Goal: Communication & Community: Share content

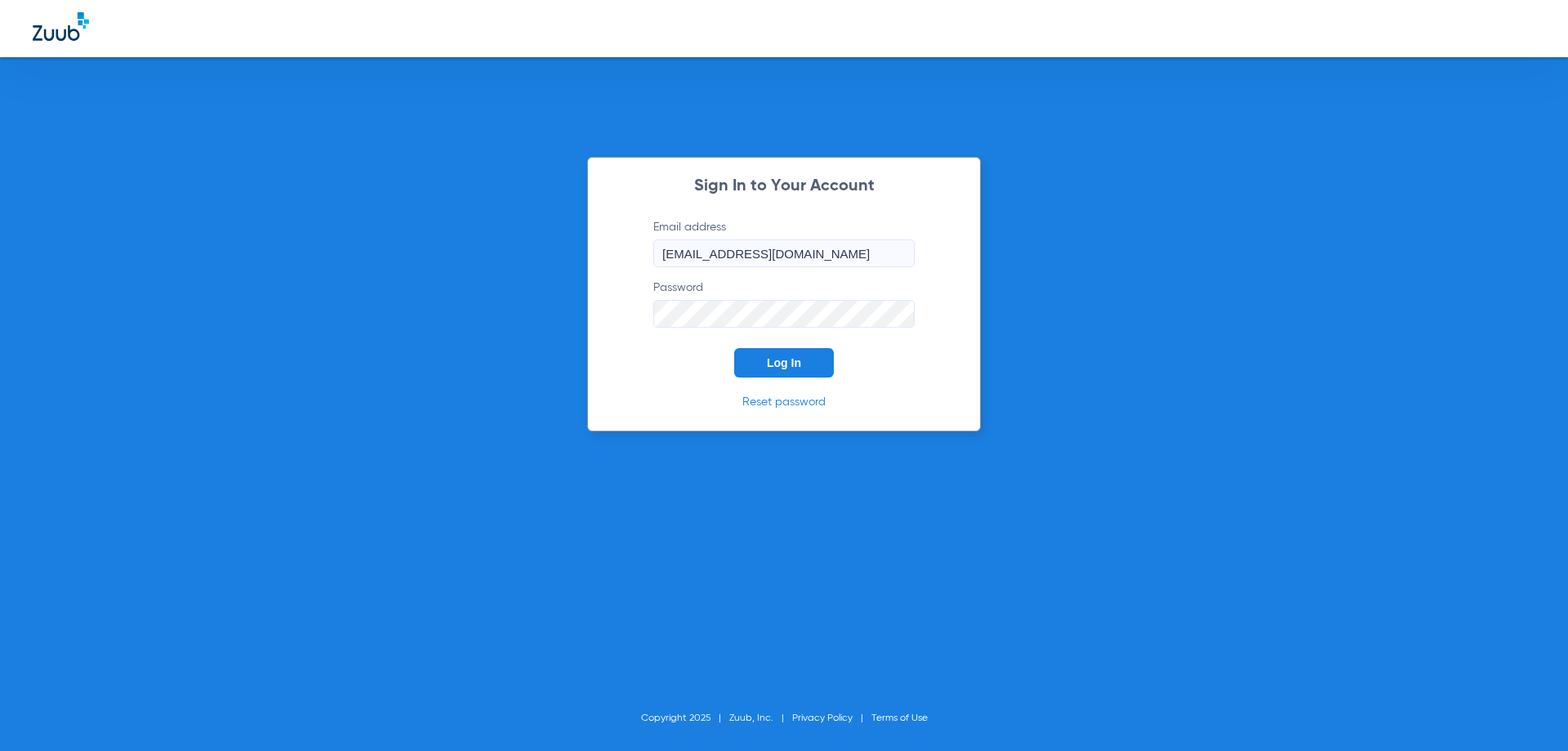
click at [788, 361] on span "Log In" at bounding box center [784, 363] width 35 height 14
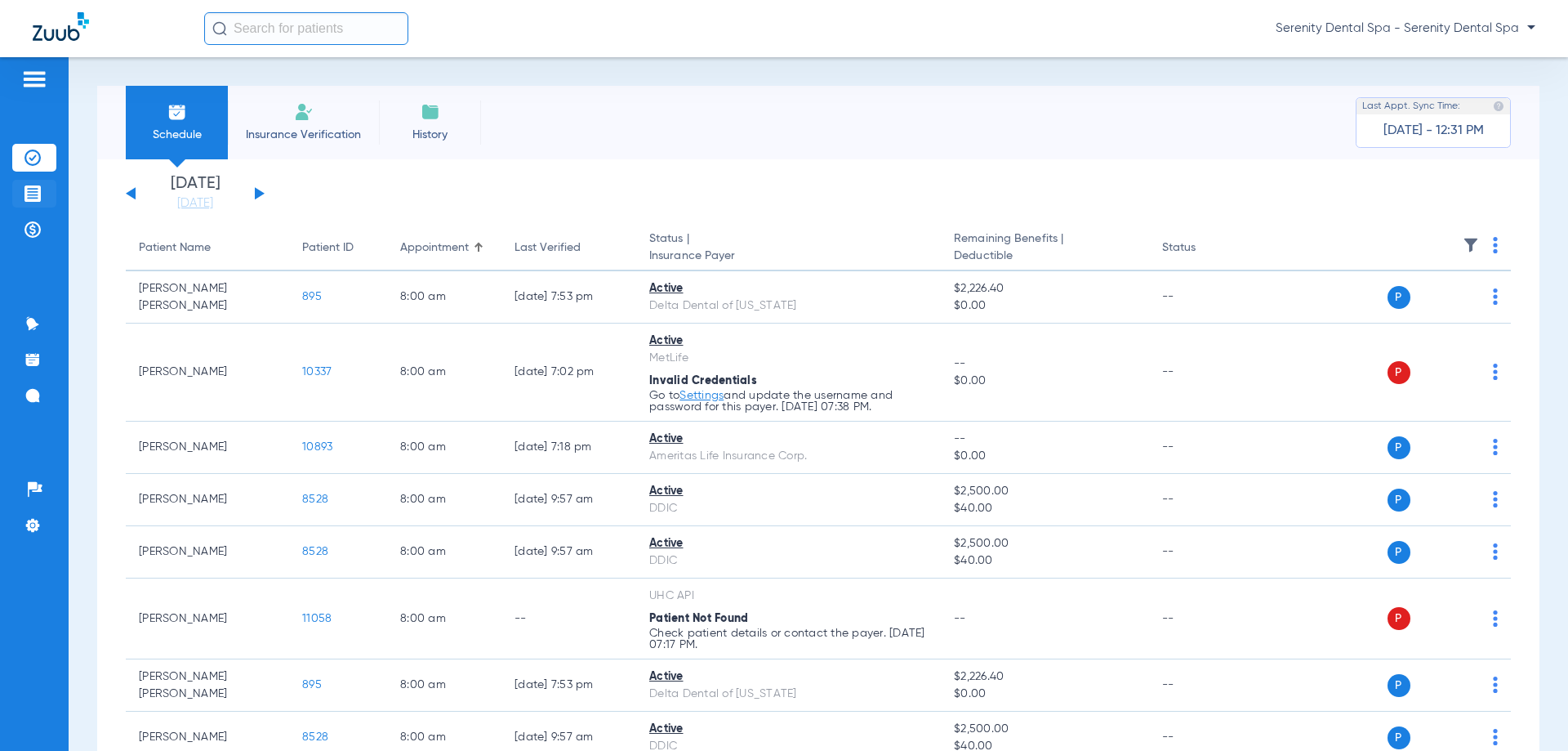
click at [35, 199] on img at bounding box center [32, 193] width 16 height 16
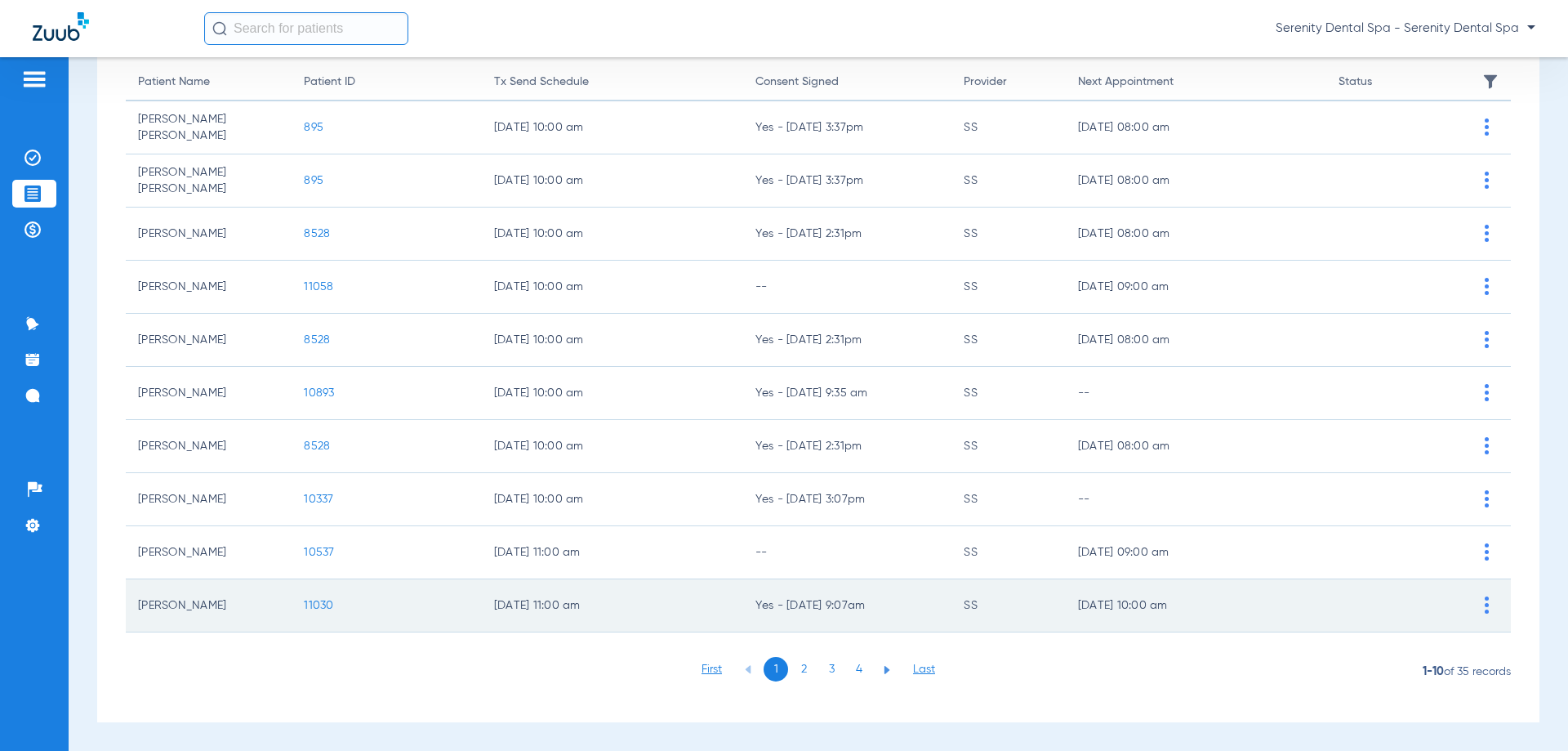
scroll to position [163, 0]
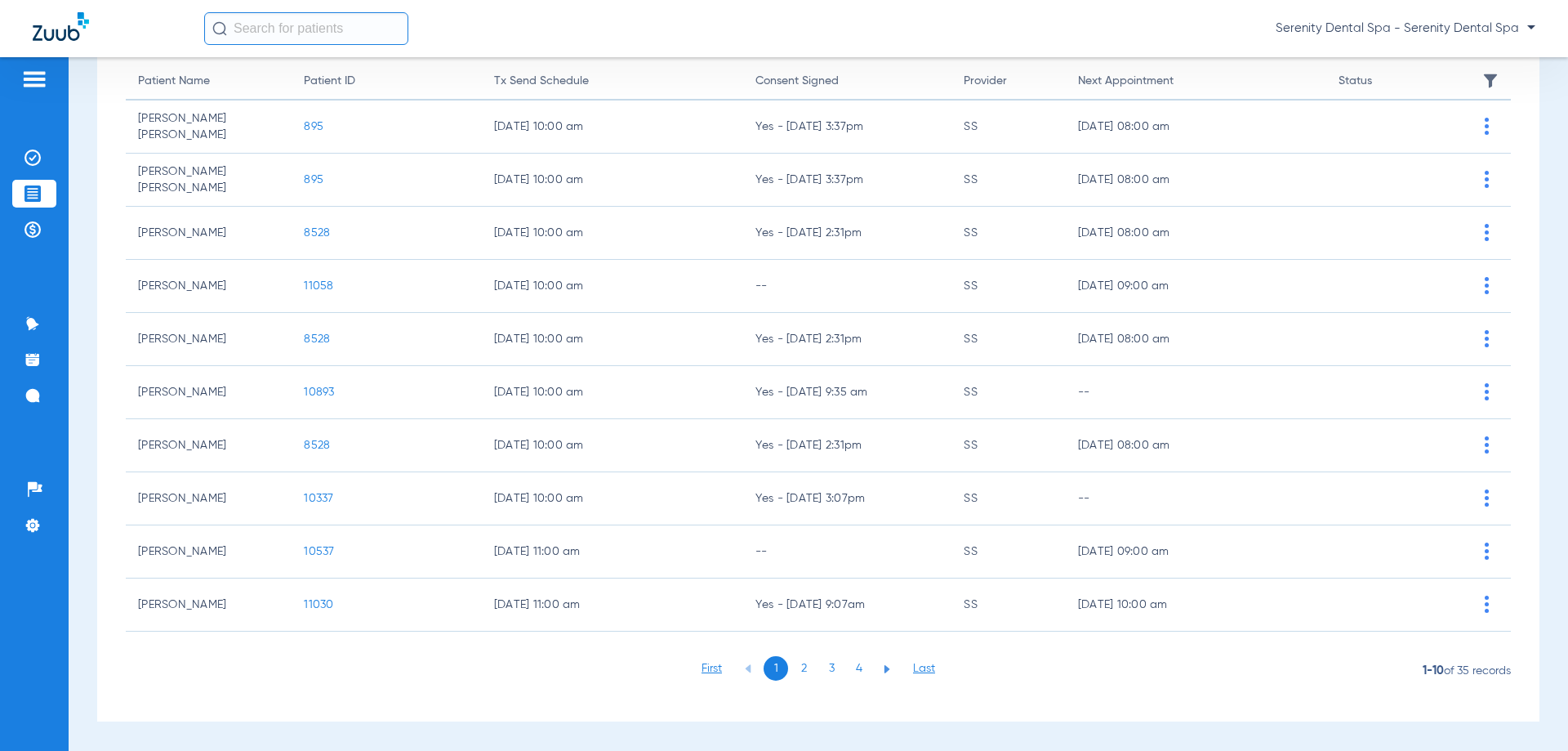
click at [831, 673] on li "3" at bounding box center [831, 668] width 24 height 24
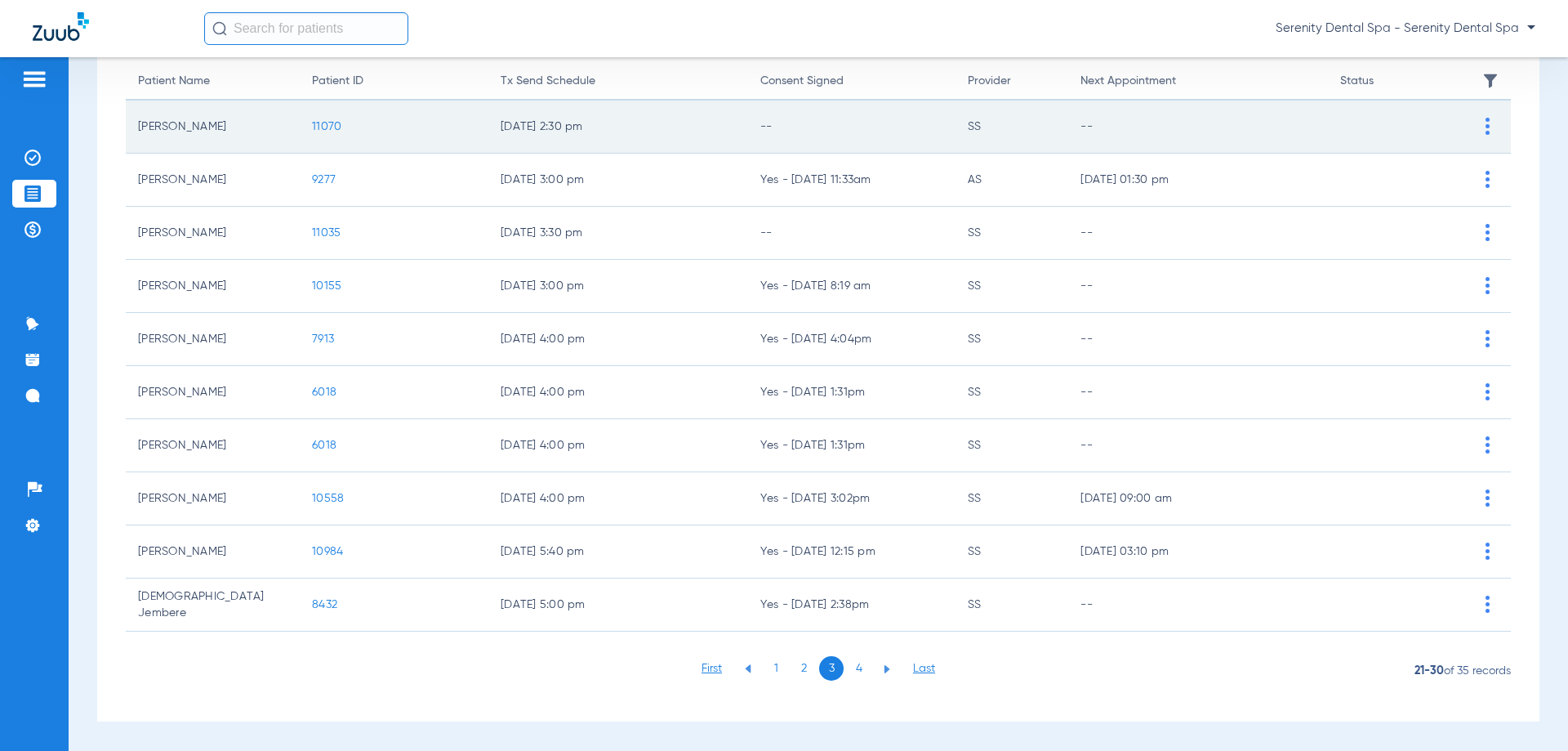
click at [319, 124] on span "11070" at bounding box center [327, 127] width 29 height 12
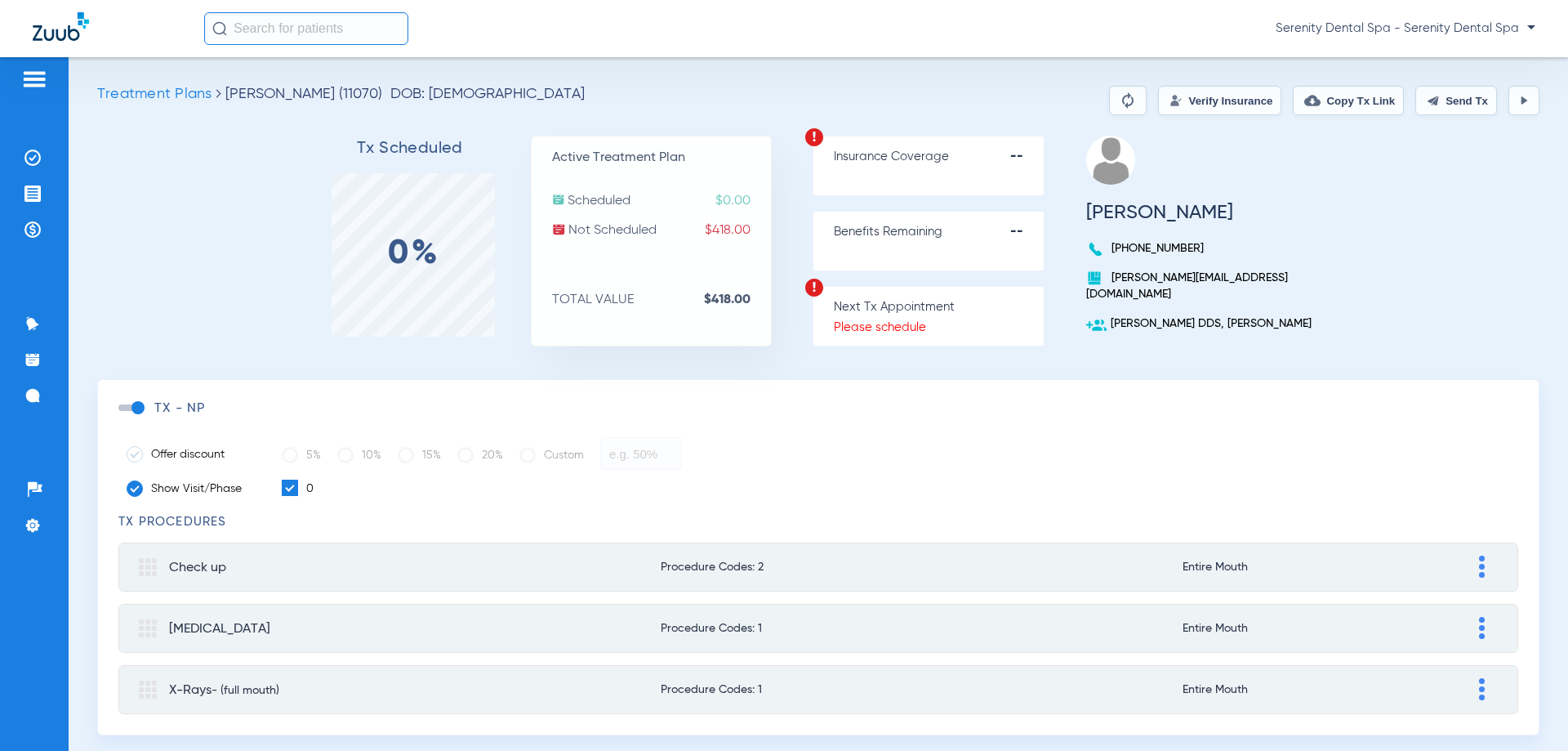
click at [1470, 99] on button "Send Tx" at bounding box center [1456, 101] width 82 height 29
drag, startPoint x: 1422, startPoint y: 96, endPoint x: 1409, endPoint y: 98, distance: 13.2
click at [1422, 96] on button "Send Tx" at bounding box center [1456, 101] width 82 height 29
click at [1342, 98] on button "Copy Tx Link" at bounding box center [1348, 101] width 111 height 29
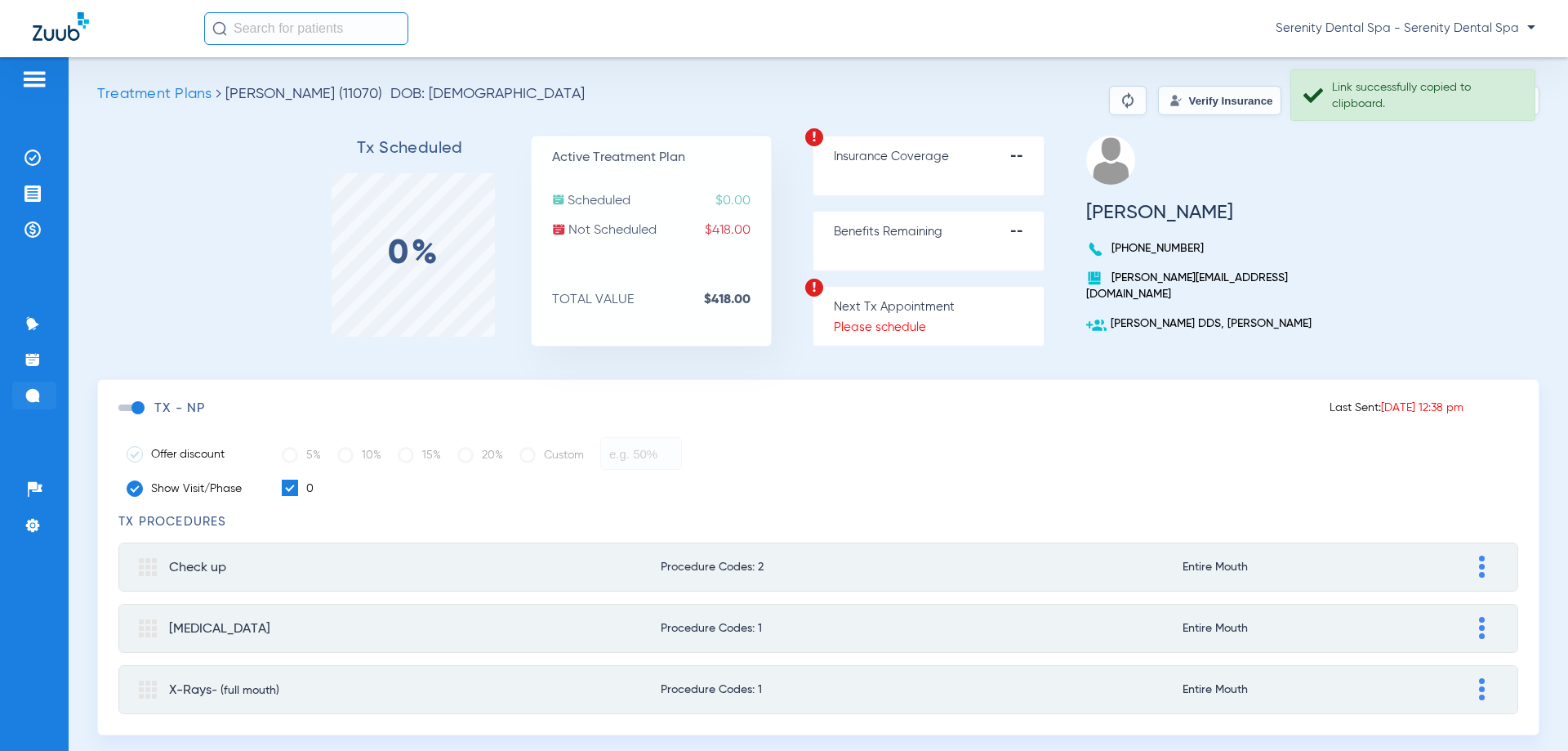
click at [32, 402] on img at bounding box center [32, 395] width 16 height 16
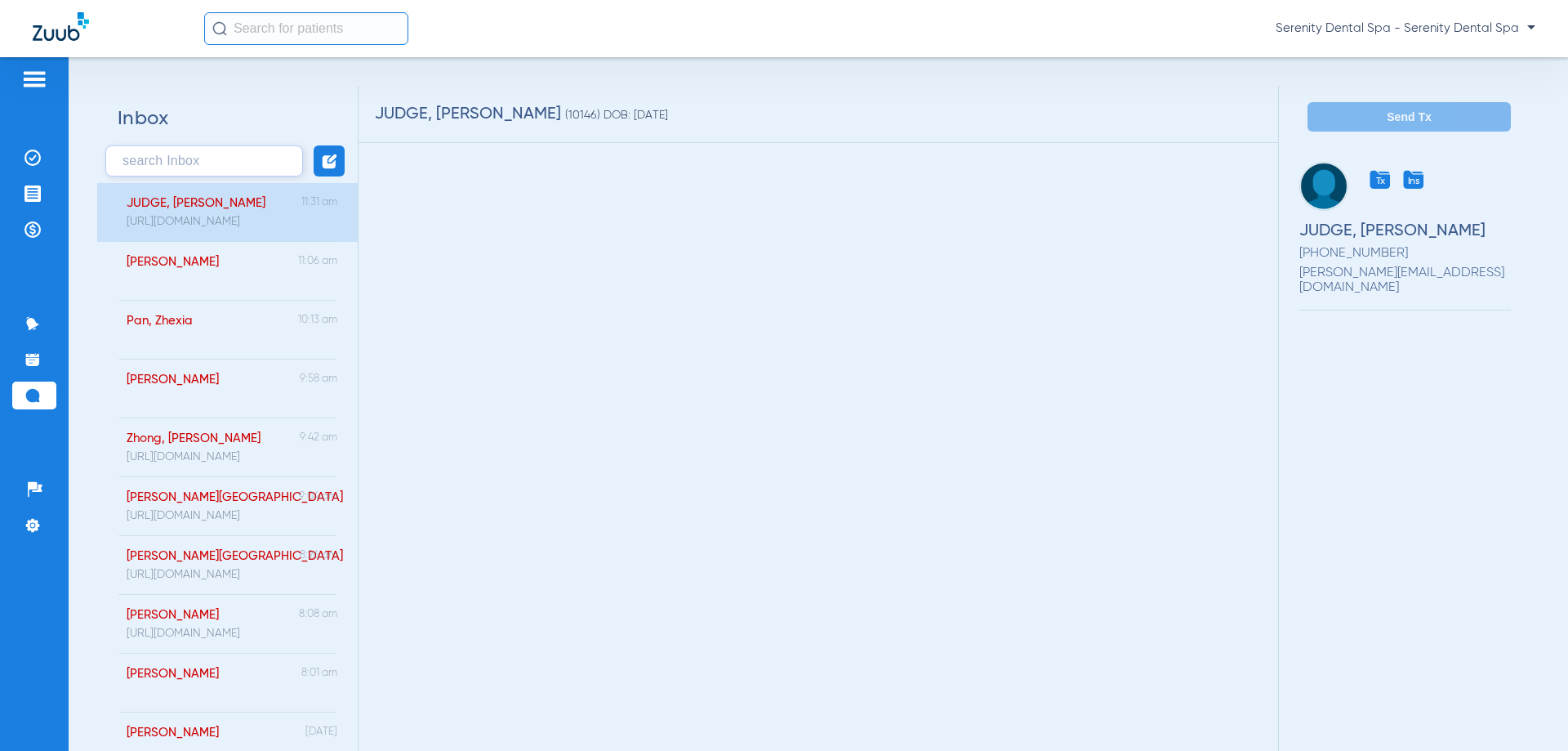
click at [321, 161] on img at bounding box center [329, 161] width 17 height 17
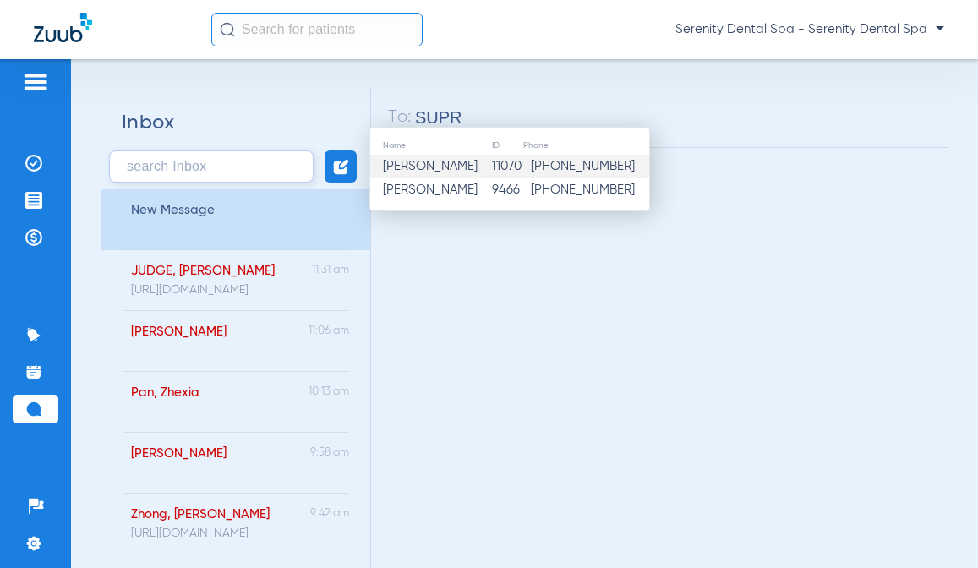
type input "SUPR"
click at [498, 172] on td "11070" at bounding box center [506, 167] width 31 height 24
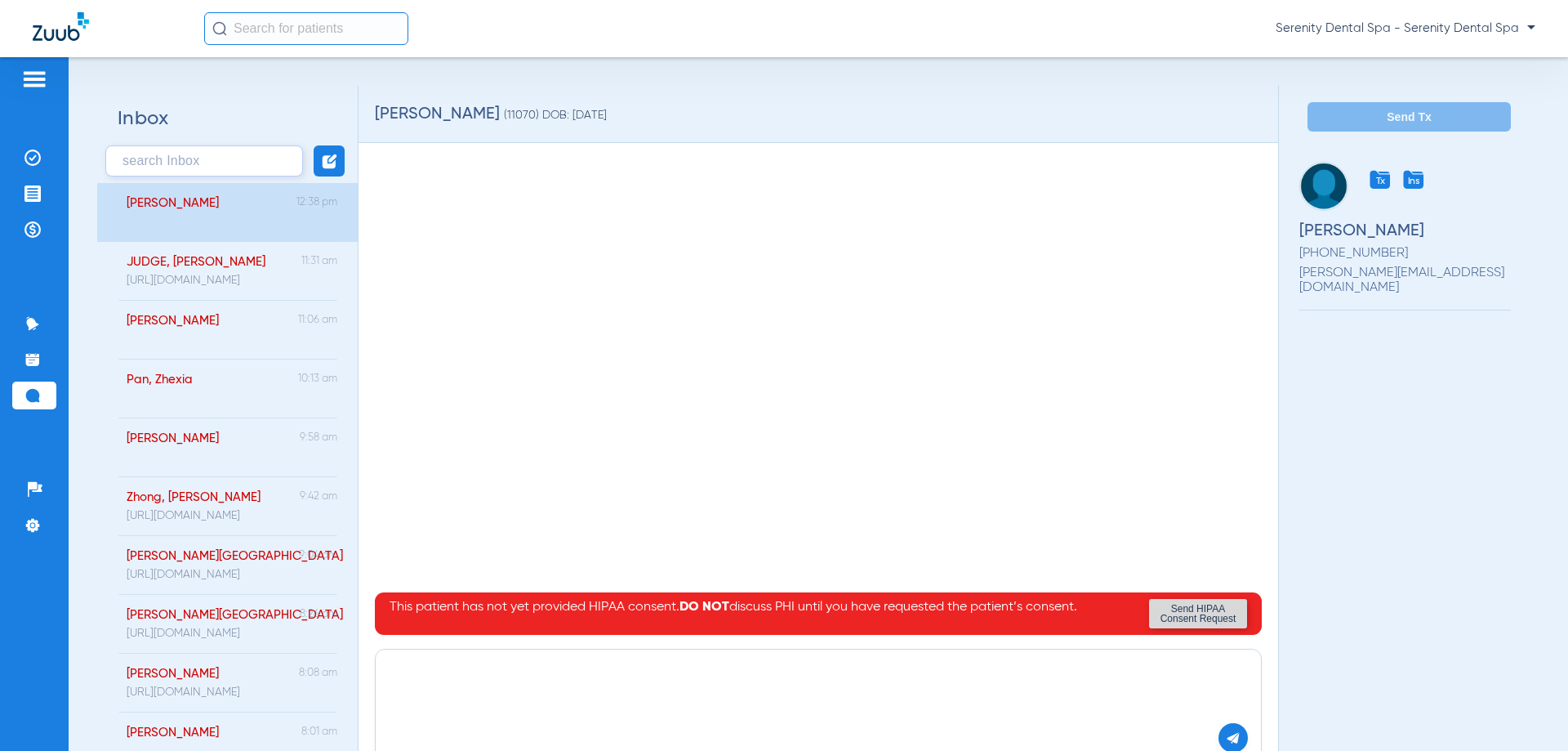
paste textarea "https://patient.zuub.com/patient/QN3cT4hd5s6e1oSsW4HQ/office/17004429/practice/…"
type textarea "https://patient.zuub.com/patient/QN3cT4hd5s6e1oSsW4HQ/office/17004429/practice/…"
click at [1226, 731] on img at bounding box center [1233, 737] width 14 height 14
click at [32, 199] on img at bounding box center [32, 193] width 16 height 16
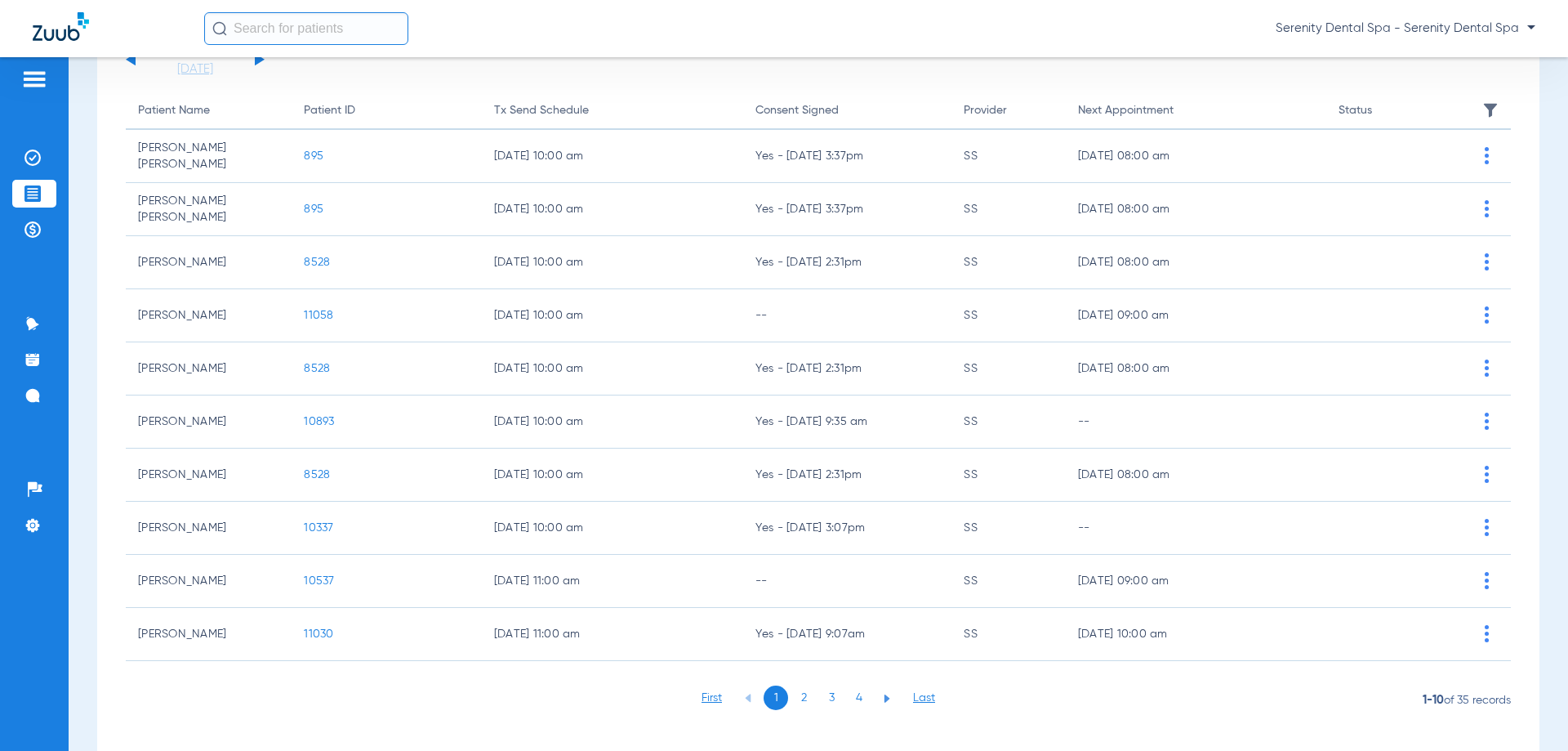
scroll to position [163, 0]
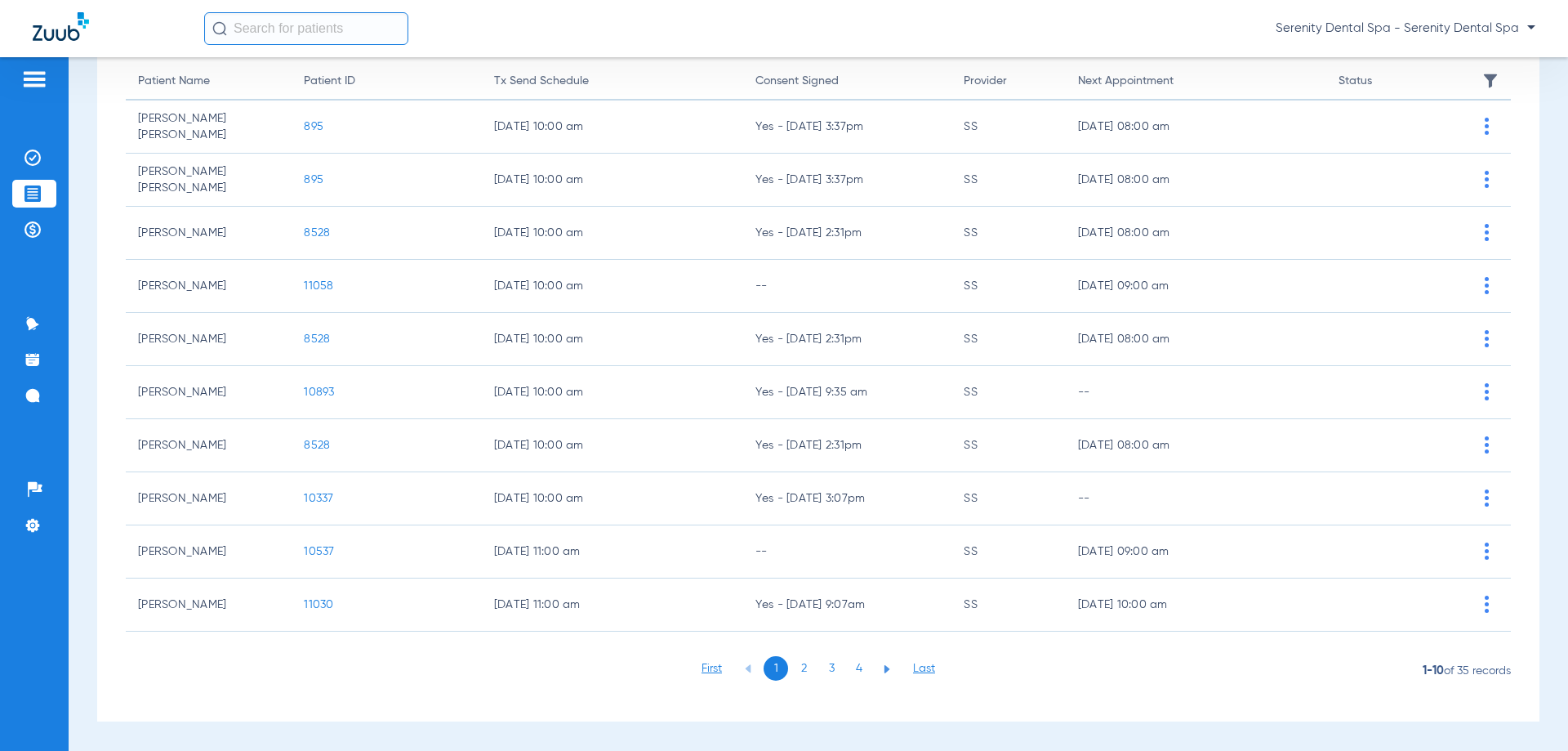
click at [837, 669] on li "3" at bounding box center [831, 668] width 24 height 24
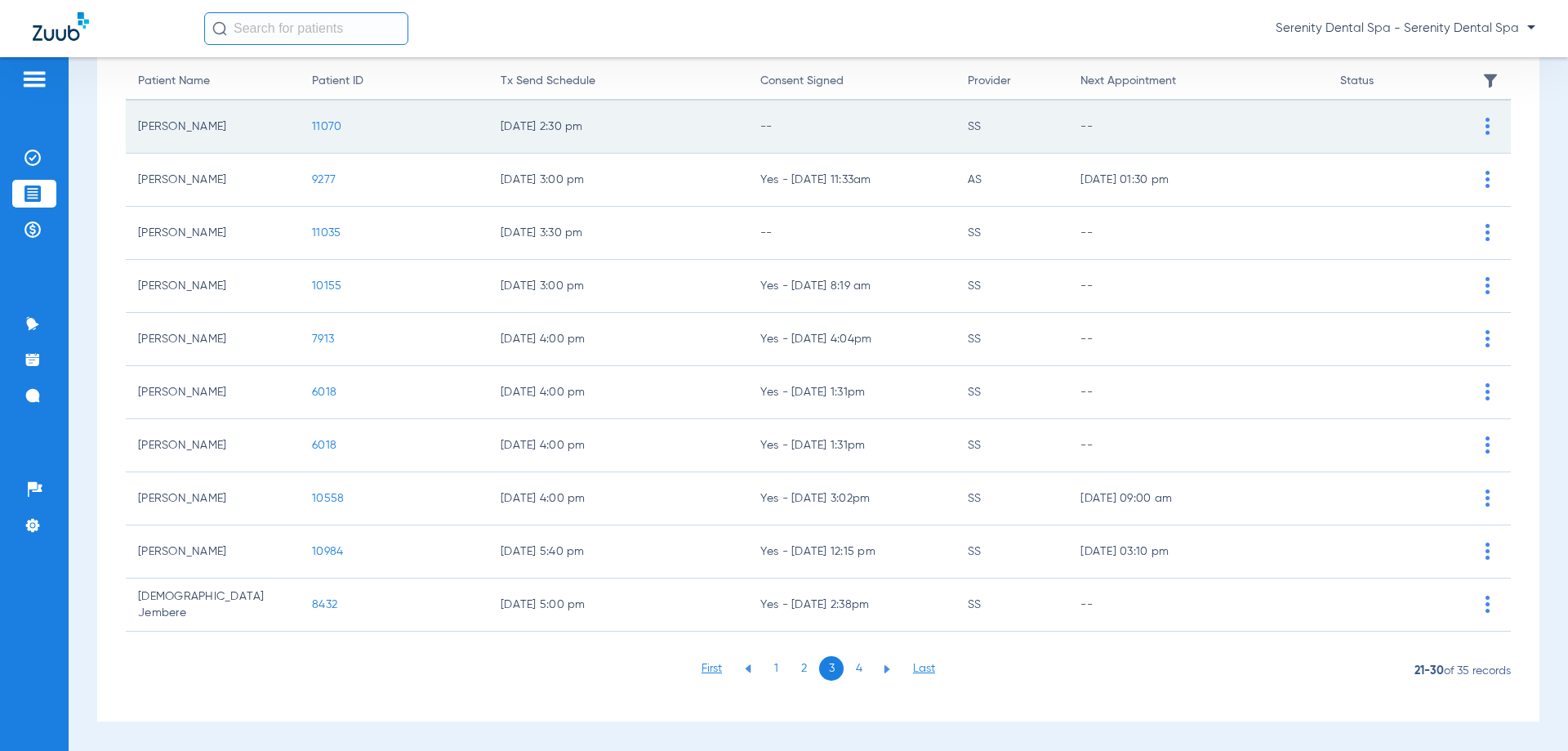
click at [316, 126] on span "11070" at bounding box center [327, 127] width 29 height 12
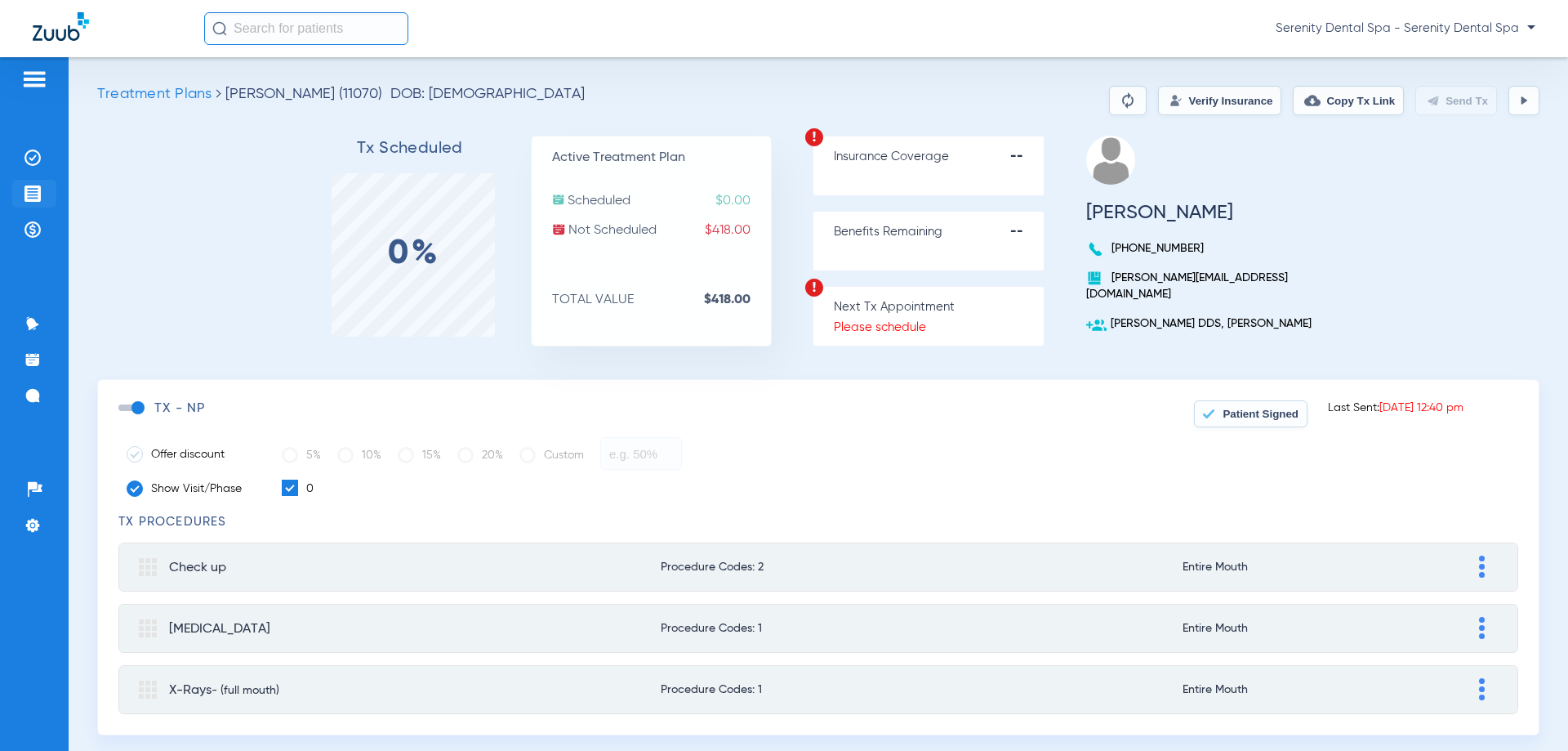
click at [29, 188] on img at bounding box center [32, 193] width 16 height 16
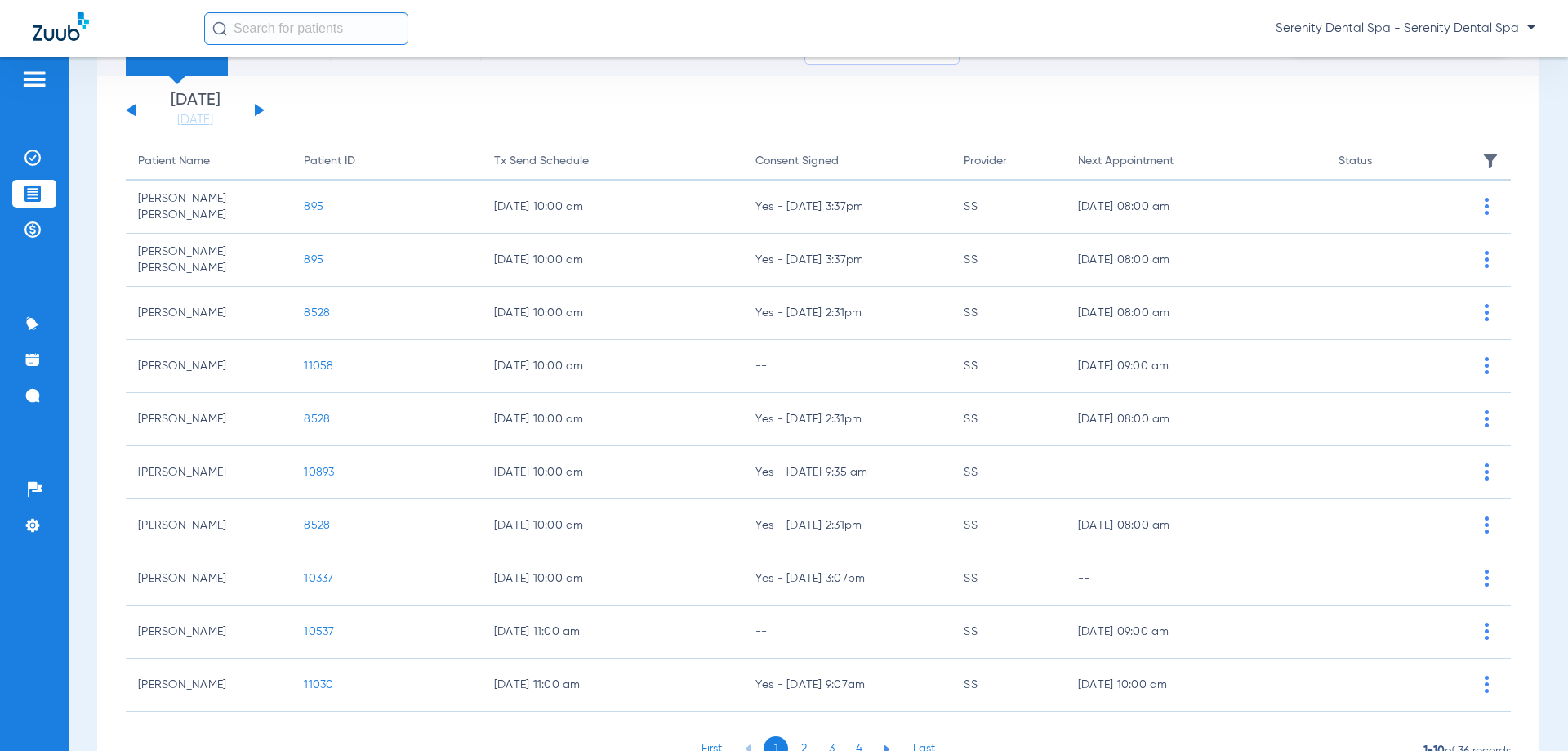
scroll to position [163, 0]
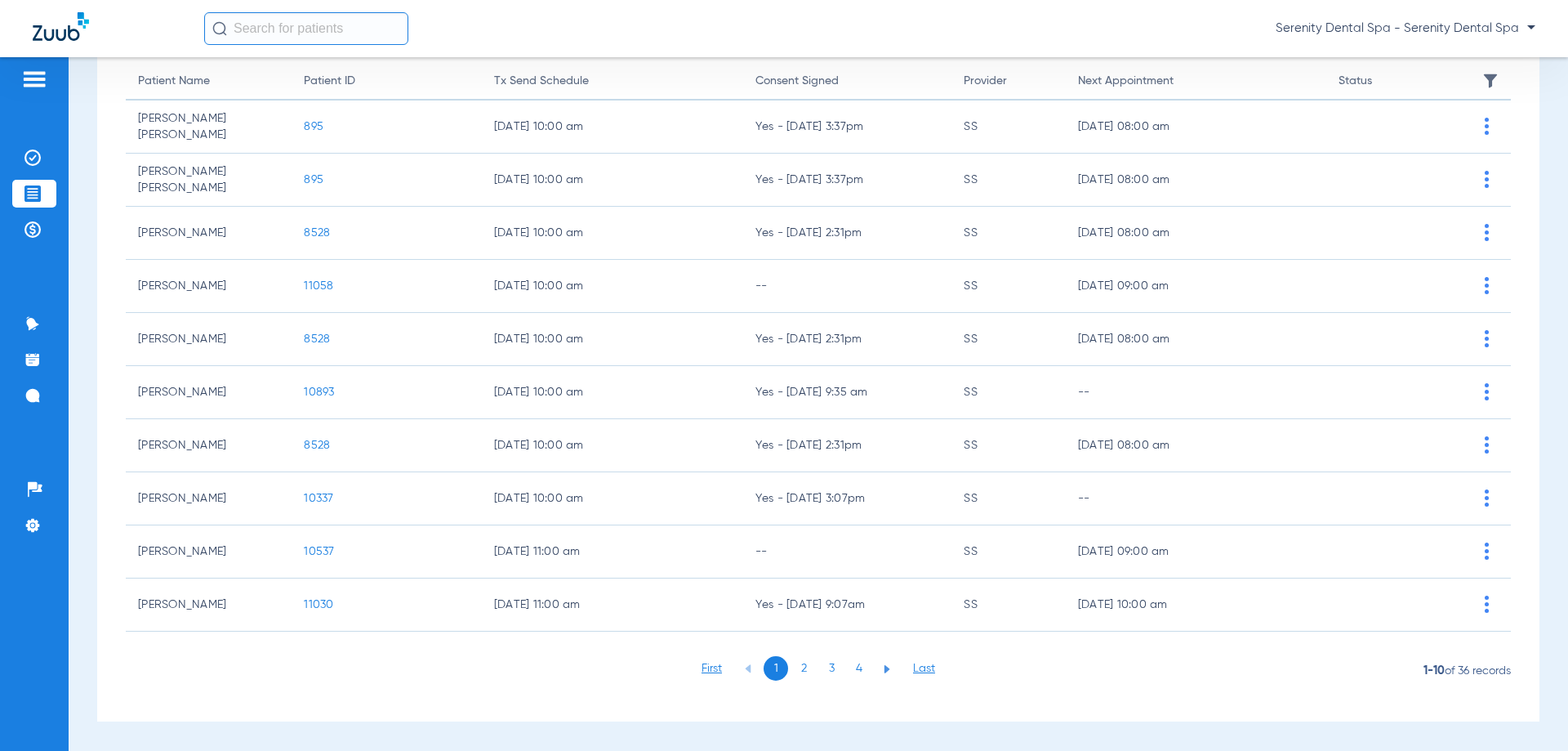
click at [830, 668] on li "3" at bounding box center [831, 668] width 24 height 24
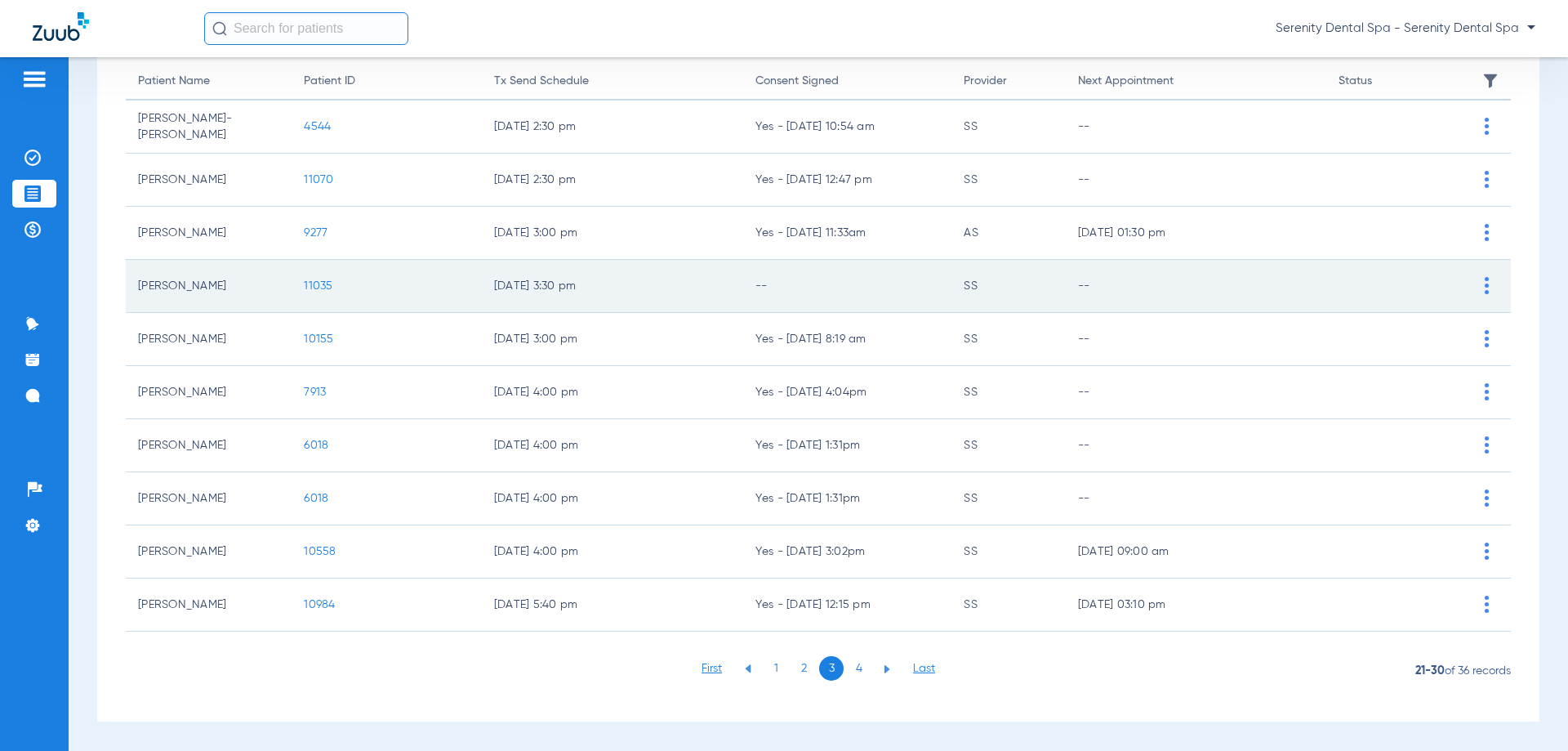
click at [305, 288] on span "11035" at bounding box center [318, 286] width 29 height 12
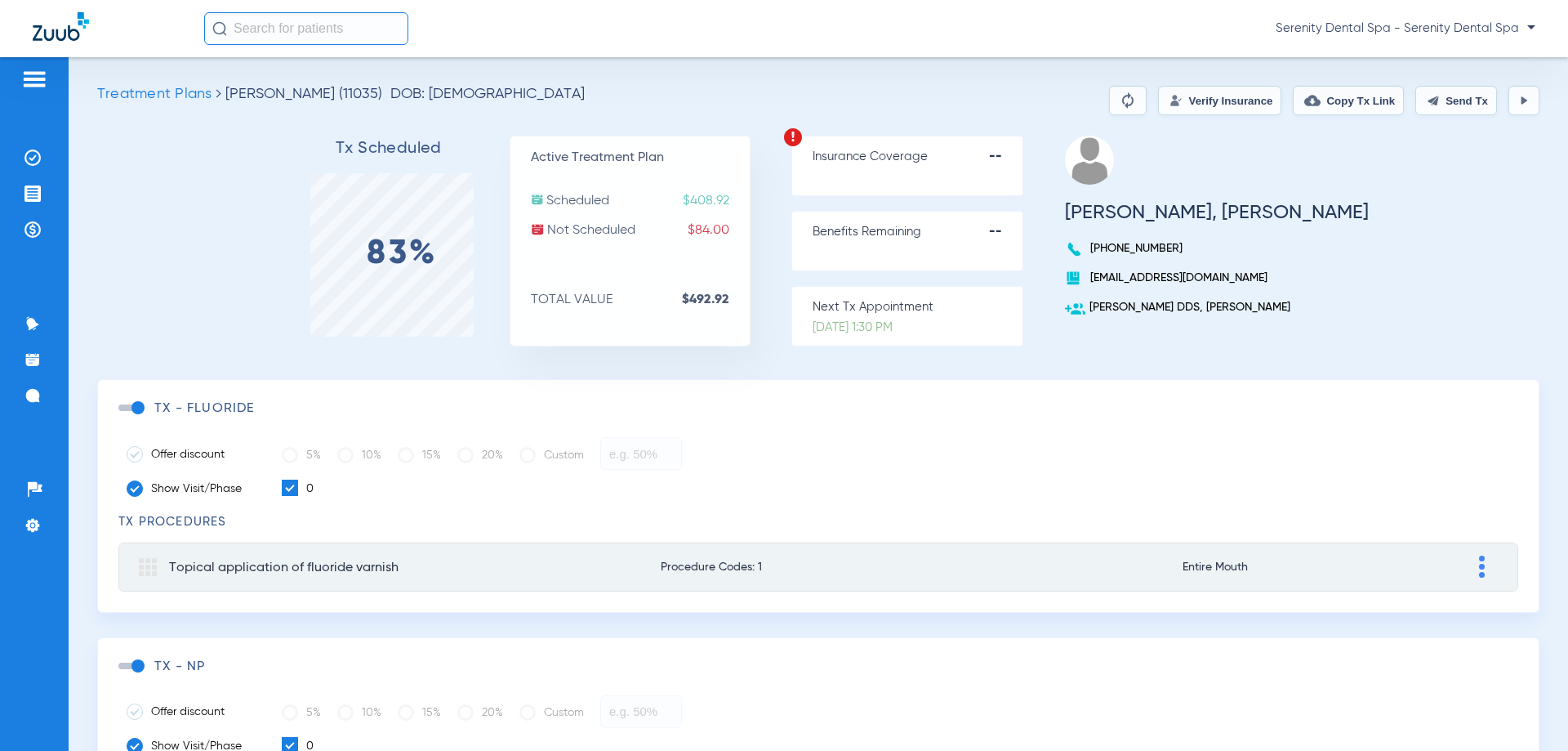
click at [137, 411] on span at bounding box center [130, 407] width 24 height 7
click at [122, 416] on input "checkbox" at bounding box center [122, 416] width 0 height 0
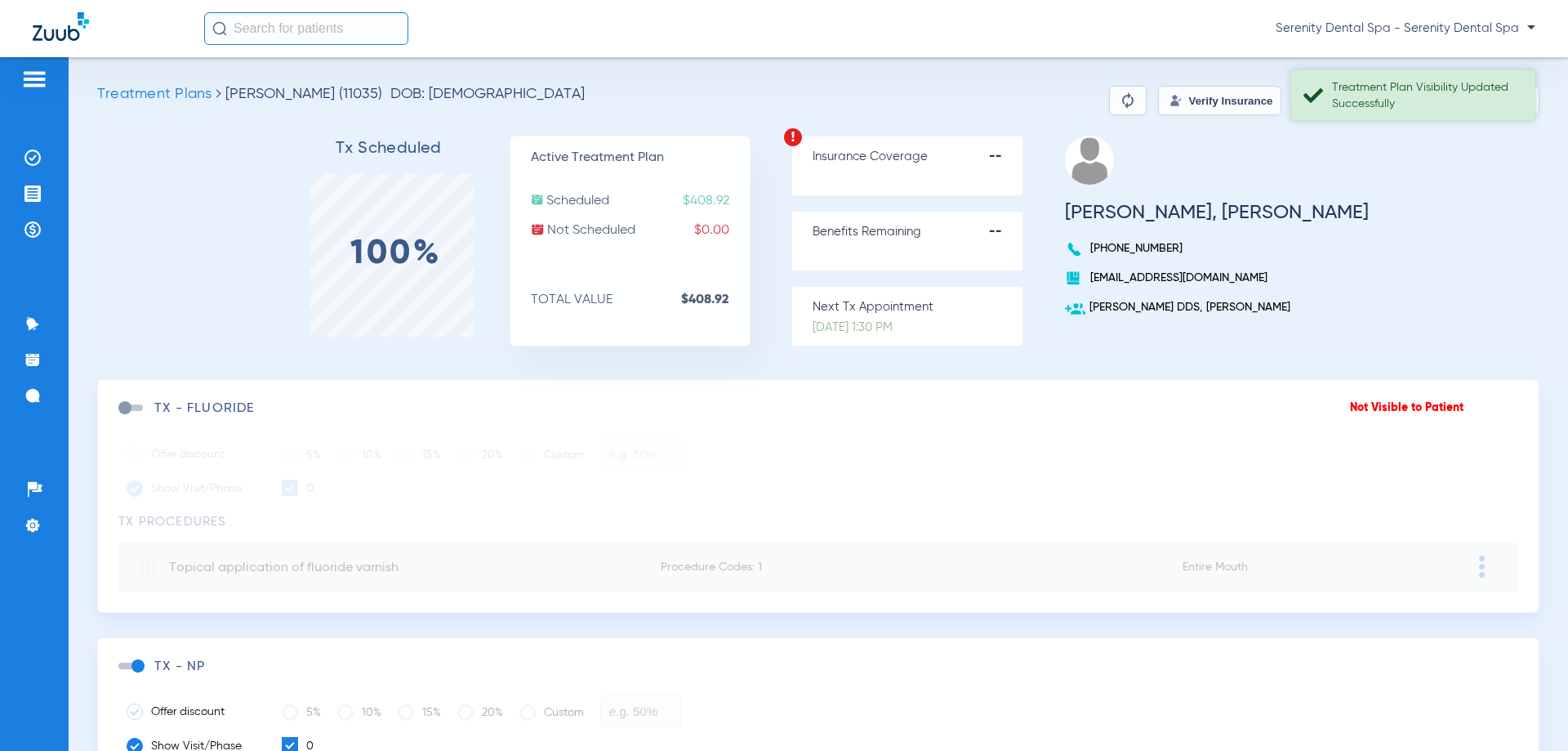
click at [1472, 108] on div "Treatment Plan Visibility Updated Successfully" at bounding box center [1426, 96] width 188 height 33
click at [1453, 107] on button "Send Tx" at bounding box center [1456, 101] width 82 height 29
click at [1453, 106] on button "Send Tx" at bounding box center [1456, 101] width 82 height 29
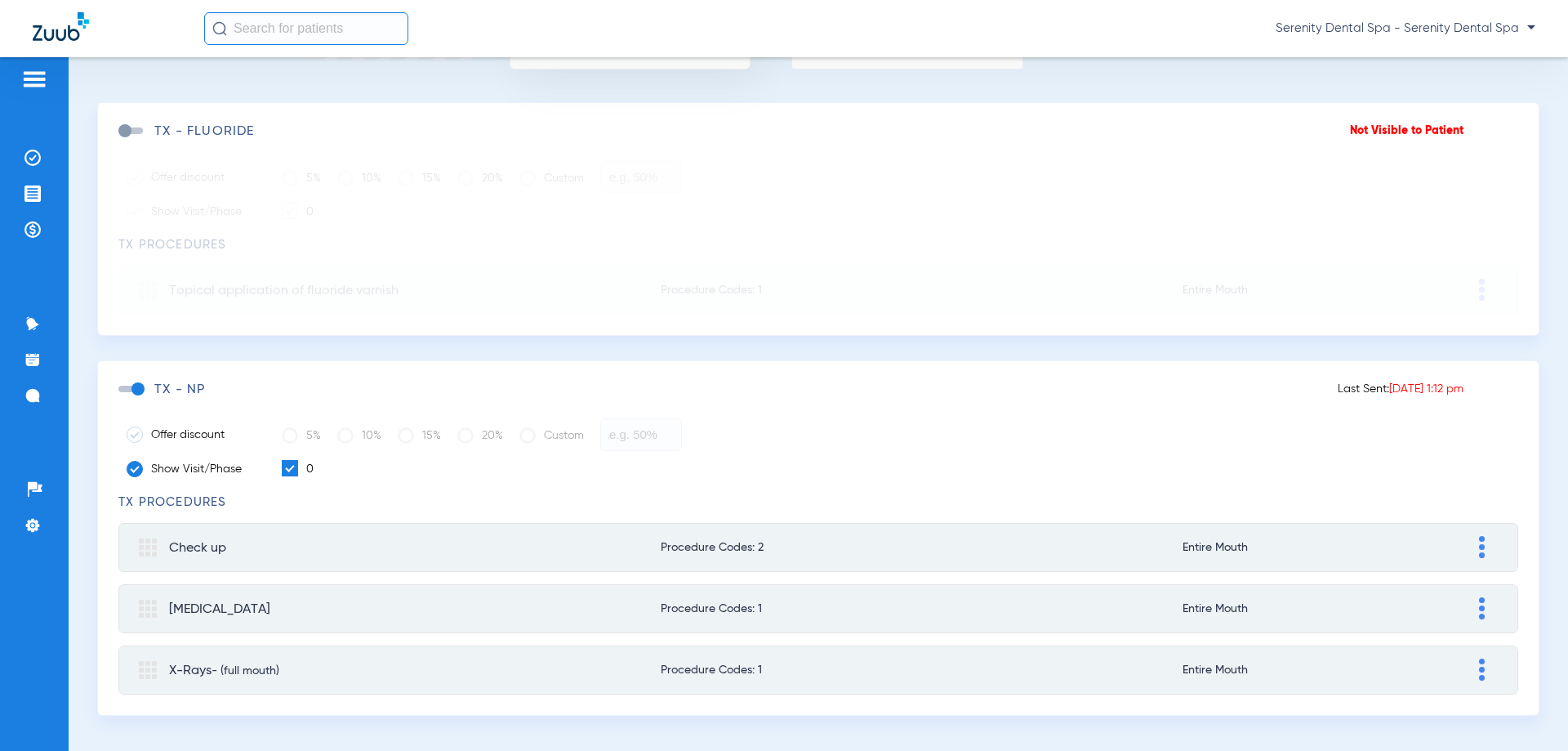
scroll to position [293, 0]
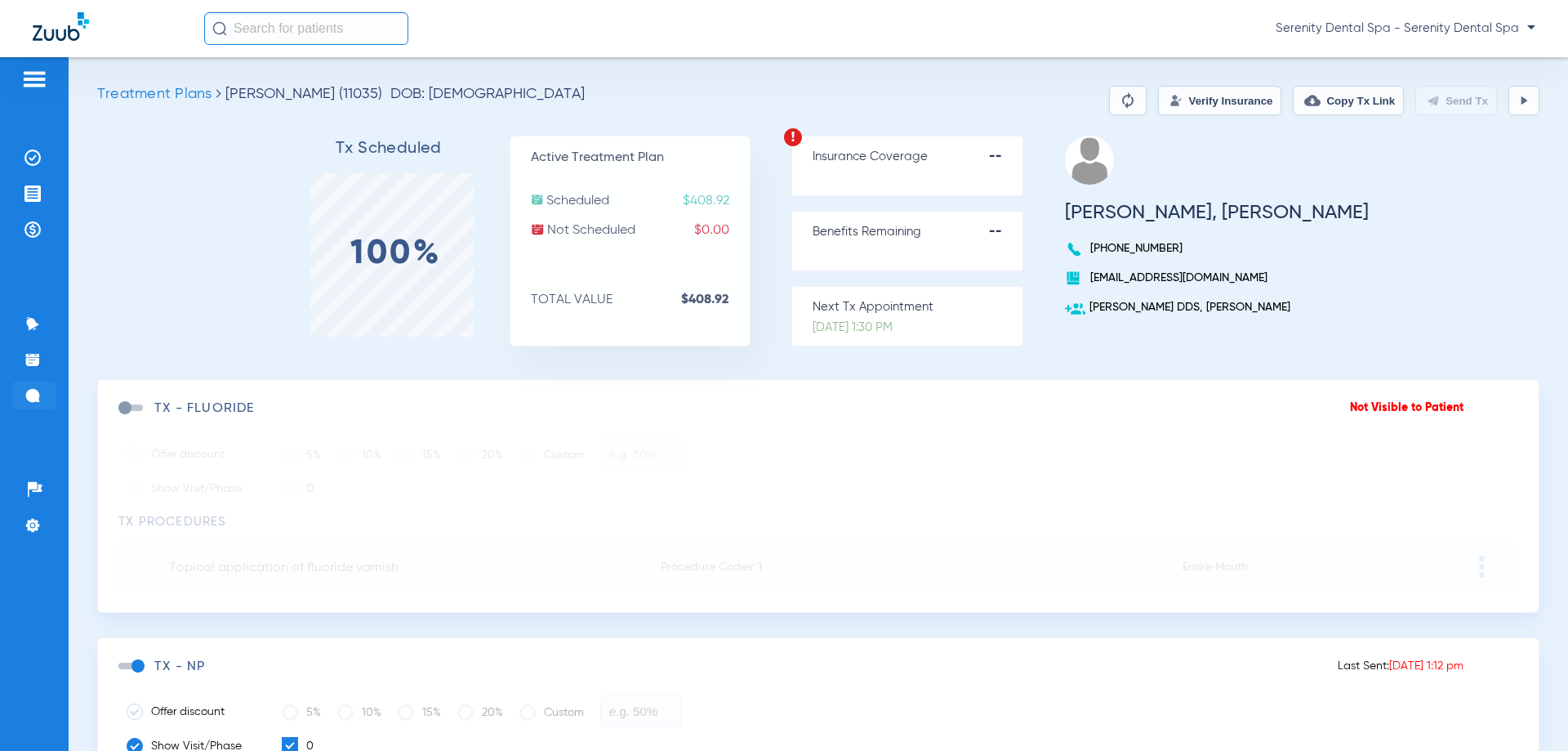
click at [36, 399] on img at bounding box center [32, 395] width 16 height 16
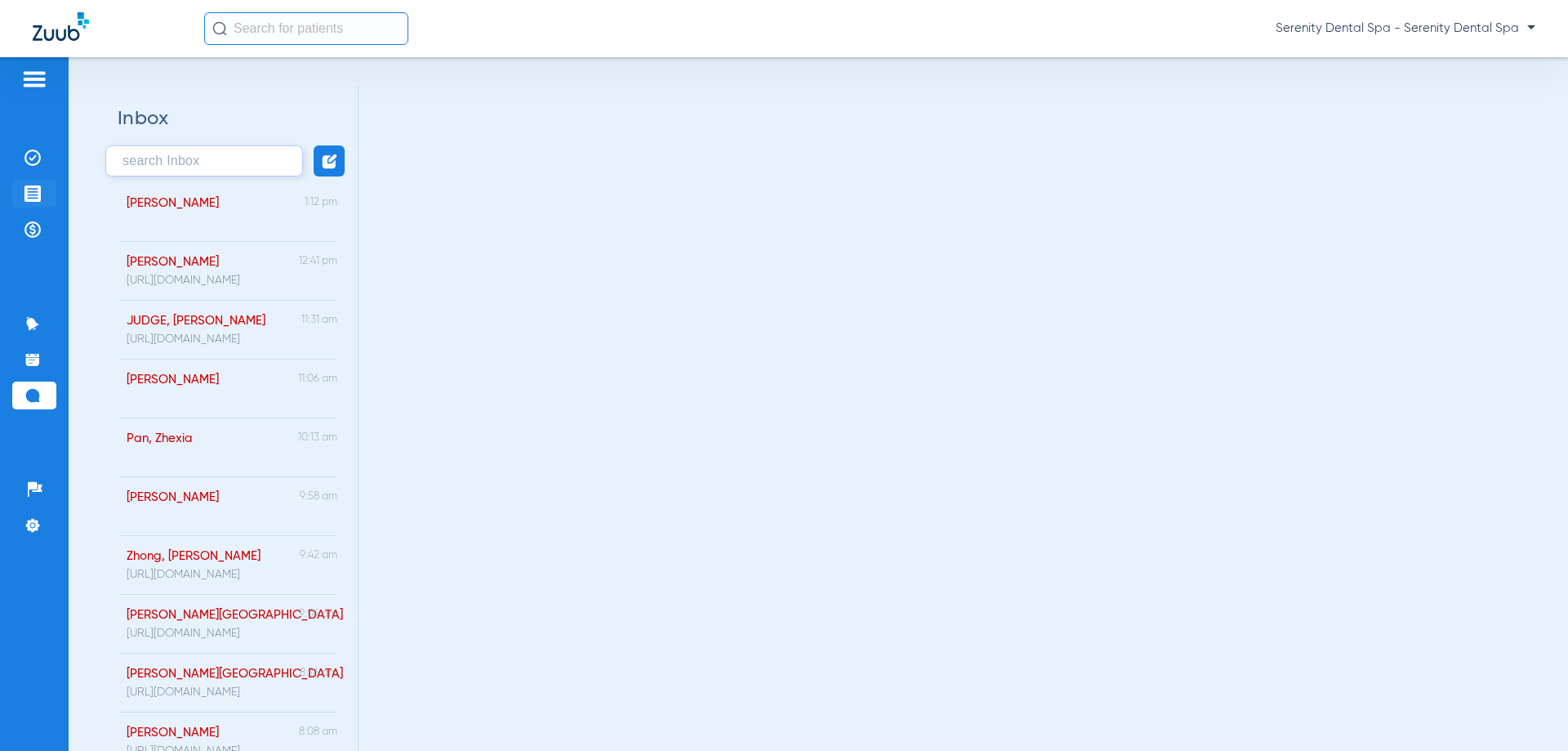
click at [39, 187] on img at bounding box center [32, 193] width 16 height 16
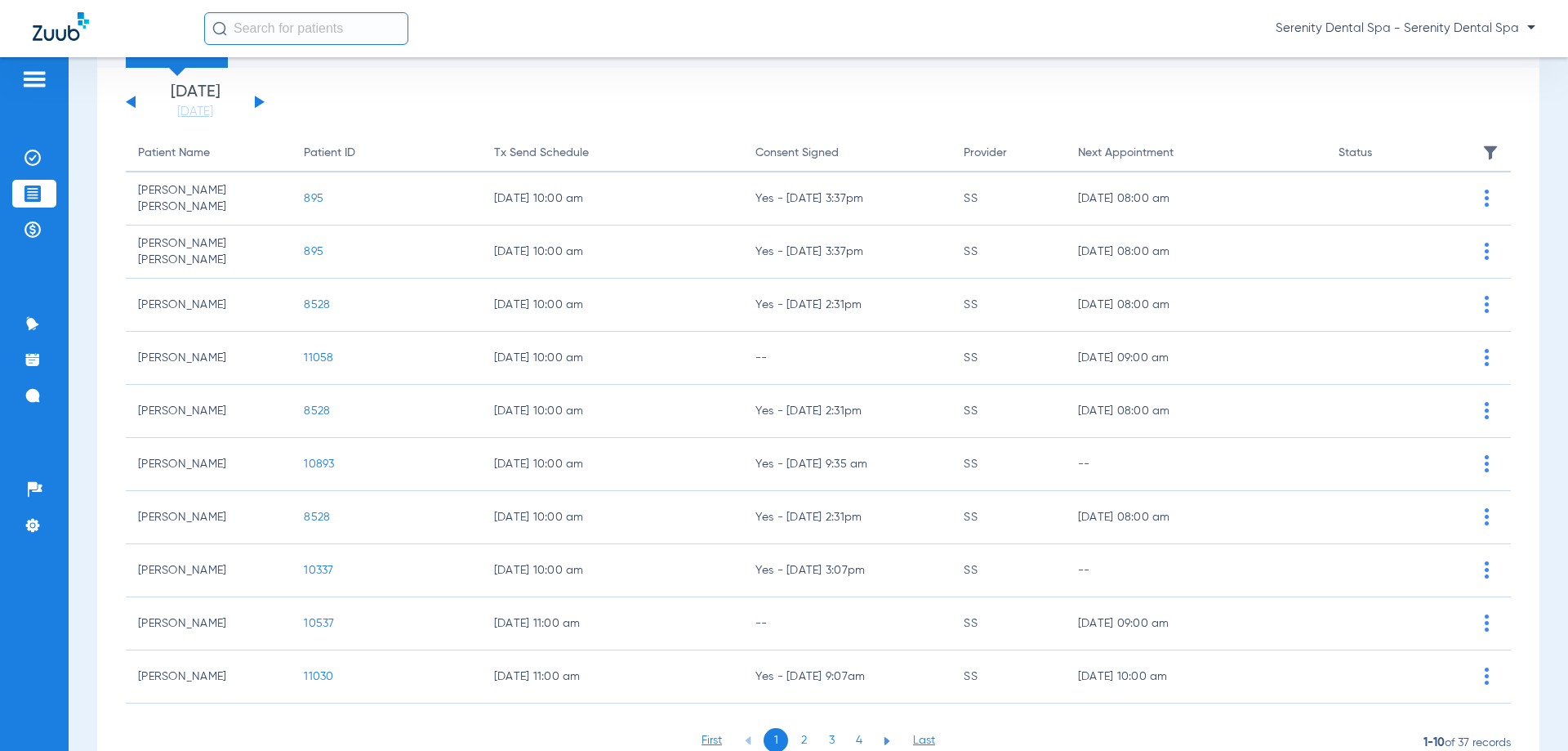
scroll to position [163, 0]
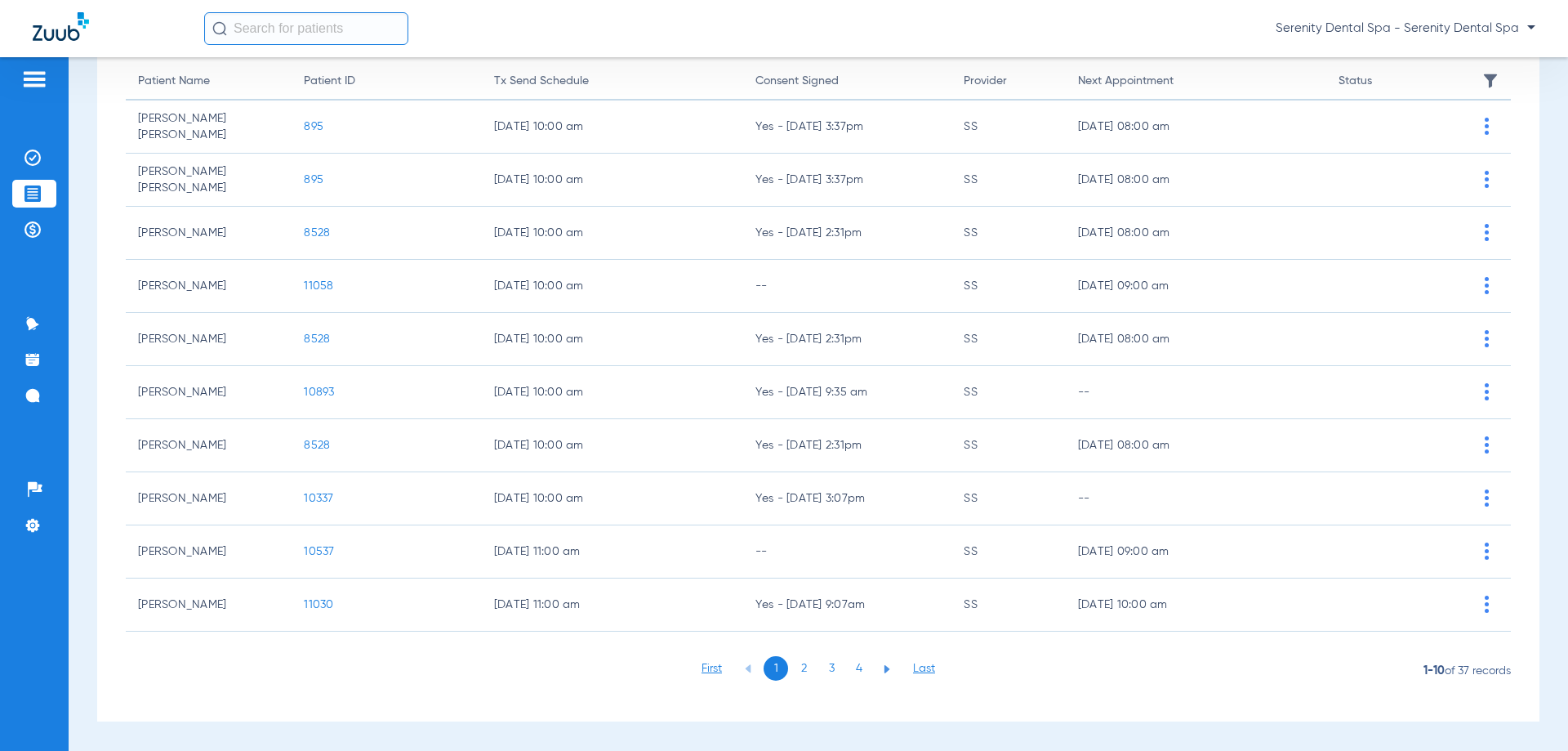
click at [827, 663] on li "3" at bounding box center [831, 668] width 24 height 24
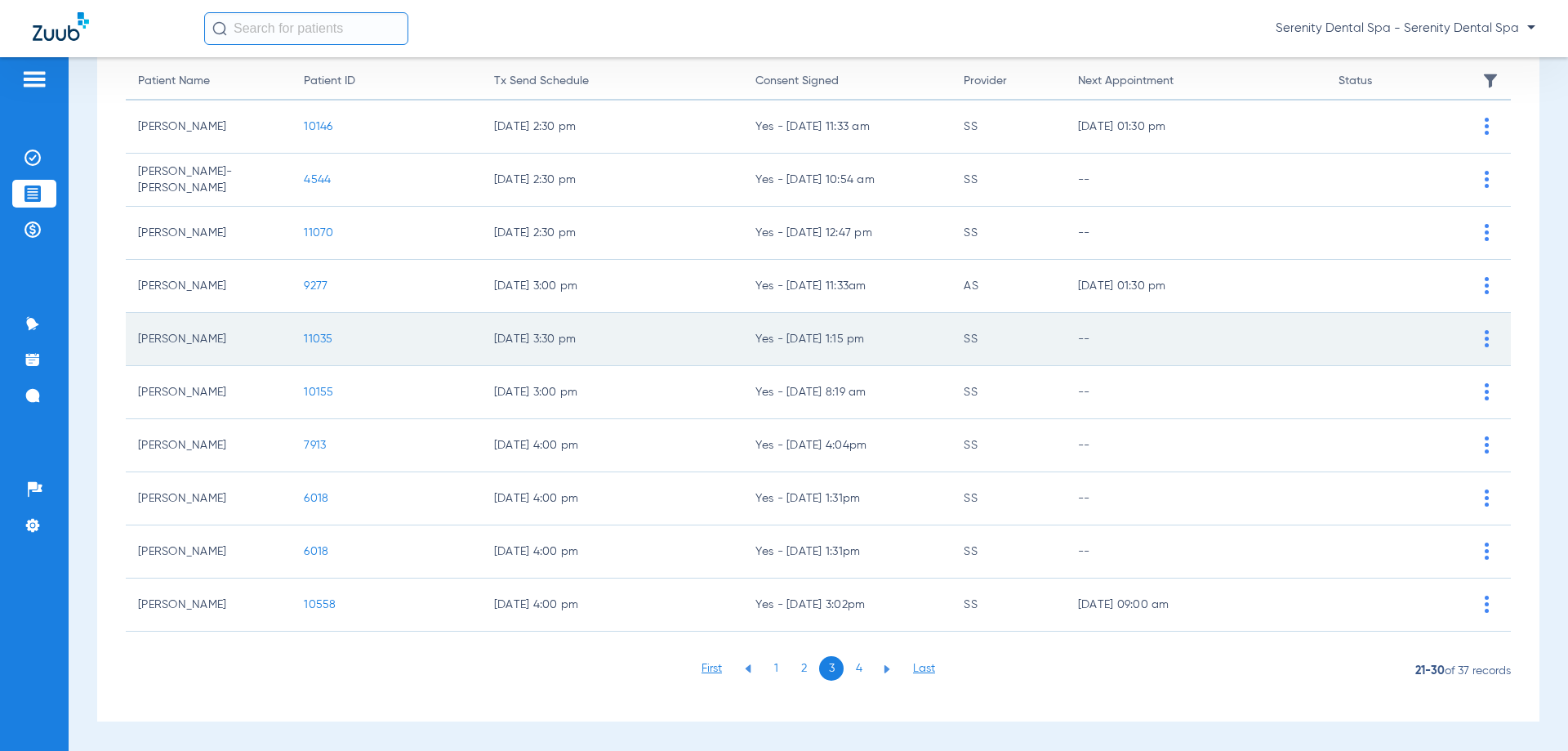
click at [306, 334] on span "11035" at bounding box center [318, 339] width 29 height 12
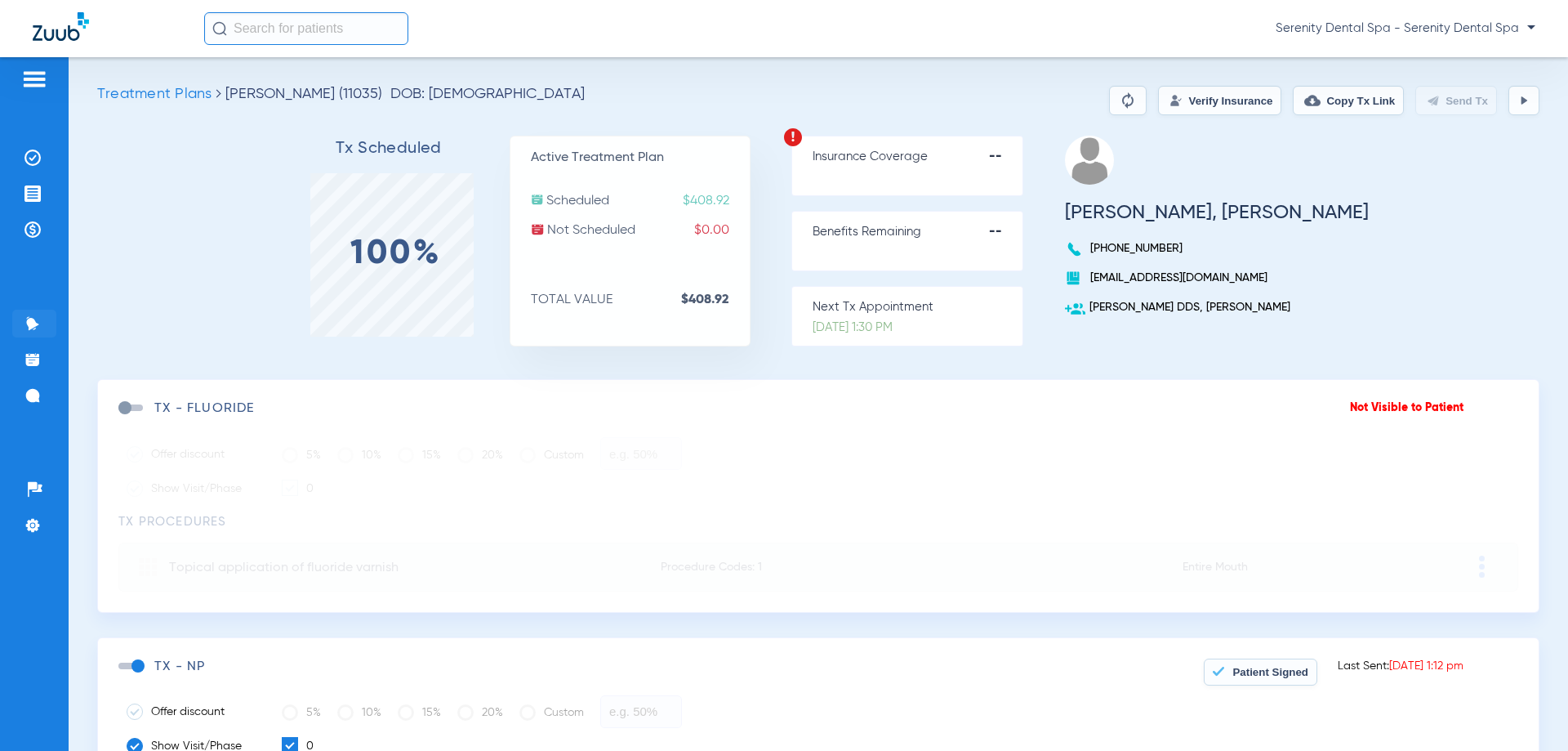
click at [40, 312] on li "Activity" at bounding box center [35, 323] width 44 height 28
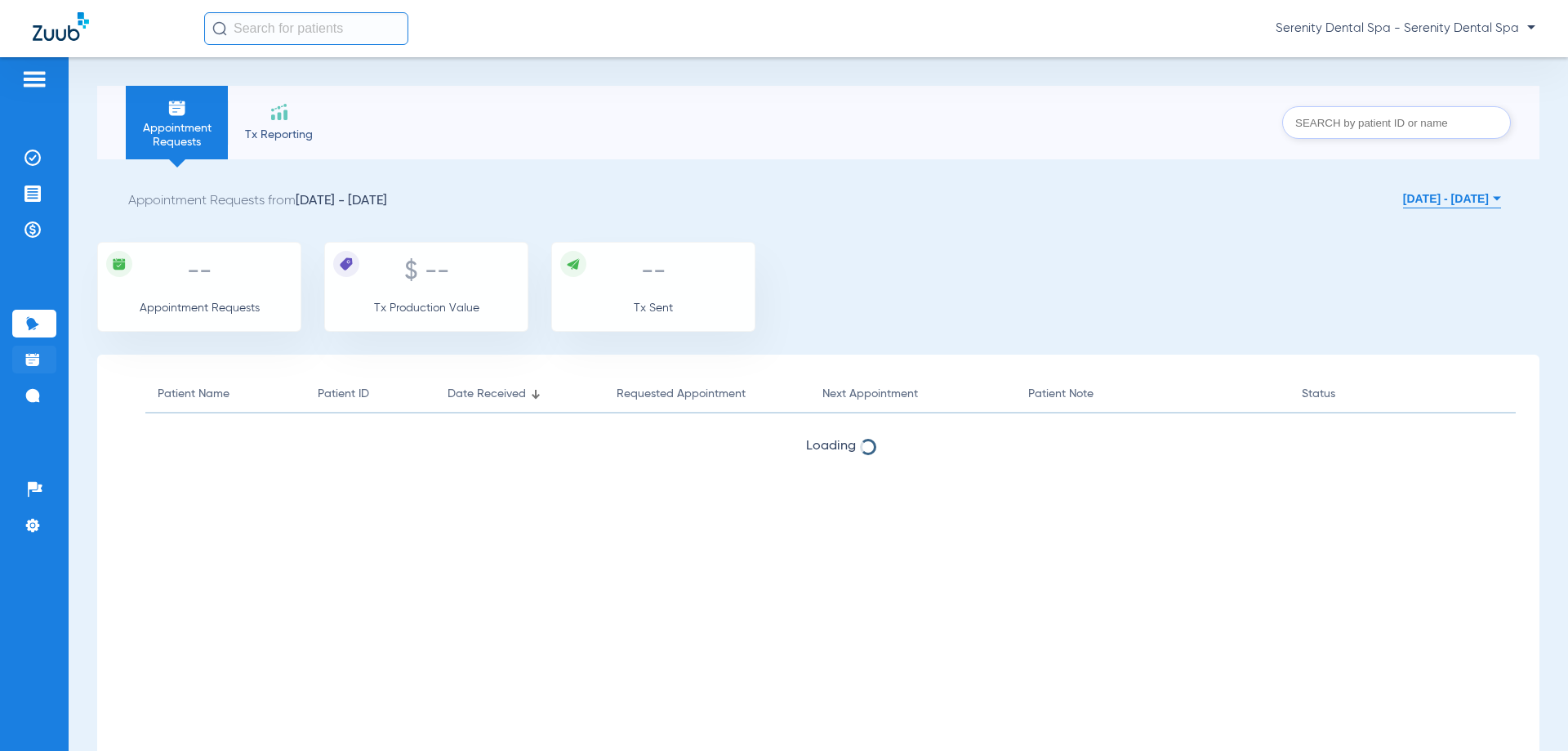
click at [36, 351] on img at bounding box center [32, 359] width 16 height 16
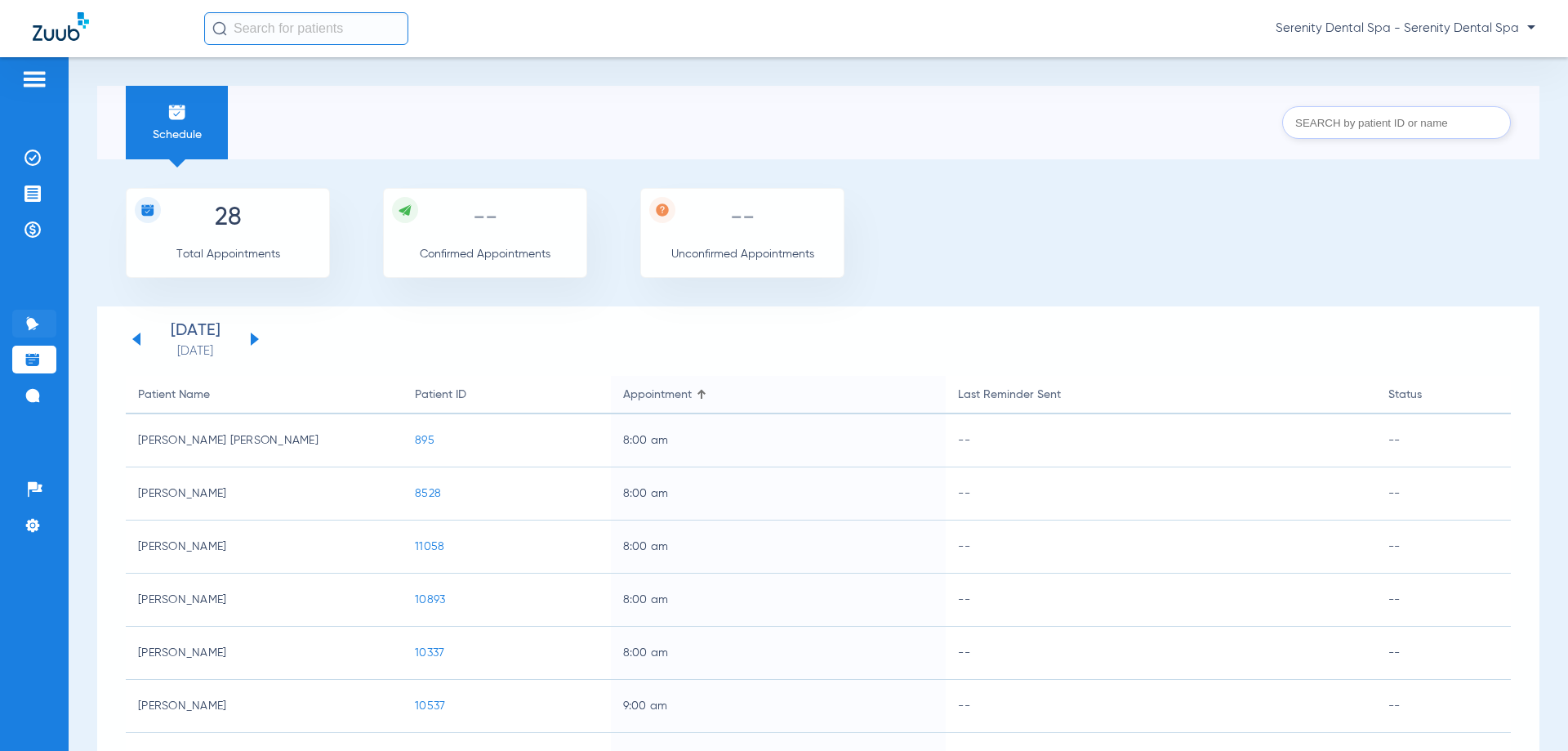
click at [26, 322] on img at bounding box center [32, 323] width 16 height 16
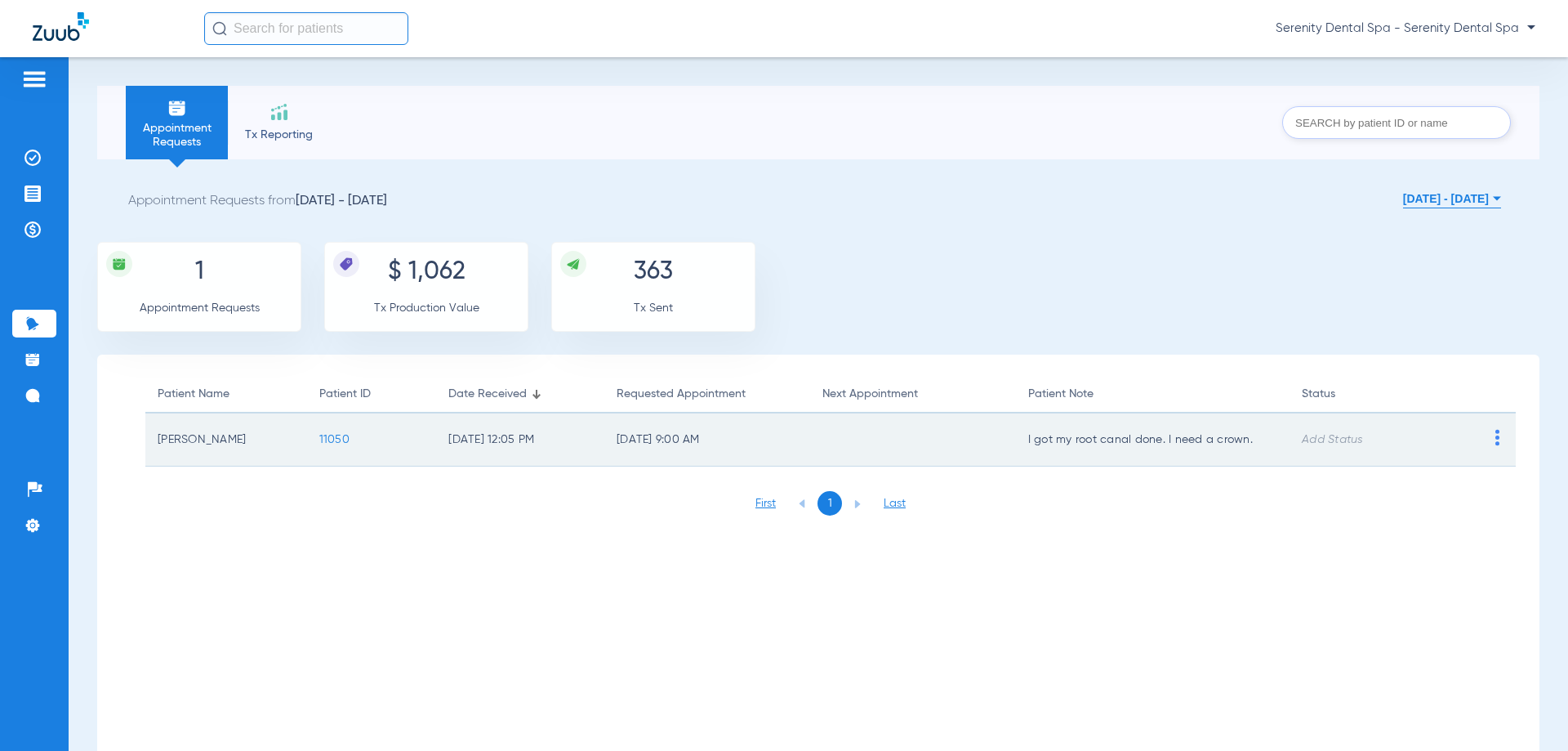
click at [1029, 438] on td "I got my root canal done. I need a crown." at bounding box center [1154, 440] width 274 height 53
click at [224, 440] on td "MANINA SEANG" at bounding box center [225, 440] width 161 height 53
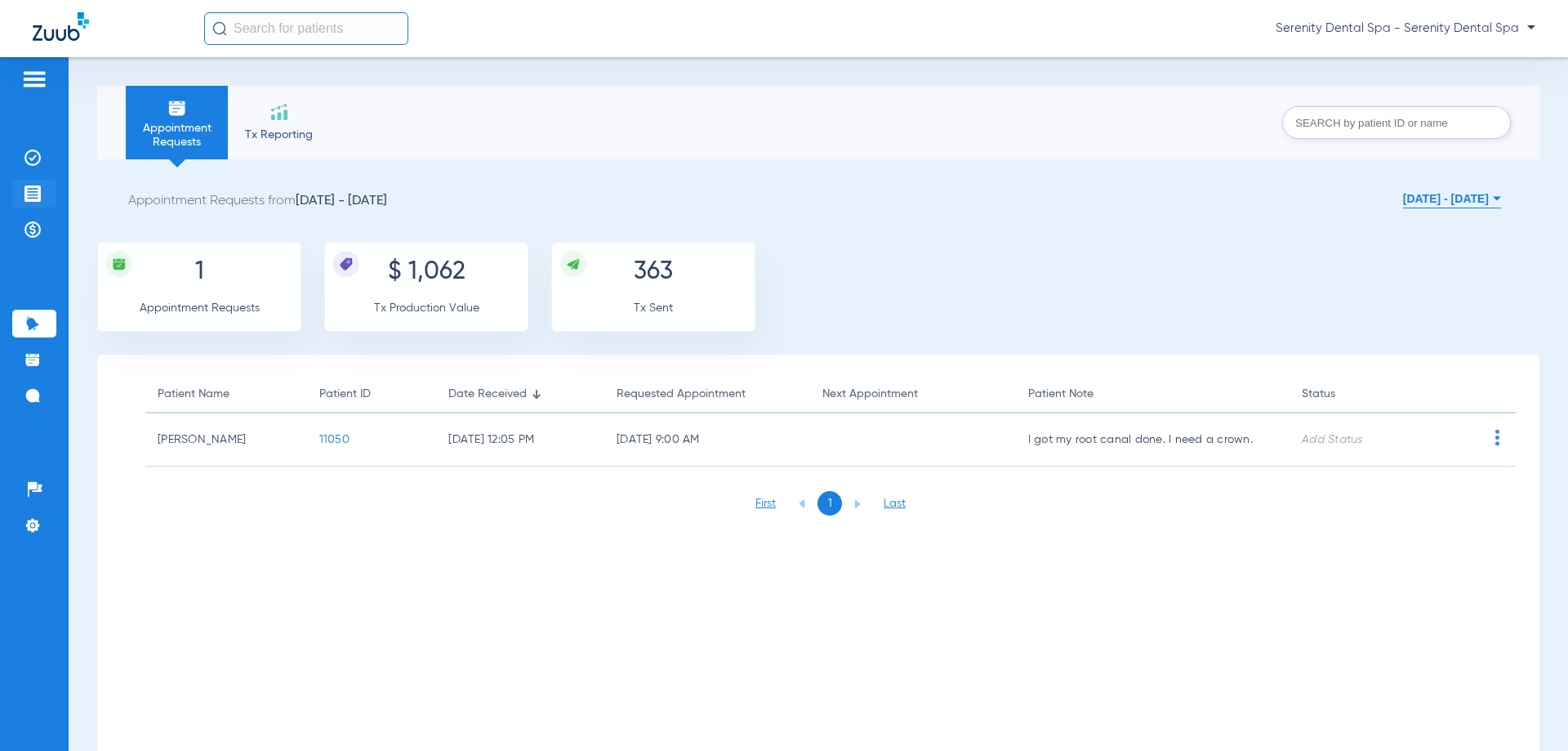
click at [47, 195] on li "Treatment Acceptance" at bounding box center [35, 193] width 44 height 28
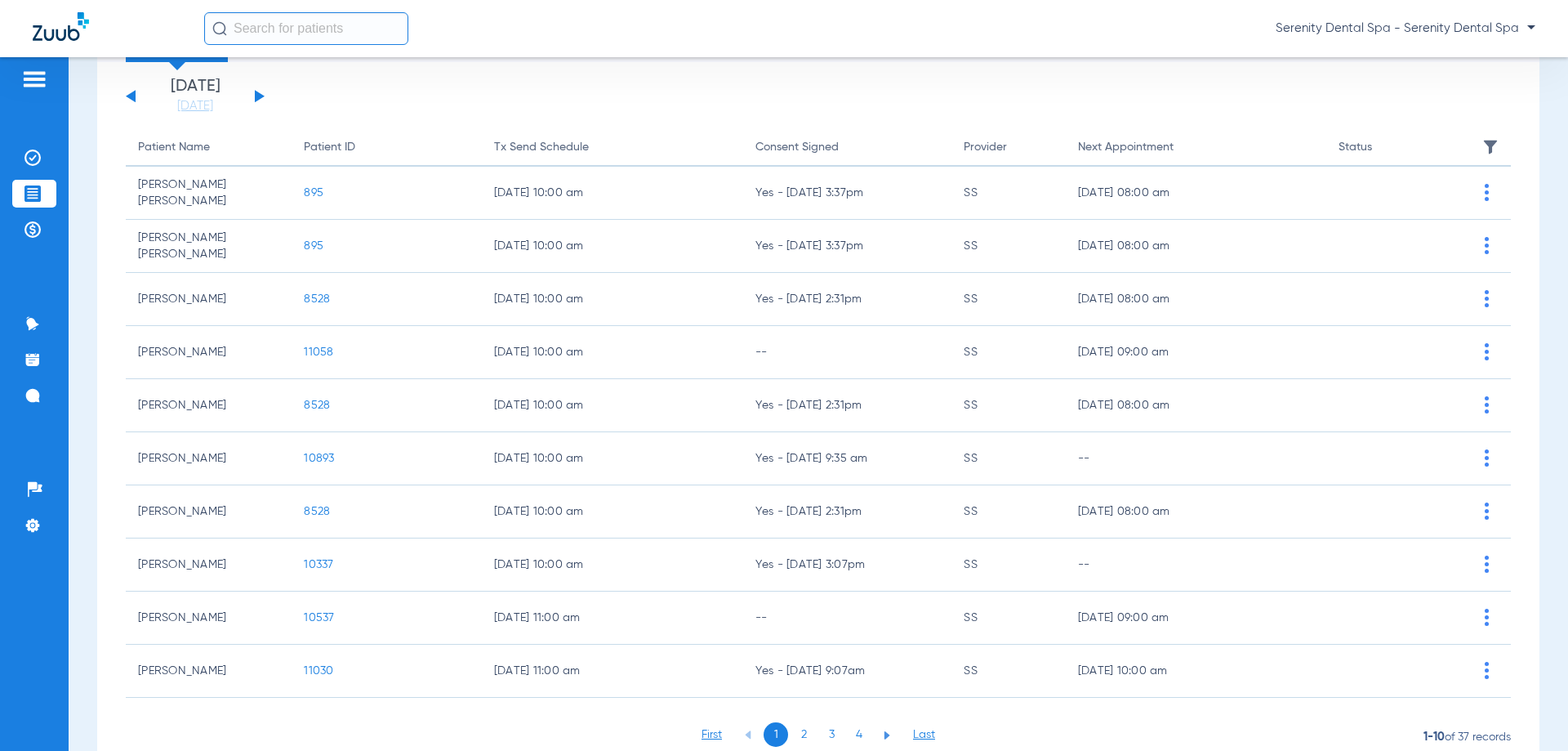
scroll to position [163, 0]
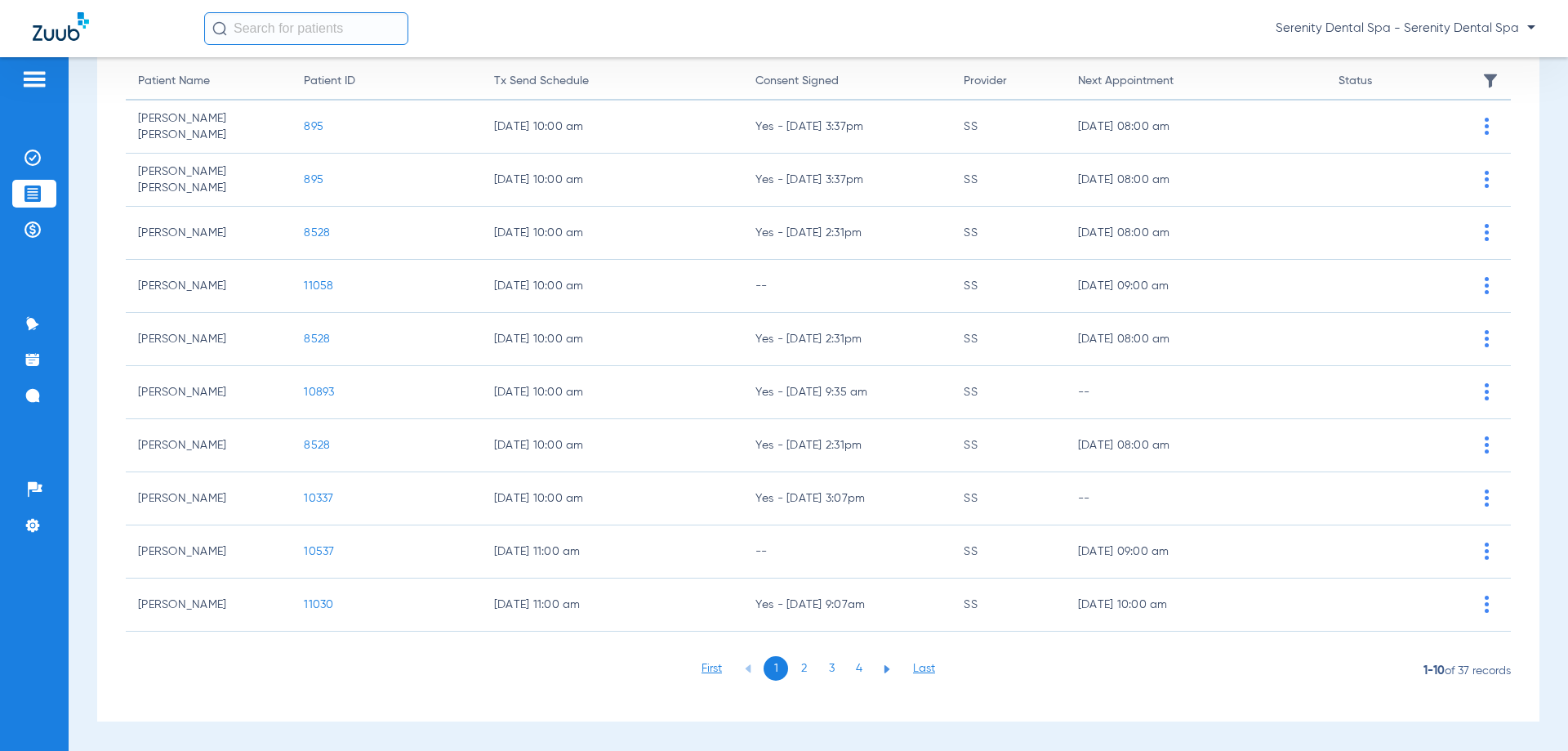
click at [826, 671] on li "3" at bounding box center [831, 668] width 24 height 24
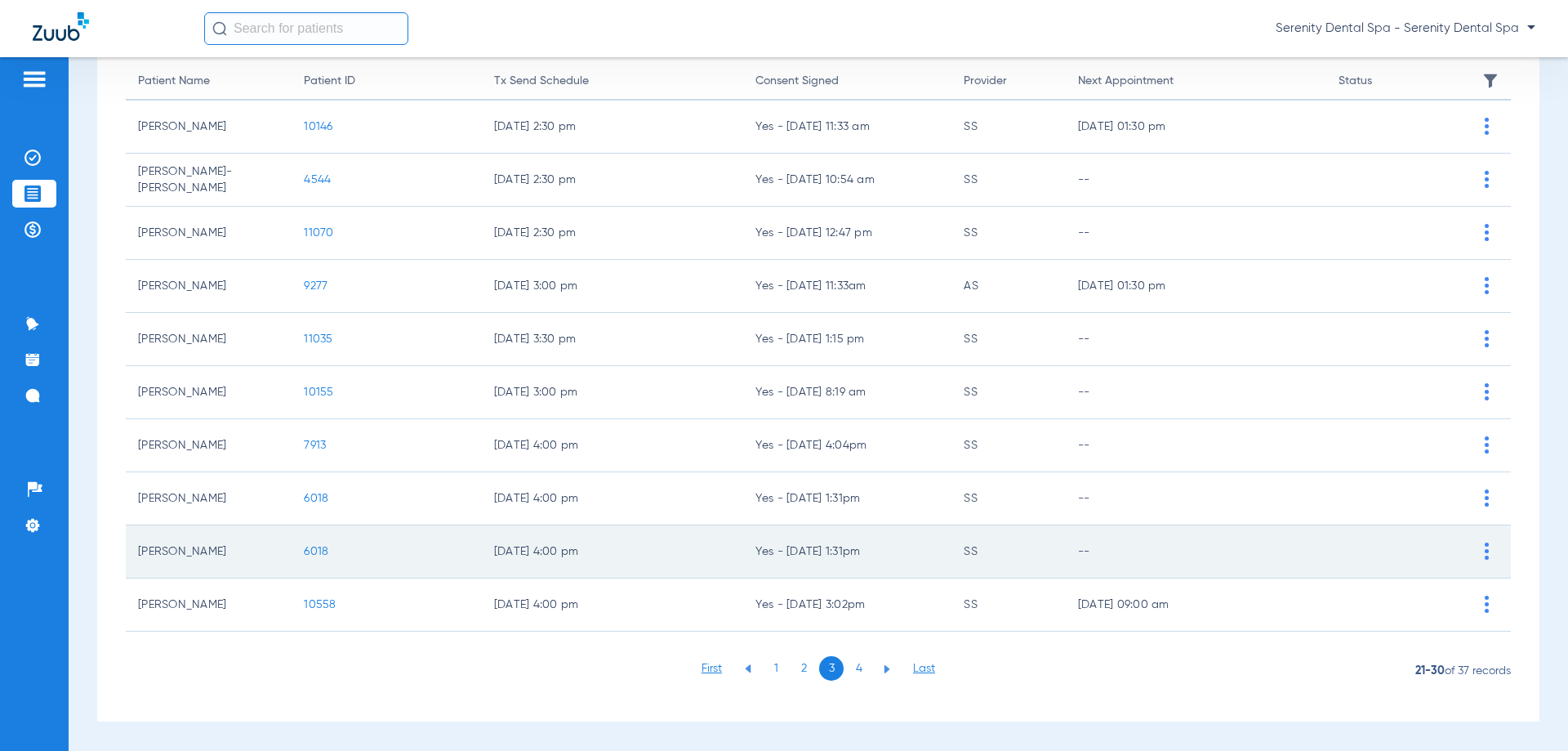
drag, startPoint x: 312, startPoint y: 438, endPoint x: 308, endPoint y: 549, distance: 111.1
click at [308, 549] on tbody "CLAUDIA JUDGE 10146 08/15/25 2:30 pm Yes - 08/15/2025 11:33 am SS 02/16/26 01:3…" at bounding box center [818, 365] width 1385 height 531
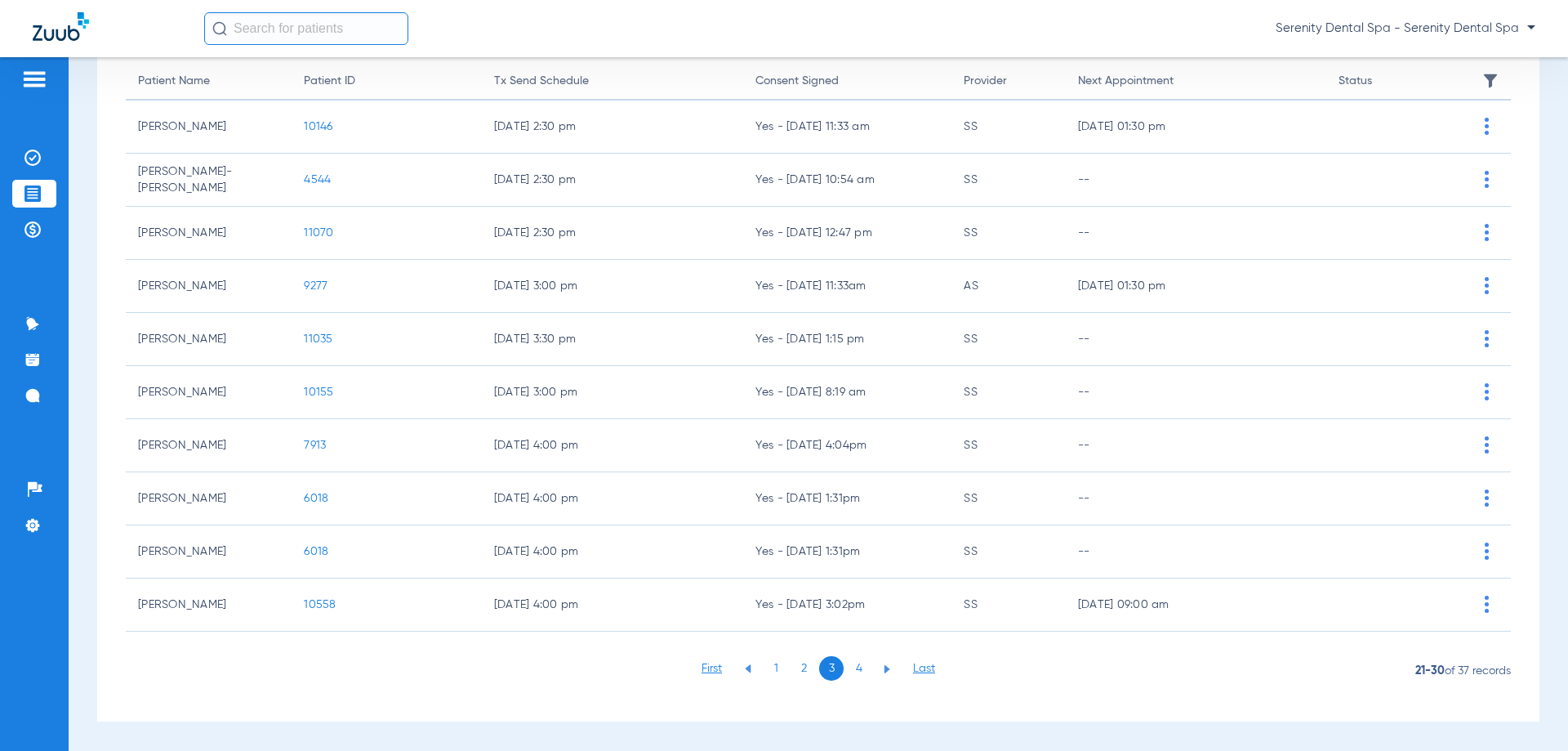
click at [862, 672] on li "4" at bounding box center [859, 668] width 24 height 24
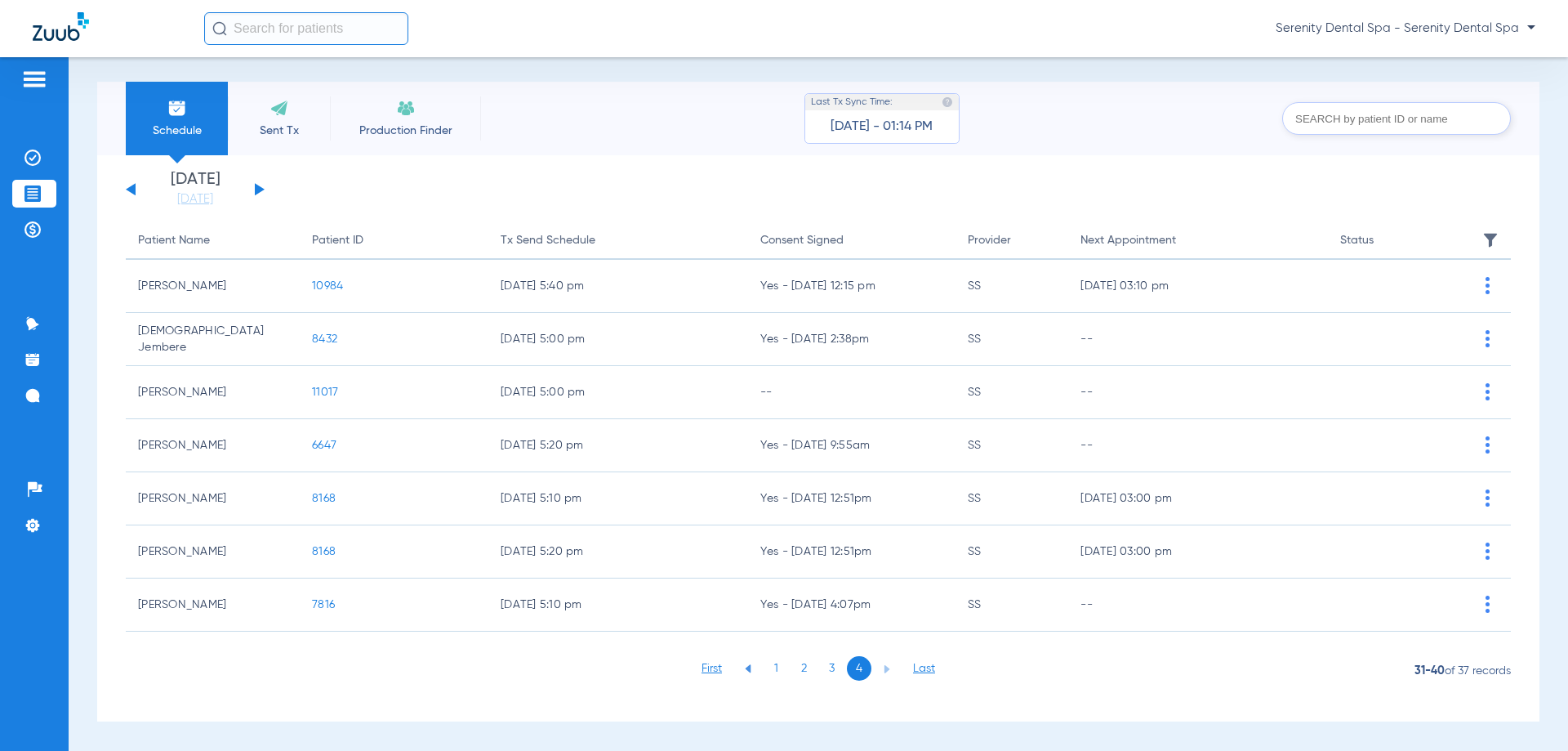
scroll to position [4, 0]
click at [826, 664] on li "3" at bounding box center [831, 668] width 24 height 24
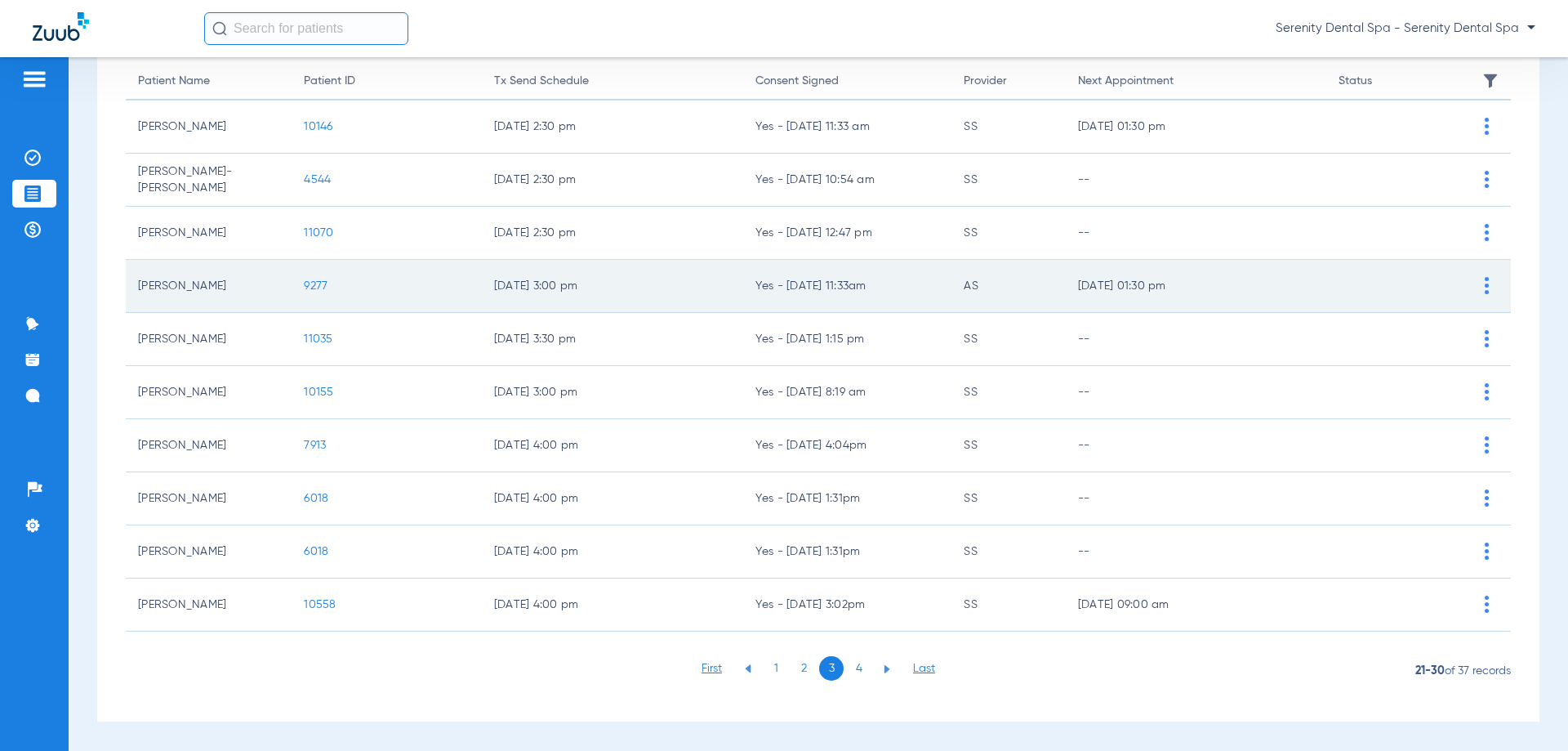
click at [311, 291] on span "9277" at bounding box center [315, 286] width 24 height 12
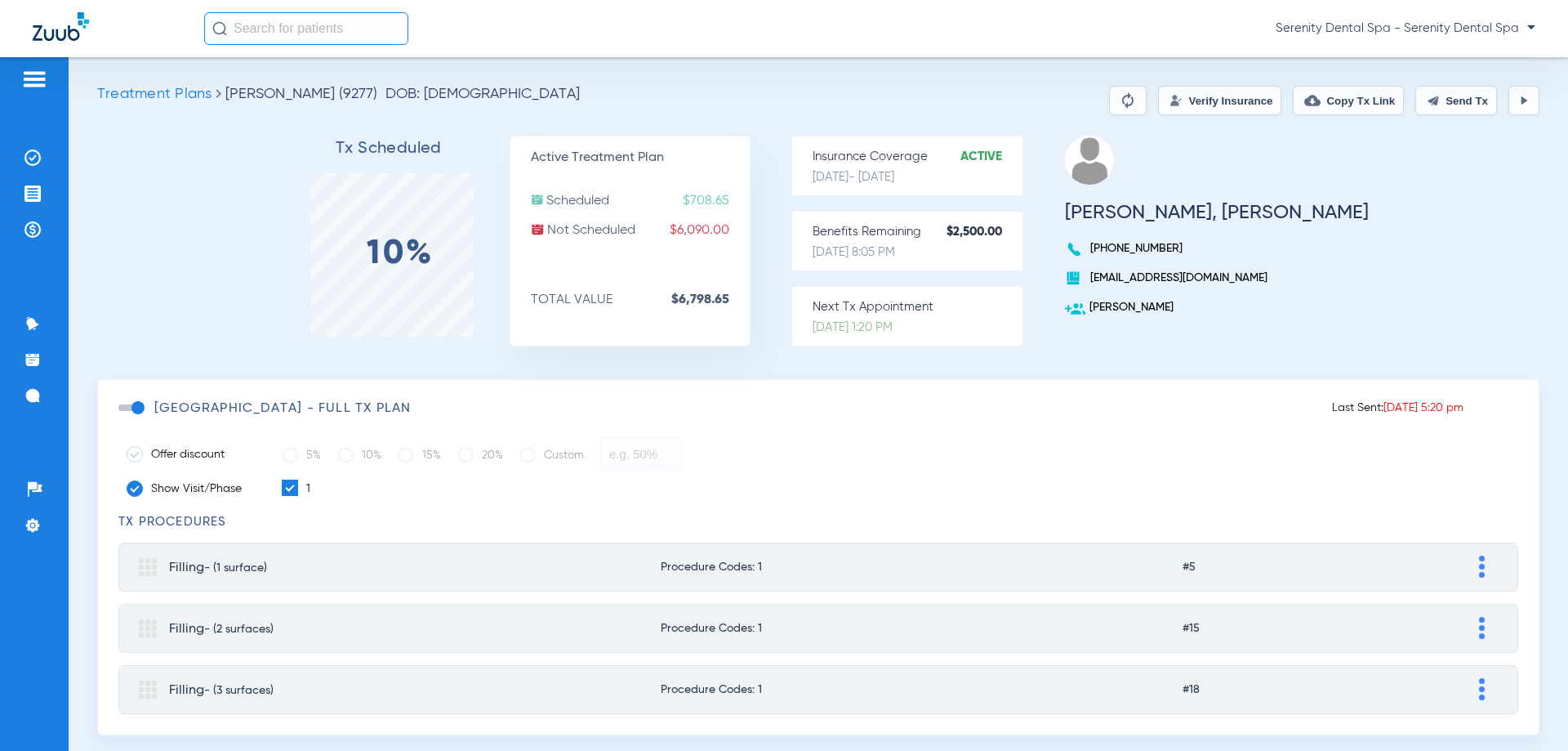
click at [1455, 93] on button "Send Tx" at bounding box center [1456, 101] width 82 height 29
click at [1425, 101] on button "Send Tx" at bounding box center [1456, 101] width 82 height 29
click at [1339, 105] on button "Copy Tx Link" at bounding box center [1348, 101] width 111 height 29
click at [42, 392] on li "Messages 4" at bounding box center [35, 395] width 44 height 28
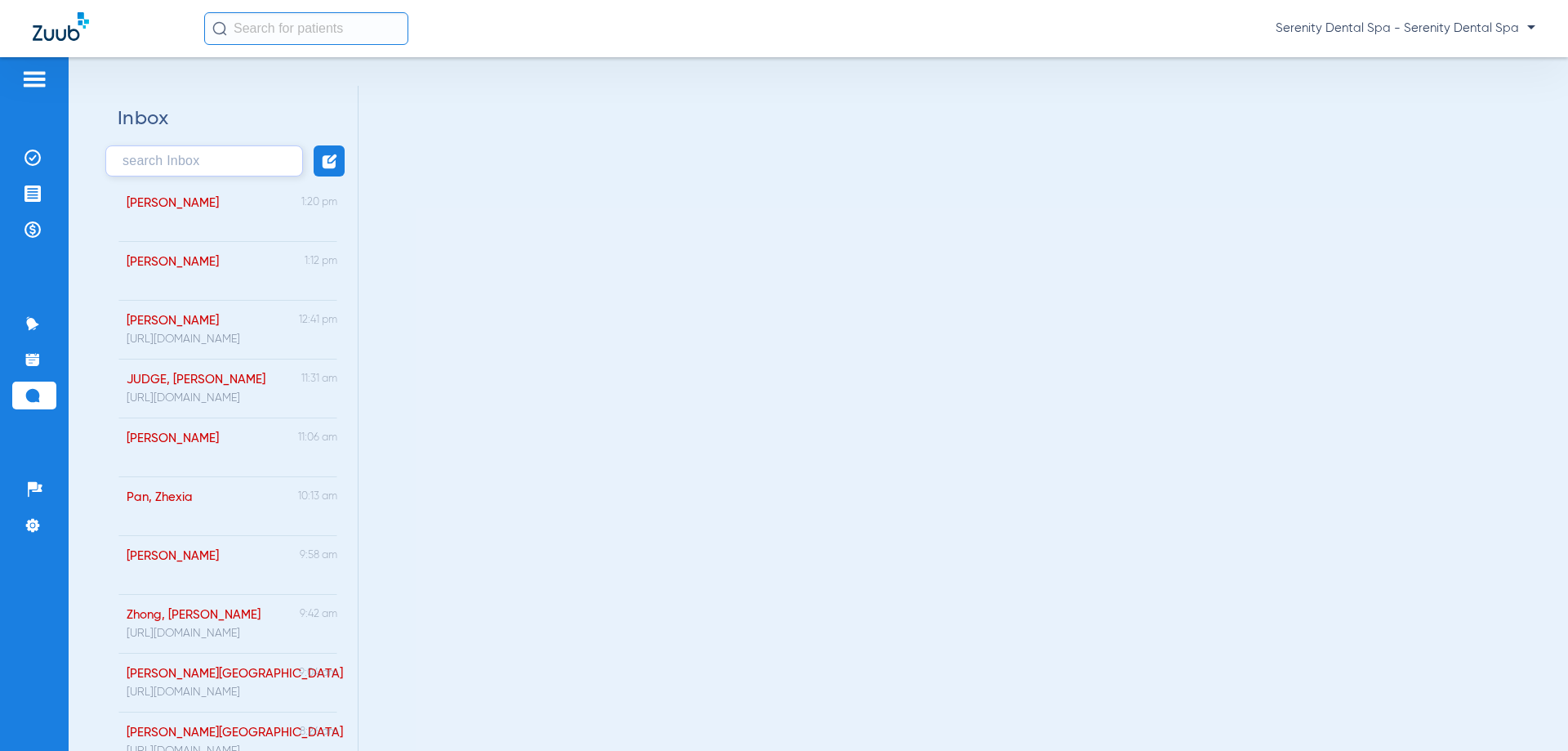
click at [202, 223] on div "[PERSON_NAME]" at bounding box center [163, 212] width 109 height 59
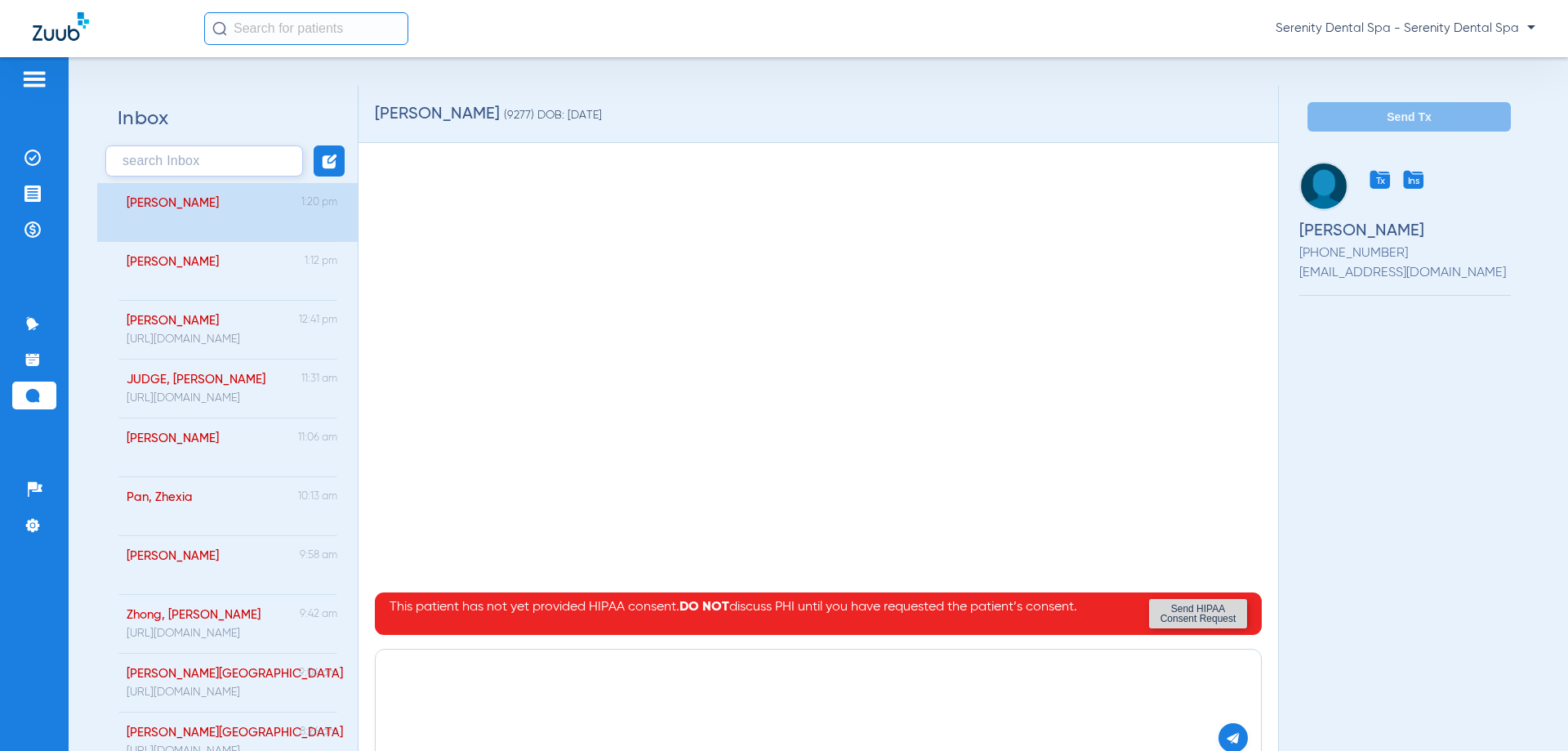
paste textarea "https://patient.zuub.com/patient/kxmhpM5TGwSn44Q3jiyH/office/17004429/practice/…"
type textarea "https://patient.zuub.com/patient/kxmhpM5TGwSn44Q3jiyH/office/17004429/practice/…"
click at [1227, 738] on img at bounding box center [1233, 737] width 14 height 14
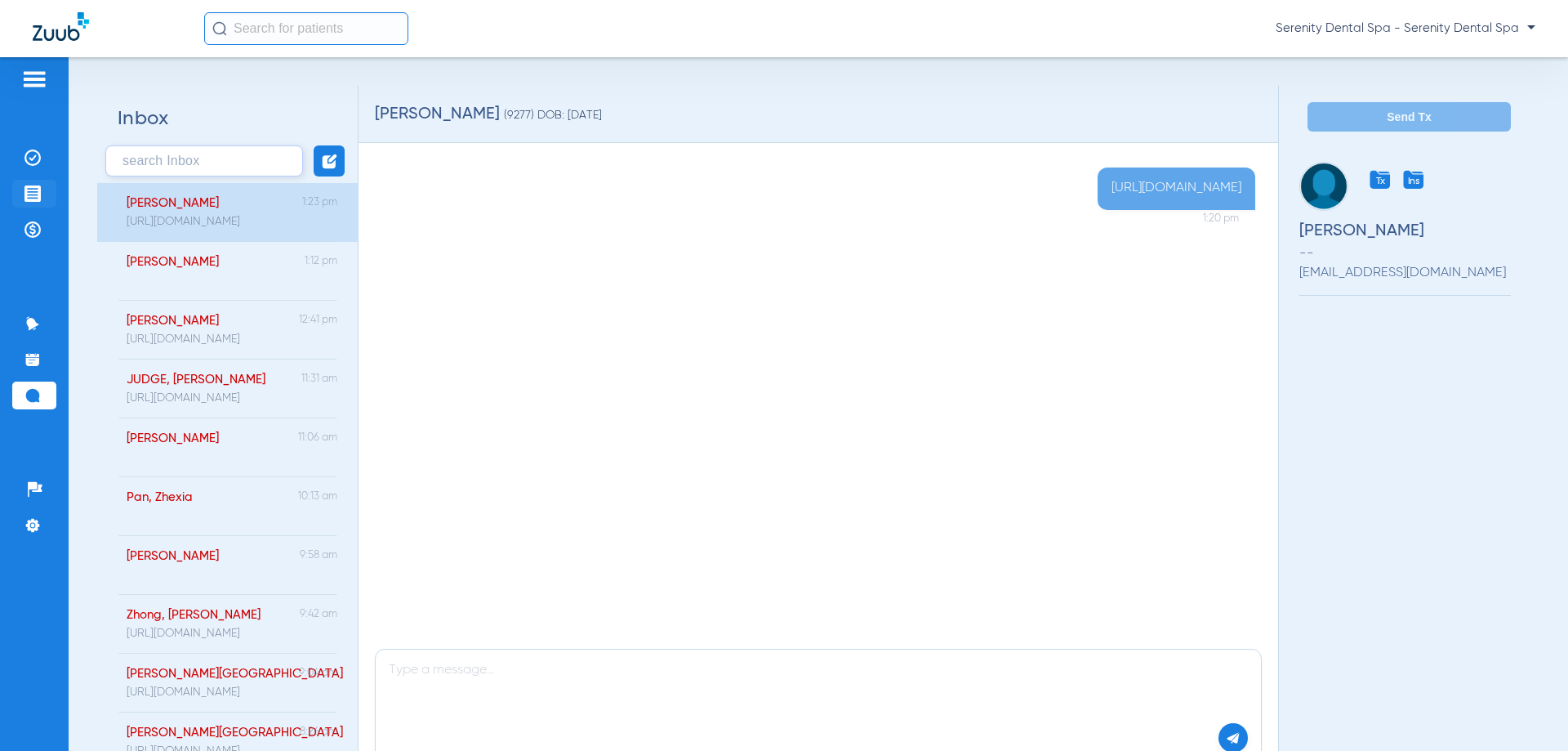
click at [21, 190] on li "Treatment Acceptance" at bounding box center [35, 193] width 44 height 28
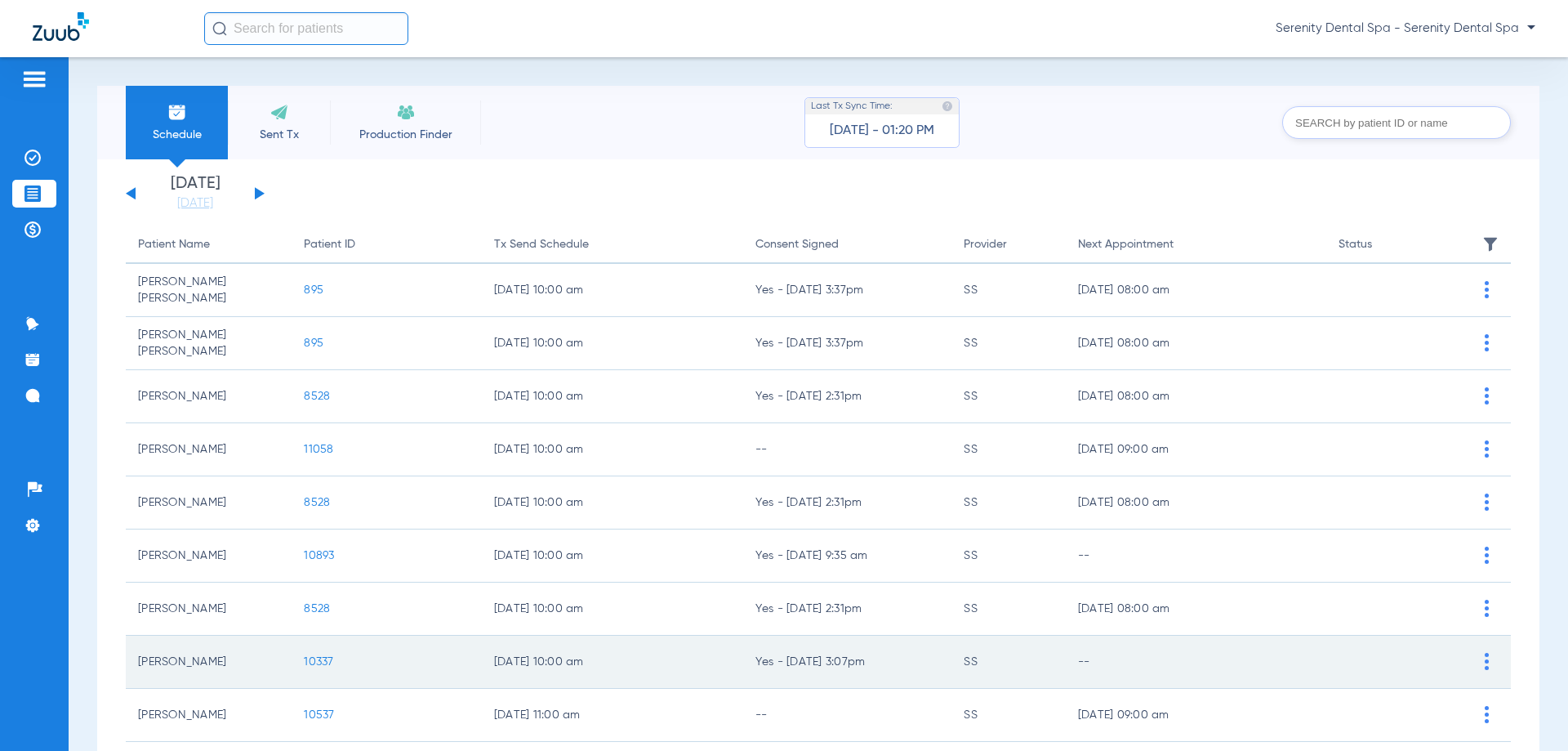
scroll to position [163, 0]
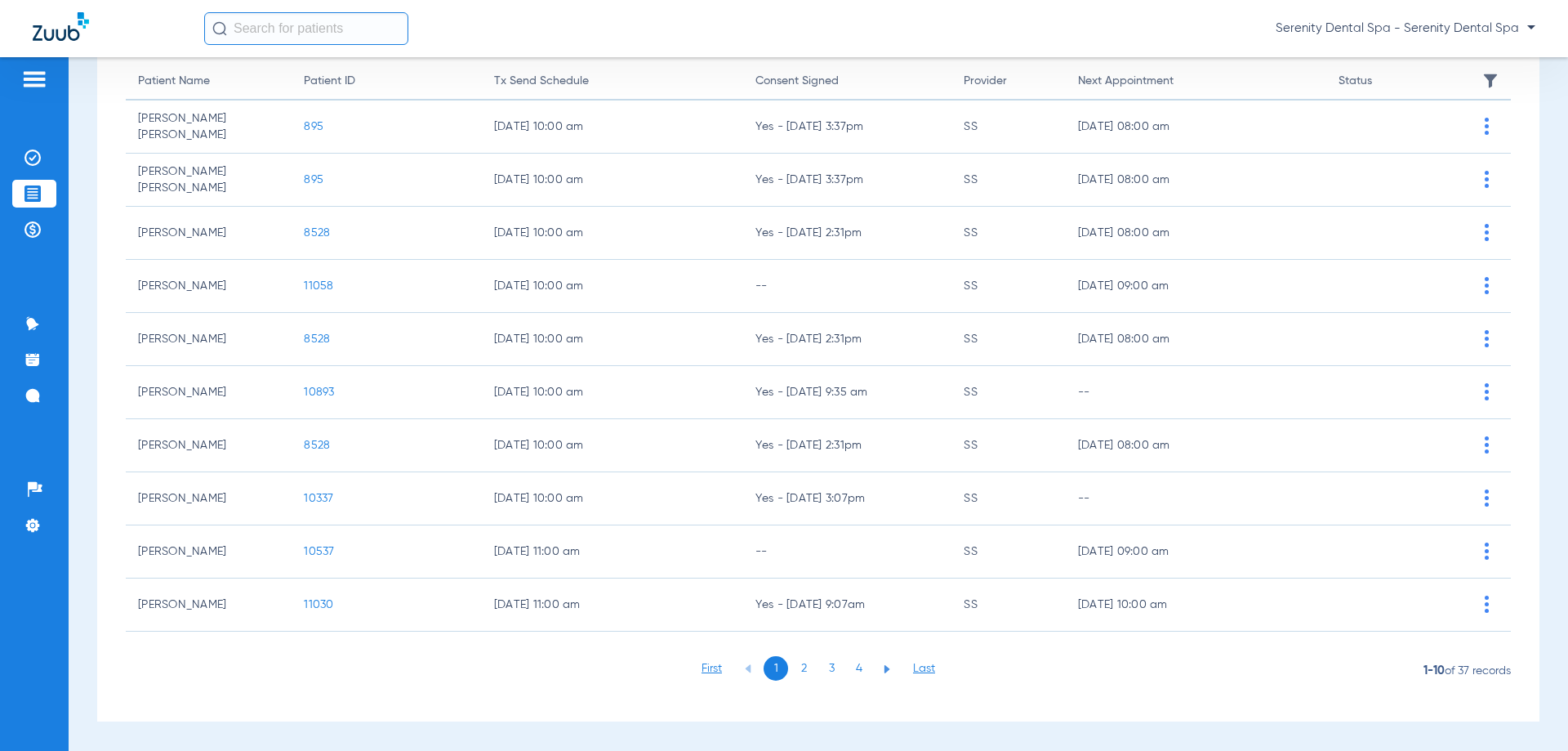
click at [827, 667] on li "3" at bounding box center [831, 668] width 24 height 24
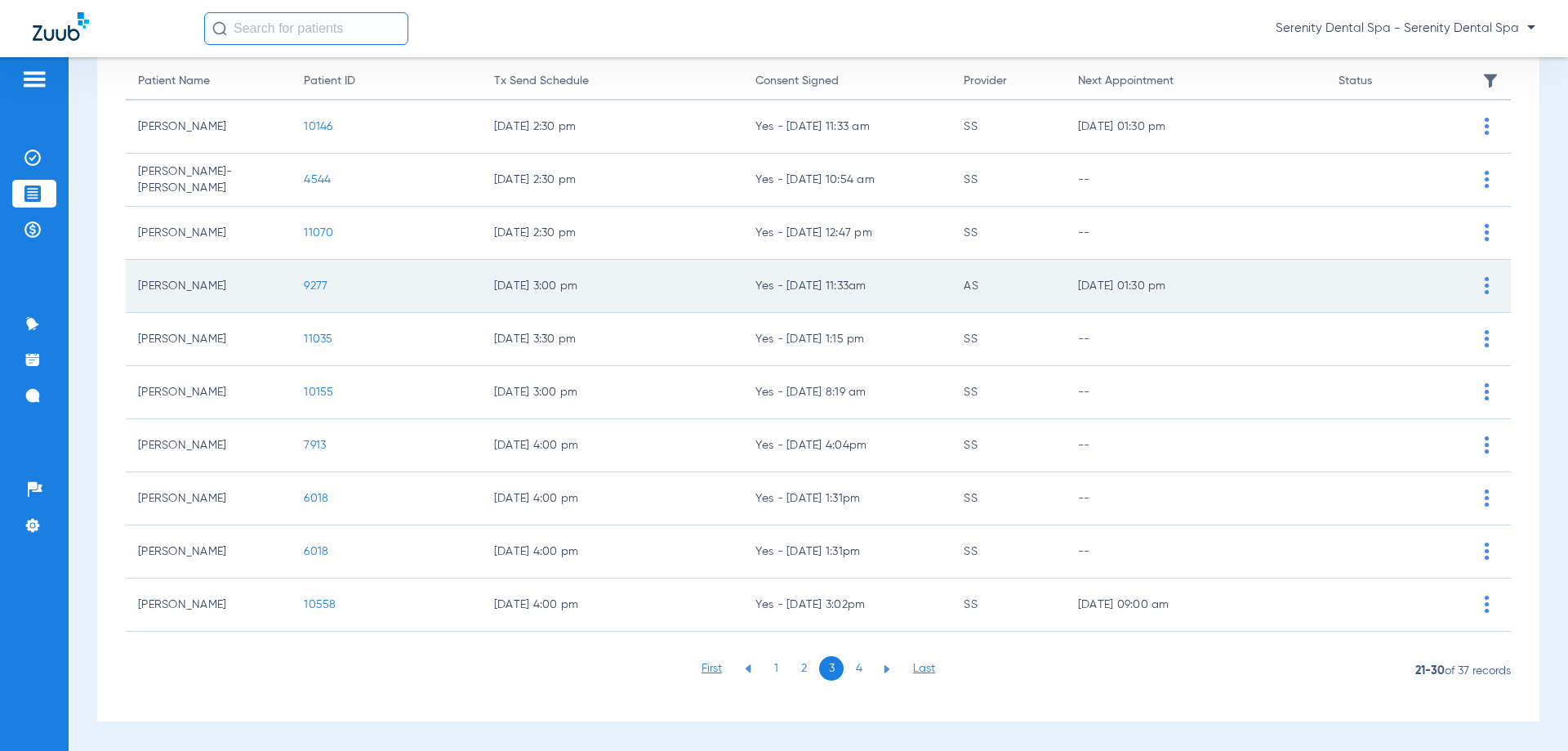
click at [305, 284] on span "9277" at bounding box center [315, 286] width 24 height 12
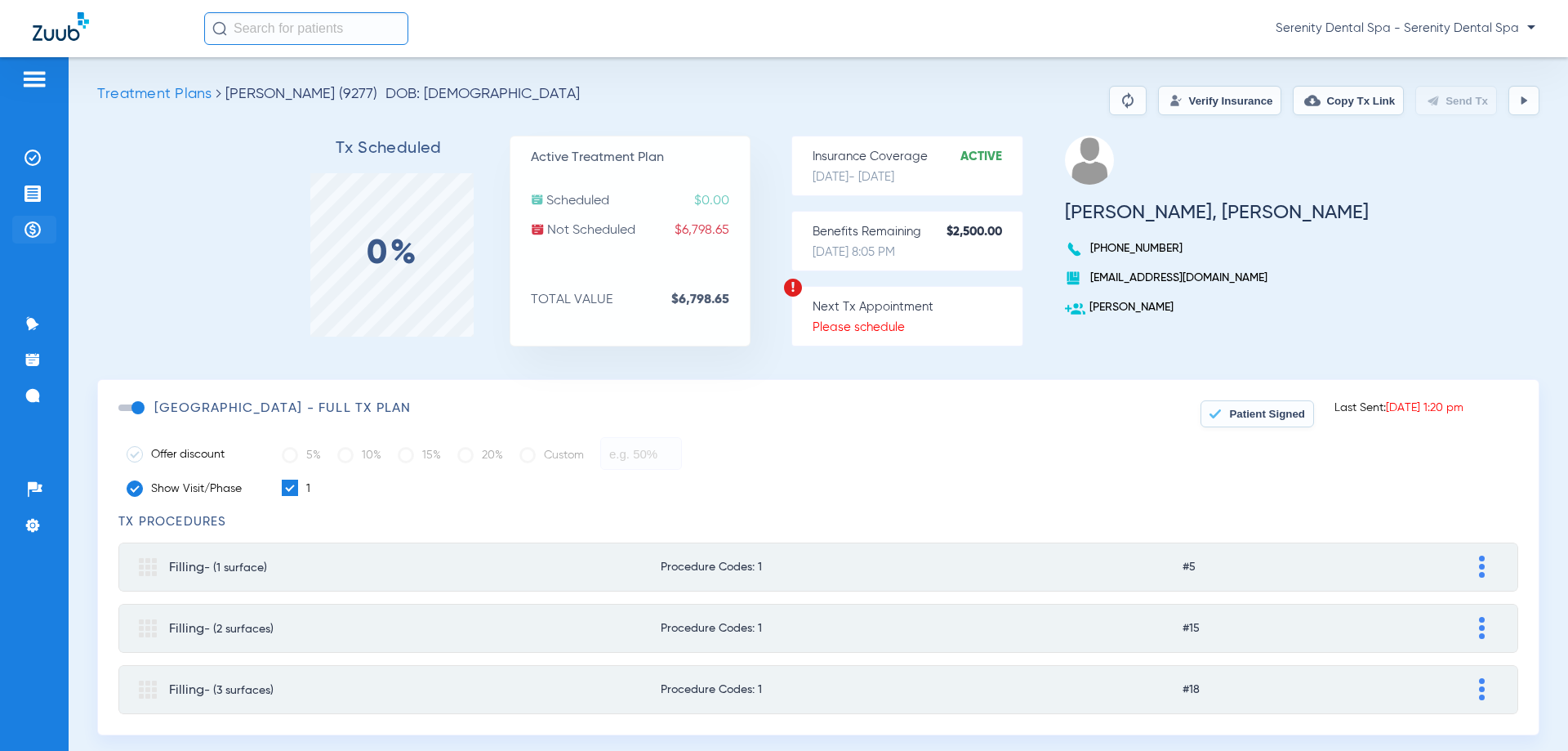
click at [24, 224] on img at bounding box center [32, 229] width 16 height 16
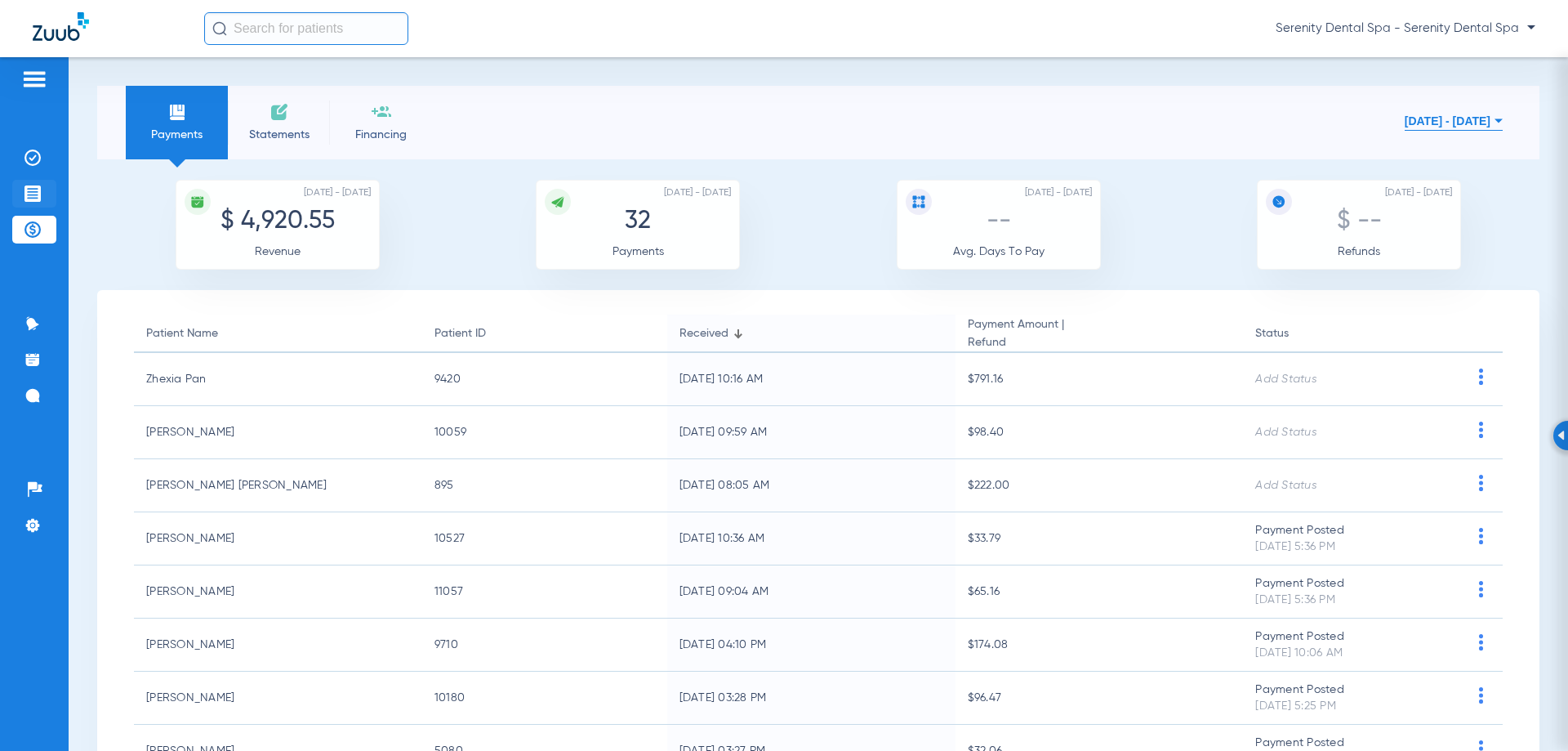
click at [42, 197] on li "Treatment Acceptance" at bounding box center [35, 193] width 44 height 28
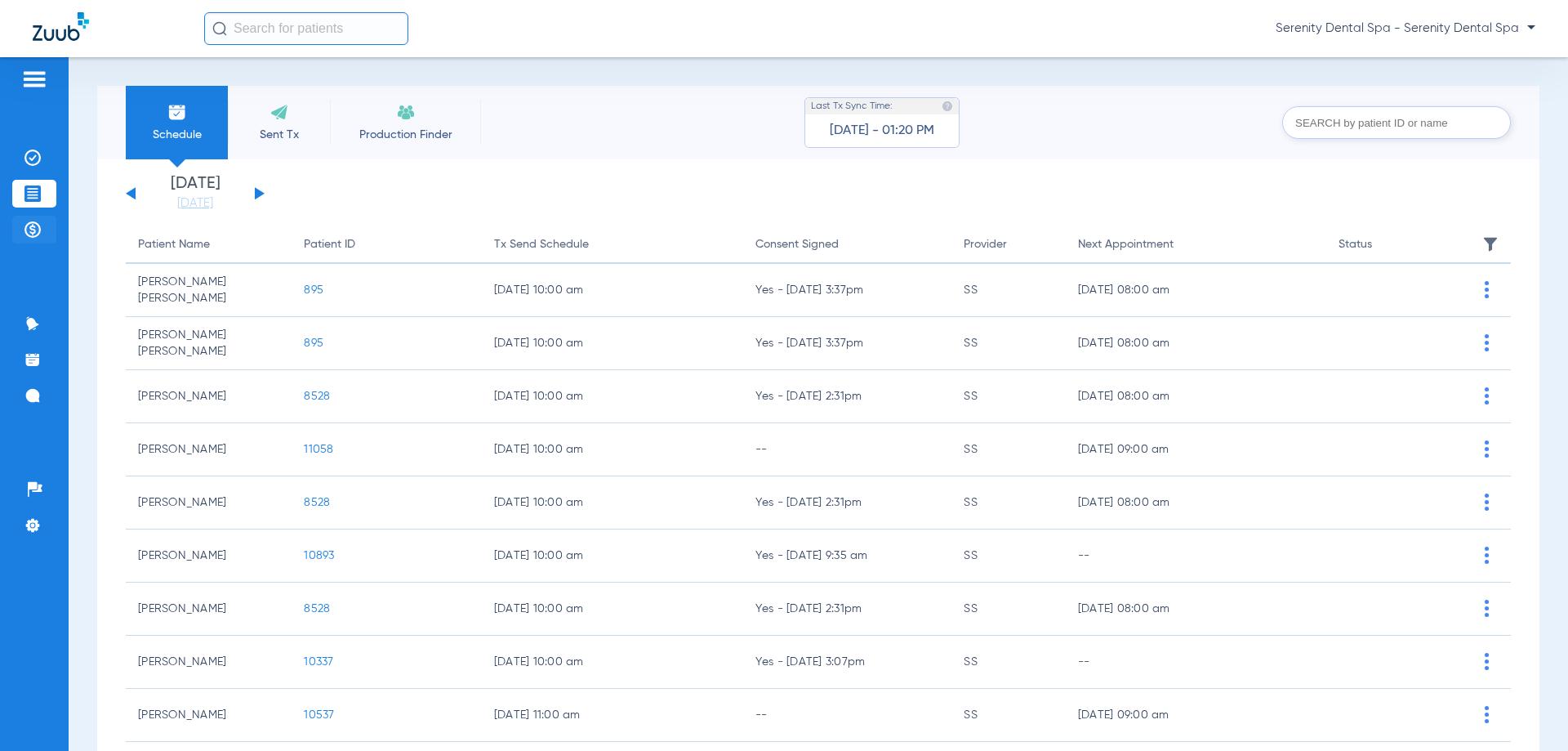
click at [41, 223] on li "Payments & A/R" at bounding box center [35, 229] width 44 height 28
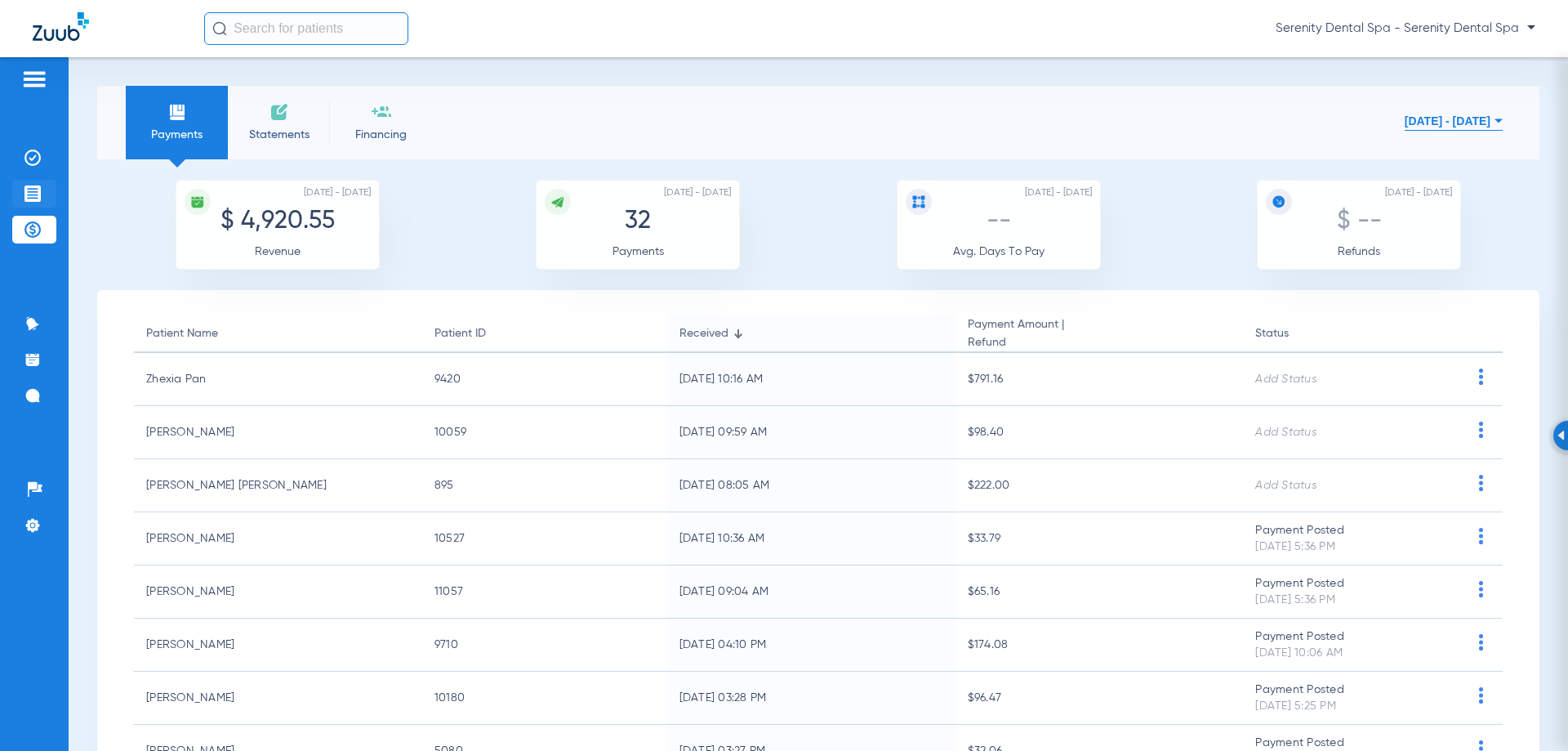
click at [30, 203] on li "Treatment Acceptance" at bounding box center [35, 193] width 44 height 28
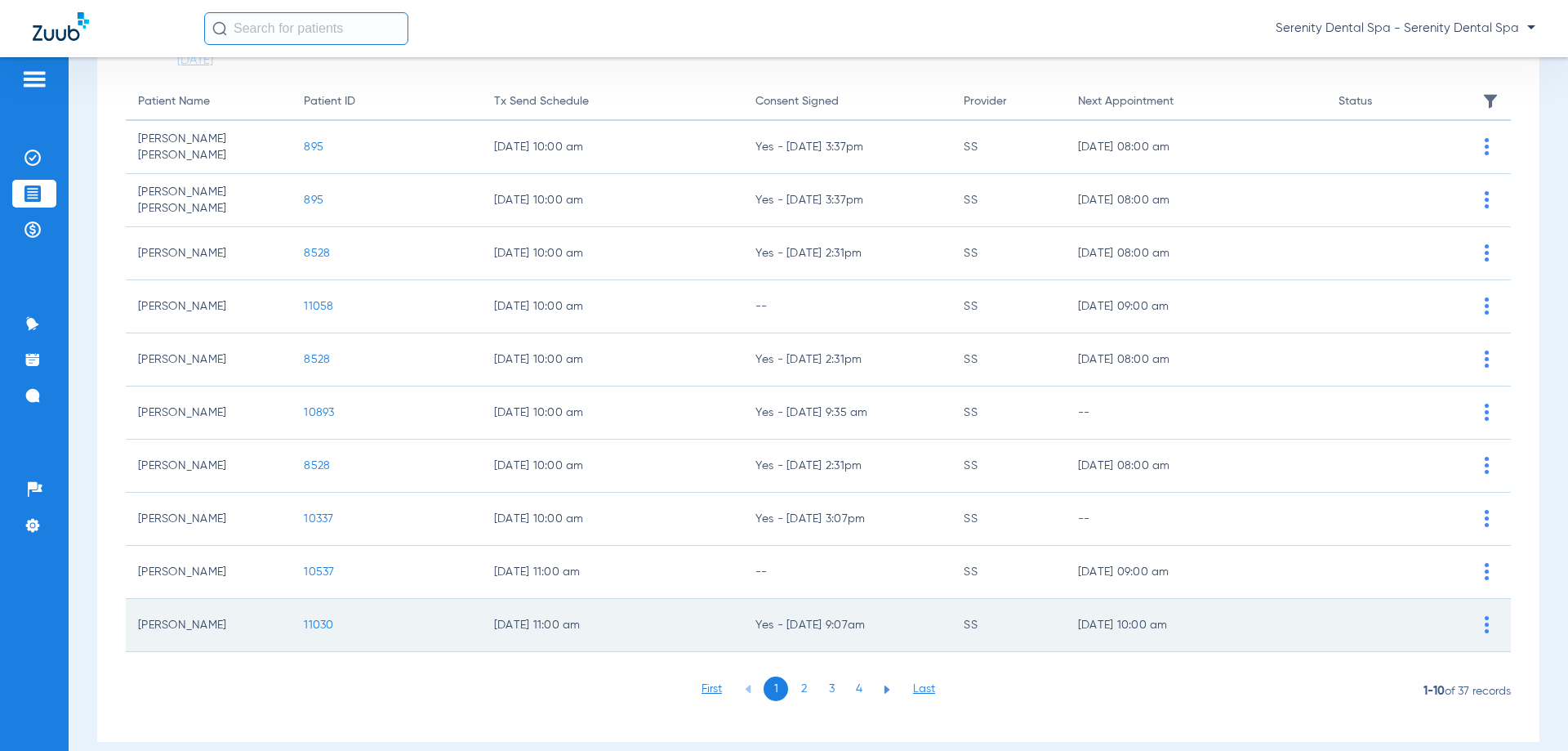
scroll to position [163, 0]
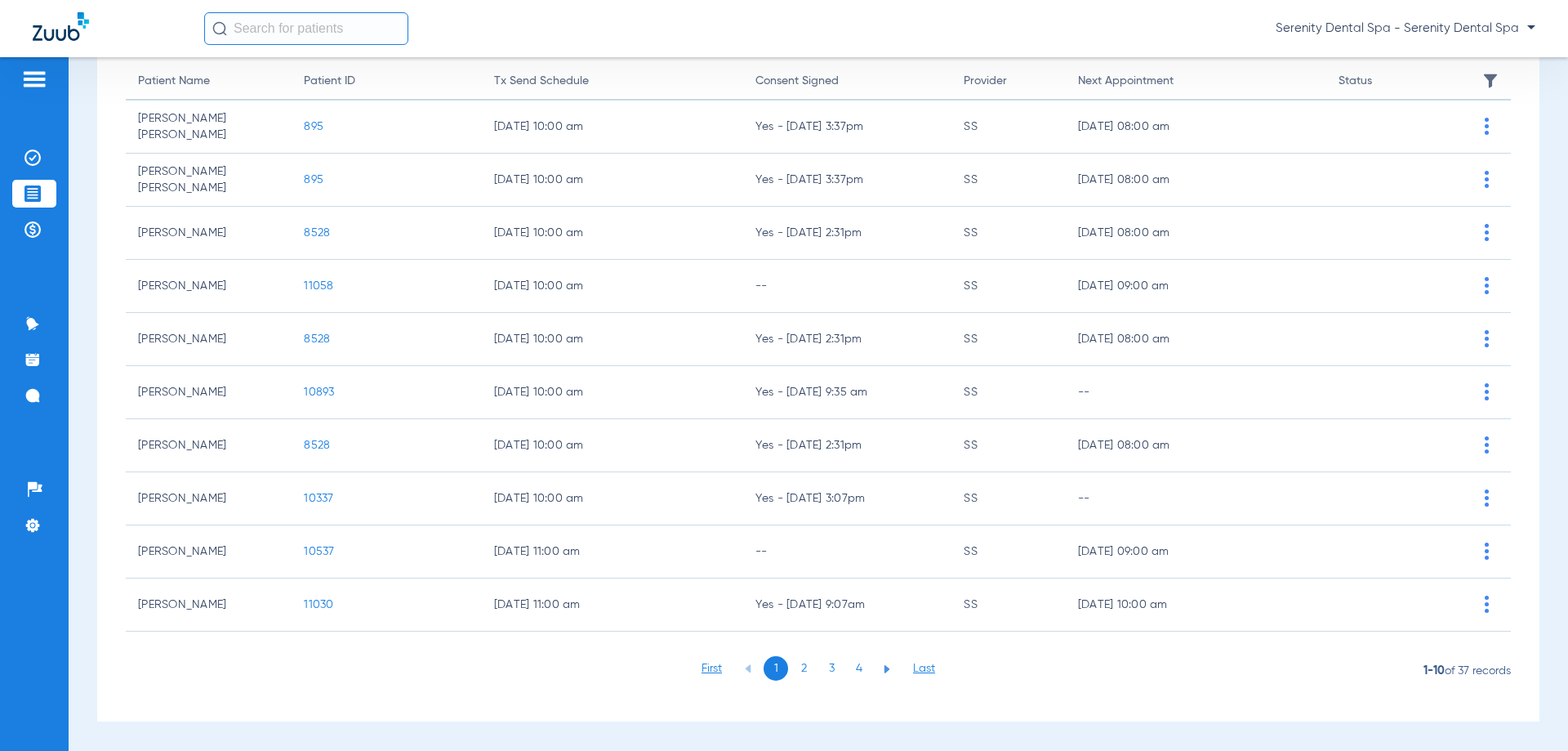
click at [828, 670] on li "3" at bounding box center [831, 668] width 24 height 24
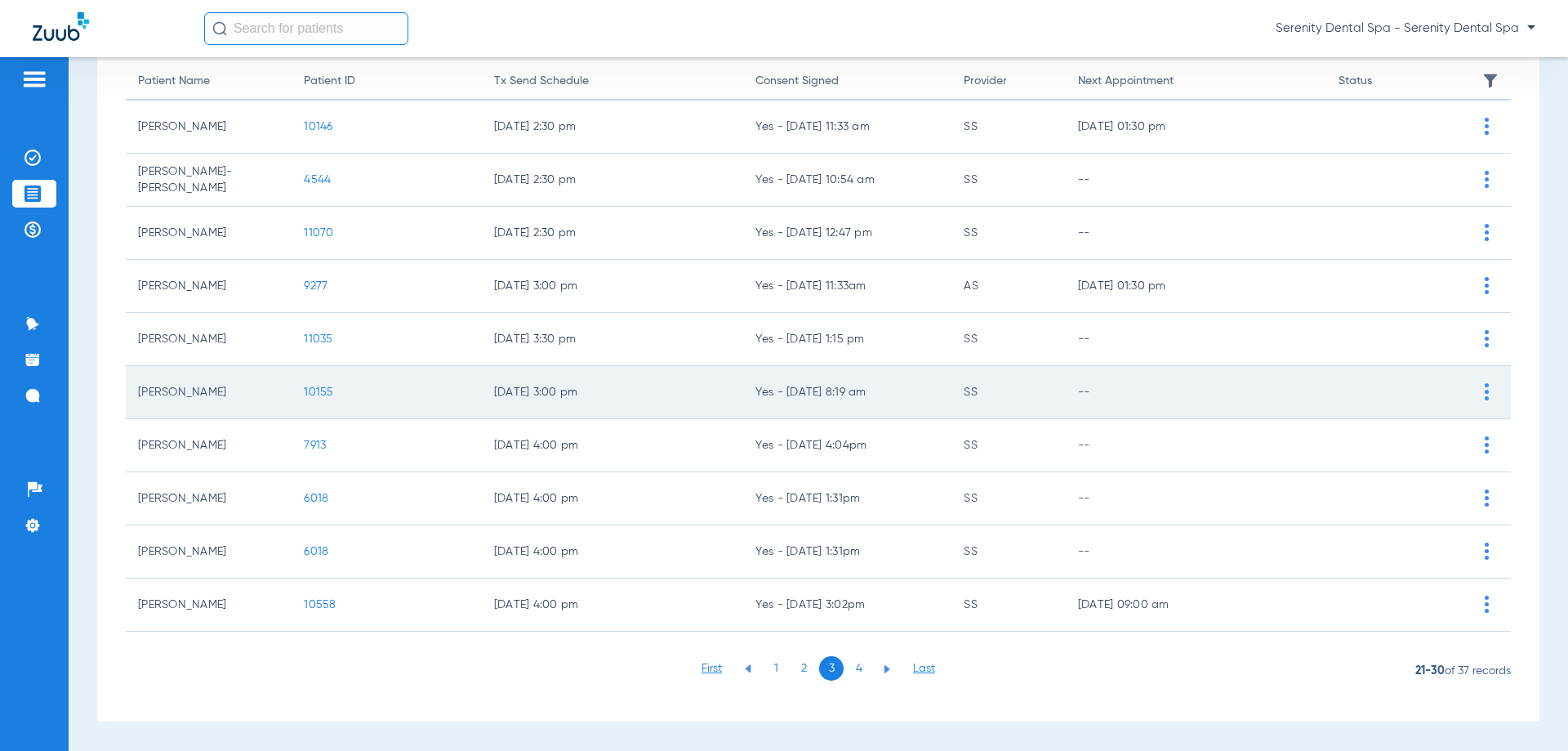
click at [318, 399] on td "10155" at bounding box center [386, 392] width 189 height 53
click at [320, 391] on span "10155" at bounding box center [318, 392] width 29 height 12
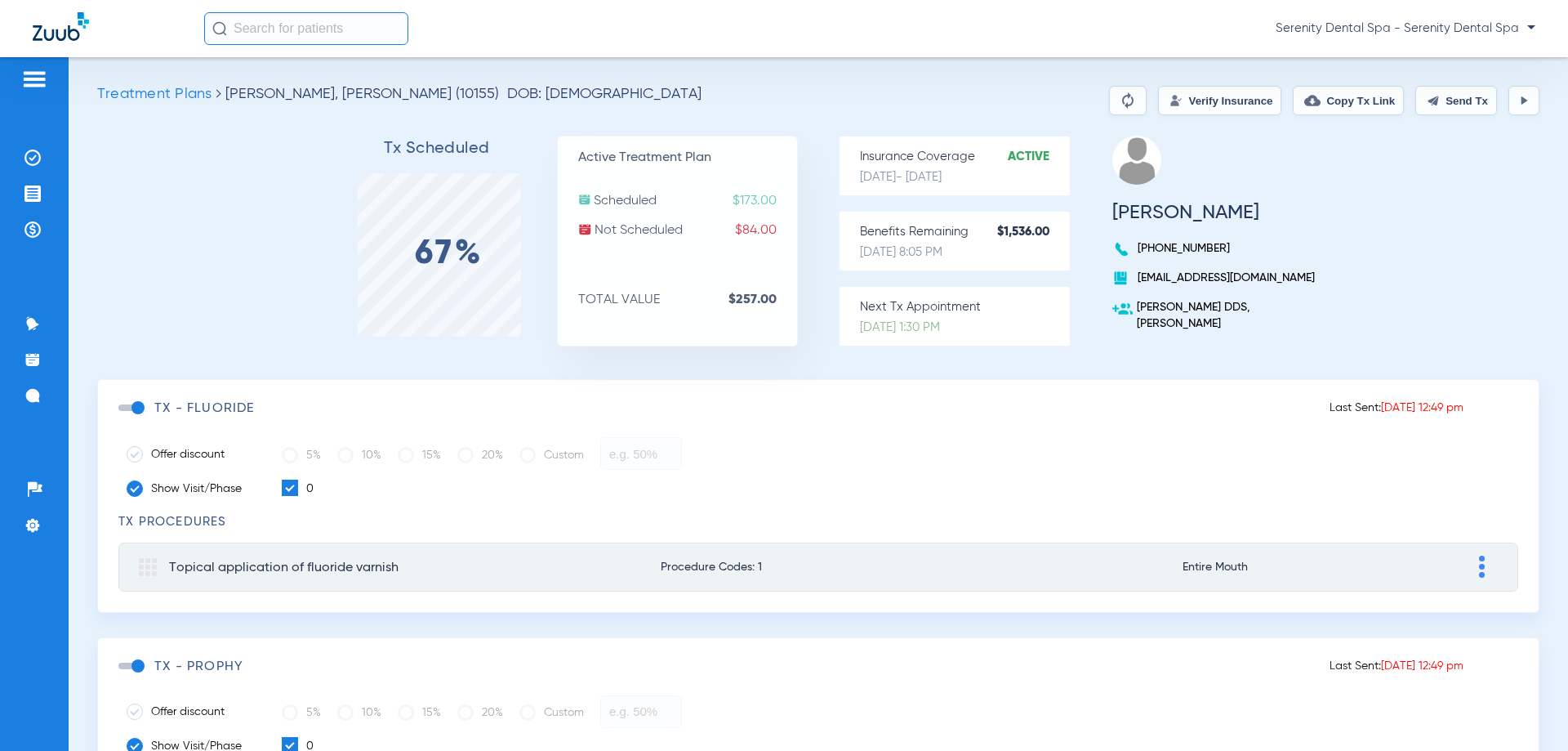
click at [133, 410] on span at bounding box center [130, 407] width 24 height 7
click at [122, 416] on input "checkbox" at bounding box center [122, 416] width 0 height 0
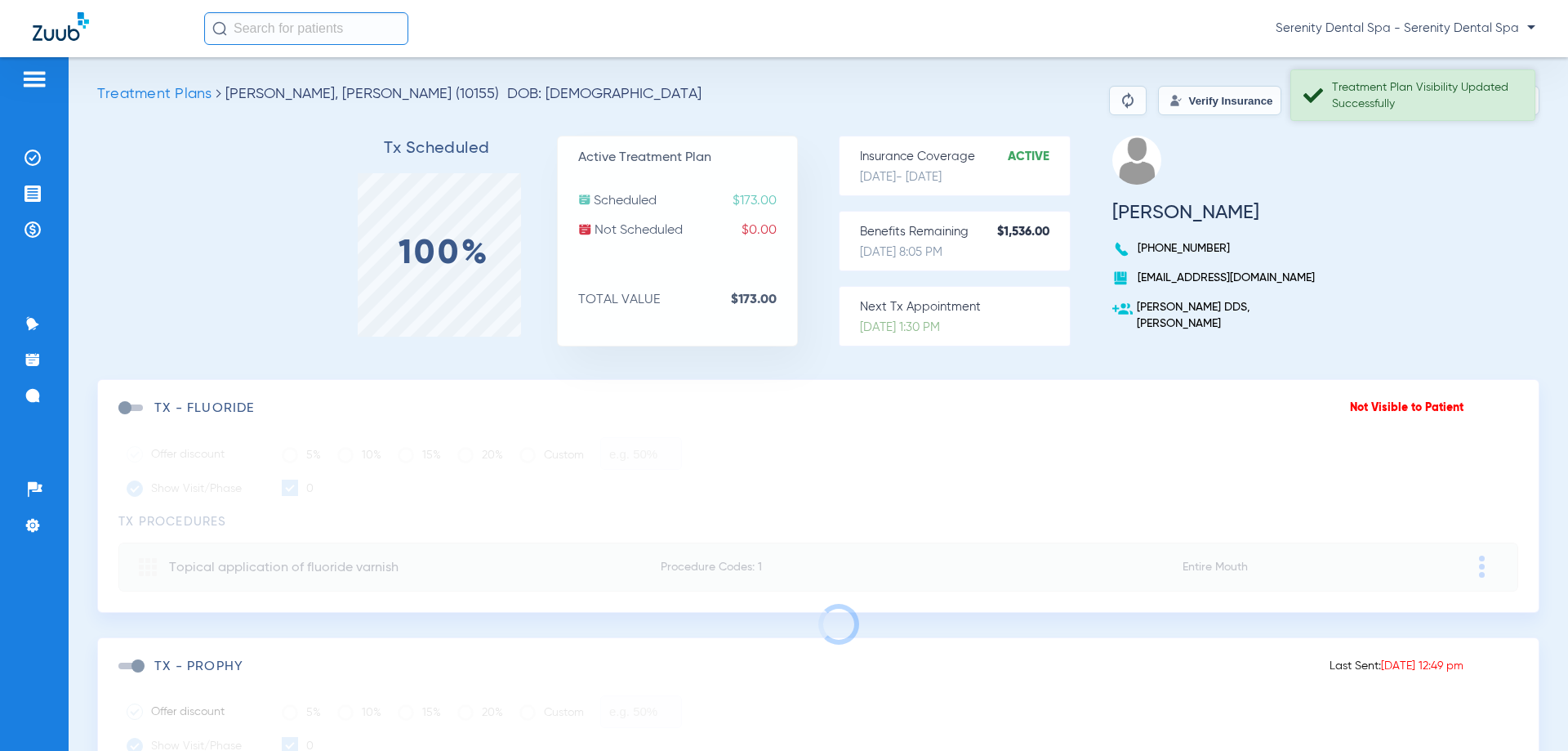
click at [1440, 96] on div "Treatment Plan Visibility Updated Successfully" at bounding box center [1426, 96] width 188 height 33
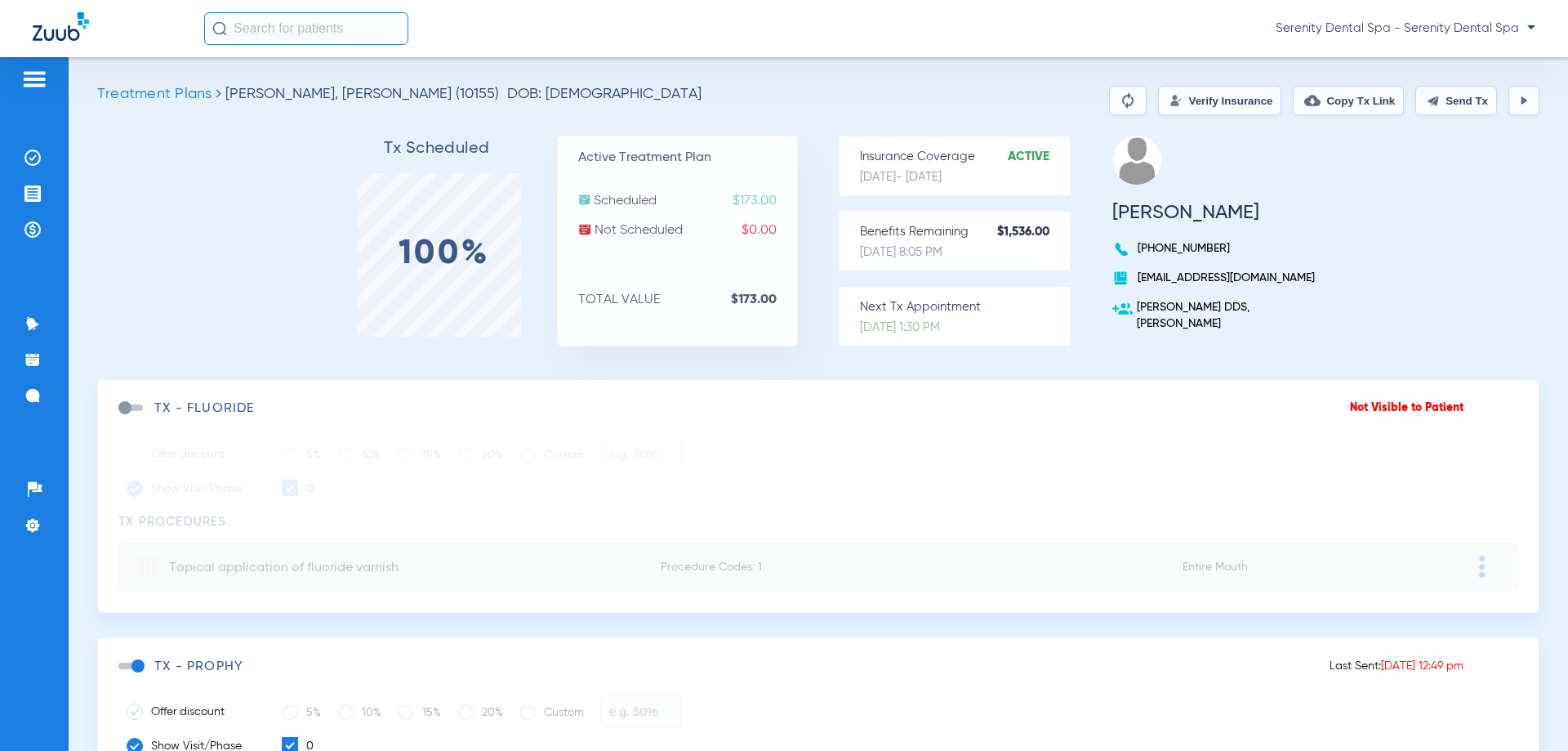
click at [1445, 101] on button "Send Tx" at bounding box center [1456, 101] width 82 height 29
click at [1453, 101] on span at bounding box center [1462, 101] width 18 height 18
click at [1353, 98] on button "Copy Tx Link" at bounding box center [1348, 101] width 111 height 29
click at [25, 391] on img at bounding box center [32, 395] width 16 height 16
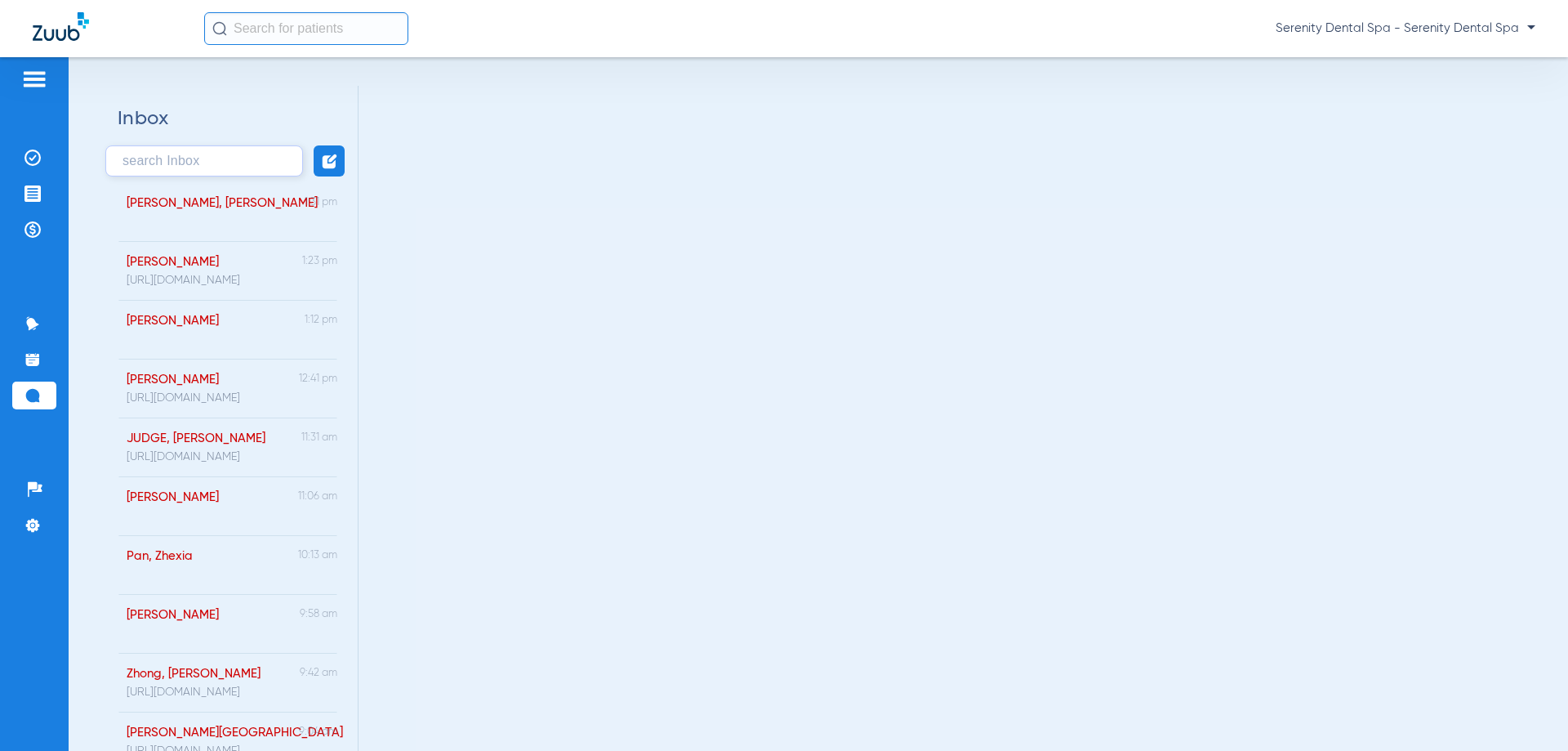
click at [224, 223] on div "NUNEZ, ROBINSON" at bounding box center [179, 212] width 139 height 59
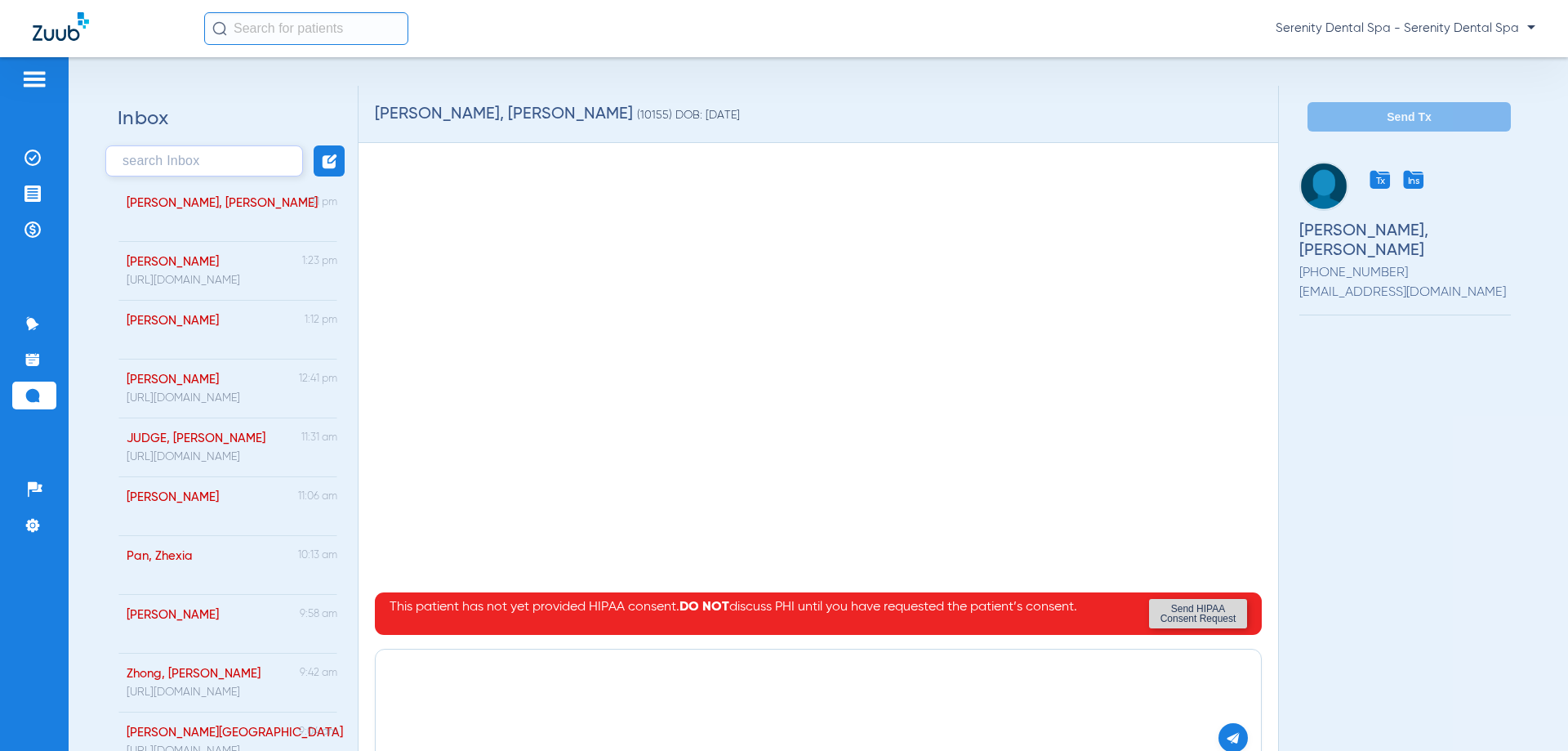
paste textarea "https://patient.zuub.com/patient/h1piBS3yJAHvrLn8LVLf/office/17004429/practice/…"
type textarea "https://patient.zuub.com/patient/h1piBS3yJAHvrLn8LVLf/office/17004429/practice/…"
click at [1226, 737] on img at bounding box center [1233, 737] width 14 height 14
click at [35, 206] on li "Treatment Acceptance" at bounding box center [35, 193] width 44 height 28
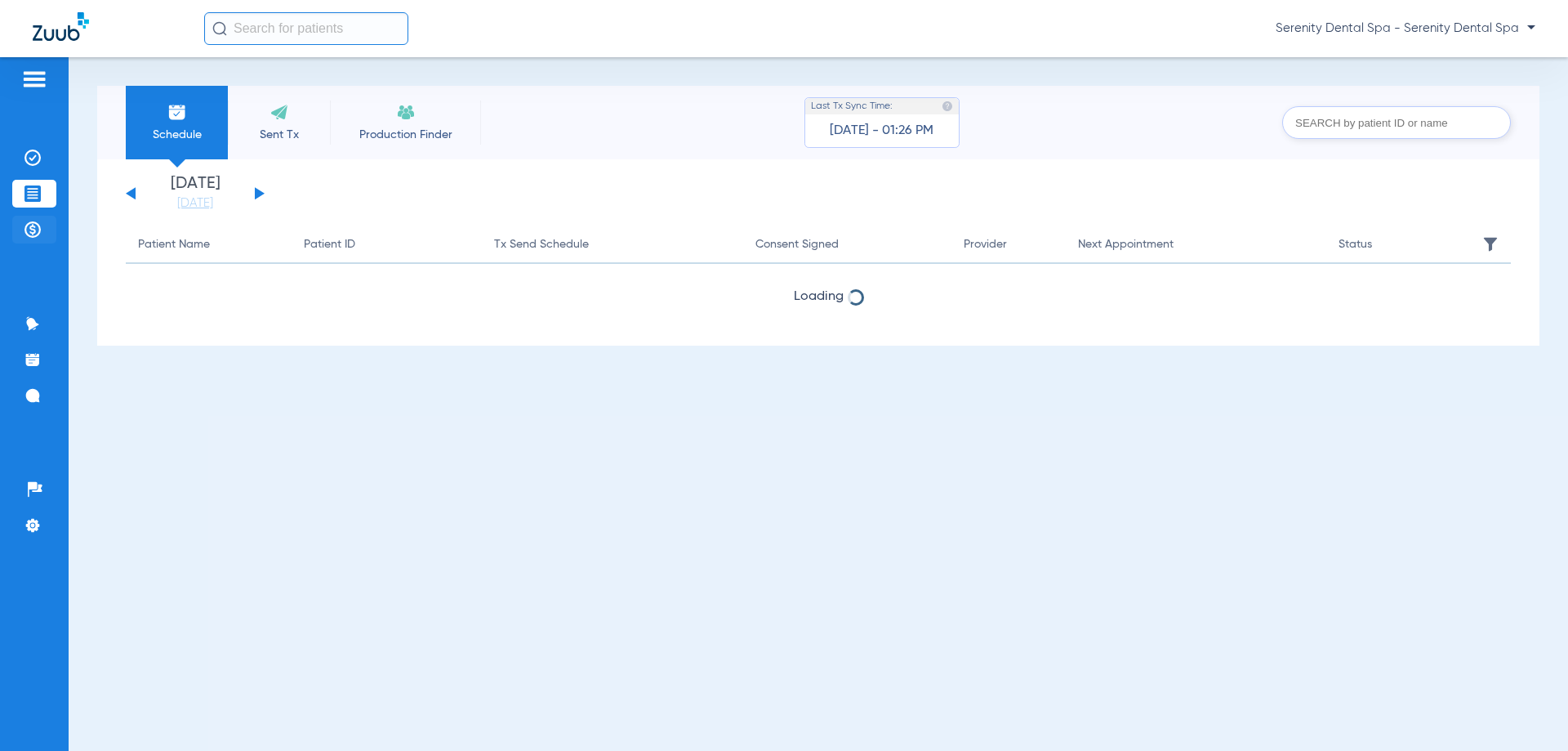
click at [29, 222] on img at bounding box center [32, 229] width 16 height 16
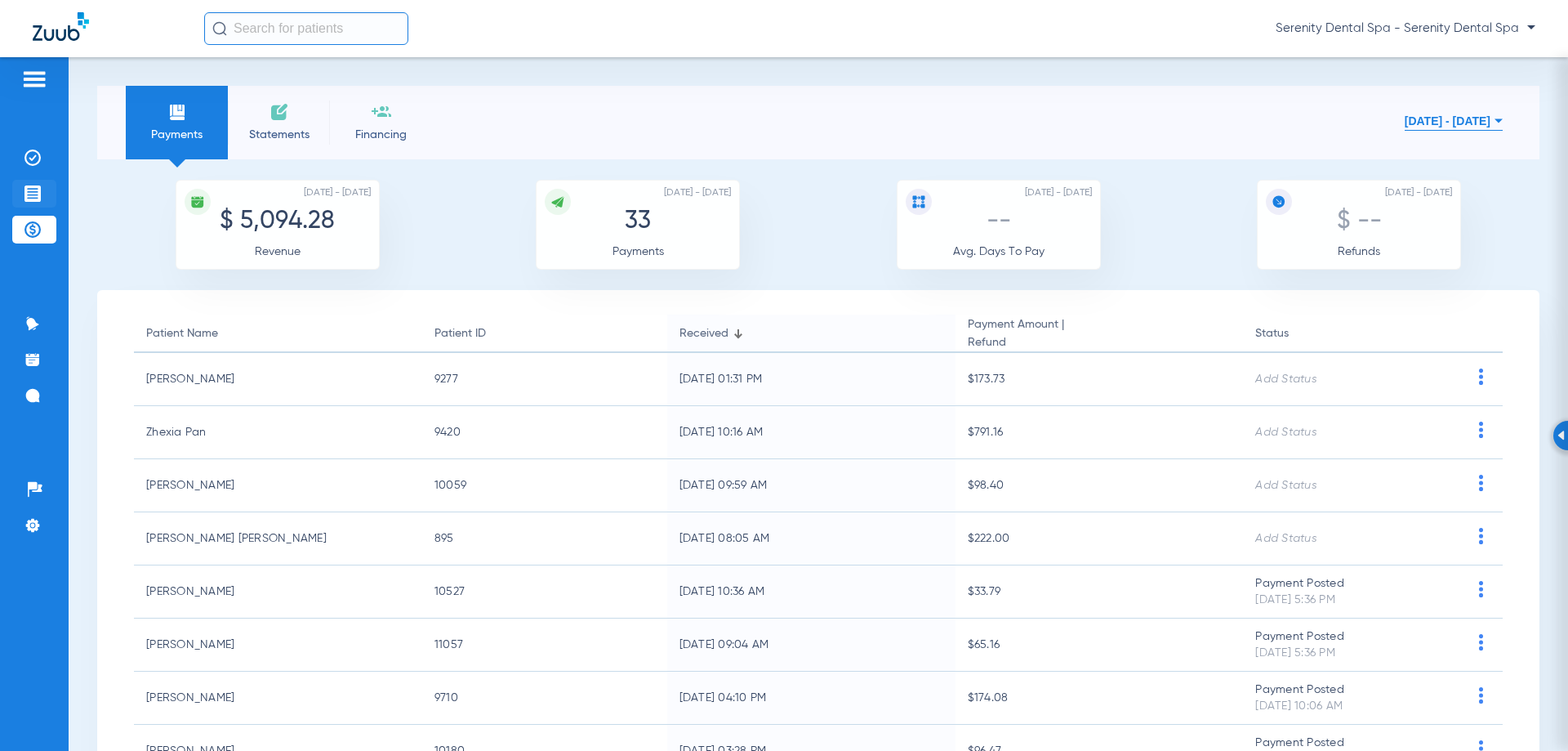
click at [40, 188] on img at bounding box center [32, 193] width 16 height 16
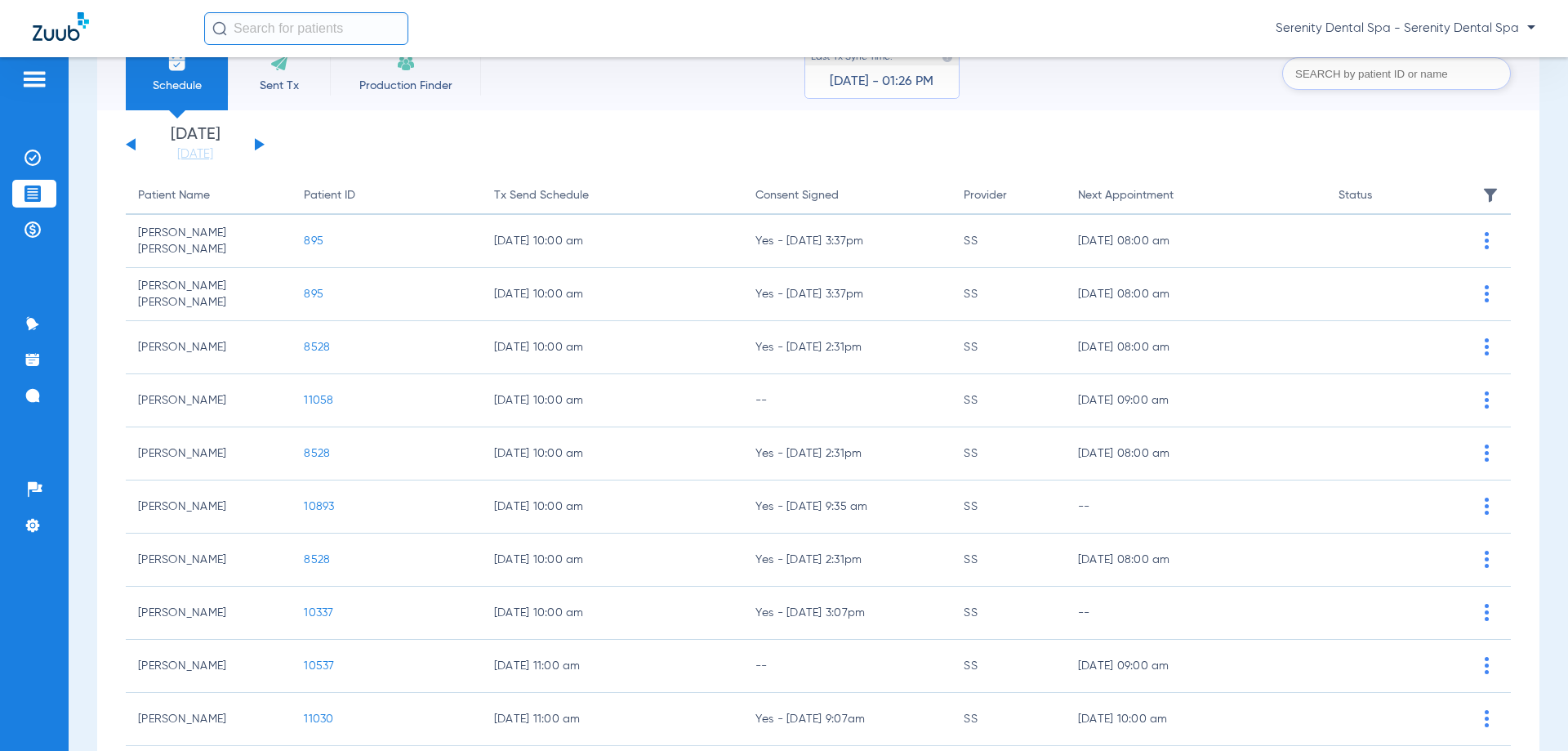
scroll to position [163, 0]
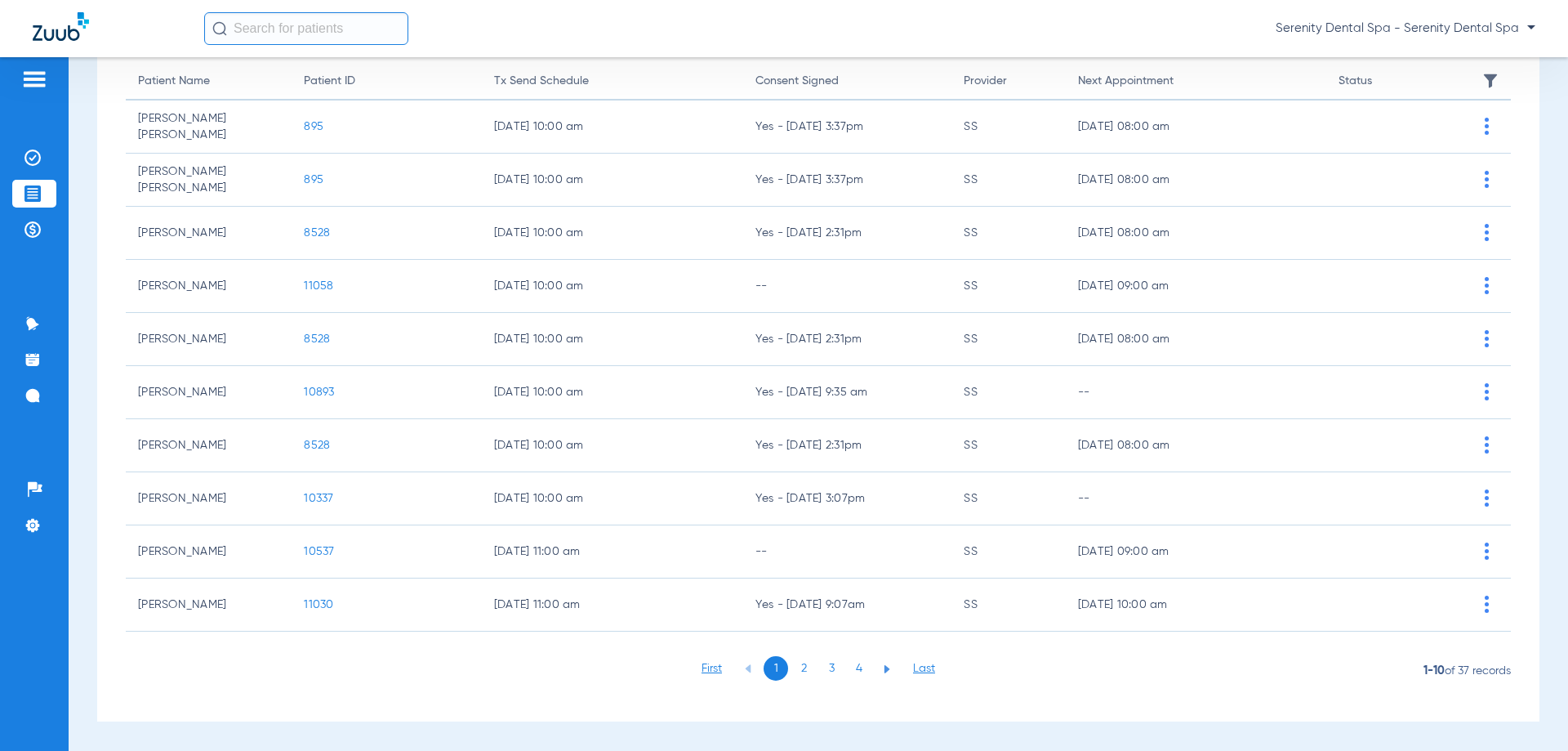
click at [828, 667] on li "3" at bounding box center [831, 668] width 24 height 24
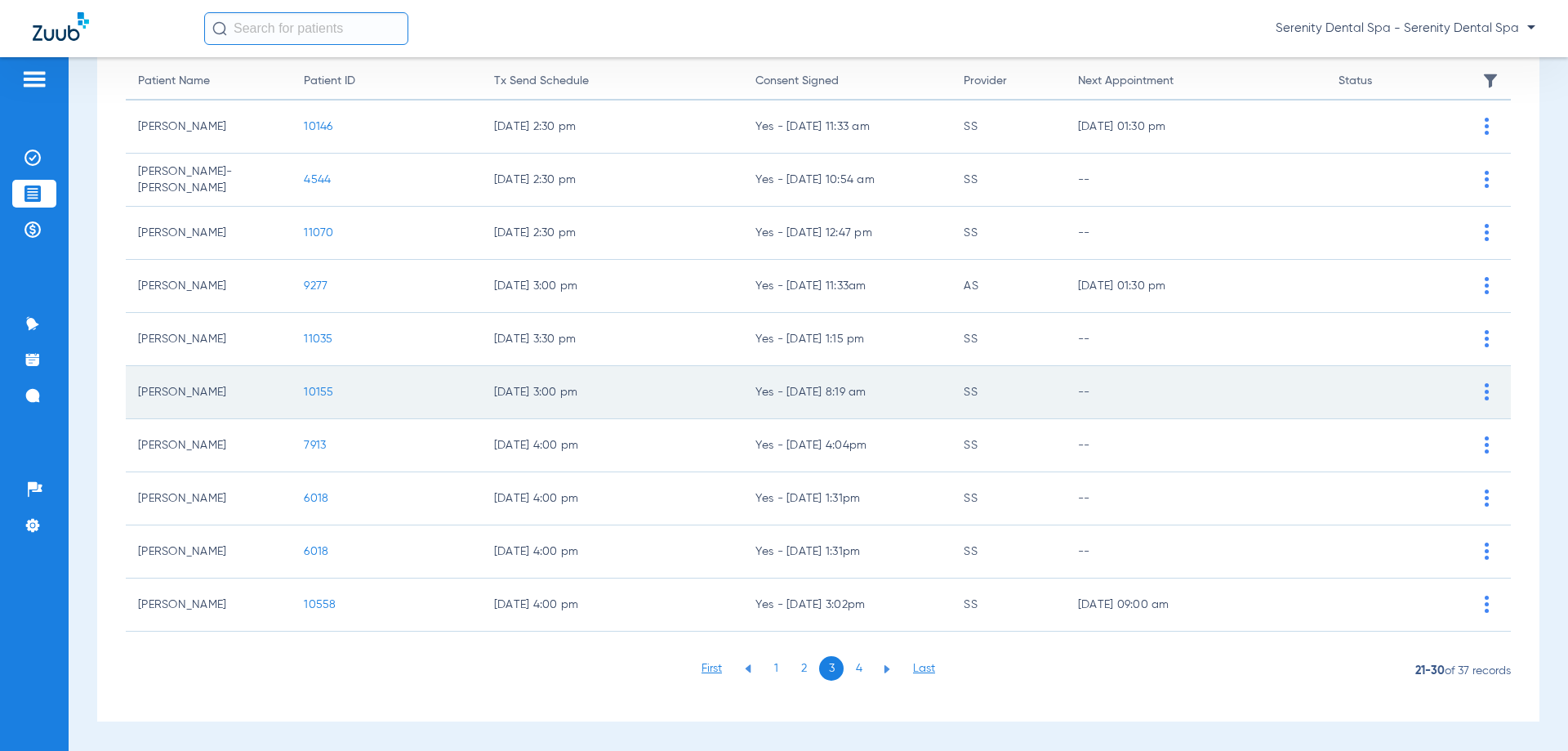
click at [315, 392] on span "10155" at bounding box center [318, 392] width 29 height 12
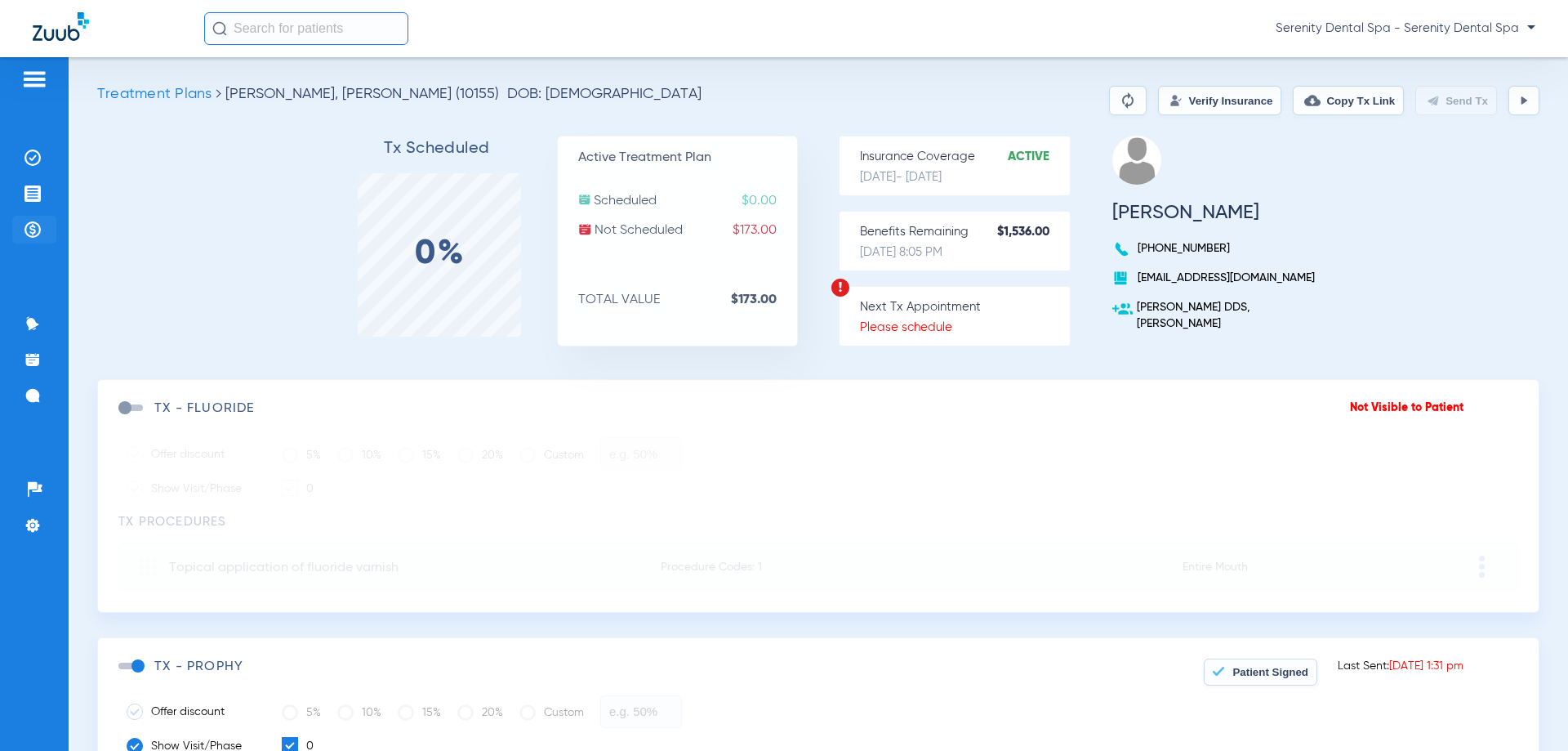
click at [37, 228] on img at bounding box center [32, 229] width 16 height 16
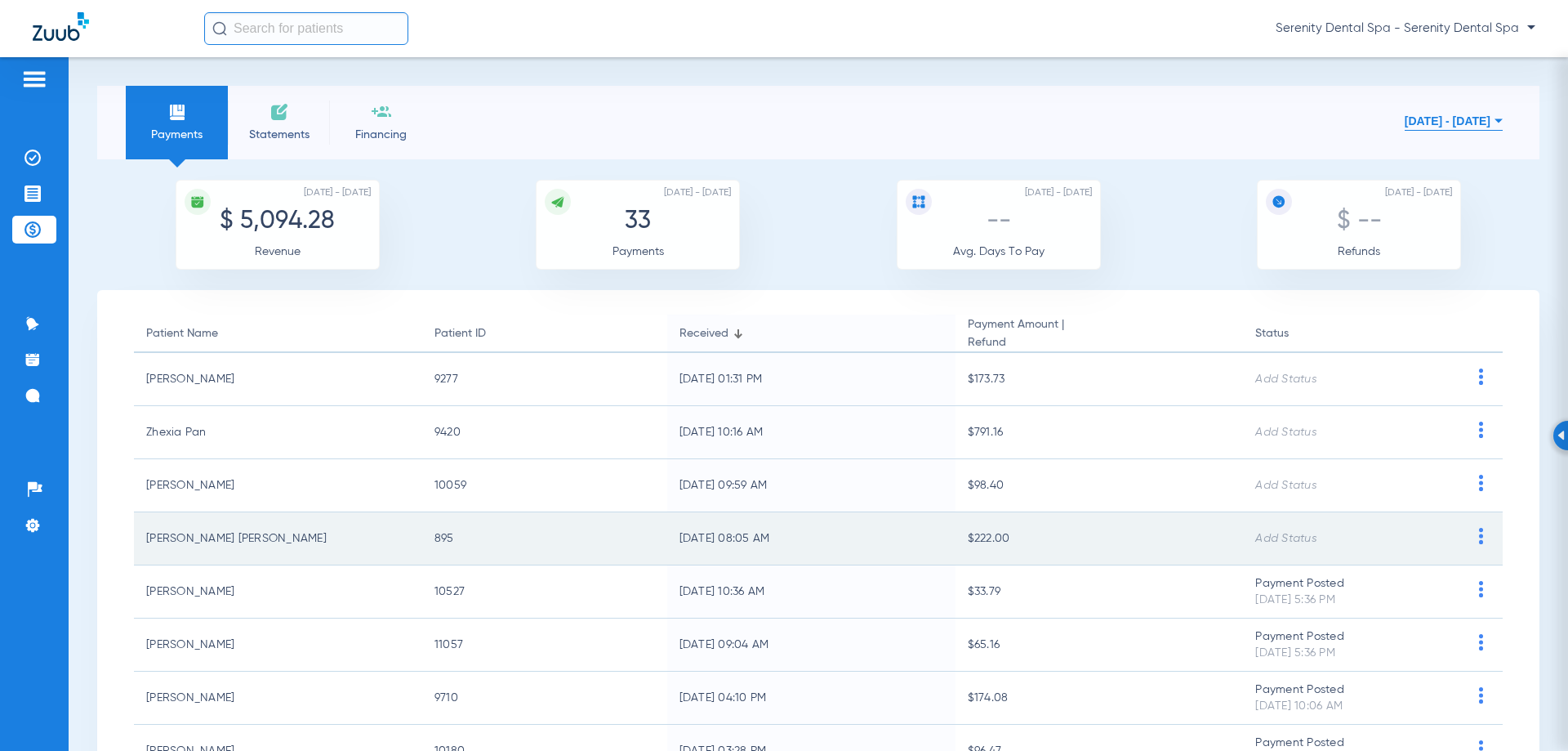
click at [1470, 545] on span at bounding box center [1480, 541] width 20 height 12
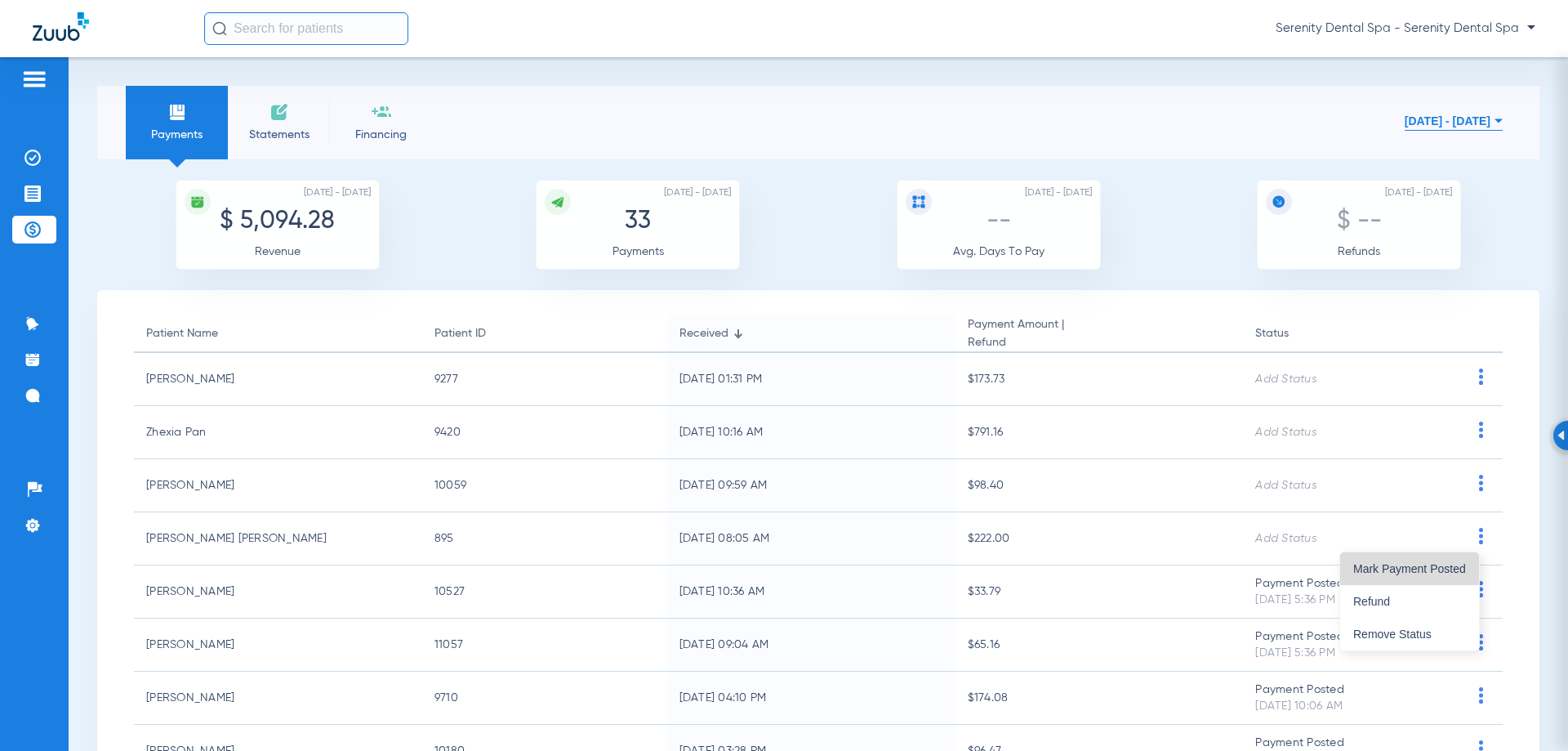
click at [1444, 562] on button "Mark Payment Posted" at bounding box center [1410, 568] width 139 height 33
click at [26, 188] on img at bounding box center [32, 193] width 16 height 16
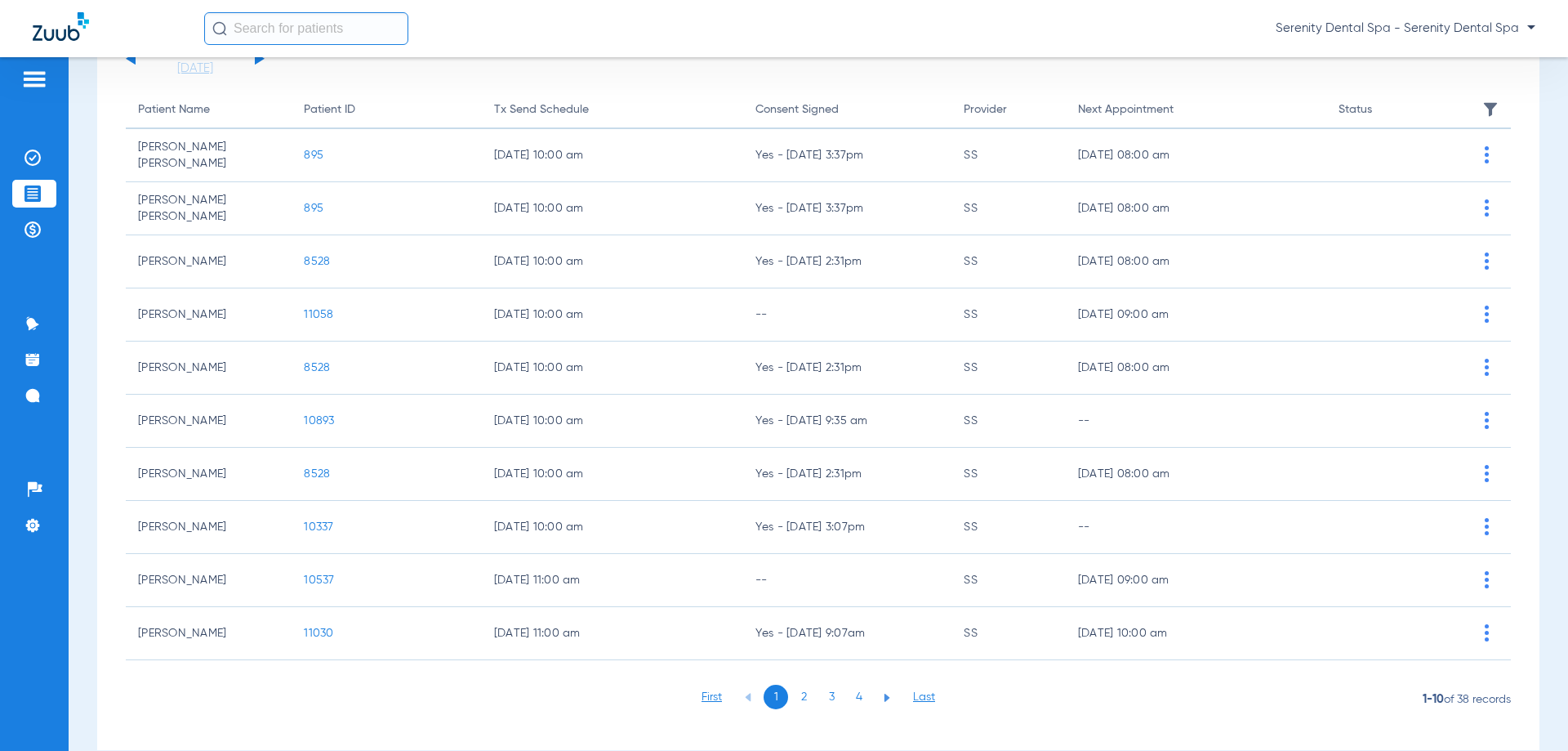
scroll to position [163, 0]
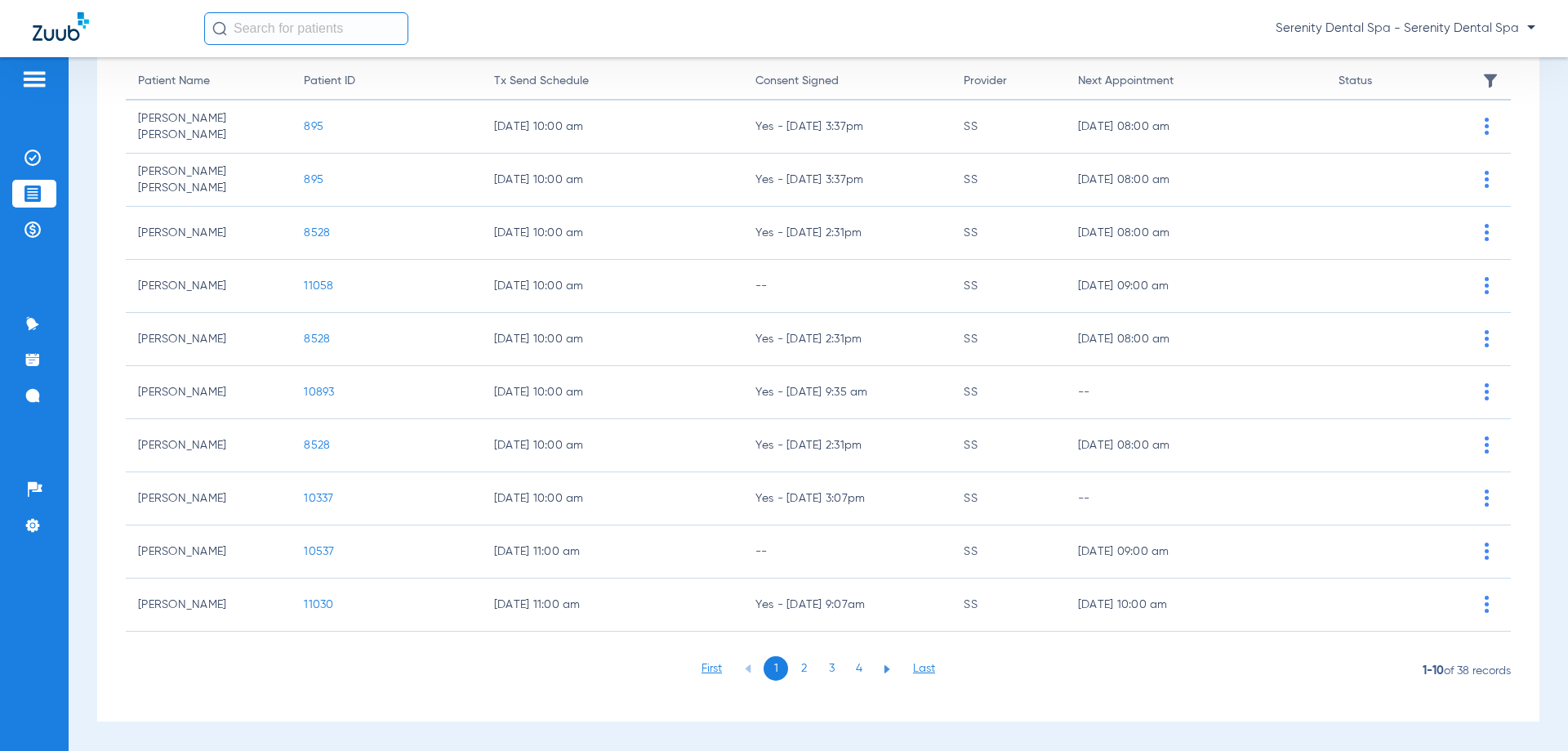
click at [828, 675] on li "3" at bounding box center [831, 668] width 24 height 24
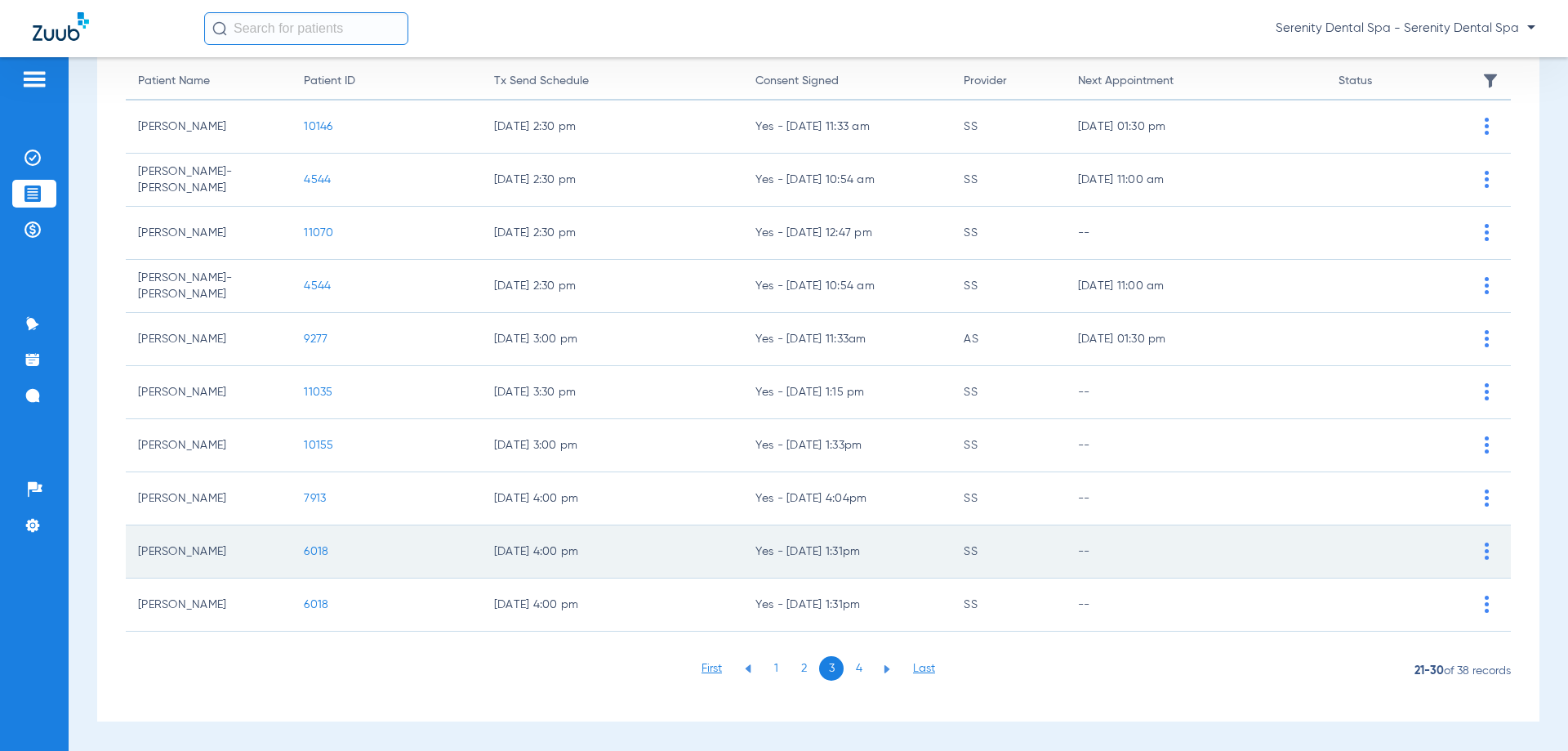
click at [321, 549] on span "6018" at bounding box center [315, 552] width 24 height 12
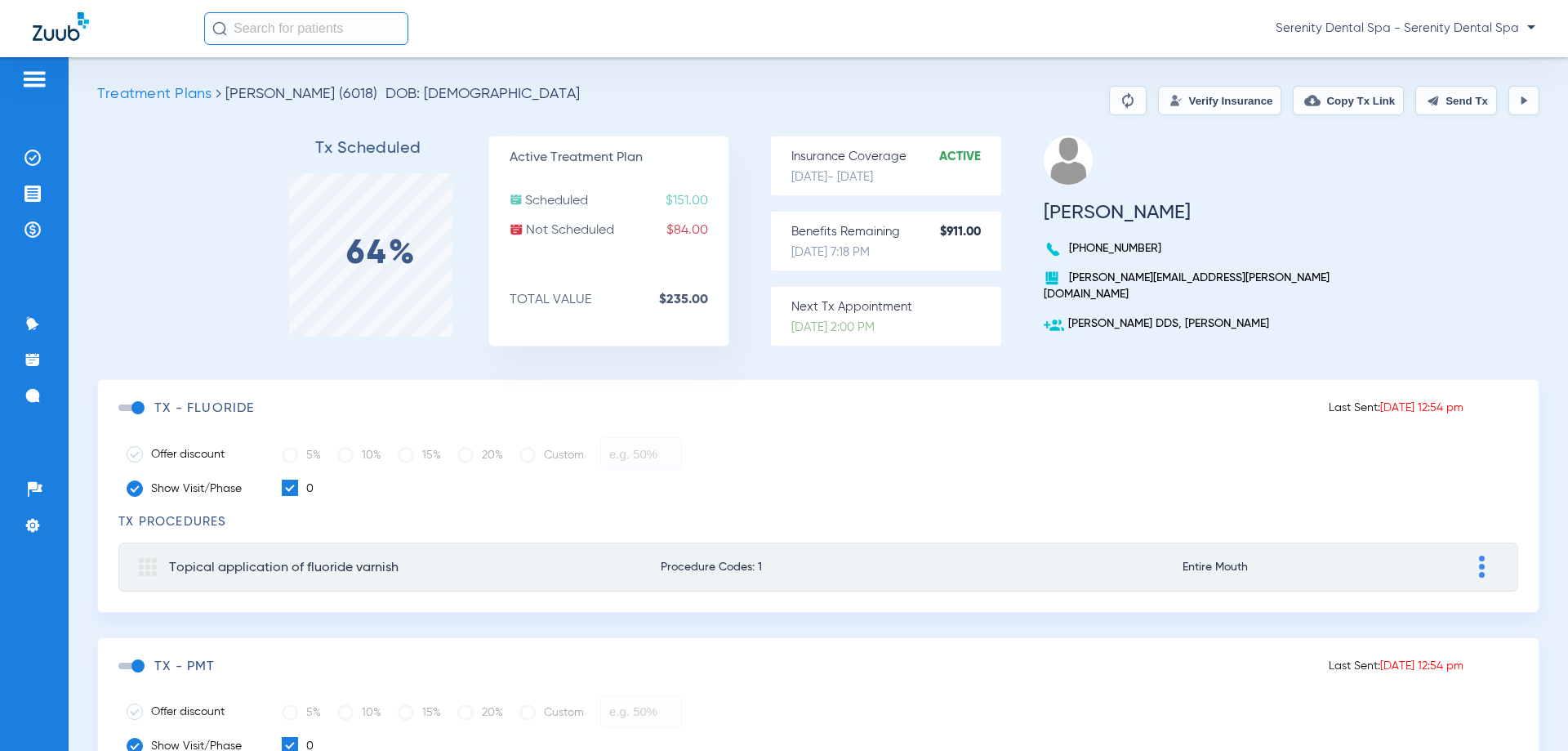
click at [133, 410] on span at bounding box center [130, 407] width 24 height 7
click at [122, 416] on input "checkbox" at bounding box center [122, 416] width 0 height 0
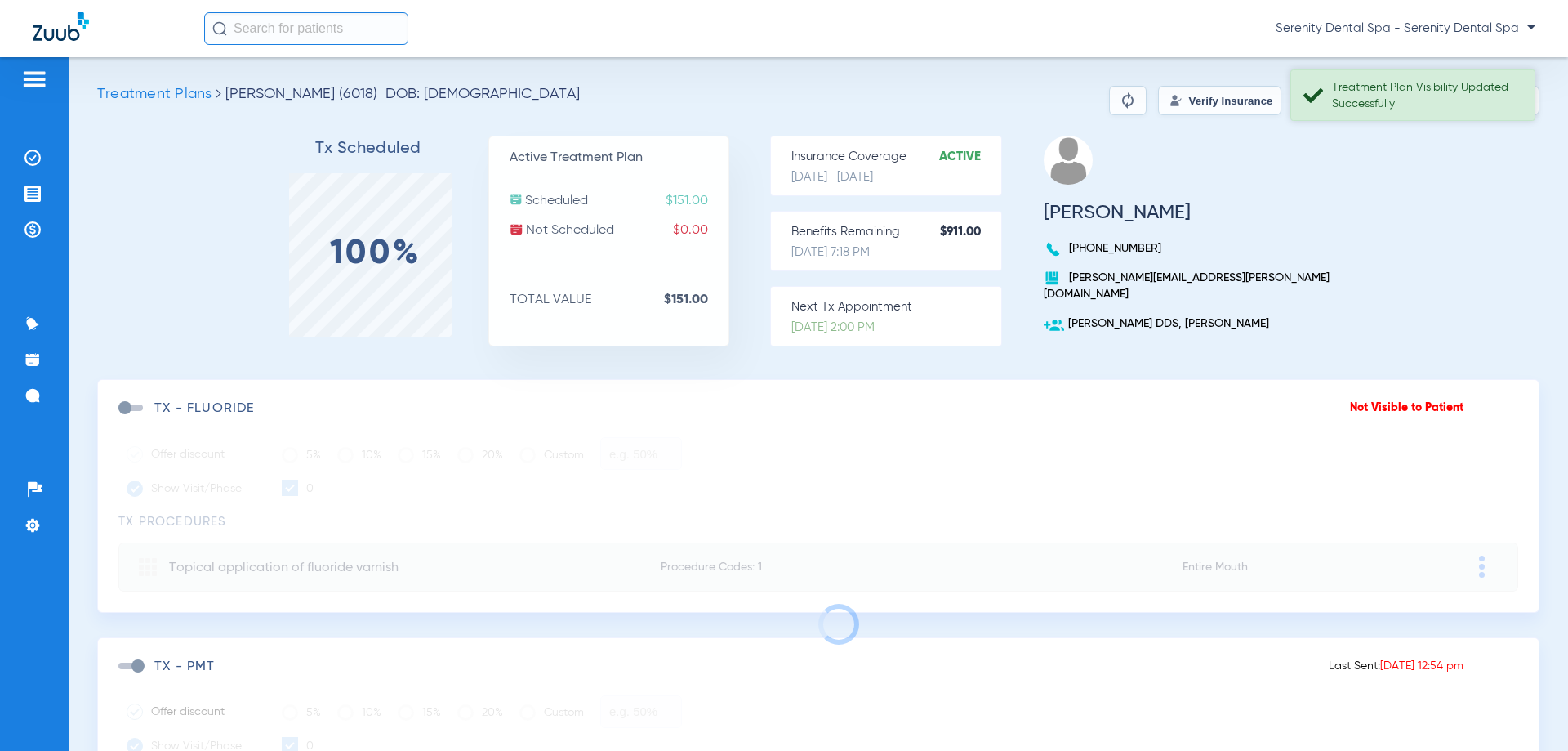
click at [1421, 106] on div "Treatment Plan Visibility Updated Successfully" at bounding box center [1426, 96] width 188 height 33
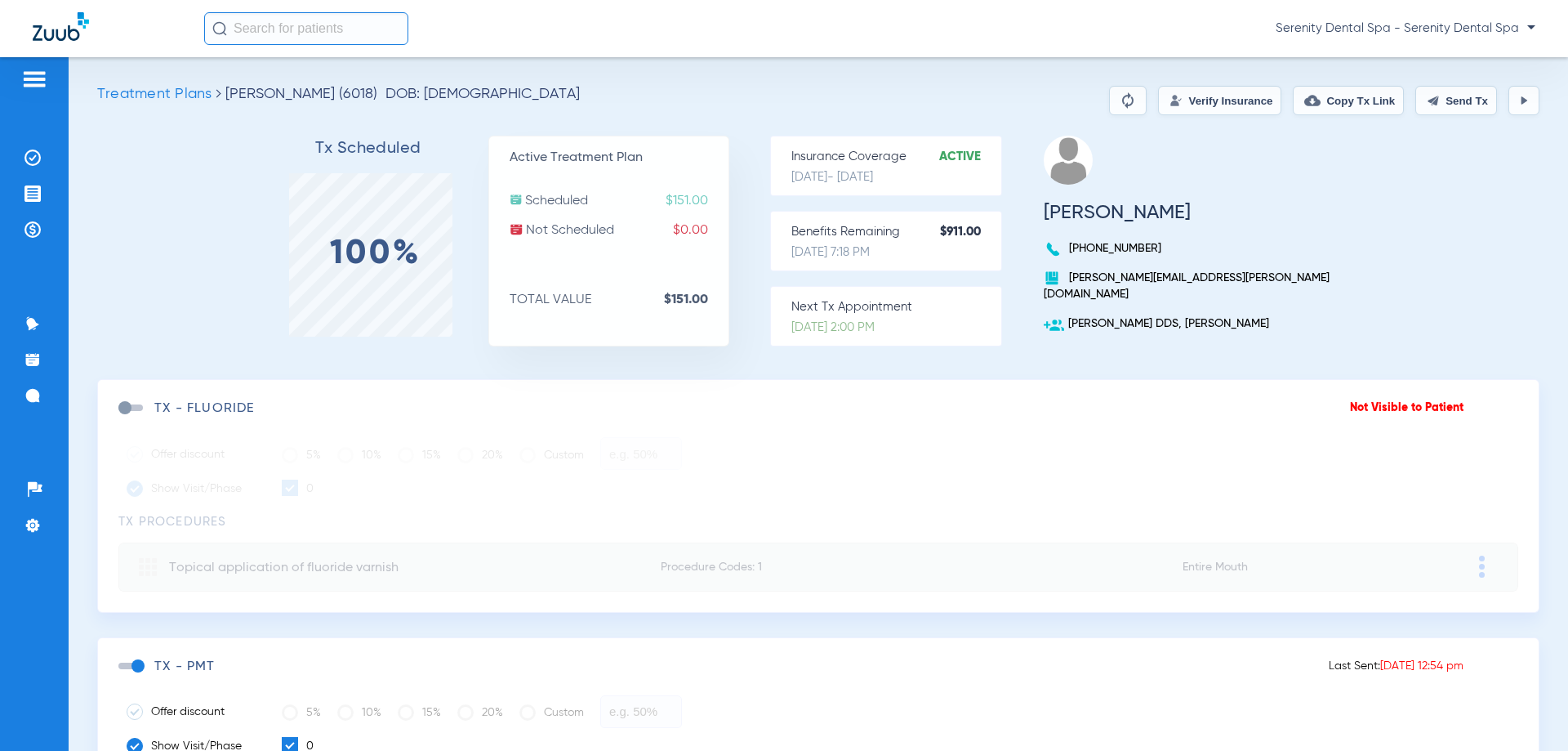
click at [1427, 94] on img at bounding box center [1434, 101] width 14 height 14
click at [1329, 96] on button "Copy Tx Link" at bounding box center [1348, 101] width 111 height 29
click at [27, 393] on img at bounding box center [32, 395] width 16 height 16
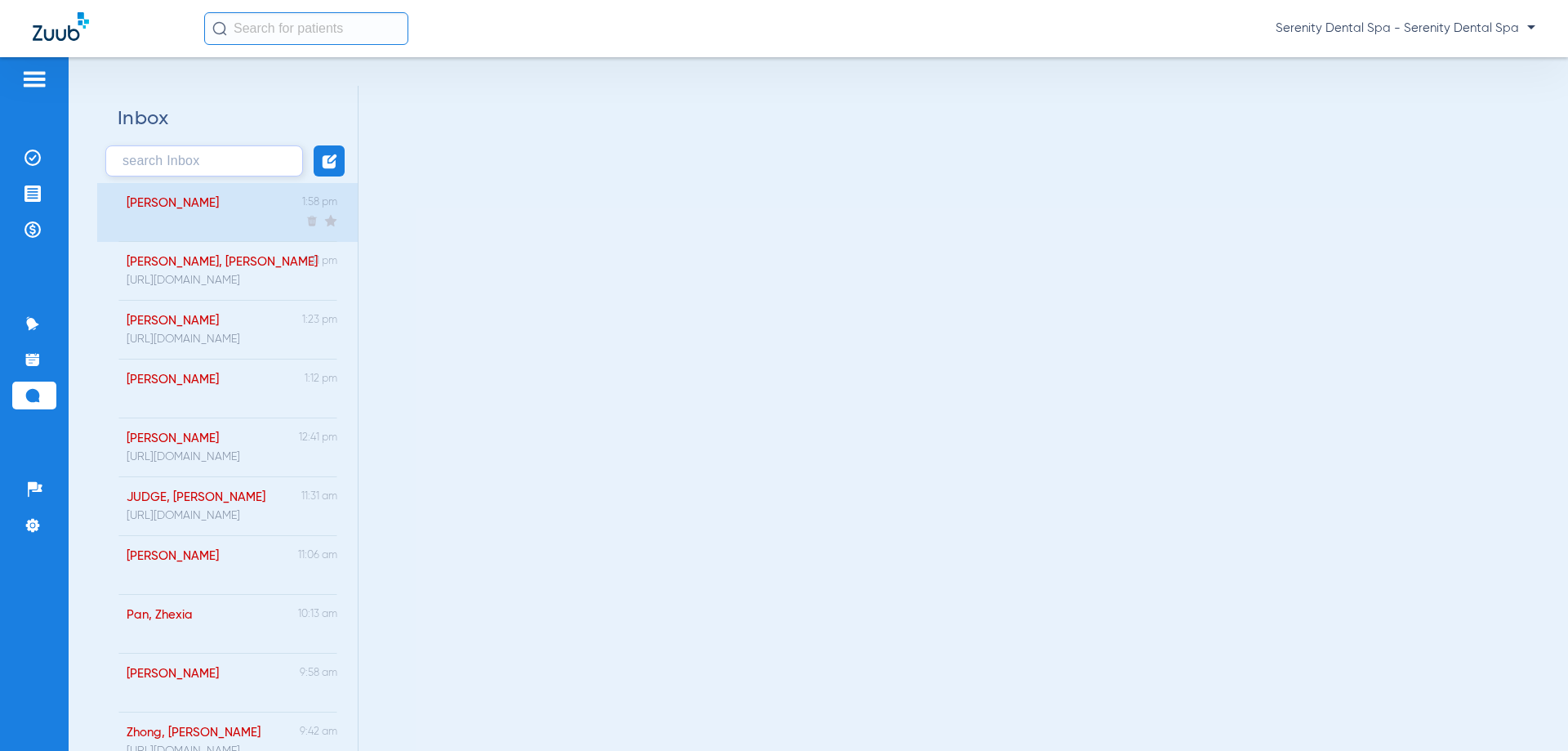
click at [199, 204] on div "Xia, Neil 1:58 pm" at bounding box center [228, 212] width 261 height 59
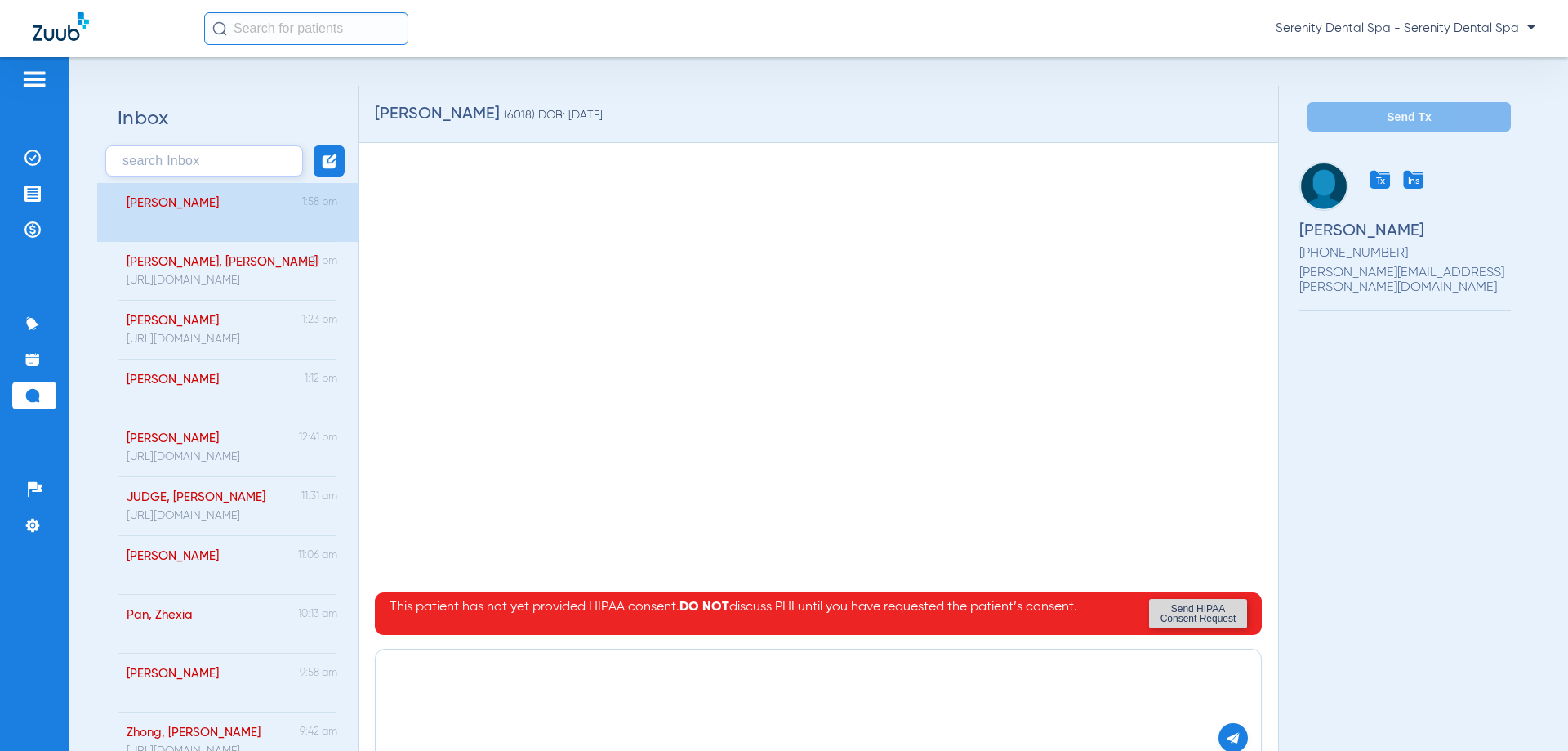
paste textarea "[URL][DOMAIN_NAME]"
type textarea "[URL][DOMAIN_NAME]"
click at [1228, 746] on button at bounding box center [1233, 737] width 29 height 29
click at [1226, 738] on img at bounding box center [1233, 737] width 14 height 14
click at [28, 226] on img at bounding box center [32, 229] width 16 height 16
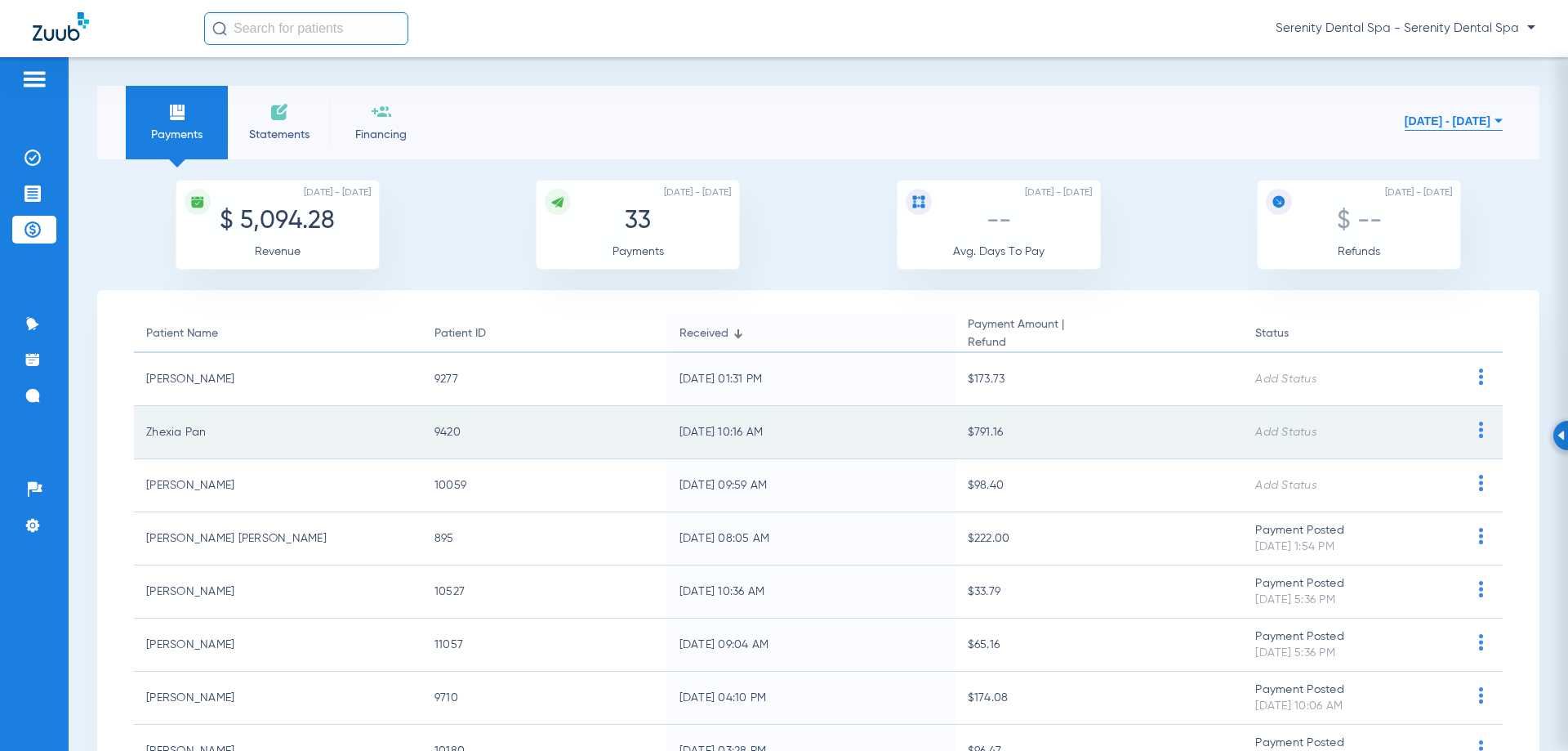
click at [1470, 438] on img at bounding box center [1480, 429] width 20 height 16
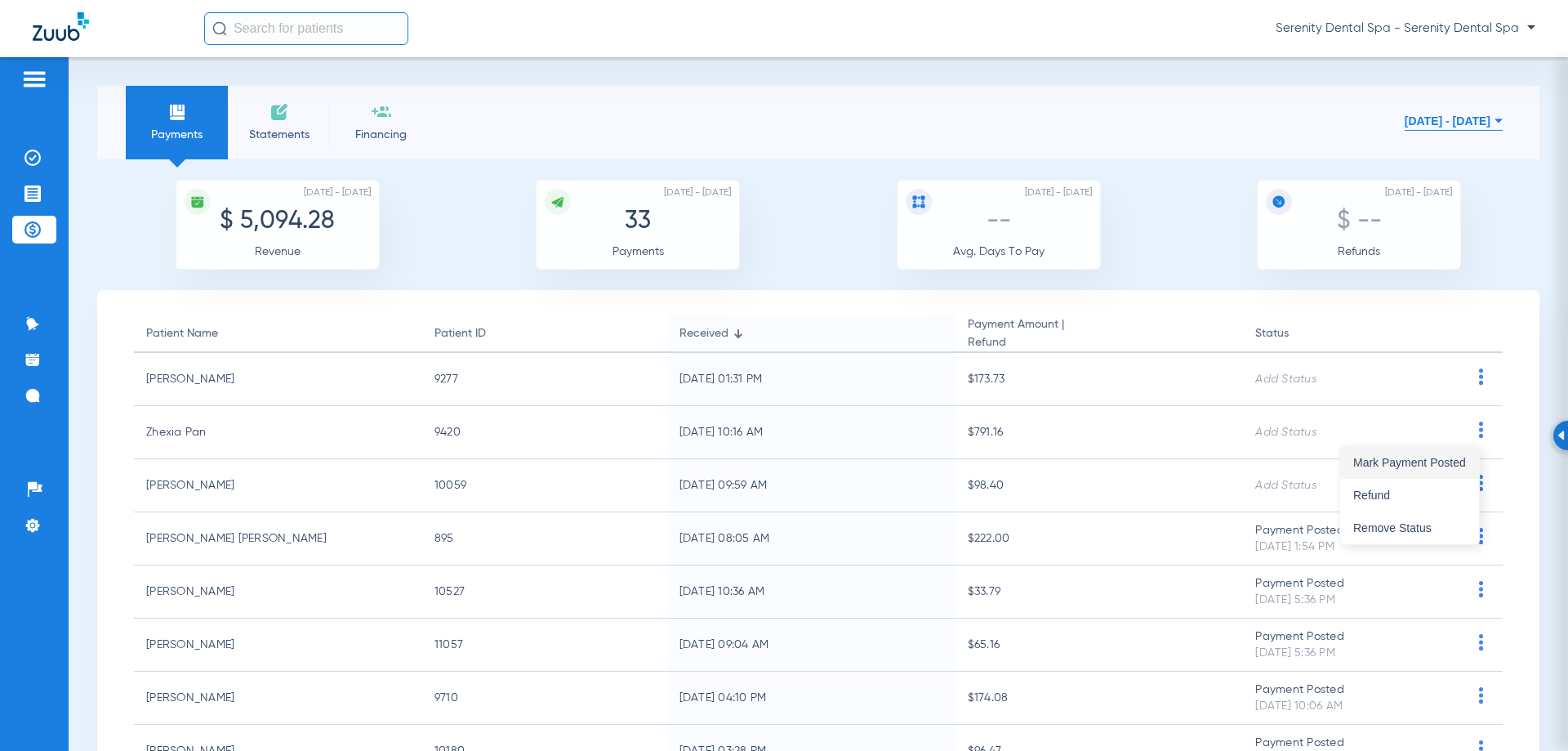
click at [1456, 466] on span "Mark Payment Posted" at bounding box center [1410, 463] width 113 height 12
click at [44, 189] on li "Treatment Acceptance" at bounding box center [35, 193] width 44 height 28
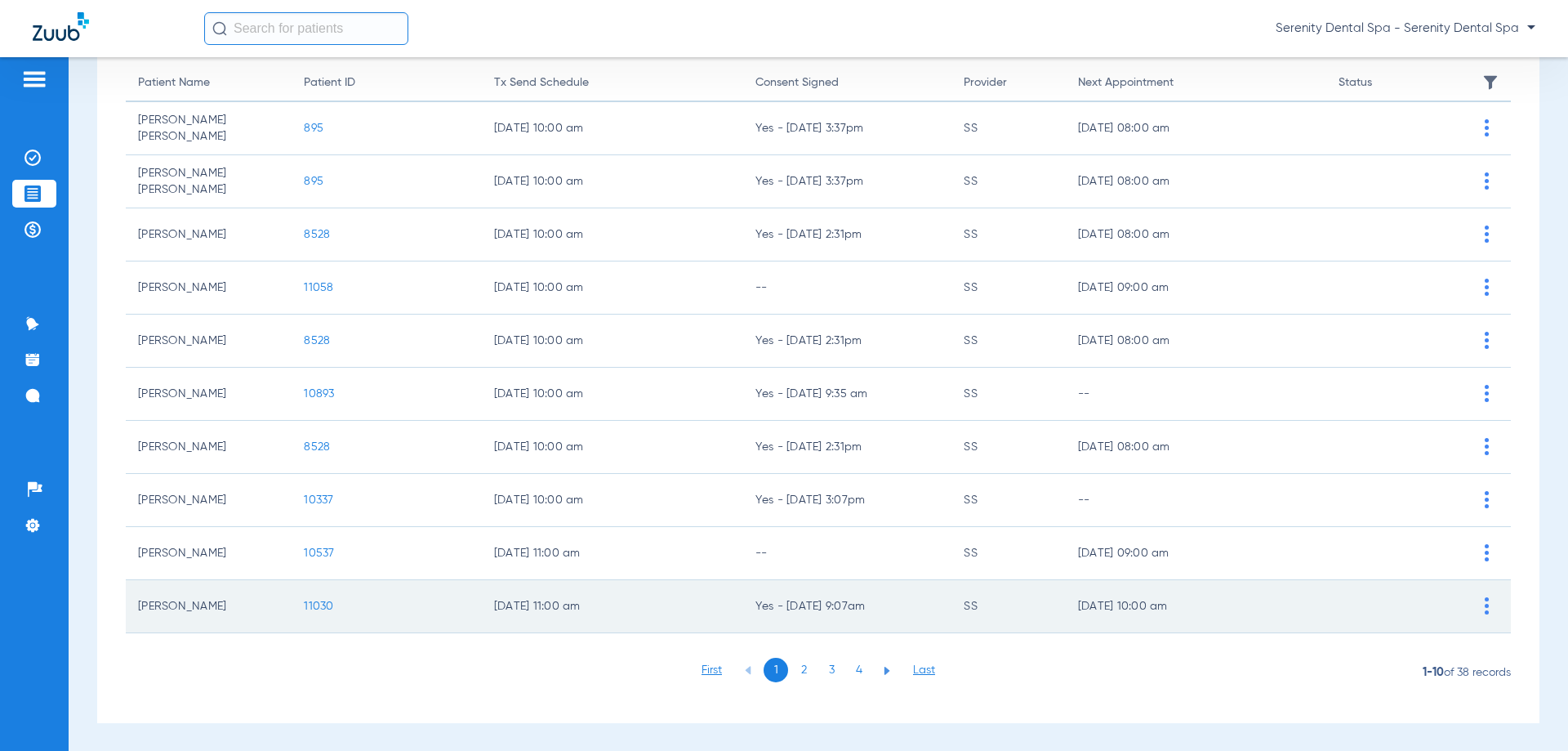
scroll to position [163, 0]
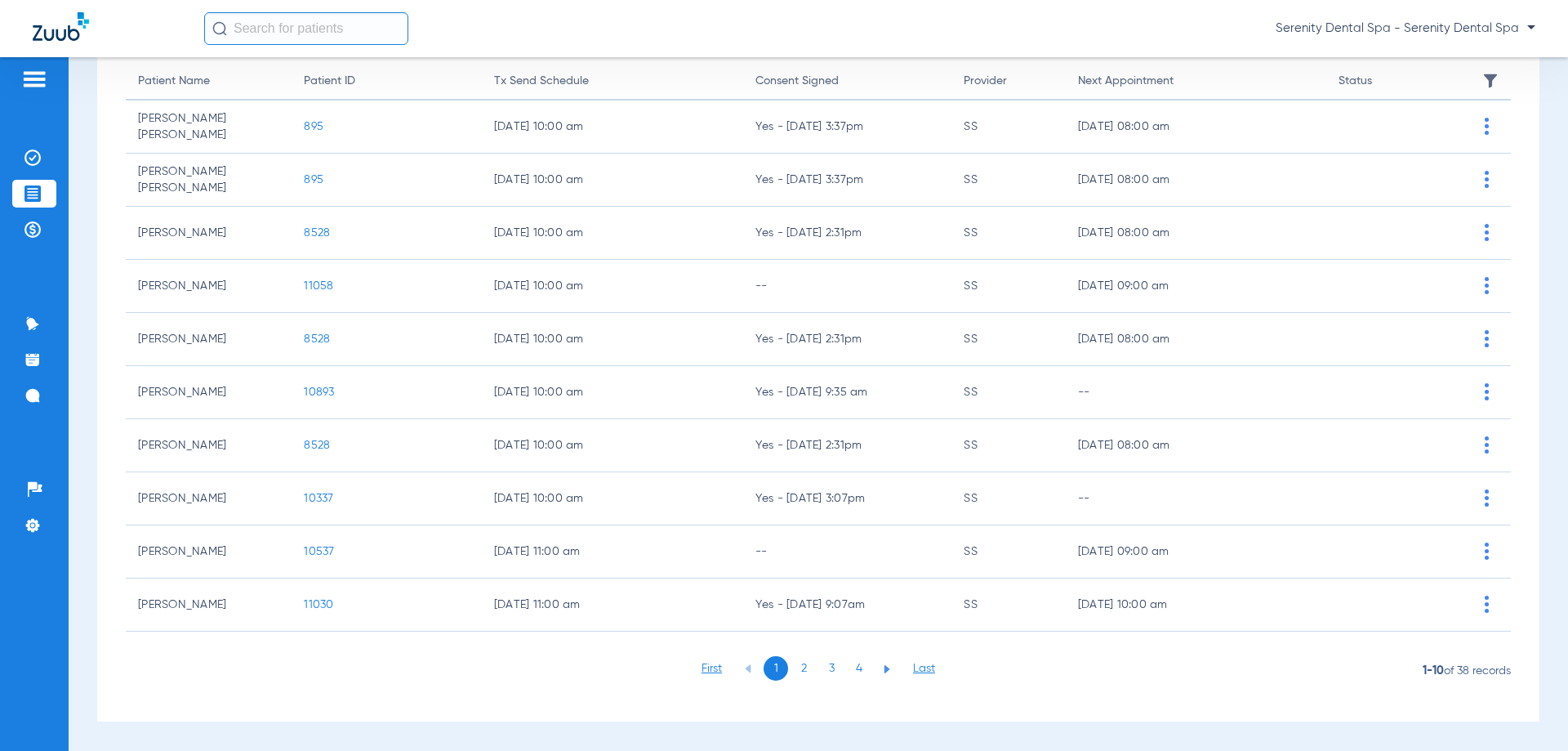
click at [823, 671] on li "3" at bounding box center [831, 668] width 24 height 24
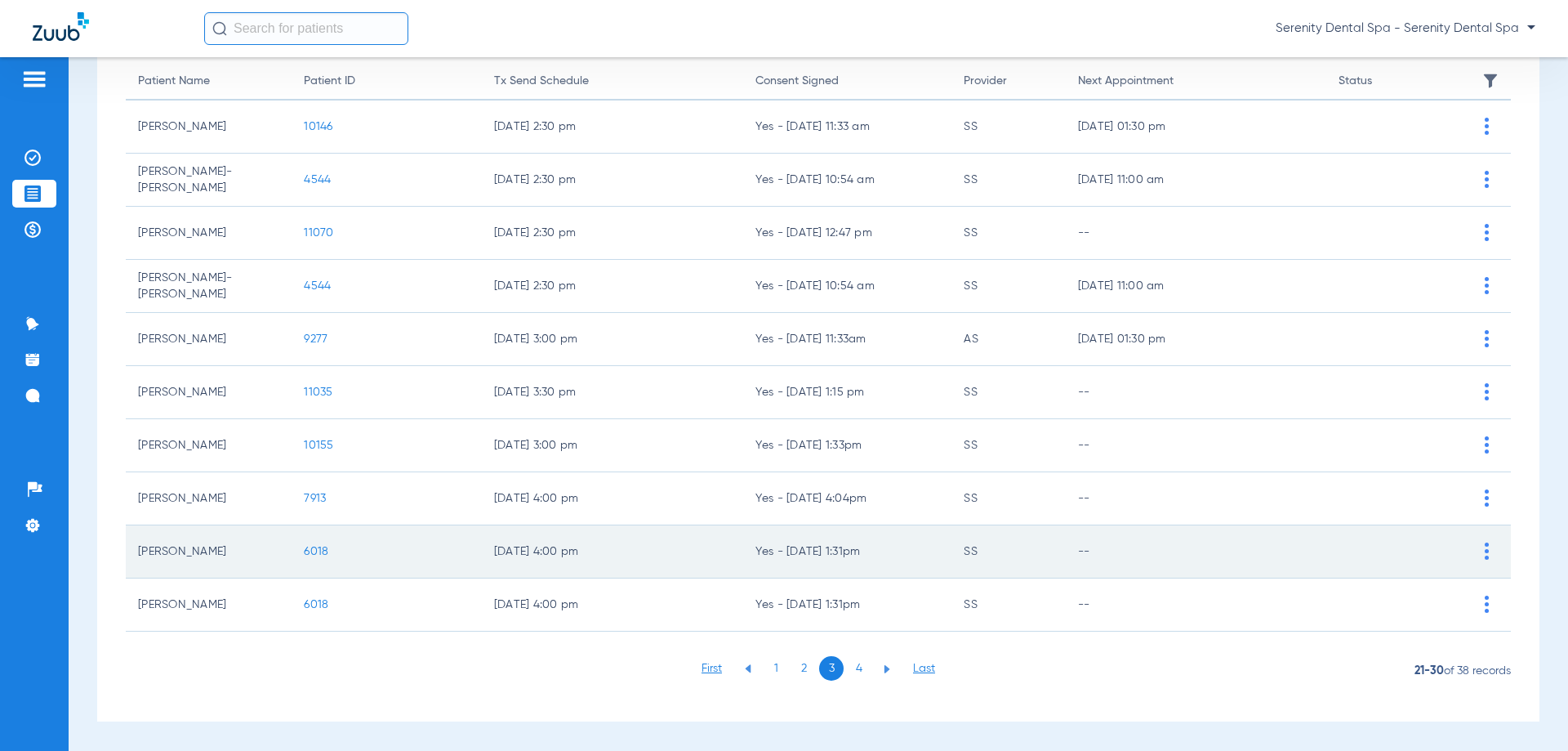
click at [314, 552] on span "6018" at bounding box center [315, 552] width 24 height 12
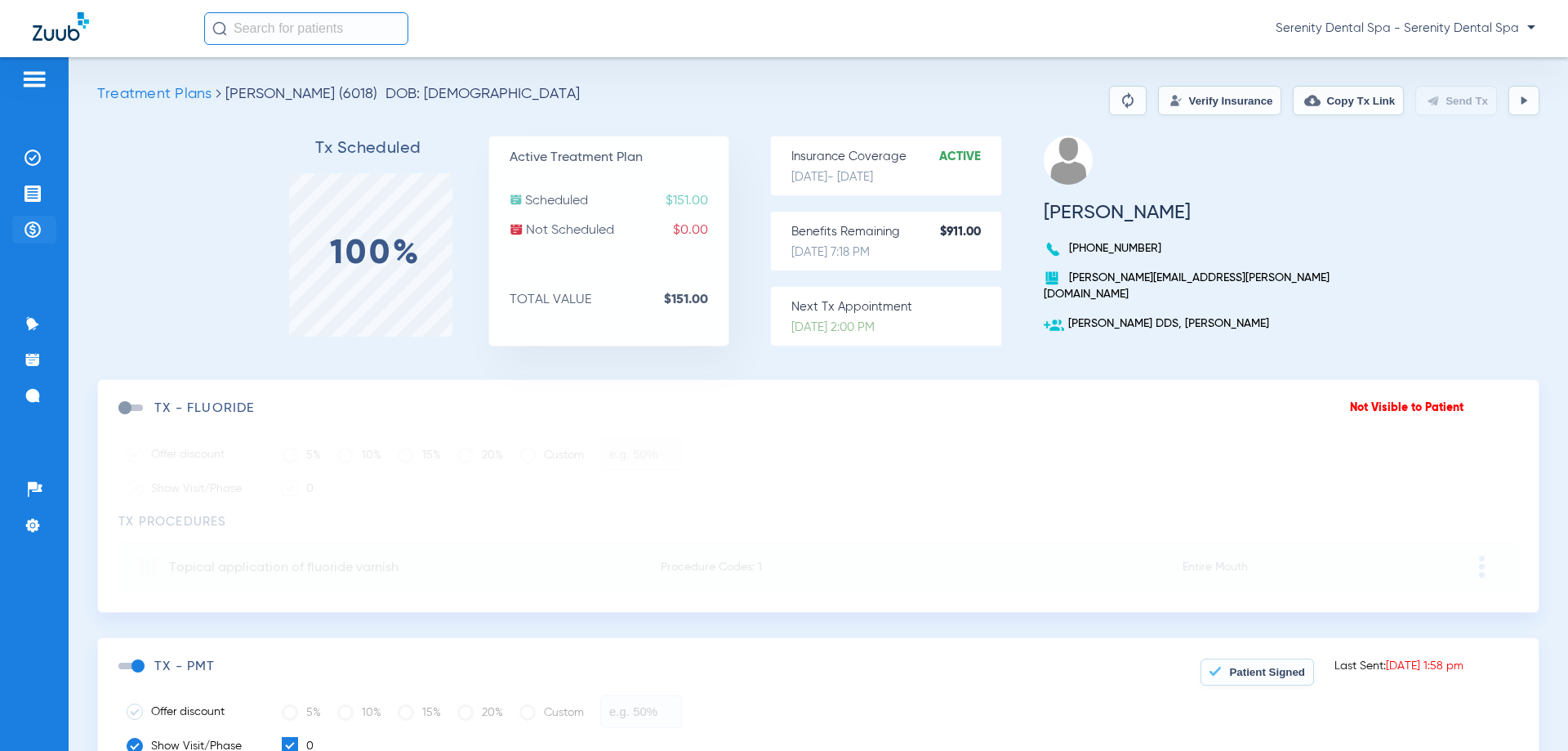
click at [42, 224] on li "Payments & A/R" at bounding box center [35, 229] width 44 height 28
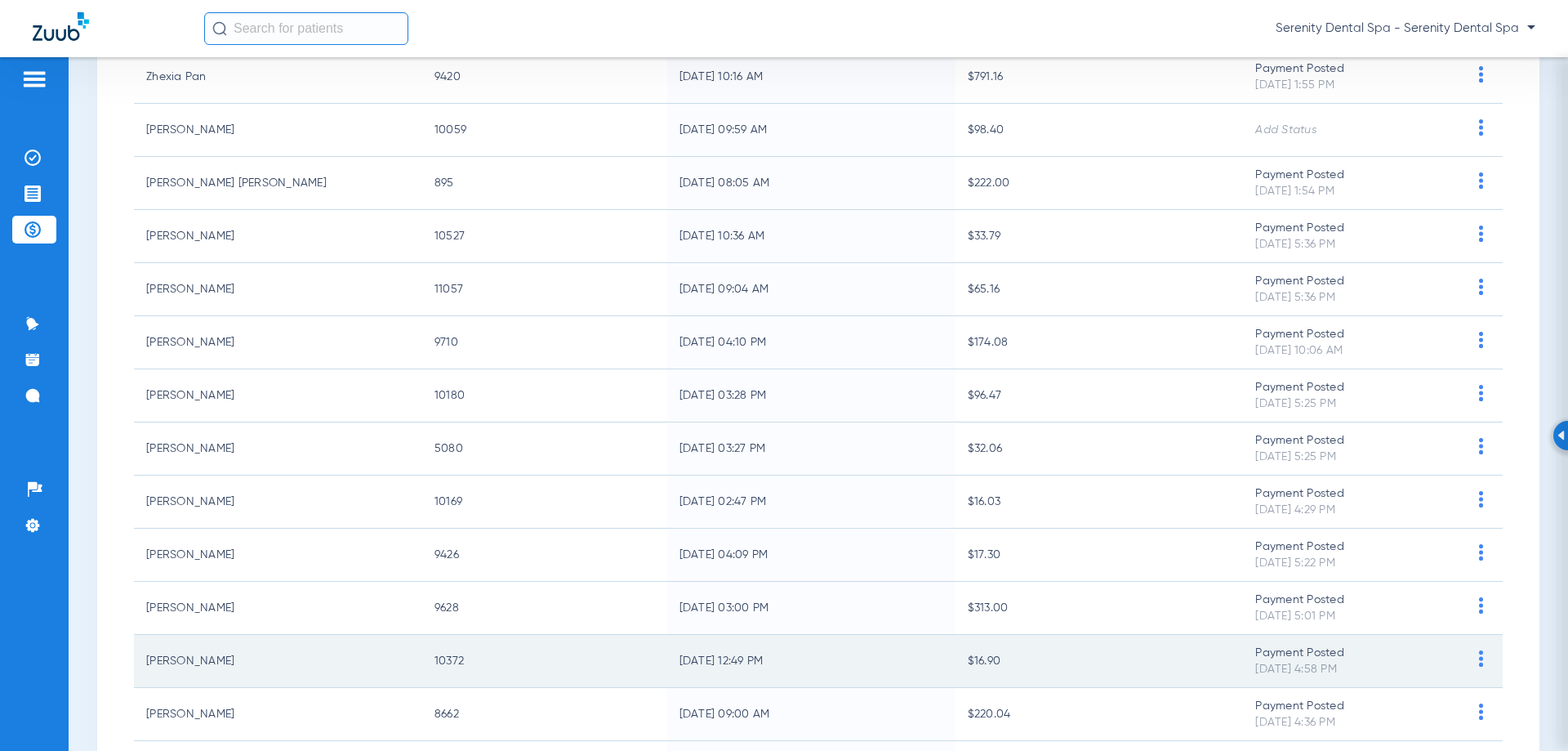
scroll to position [817, 0]
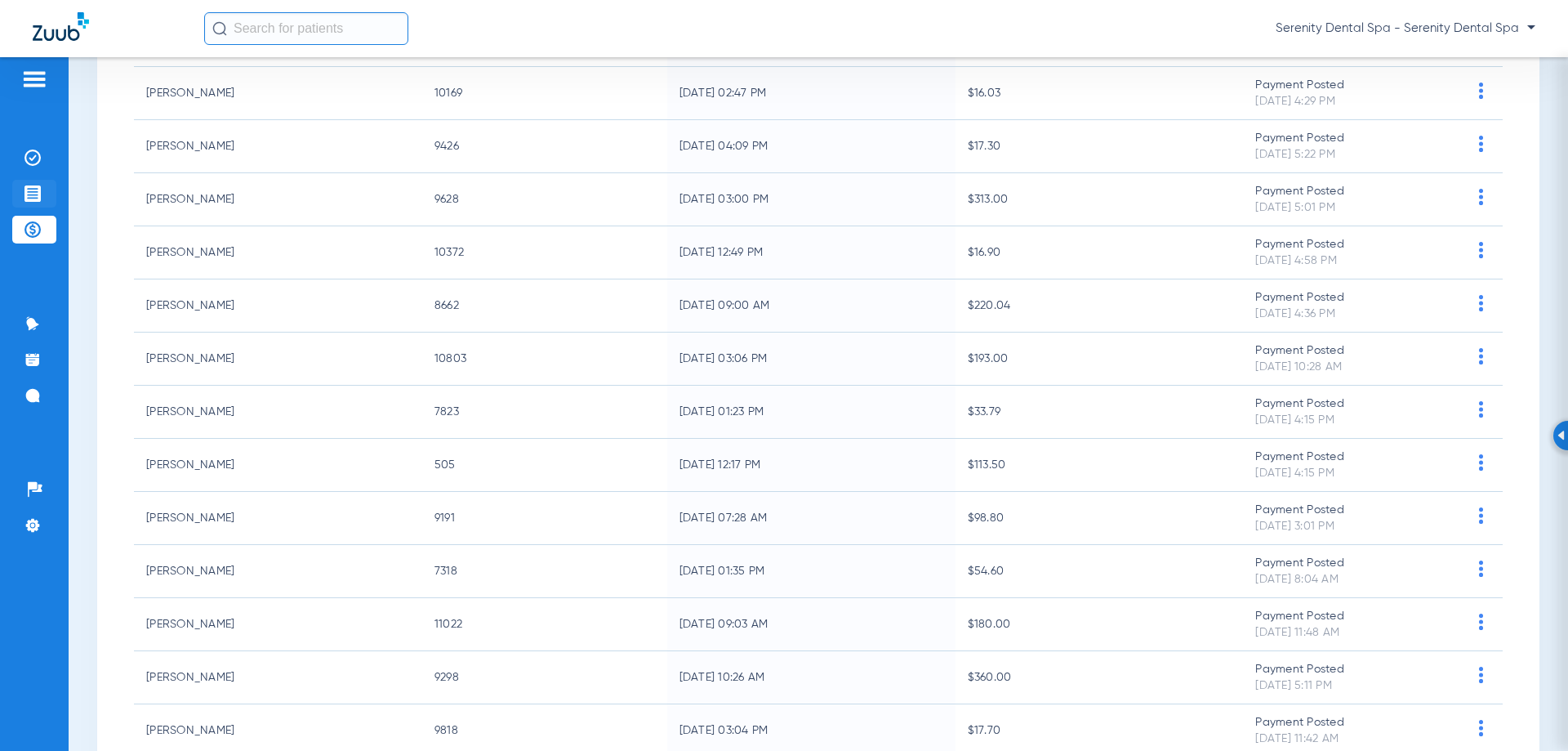
click at [34, 194] on img at bounding box center [32, 193] width 16 height 16
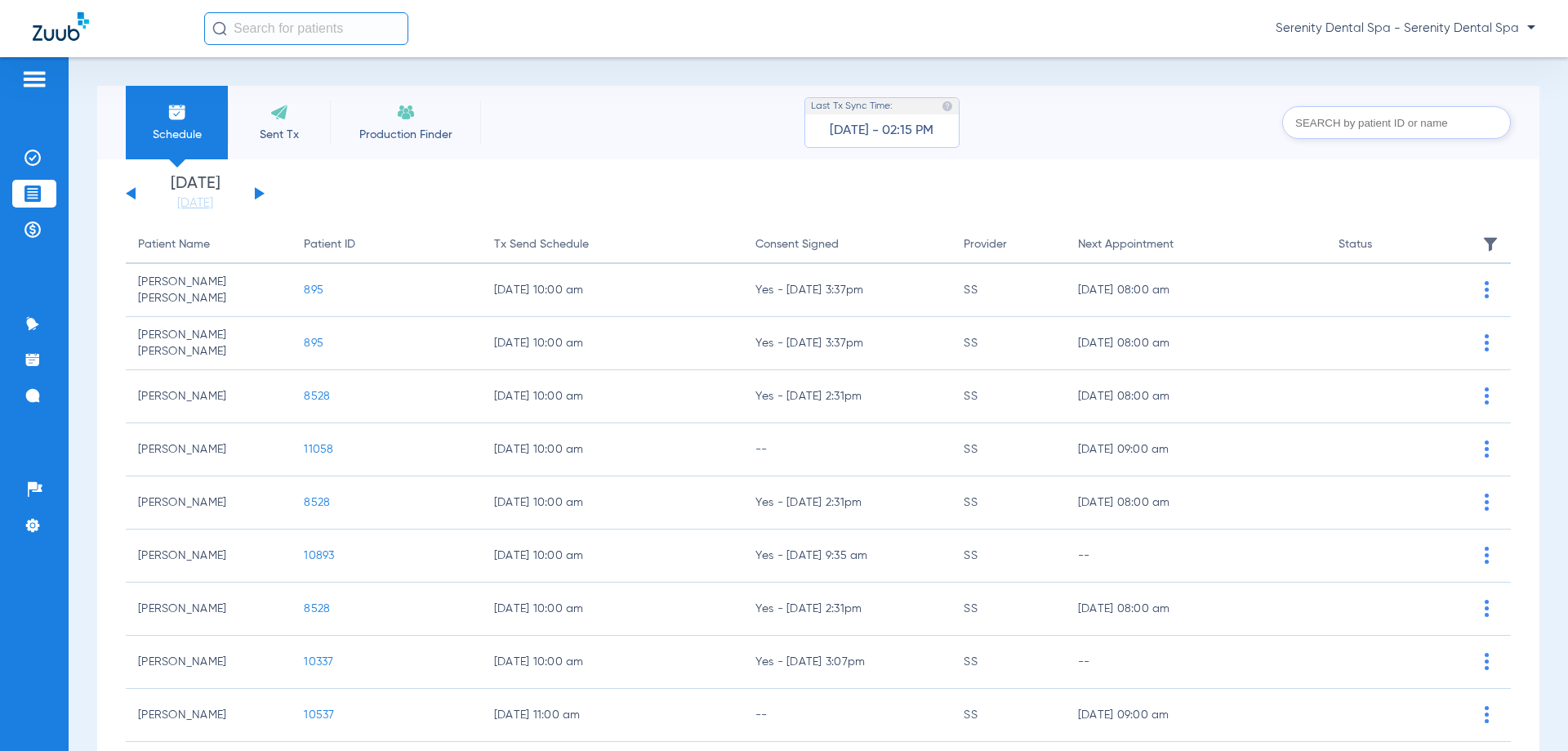
scroll to position [163, 0]
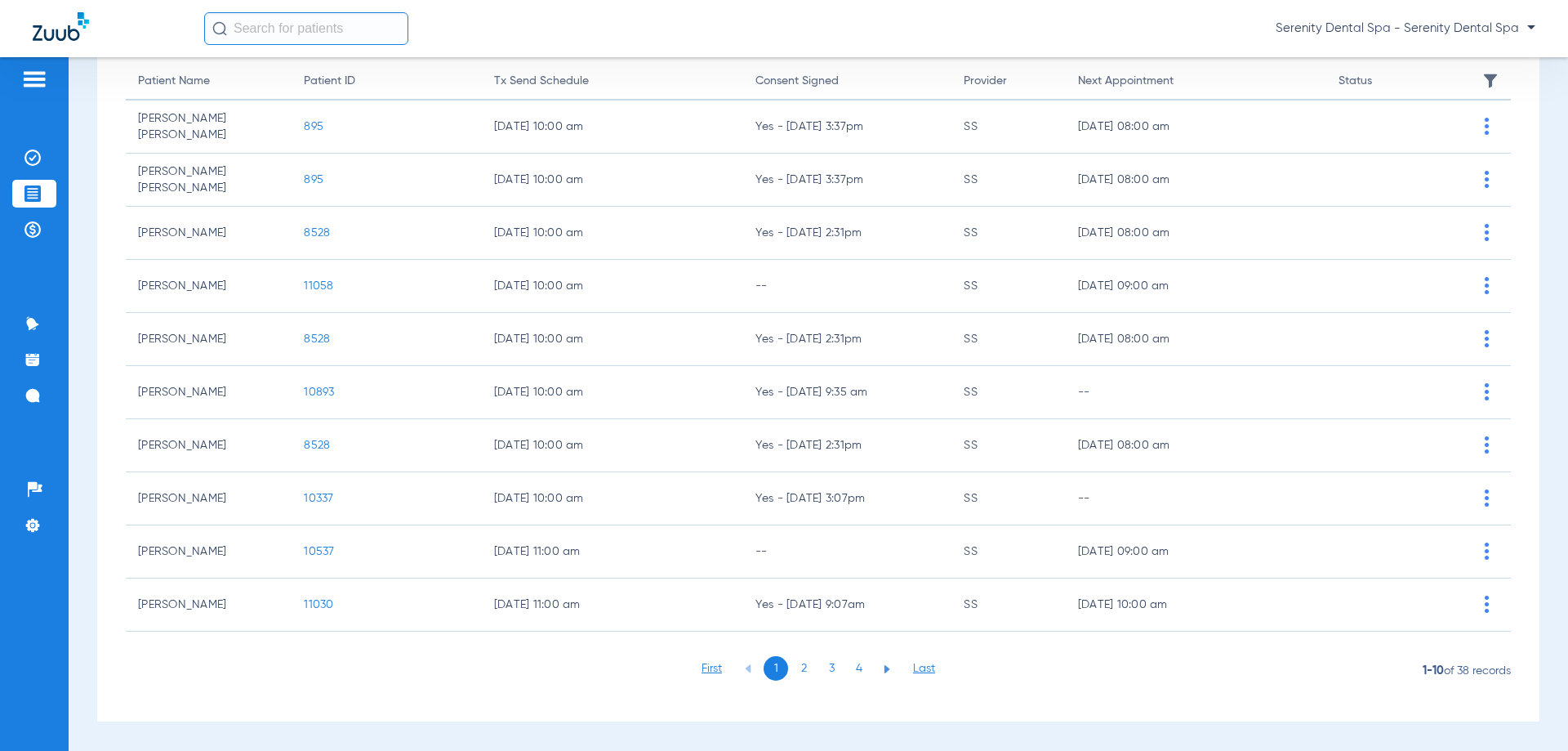
click at [828, 662] on li "3" at bounding box center [831, 668] width 24 height 24
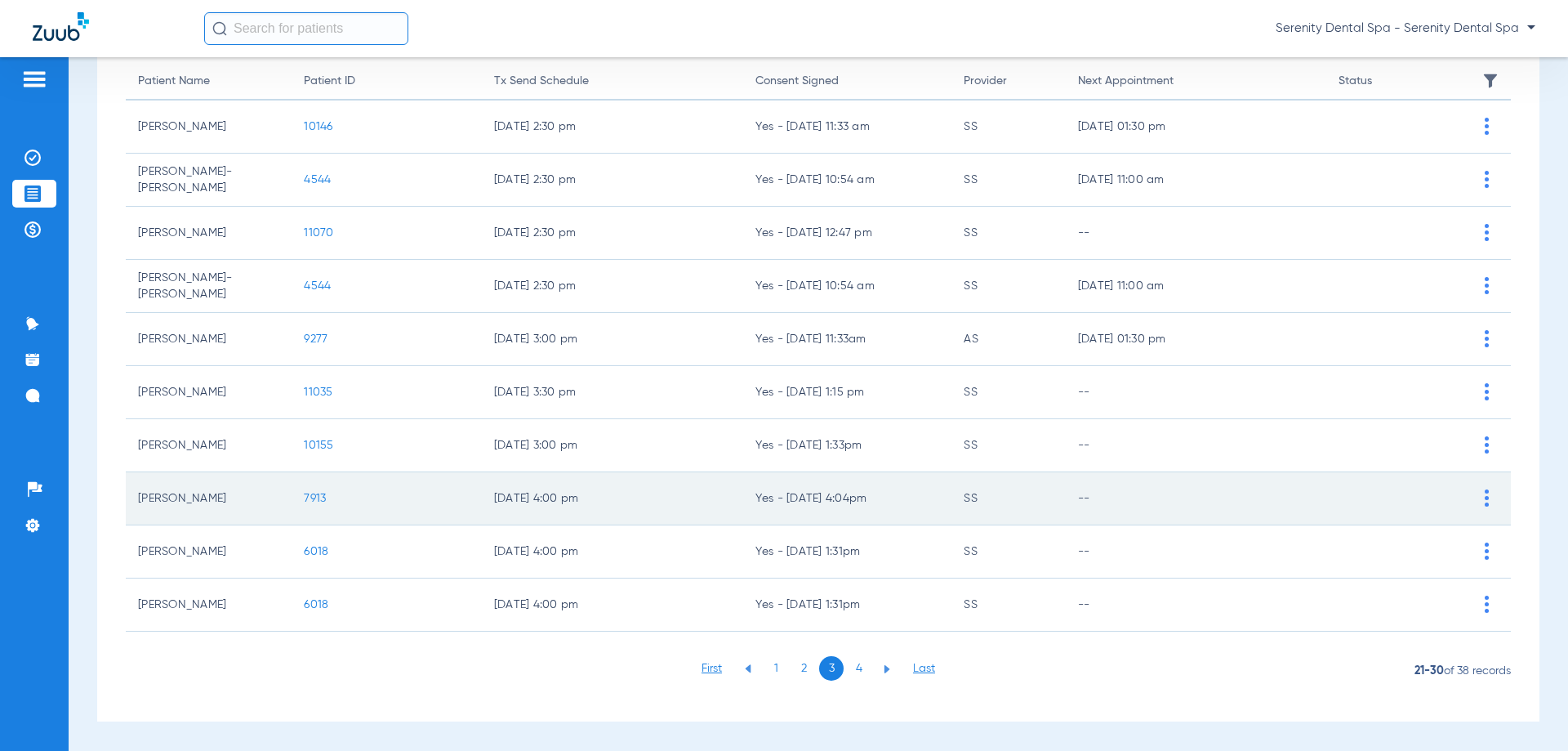
click at [313, 499] on span "7913" at bounding box center [314, 499] width 22 height 12
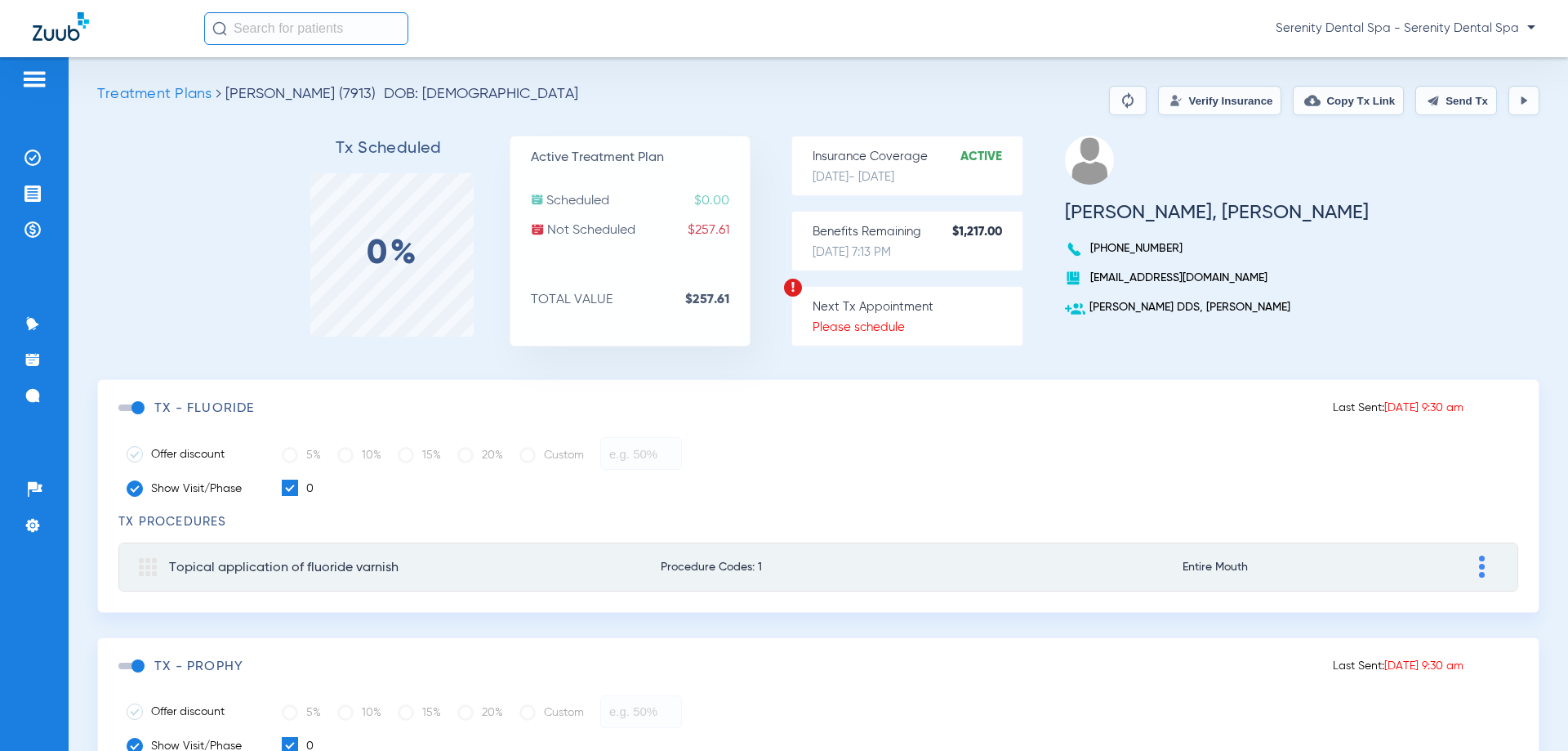
click at [140, 410] on span at bounding box center [130, 407] width 24 height 7
click at [122, 416] on input "checkbox" at bounding box center [122, 416] width 0 height 0
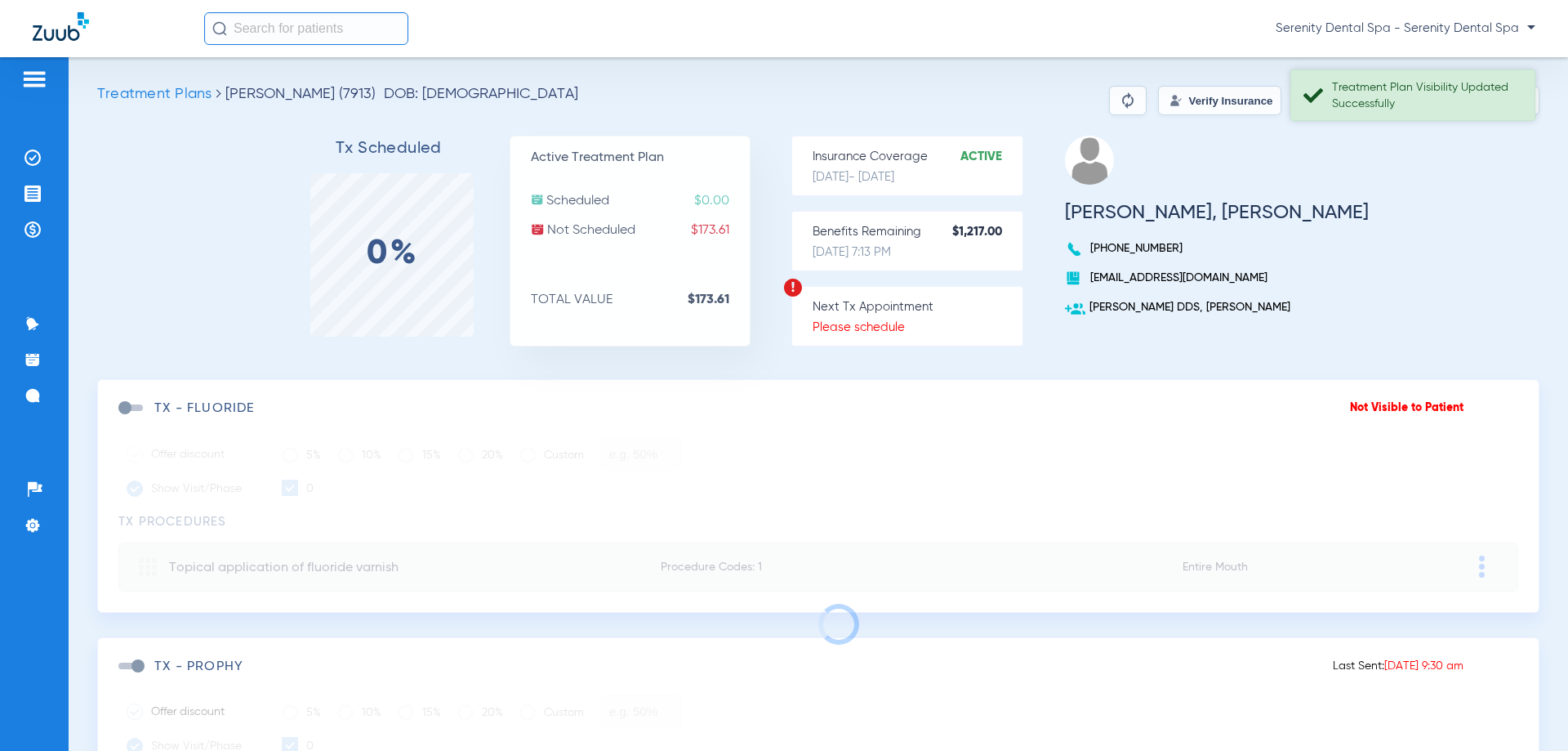
click at [1461, 100] on div "Treatment Plan Visibility Updated Successfully" at bounding box center [1426, 96] width 188 height 33
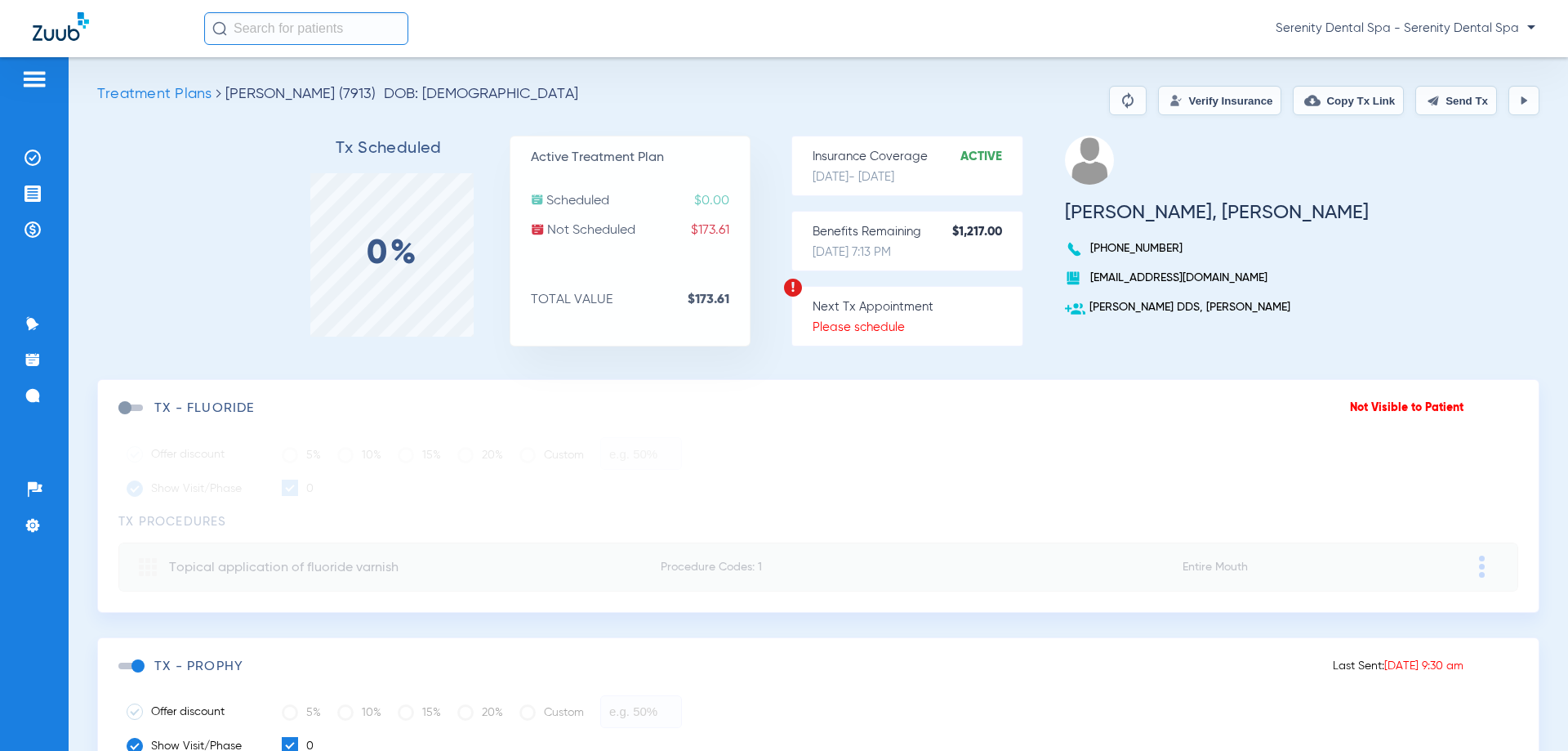
click at [1461, 100] on button "Send Tx" at bounding box center [1456, 101] width 82 height 29
click at [1329, 104] on button "Copy Tx Link" at bounding box center [1348, 101] width 111 height 29
click at [35, 396] on img at bounding box center [32, 395] width 16 height 16
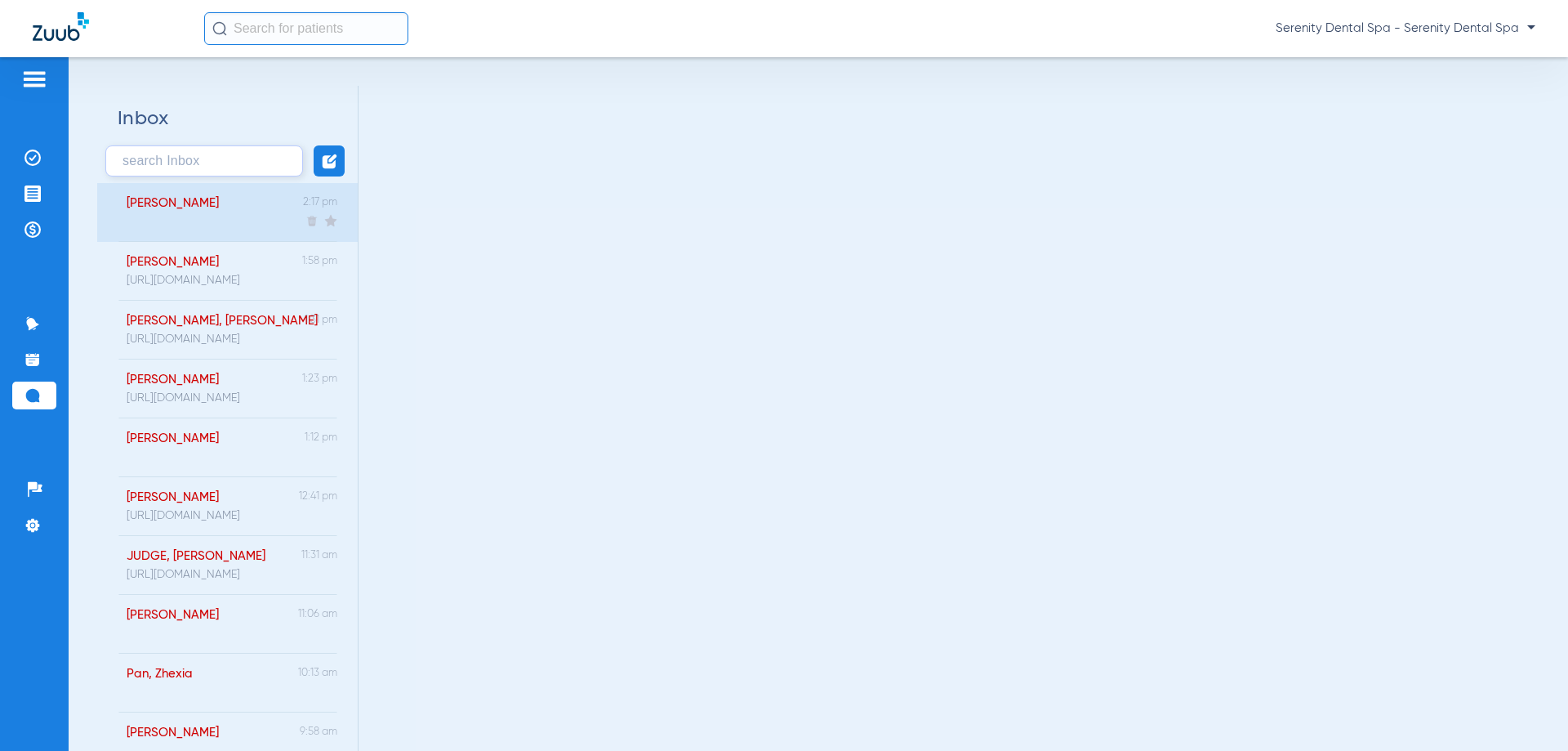
click at [264, 222] on div "Flores-Betancourt, Alexis 2:17 pm" at bounding box center [228, 212] width 261 height 59
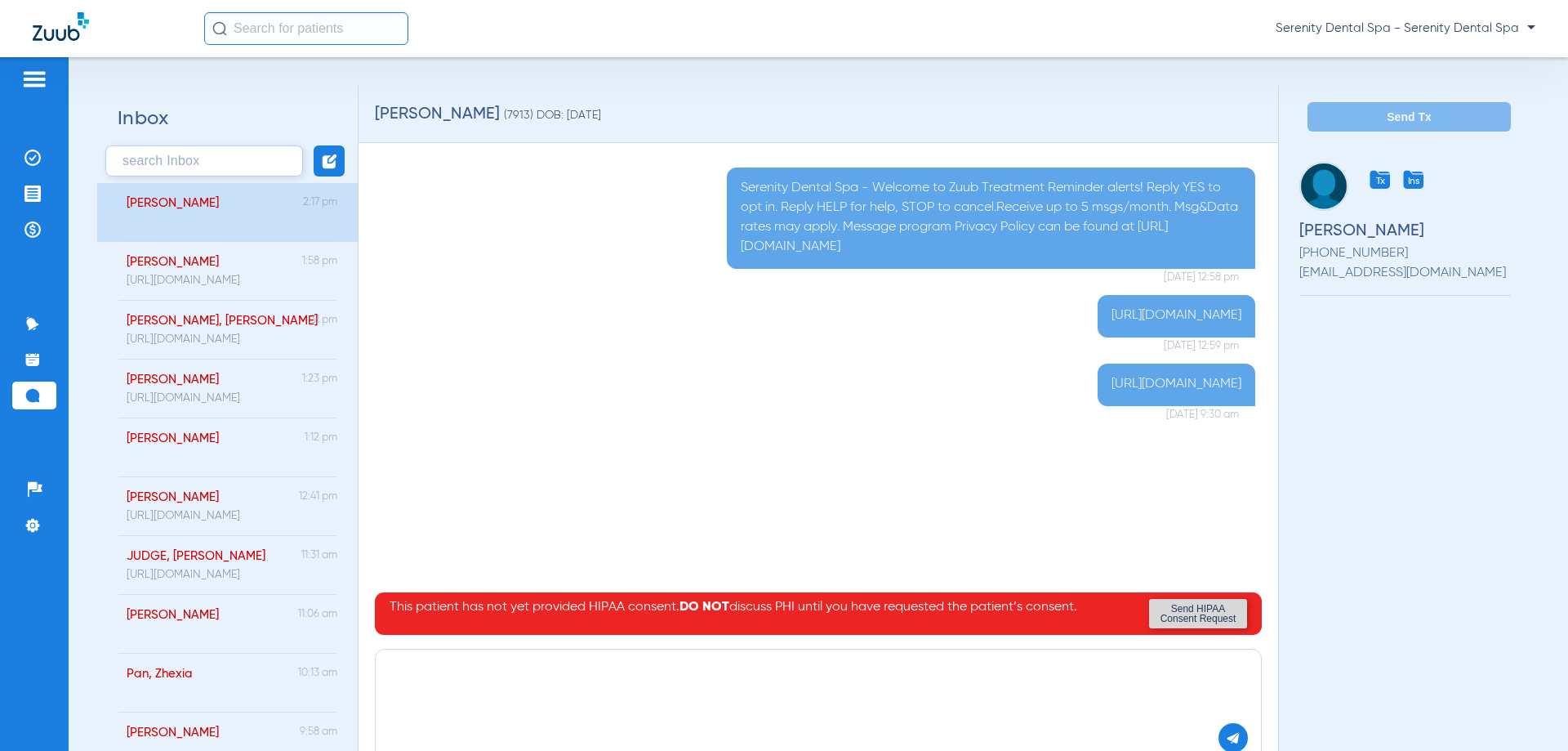
paste textarea "[URL][DOMAIN_NAME]"
type textarea "[URL][DOMAIN_NAME]"
click at [1226, 732] on img at bounding box center [1233, 737] width 14 height 14
drag, startPoint x: 36, startPoint y: 203, endPoint x: 35, endPoint y: 214, distance: 11.0
click at [36, 204] on li "Treatment Acceptance" at bounding box center [35, 193] width 44 height 28
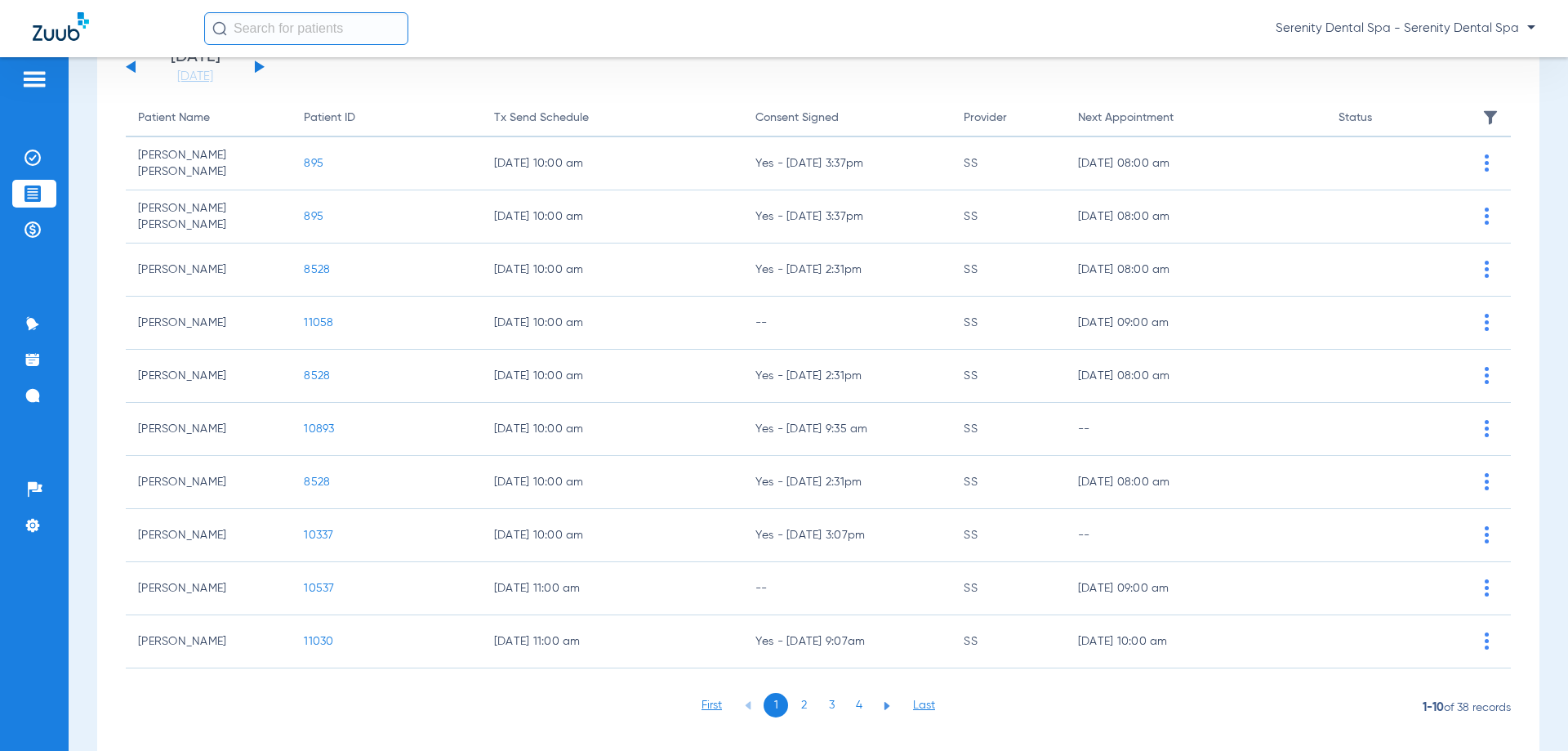
scroll to position [163, 0]
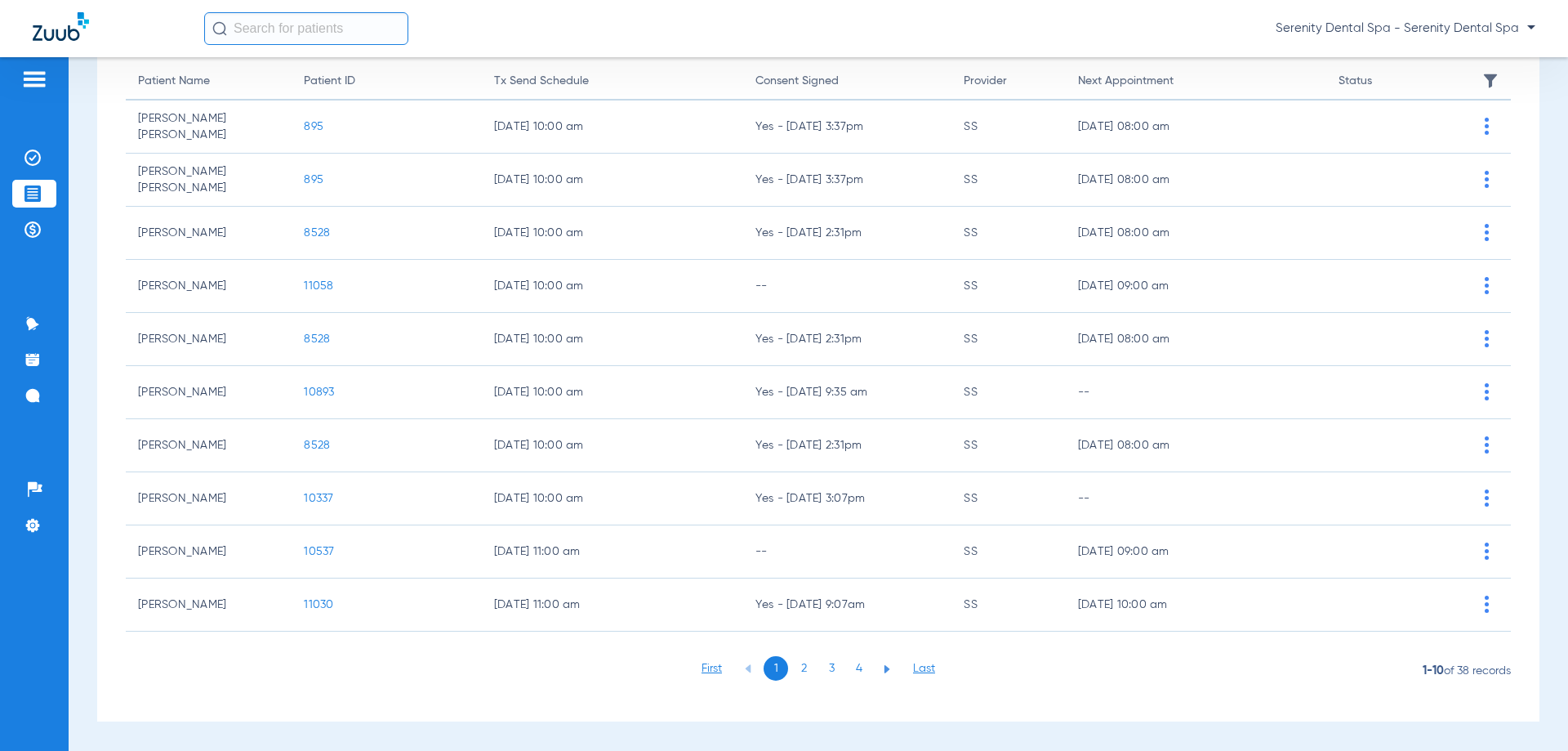
click at [820, 666] on li "3" at bounding box center [831, 668] width 24 height 24
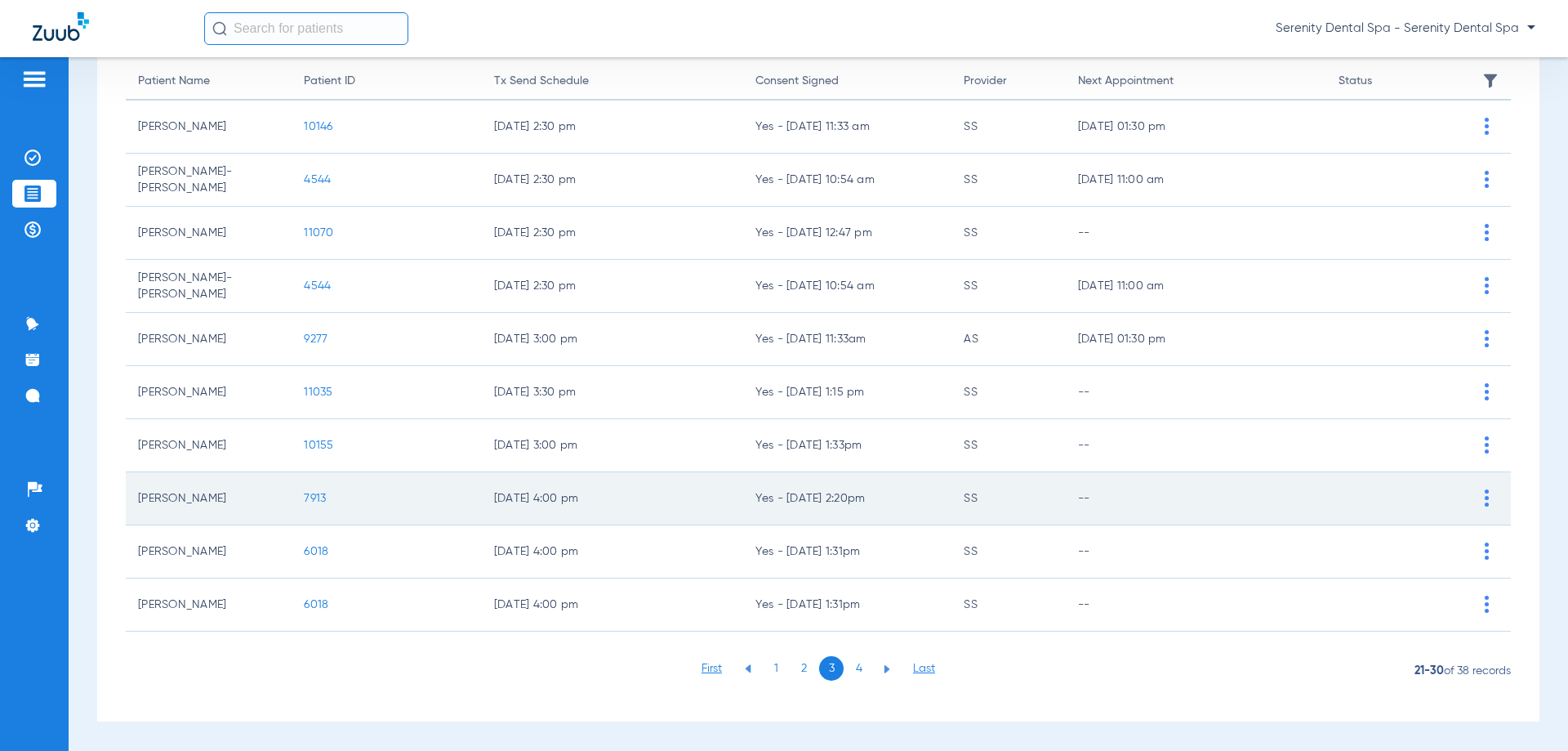
click at [305, 497] on span "7913" at bounding box center [314, 499] width 22 height 12
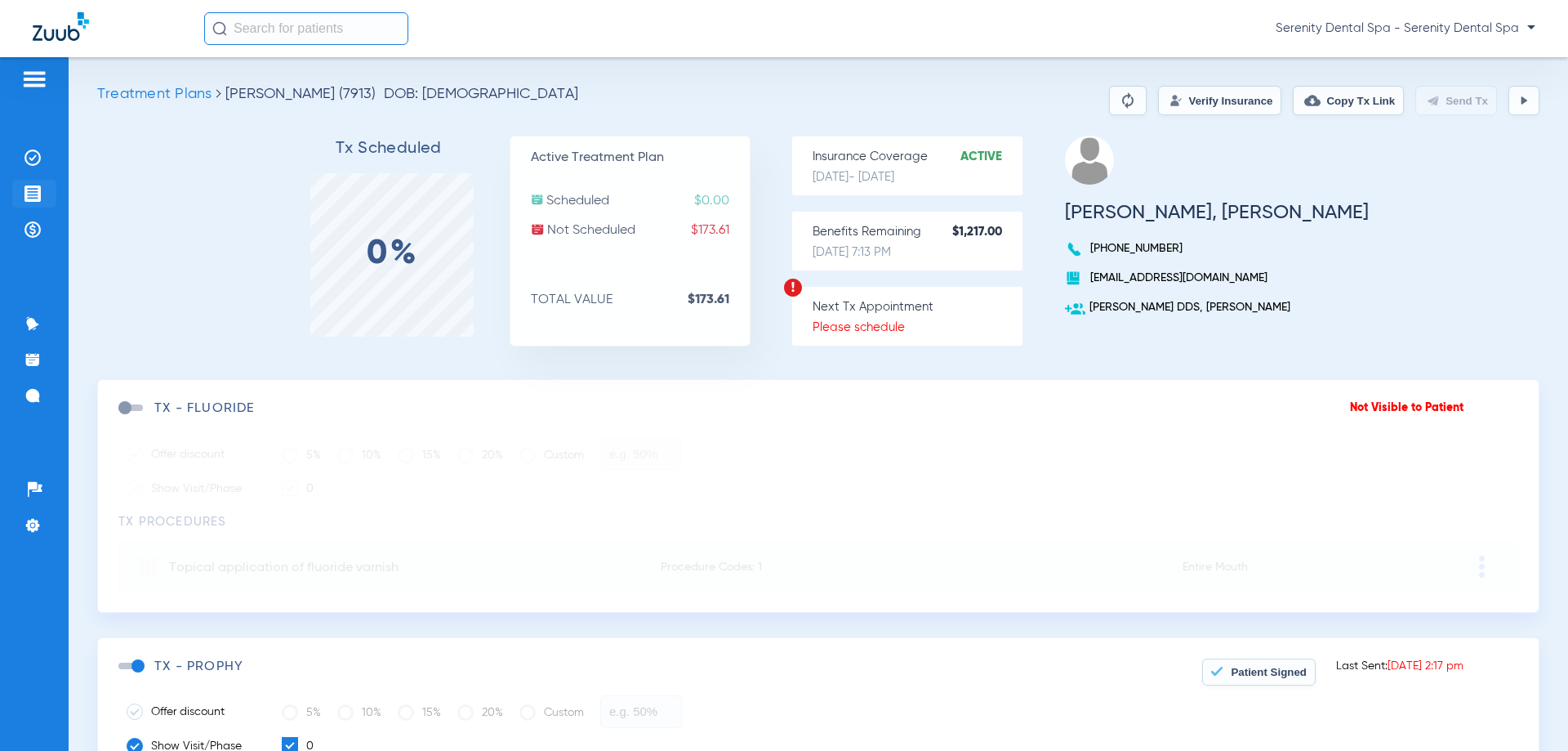
click at [50, 205] on li "Treatment Acceptance" at bounding box center [35, 193] width 44 height 28
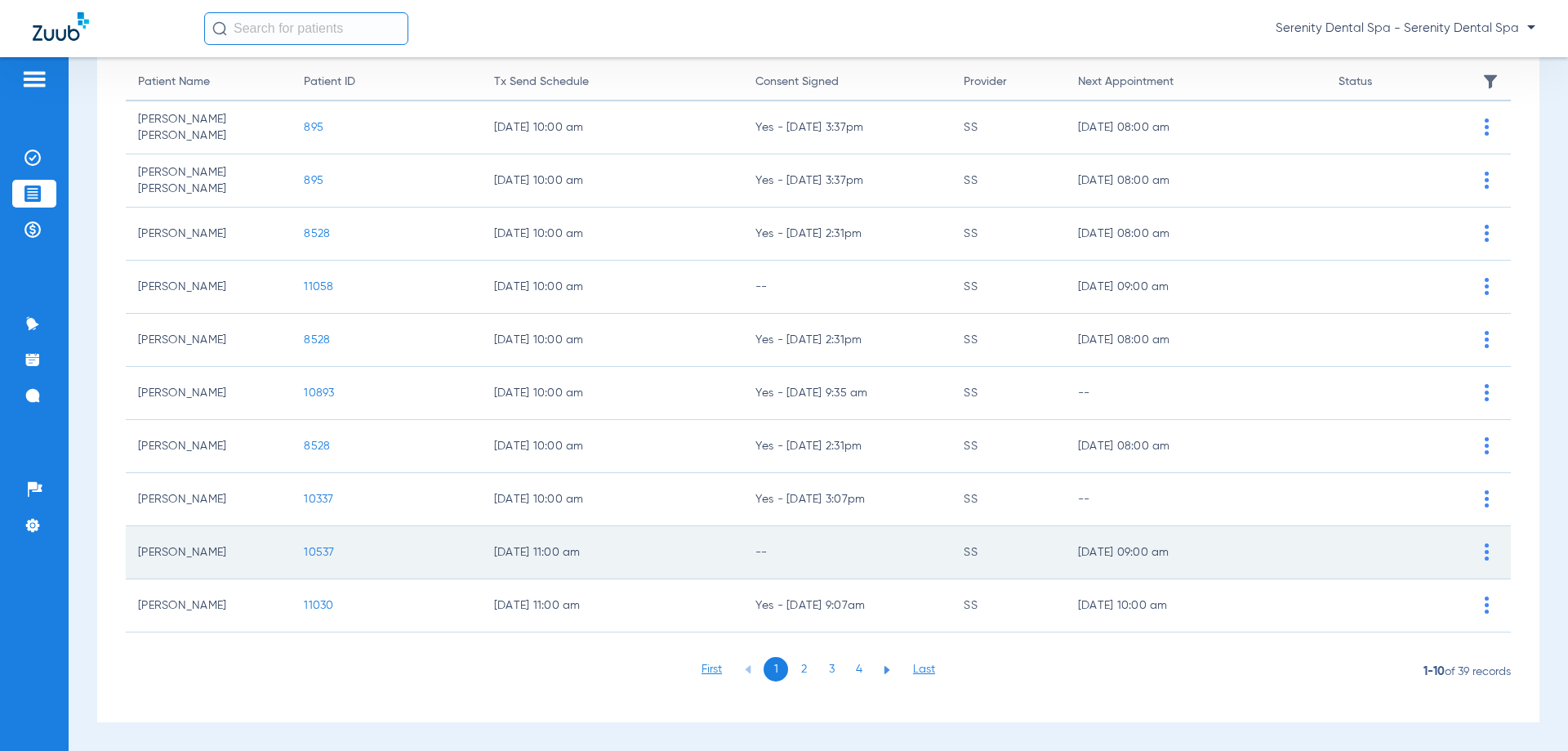
scroll to position [163, 0]
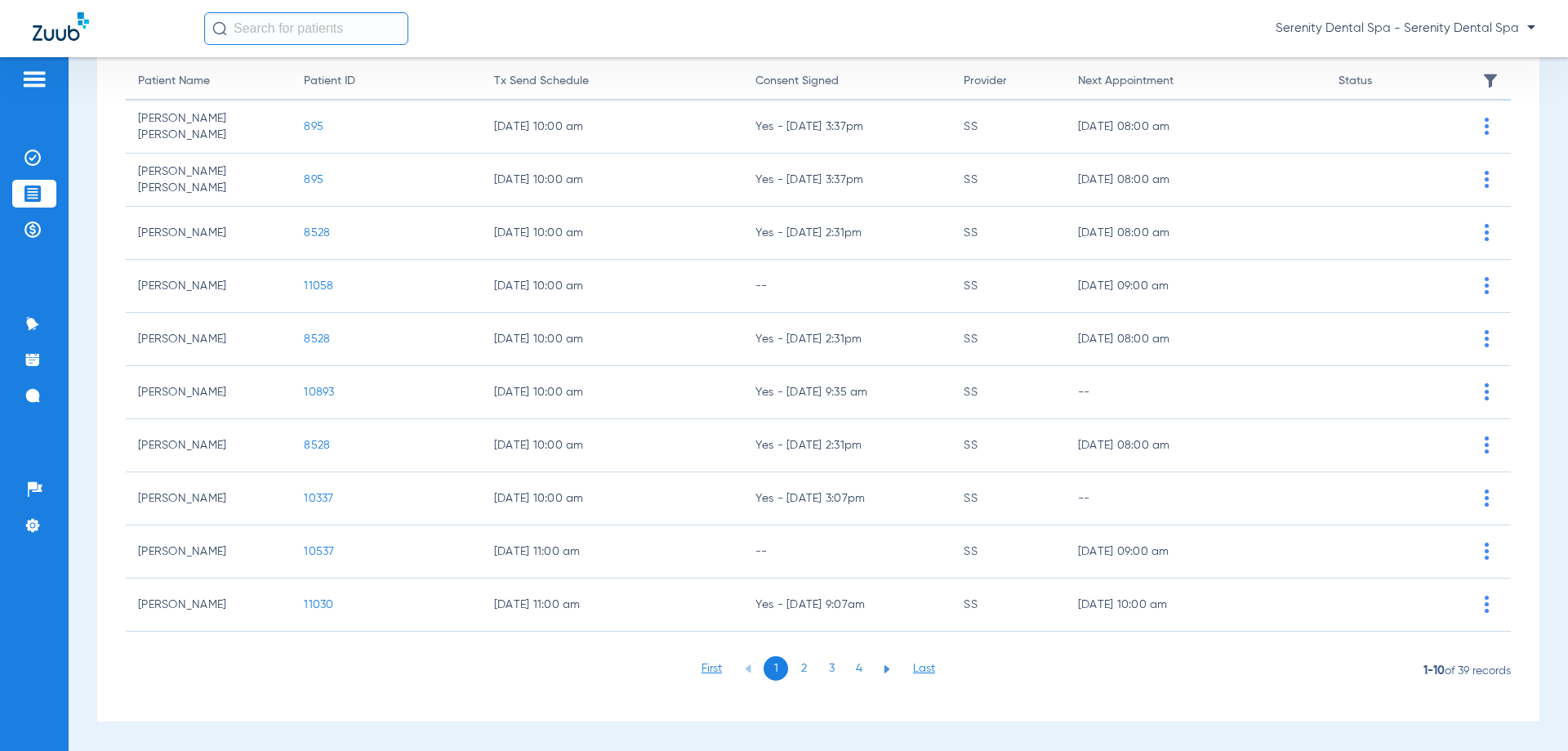
click at [826, 668] on li "3" at bounding box center [831, 668] width 24 height 24
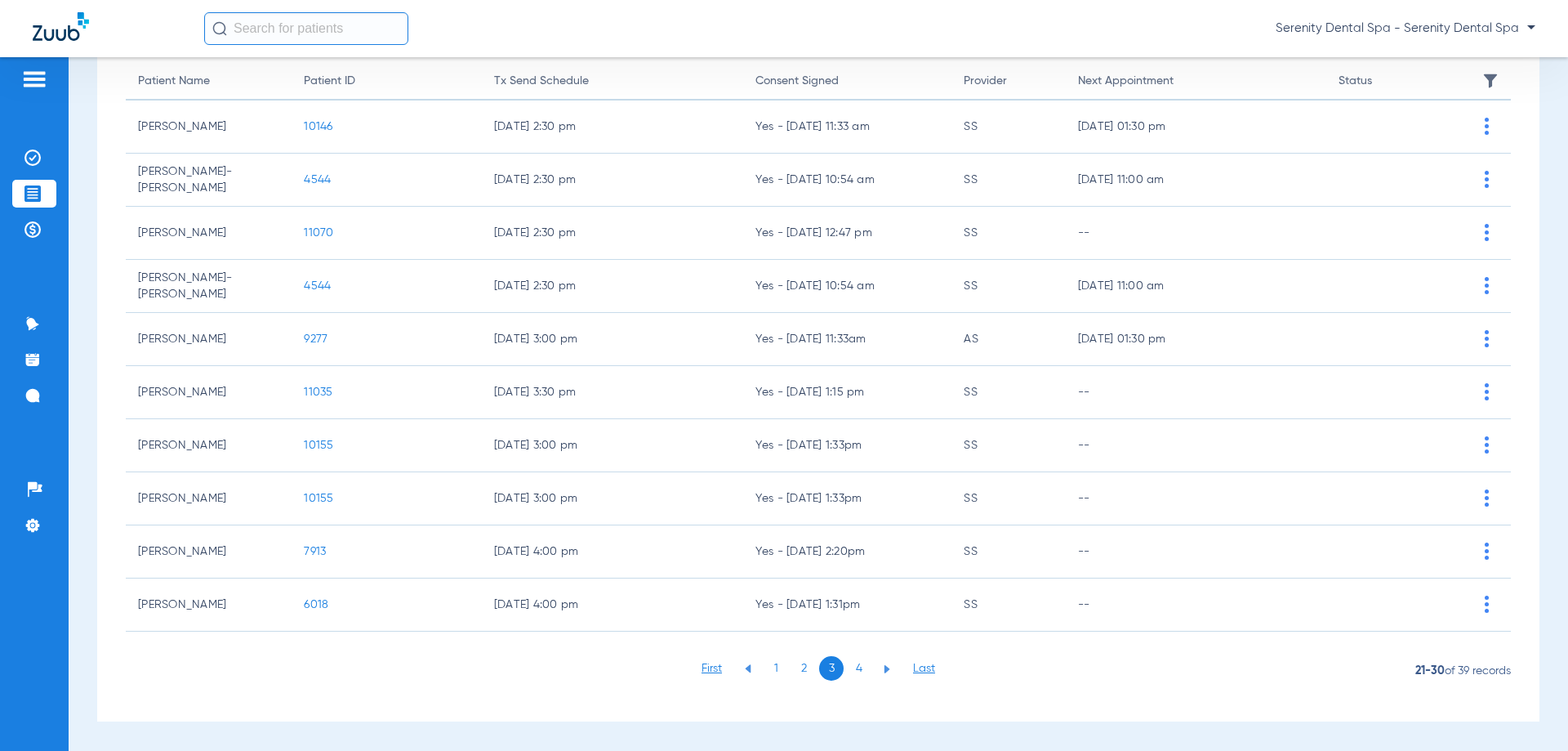
click at [856, 666] on li "4" at bounding box center [859, 668] width 24 height 24
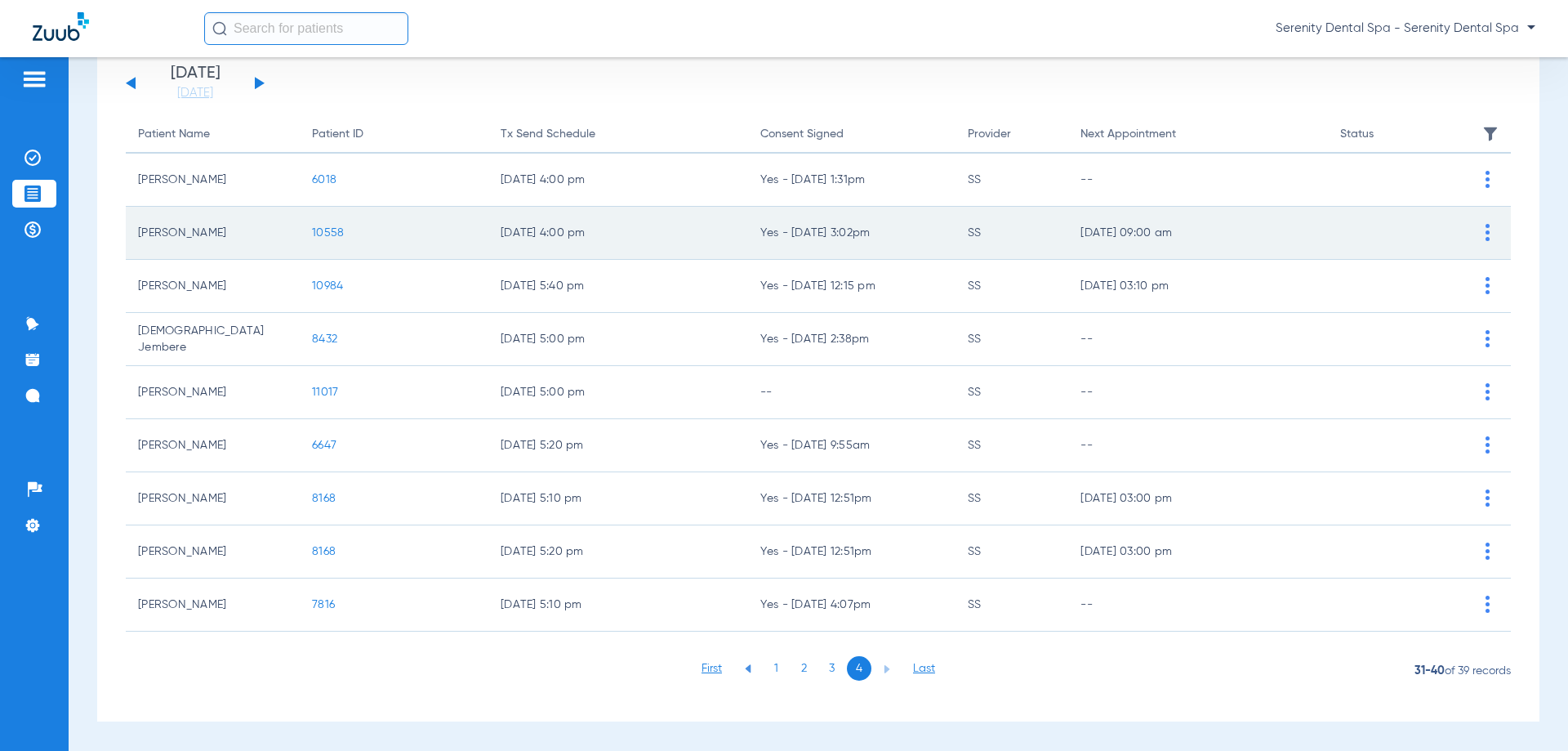
click at [323, 235] on span "10558" at bounding box center [328, 233] width 32 height 12
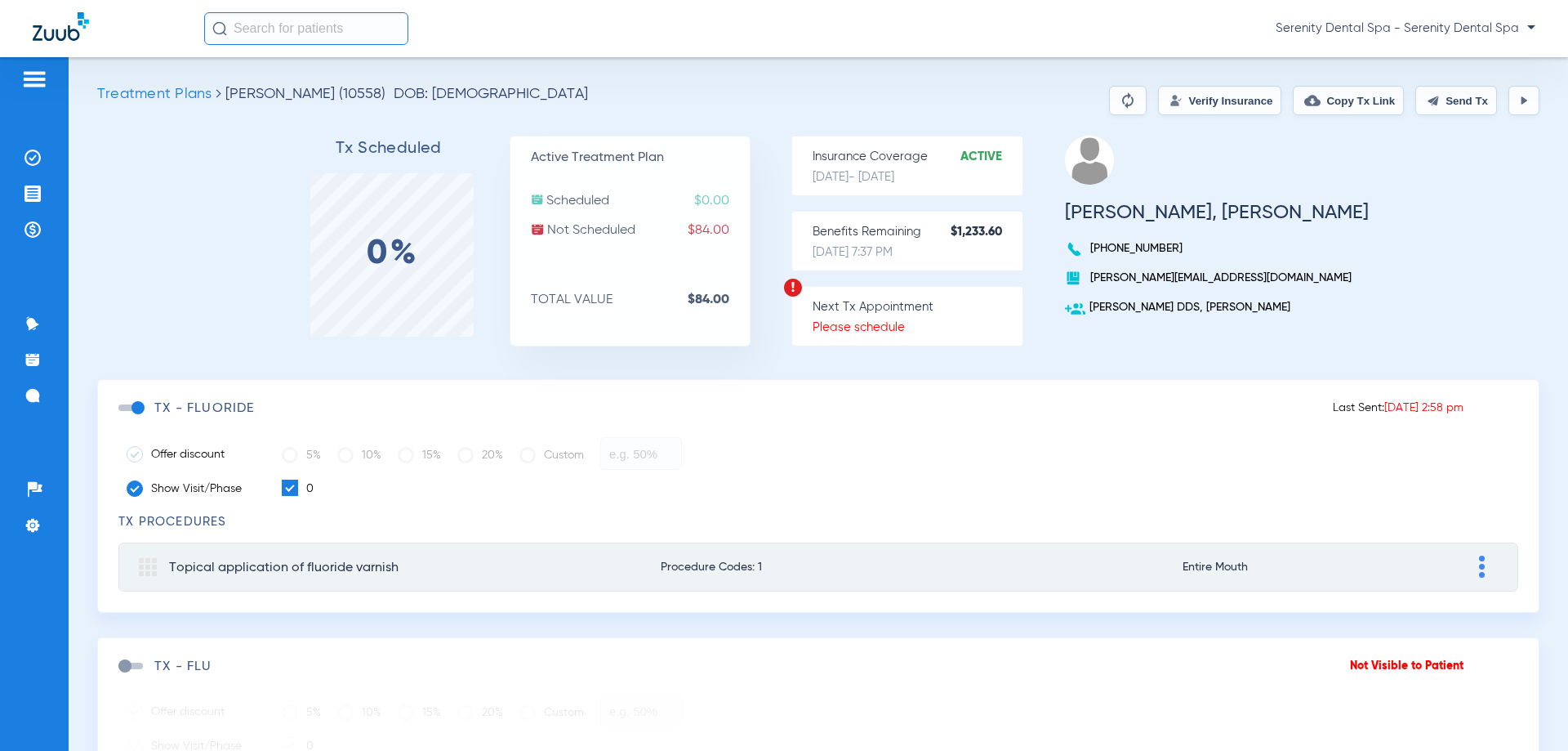
click at [137, 411] on span at bounding box center [130, 407] width 24 height 7
click at [122, 416] on input "checkbox" at bounding box center [122, 416] width 0 height 0
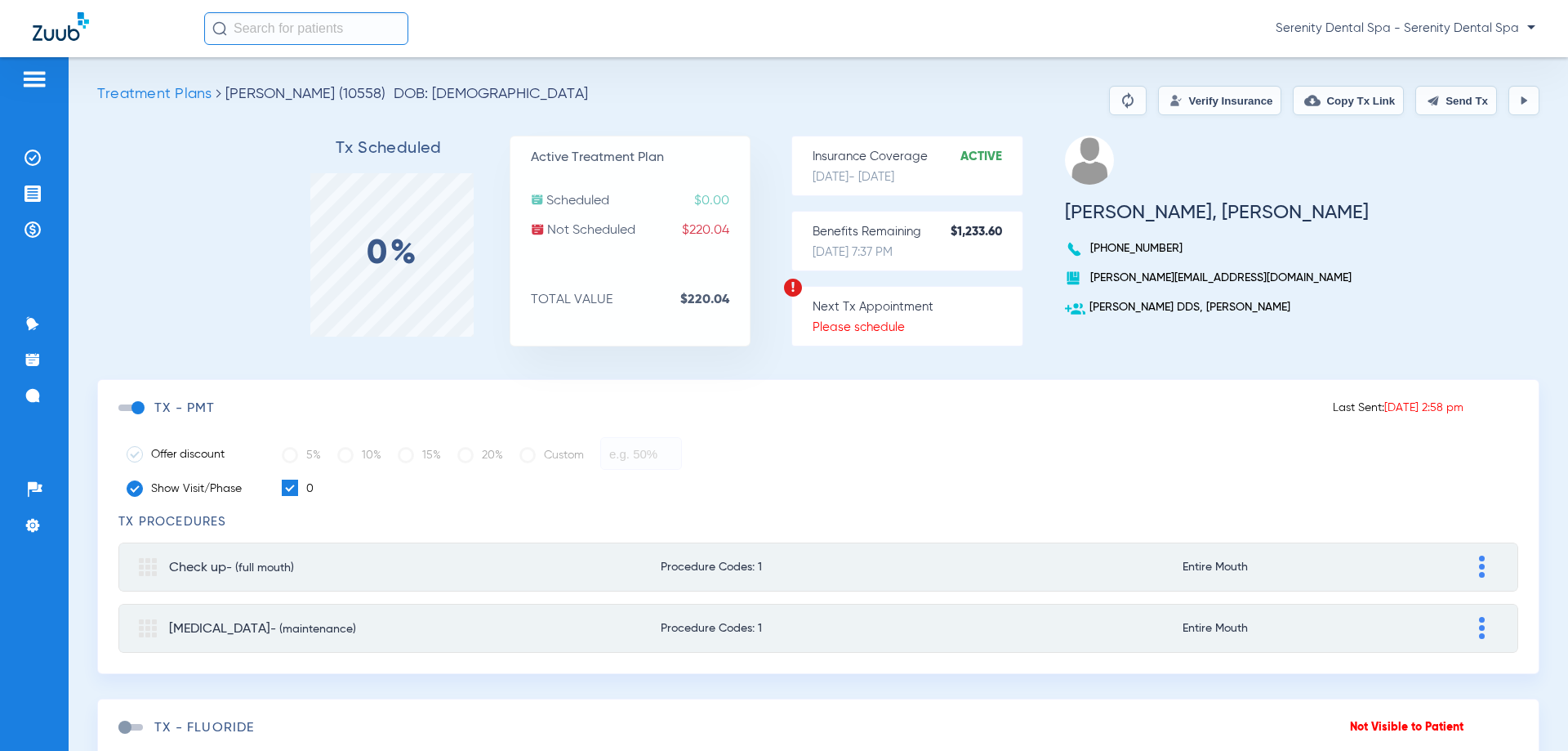
click at [1415, 108] on button "Send Tx" at bounding box center [1456, 101] width 82 height 29
click at [1360, 112] on button "Copy Tx Link" at bounding box center [1348, 101] width 111 height 29
click at [36, 399] on img at bounding box center [32, 395] width 16 height 16
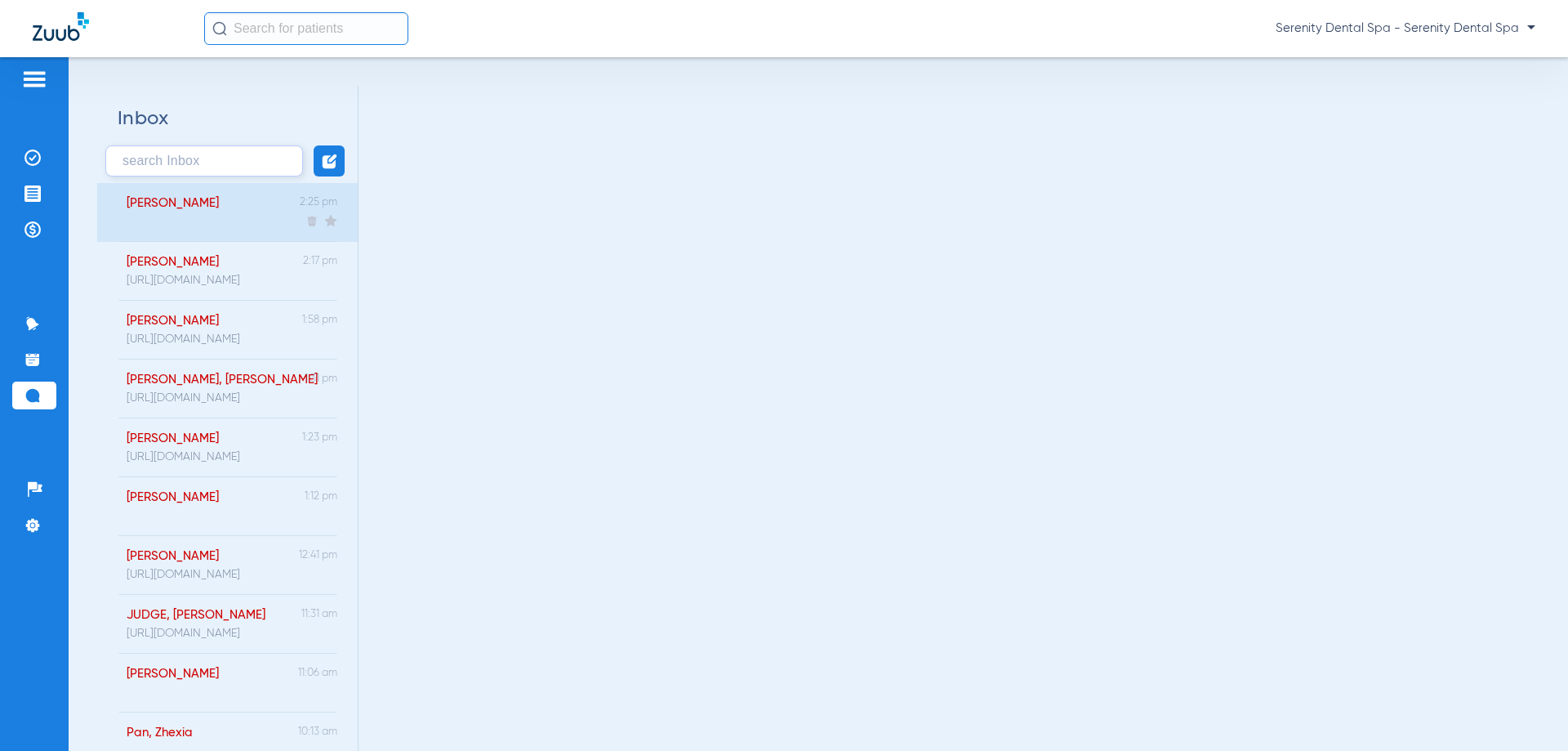
click at [251, 233] on div "[PERSON_NAME] 2:25 pm" at bounding box center [228, 212] width 261 height 59
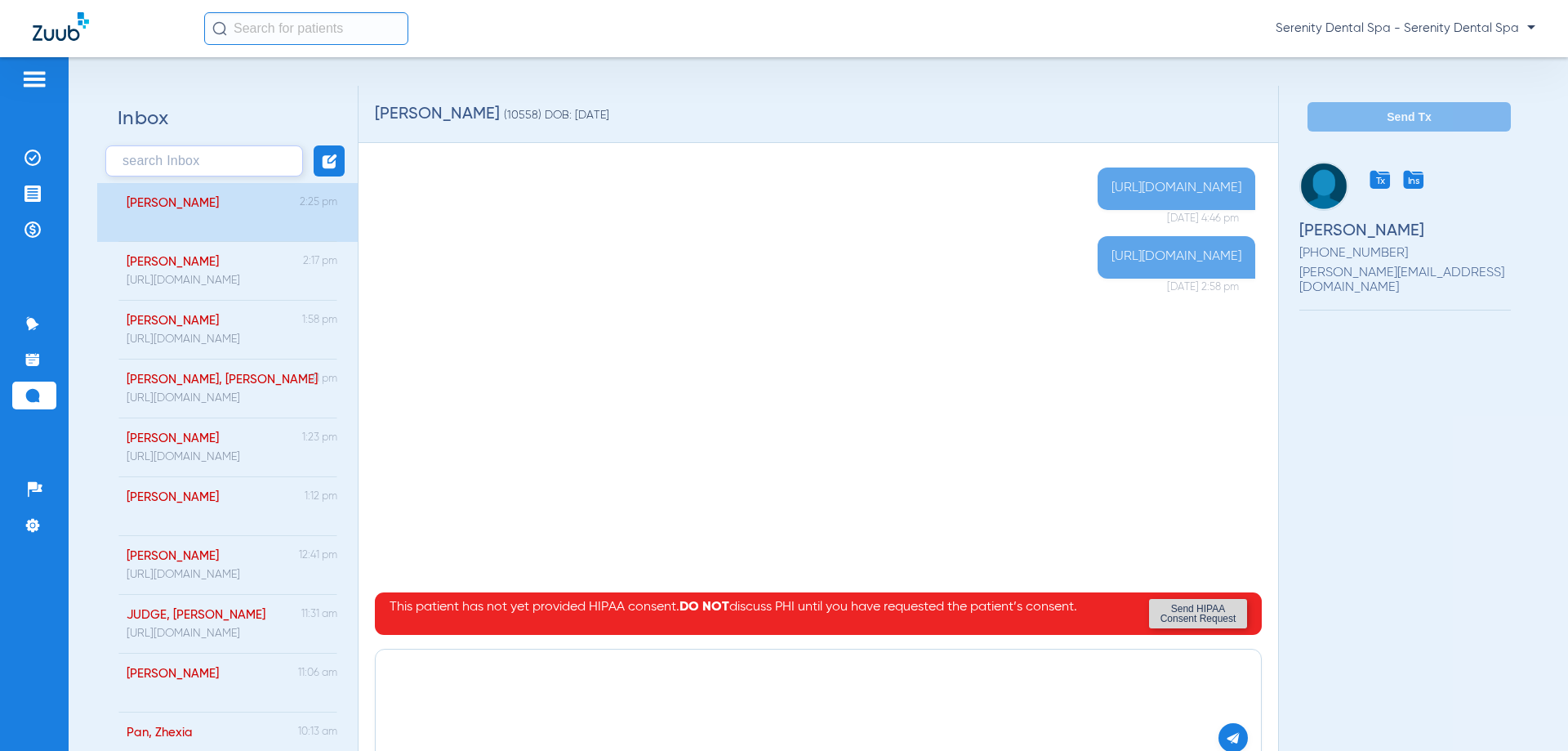
click at [442, 674] on textarea at bounding box center [817, 680] width 859 height 43
paste textarea "[URL][DOMAIN_NAME]"
type textarea "[URL][DOMAIN_NAME]"
click at [1226, 736] on img at bounding box center [1233, 737] width 14 height 14
drag, startPoint x: 23, startPoint y: 228, endPoint x: 44, endPoint y: 197, distance: 37.4
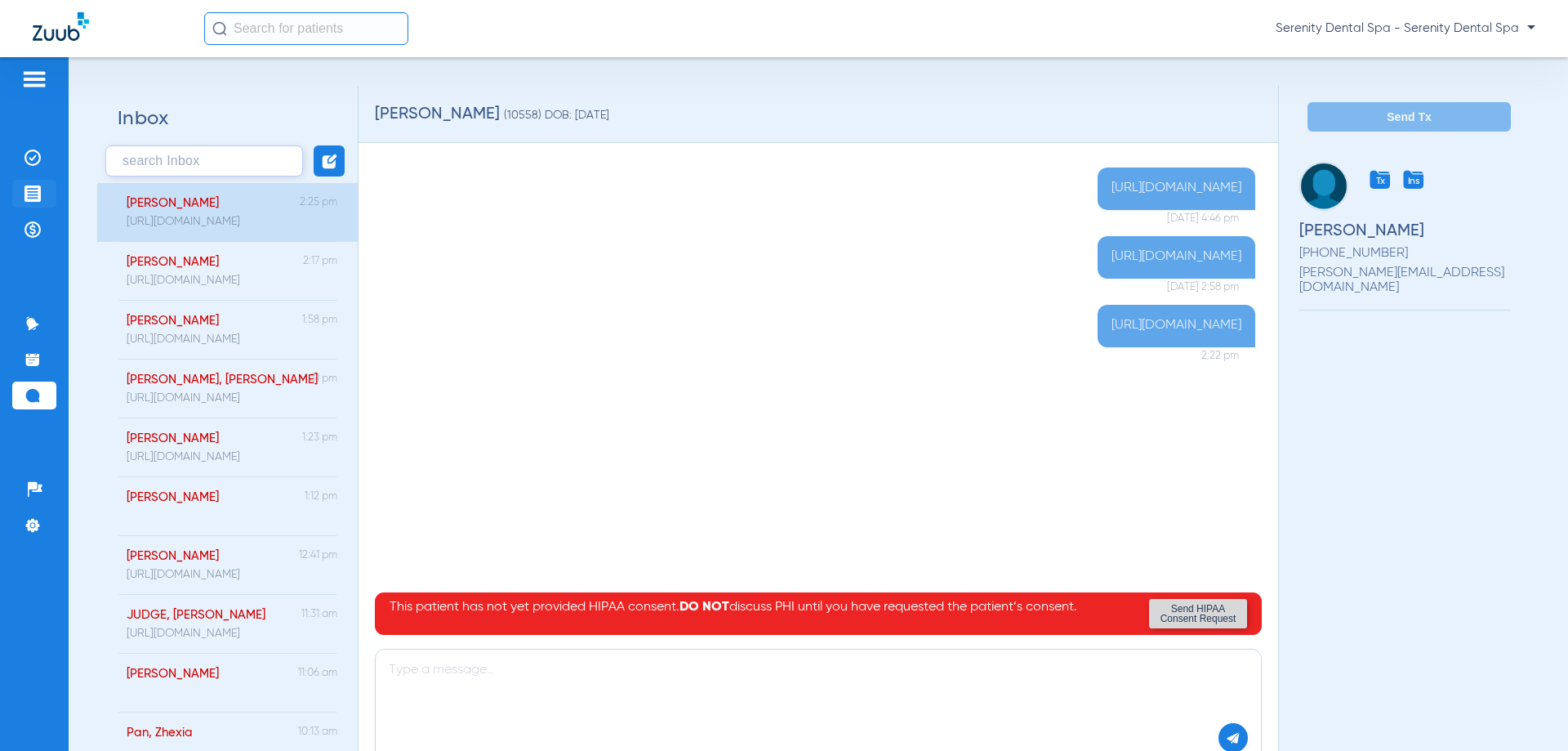
click at [26, 229] on li "Payments & A/R" at bounding box center [35, 229] width 44 height 28
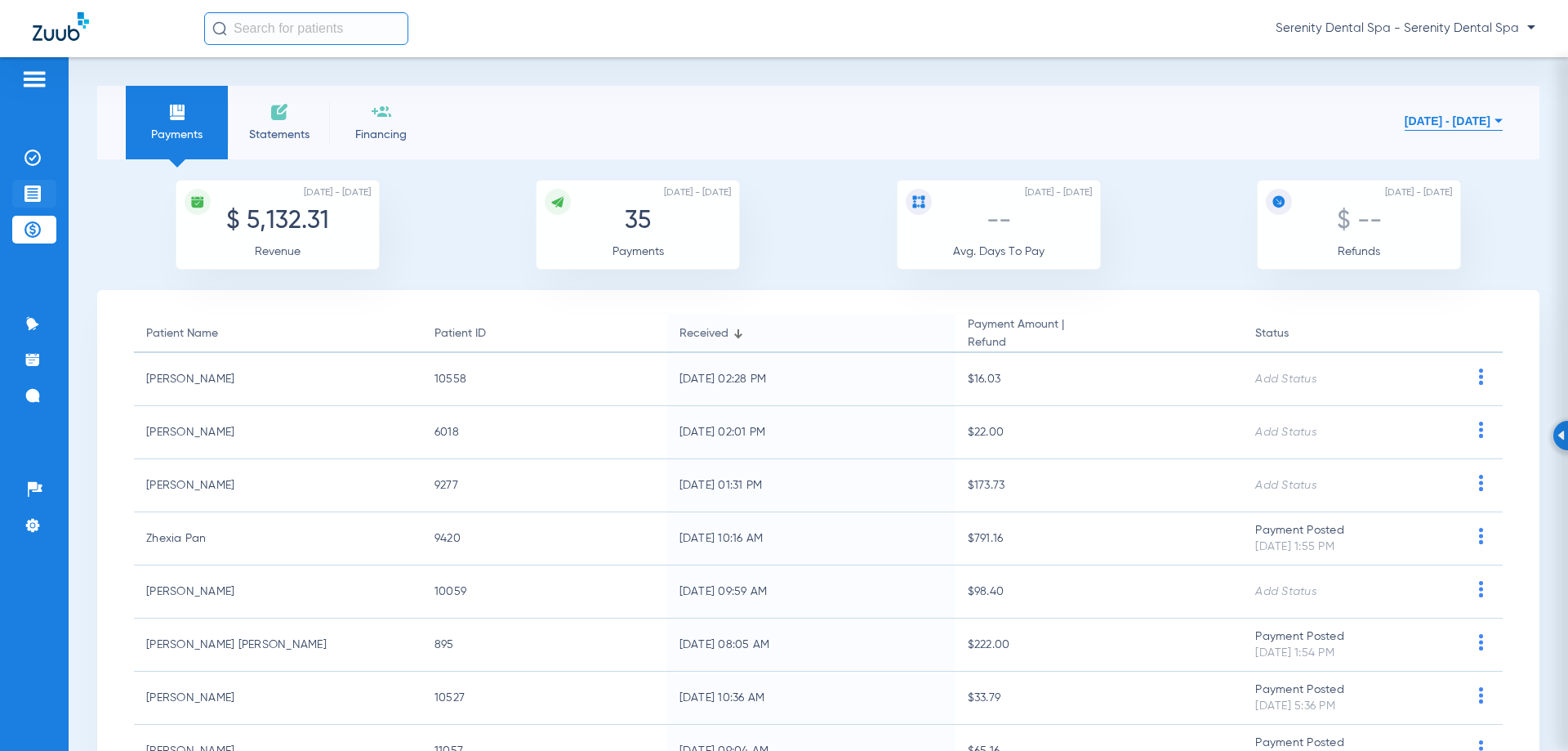
click at [42, 189] on li "Treatment Acceptance" at bounding box center [35, 193] width 44 height 28
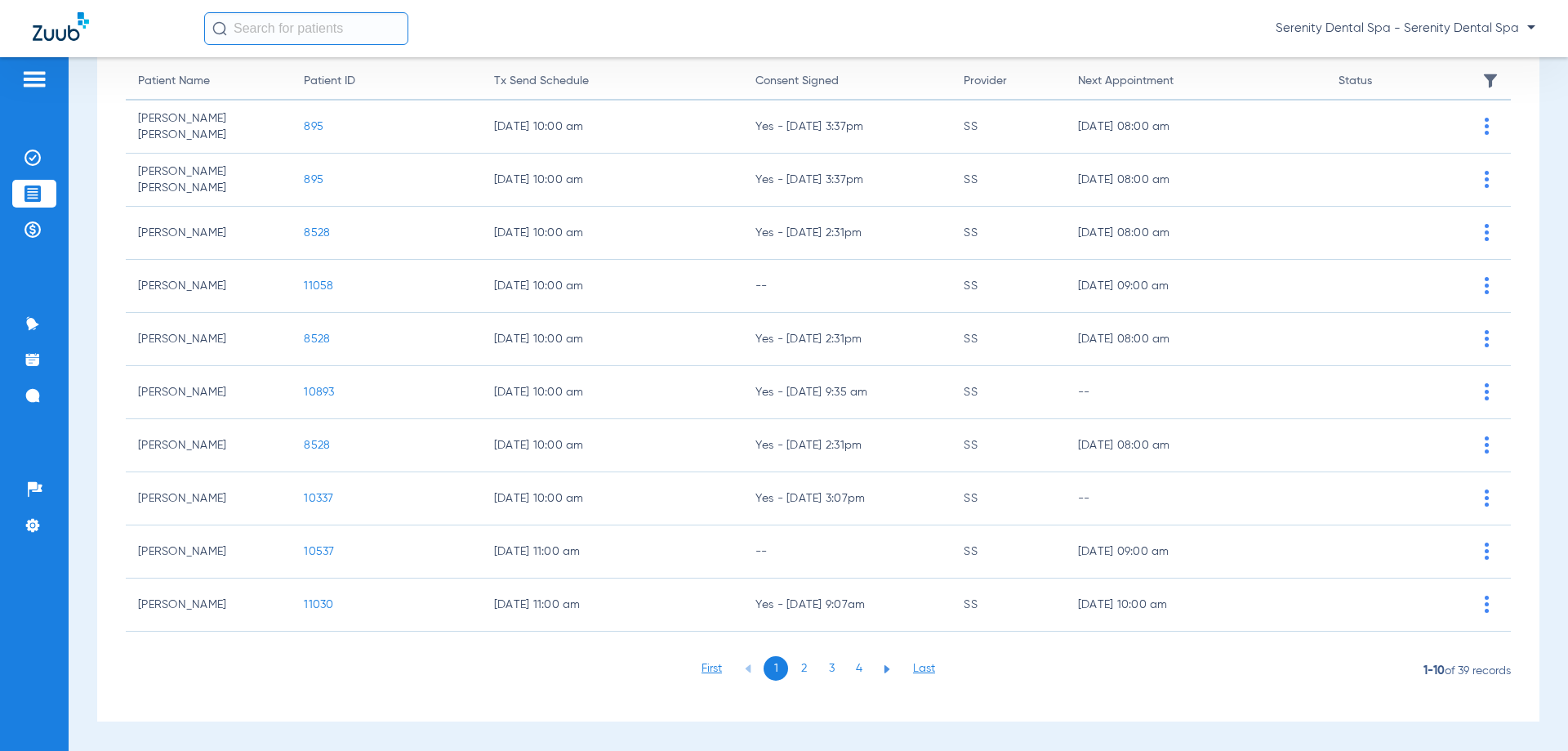
click at [847, 669] on li "4" at bounding box center [859, 668] width 24 height 24
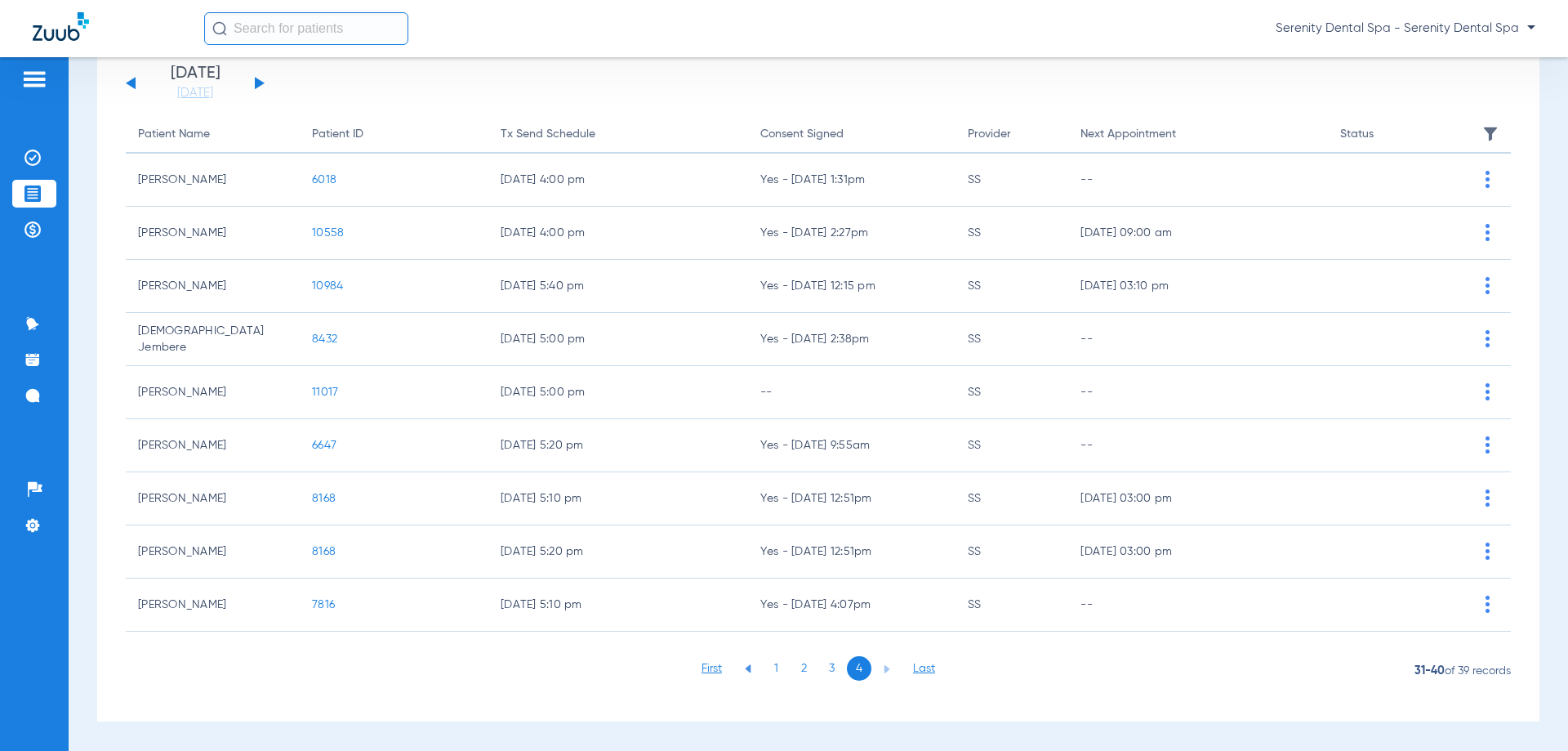
scroll to position [110, 0]
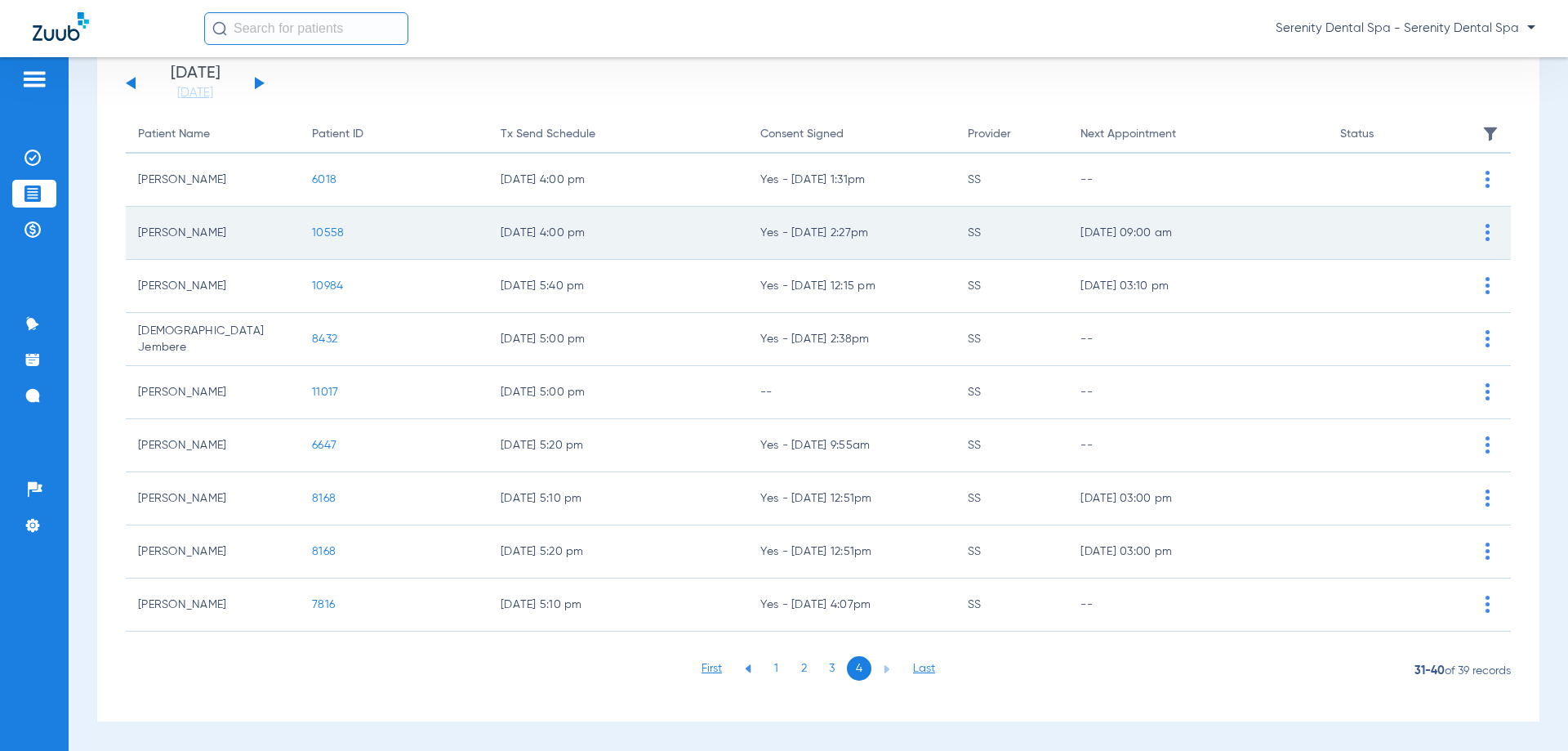
click at [327, 234] on span "10558" at bounding box center [328, 233] width 32 height 12
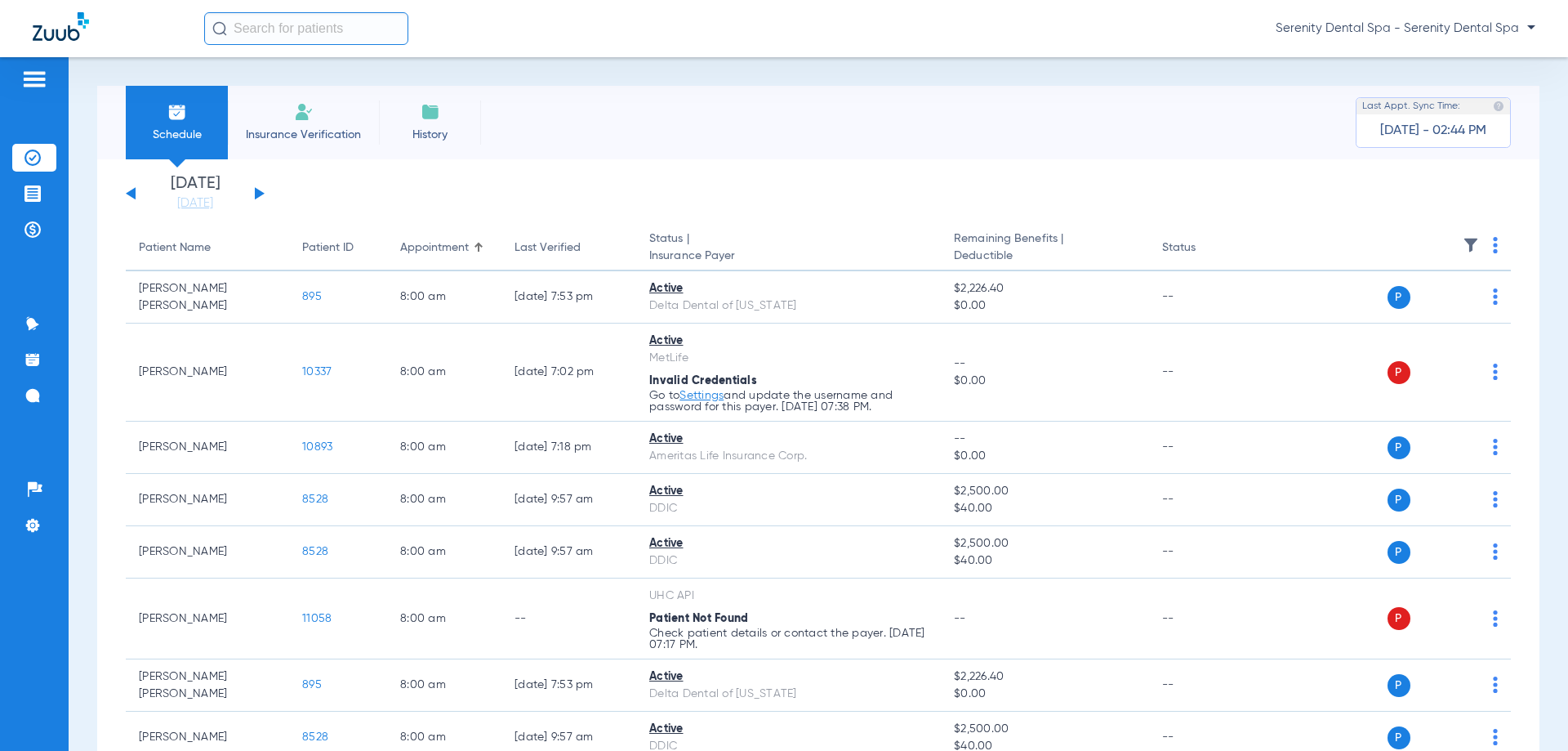
click at [44, 172] on ul "Insurance Verification Treatment Acceptance Payments & A/R" at bounding box center [35, 202] width 44 height 116
click at [33, 189] on img at bounding box center [32, 193] width 16 height 16
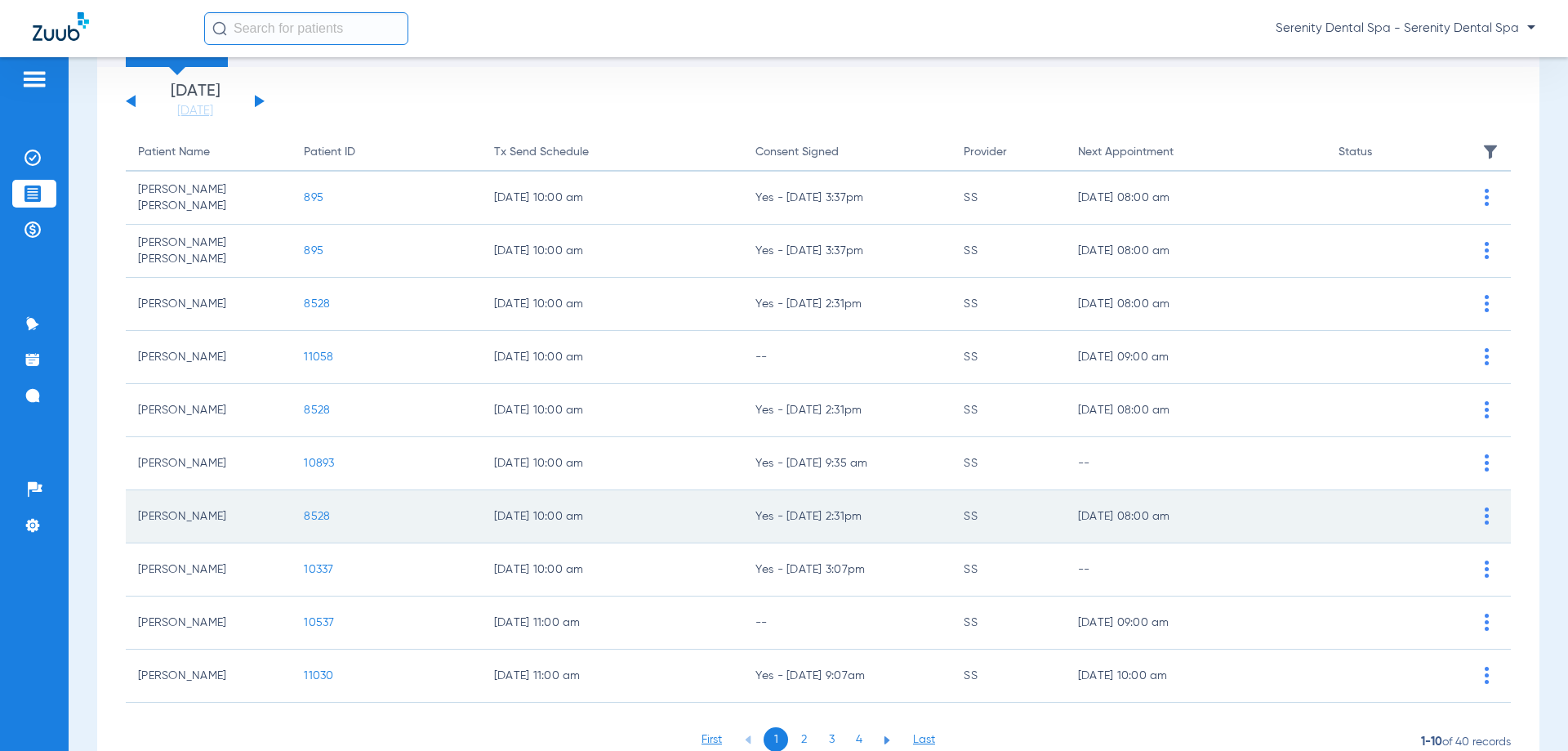
scroll to position [163, 0]
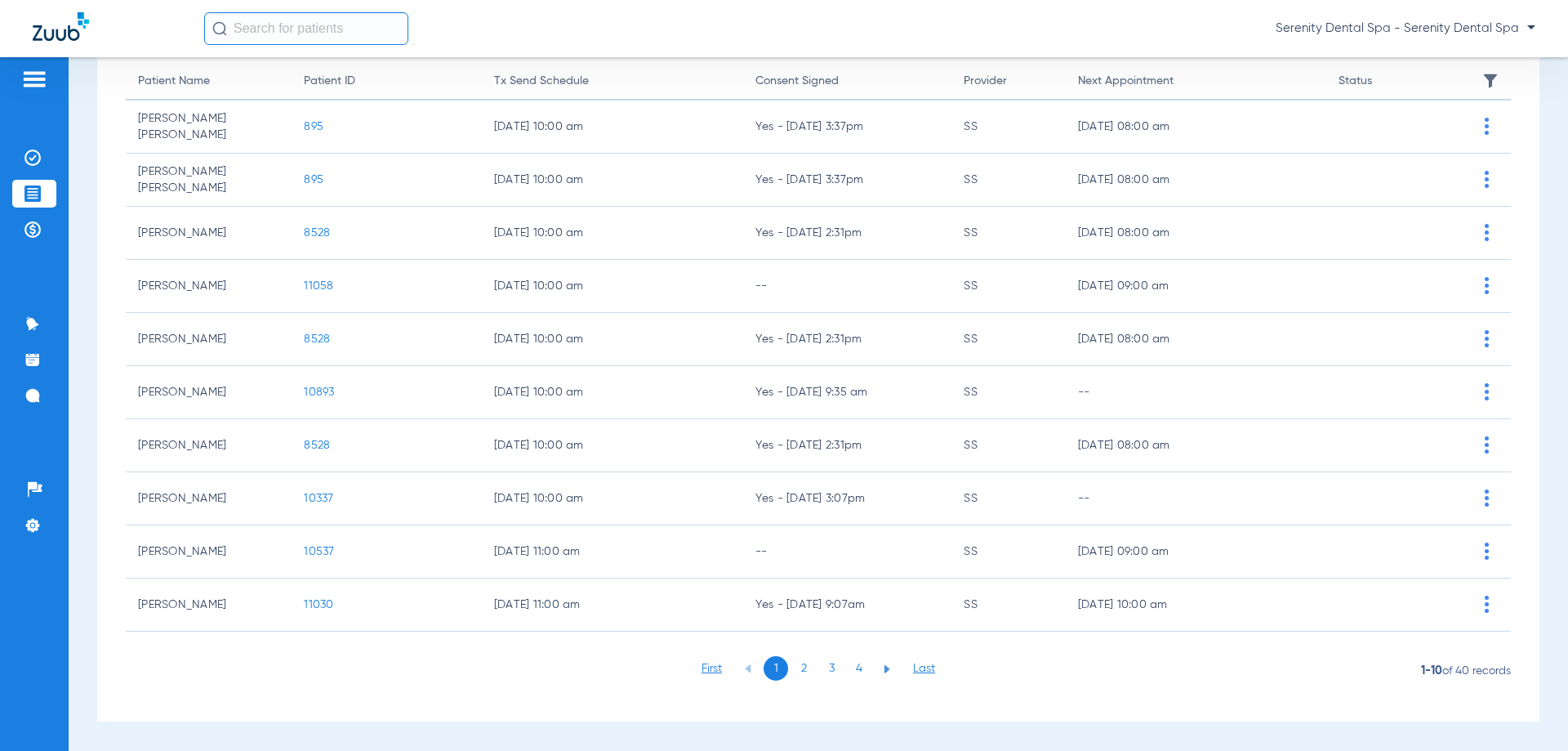
click at [821, 671] on li "3" at bounding box center [831, 668] width 24 height 24
click at [853, 663] on li "4" at bounding box center [859, 668] width 24 height 24
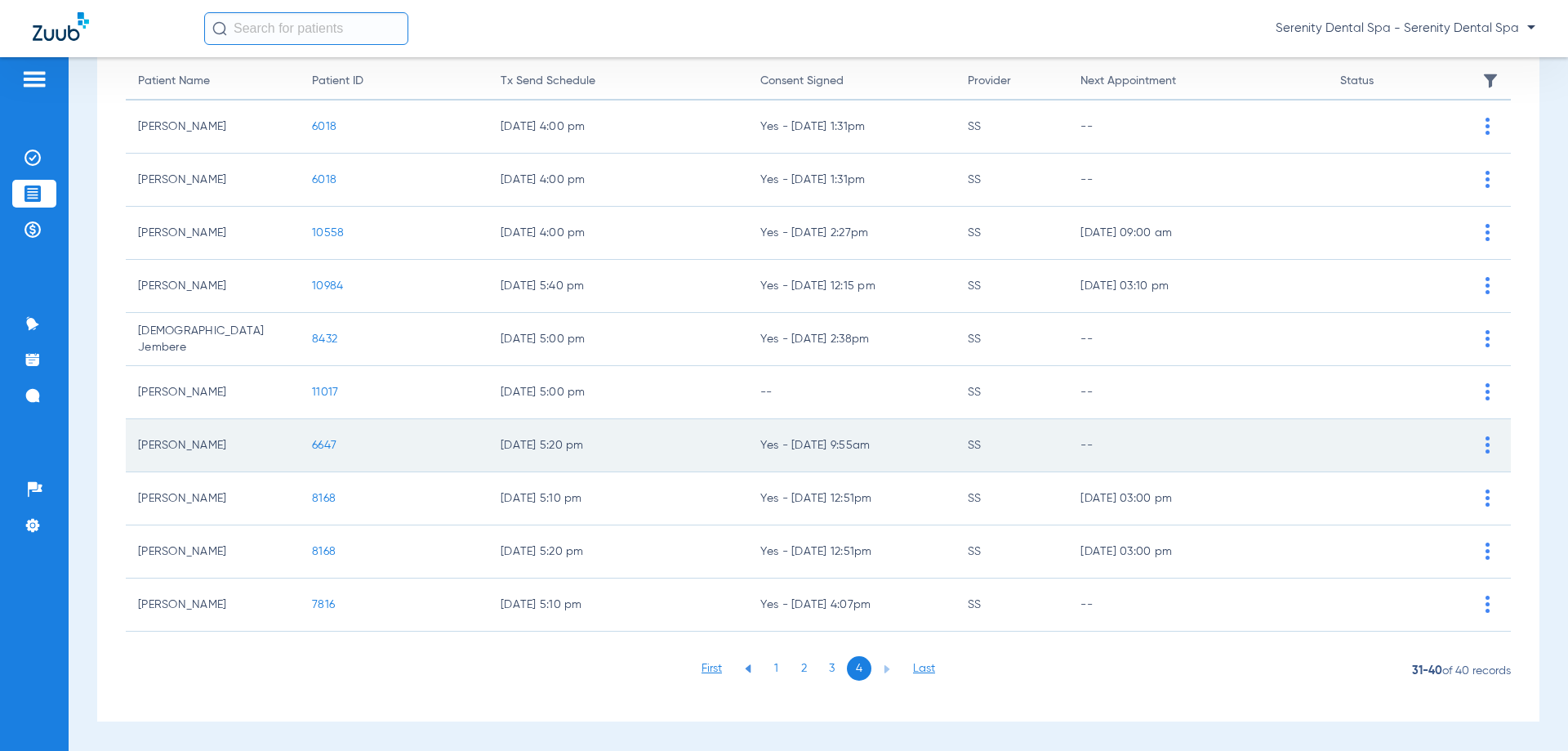
click at [312, 443] on span "6647" at bounding box center [324, 446] width 24 height 12
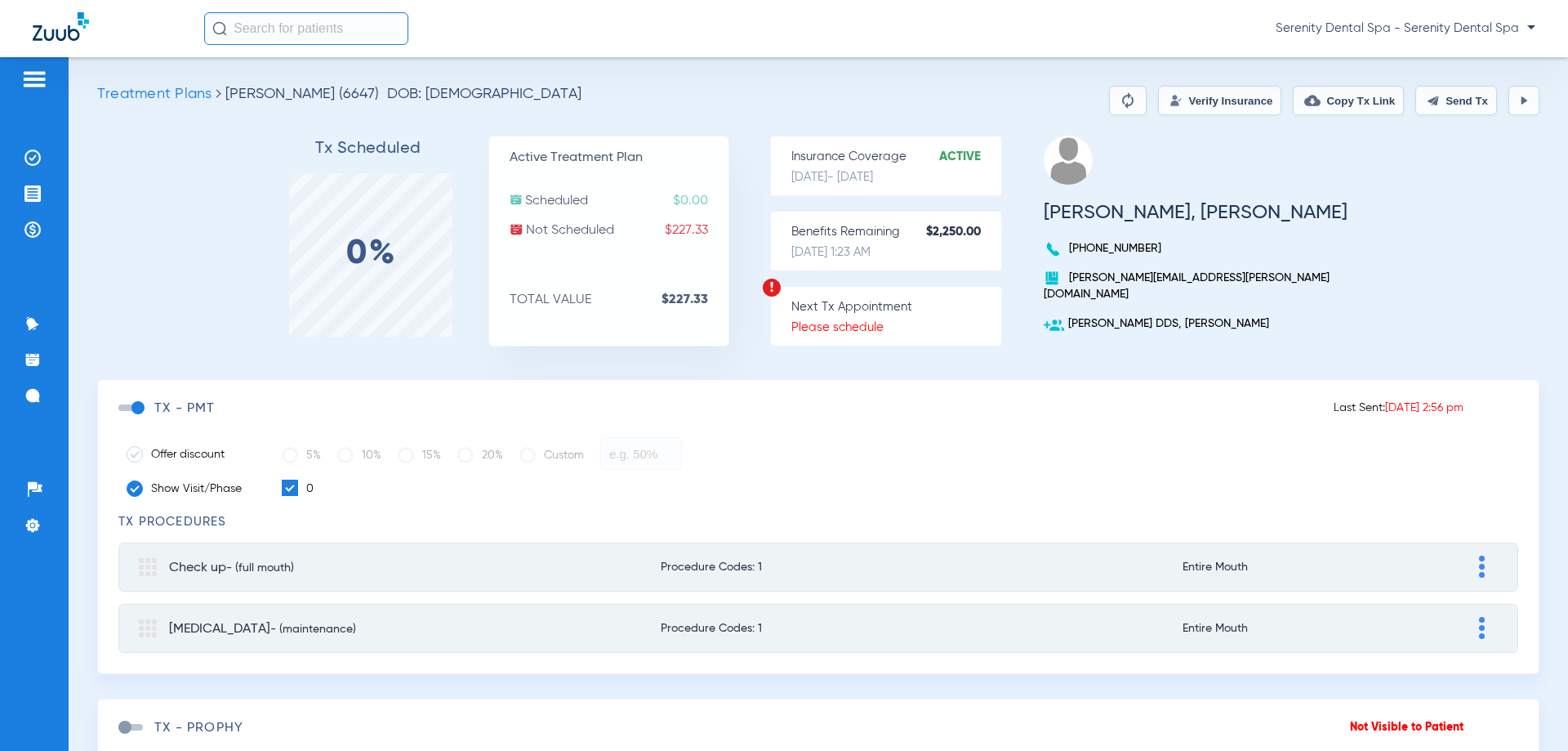
click at [1462, 103] on button "Send Tx" at bounding box center [1456, 101] width 82 height 29
drag, startPoint x: 1350, startPoint y: 106, endPoint x: 965, endPoint y: 209, distance: 398.5
click at [1349, 106] on button "Copy Tx Link" at bounding box center [1348, 101] width 111 height 29
click at [34, 386] on li "Messages 4" at bounding box center [35, 395] width 44 height 28
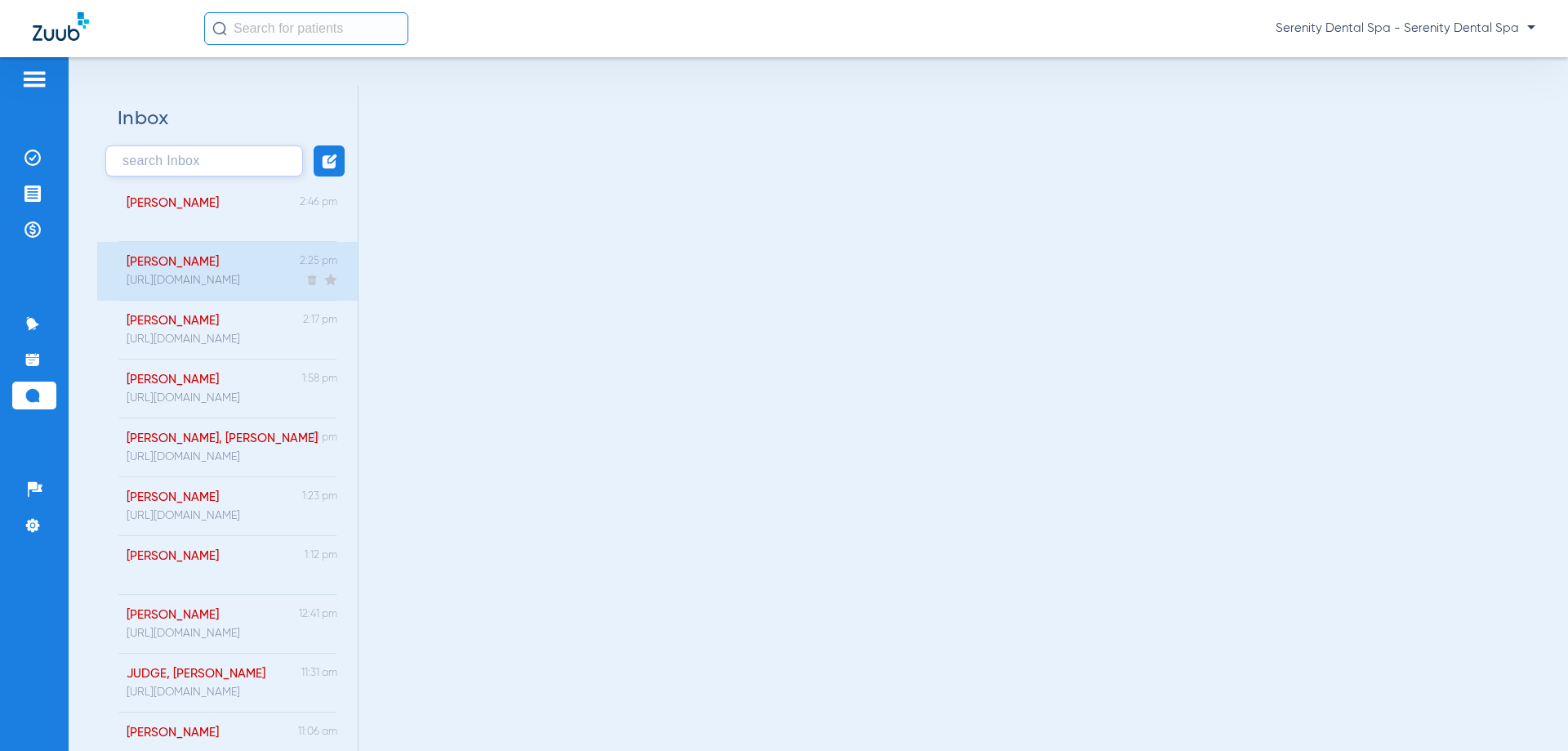
drag, startPoint x: 201, startPoint y: 216, endPoint x: 210, endPoint y: 254, distance: 39.1
click at [200, 216] on div "[PERSON_NAME]" at bounding box center [163, 212] width 109 height 59
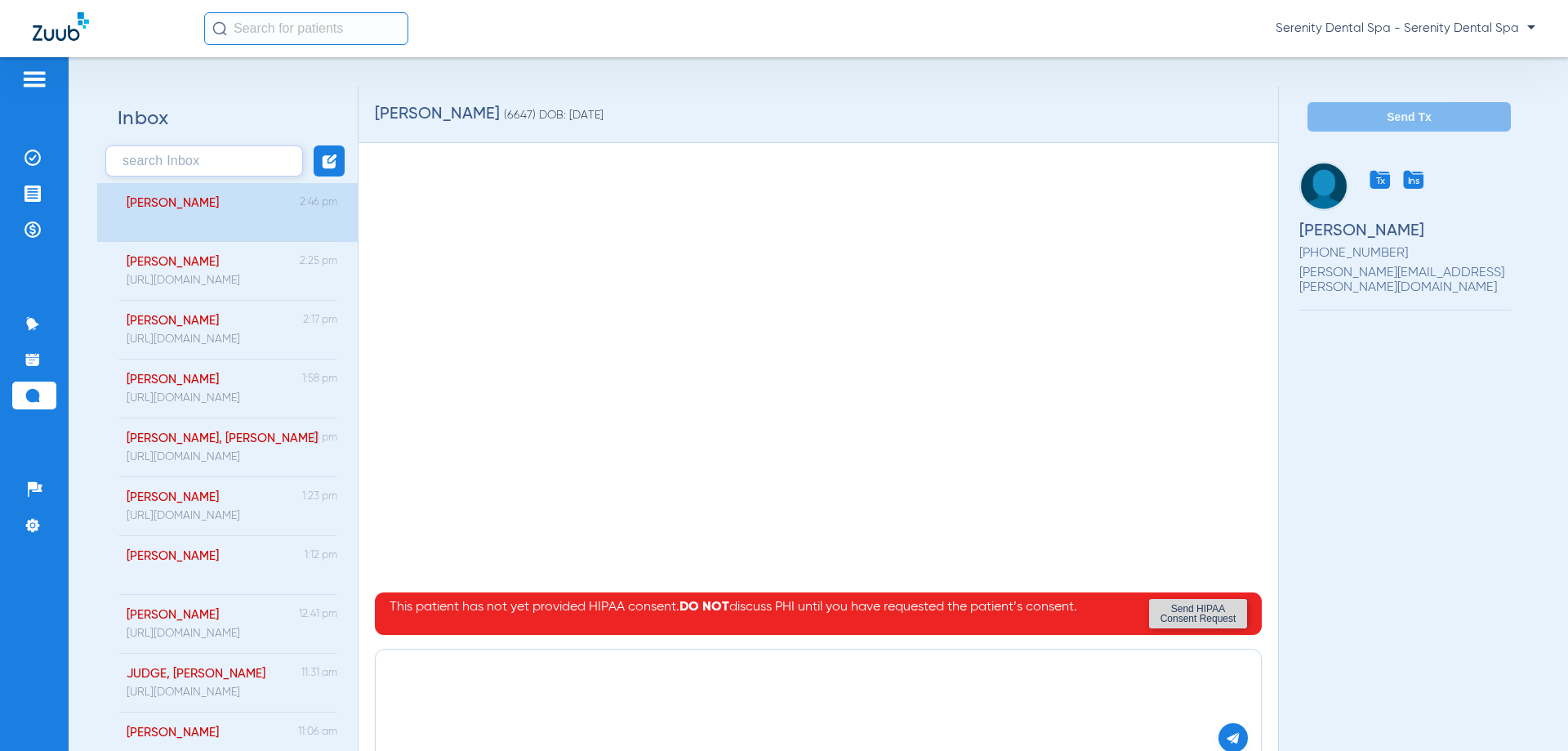
paste textarea "[URL][DOMAIN_NAME]"
type textarea "[URL][DOMAIN_NAME]"
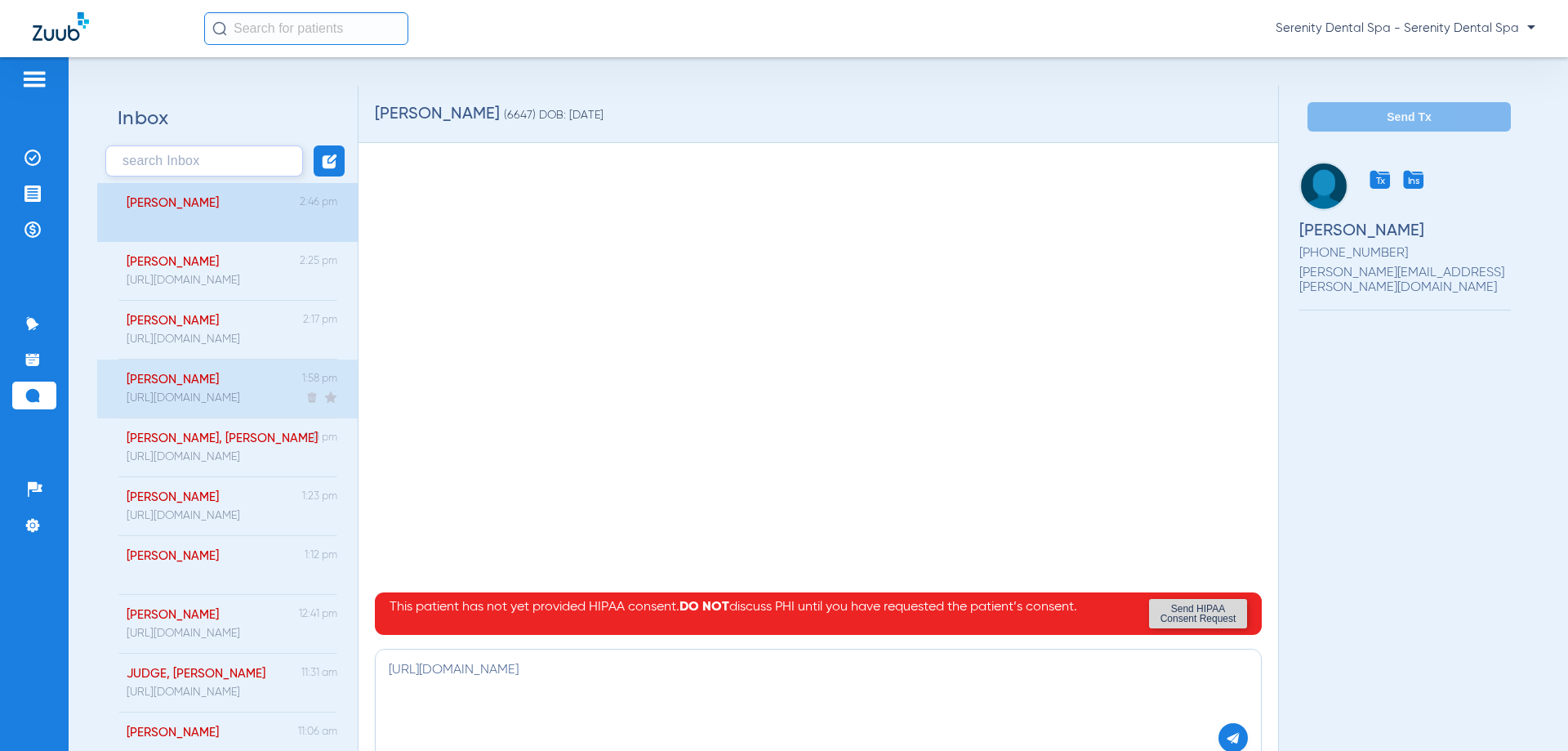
drag, startPoint x: 1213, startPoint y: 737, endPoint x: 162, endPoint y: 390, distance: 1106.8
click at [1226, 737] on img at bounding box center [1233, 737] width 14 height 14
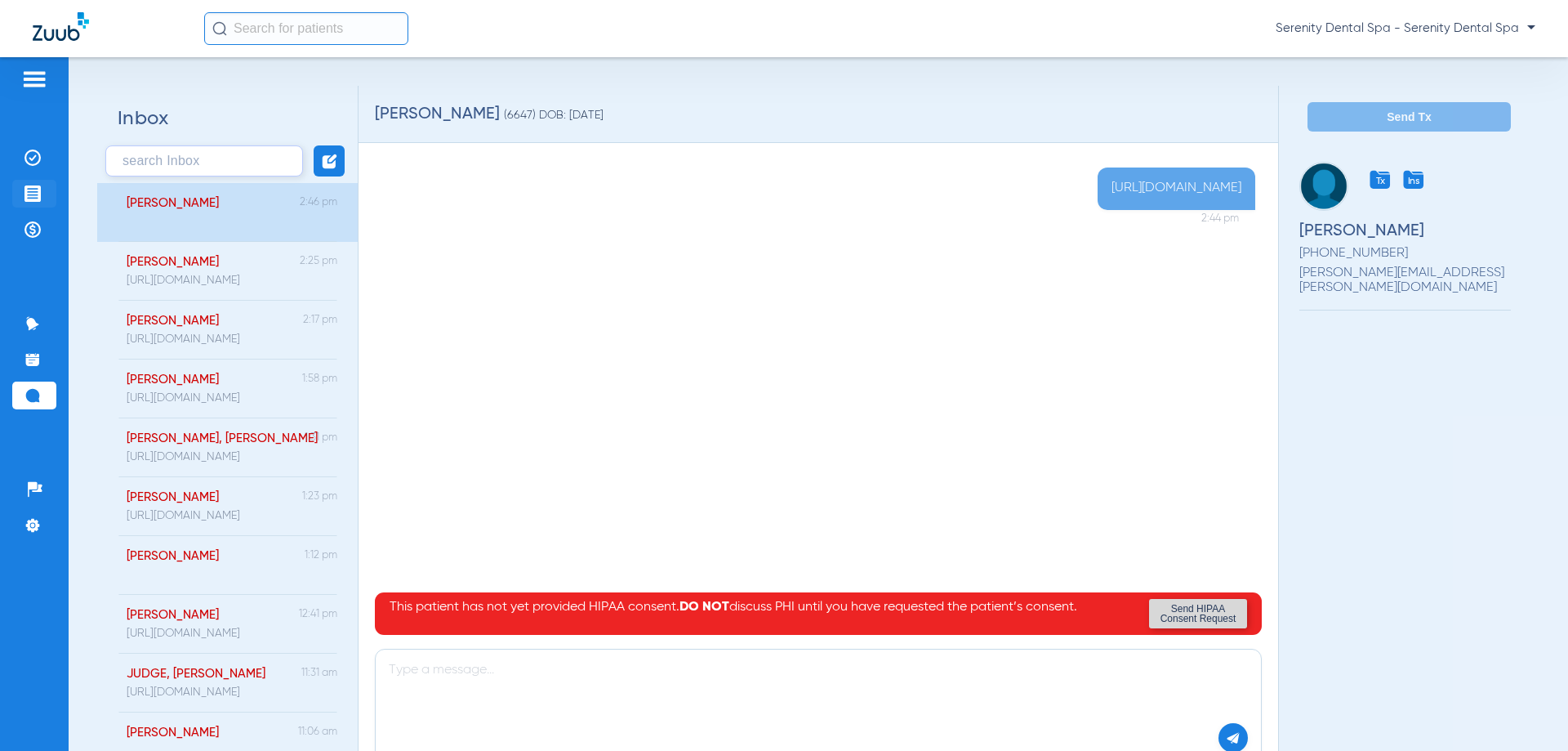
click at [29, 193] on img at bounding box center [32, 193] width 16 height 16
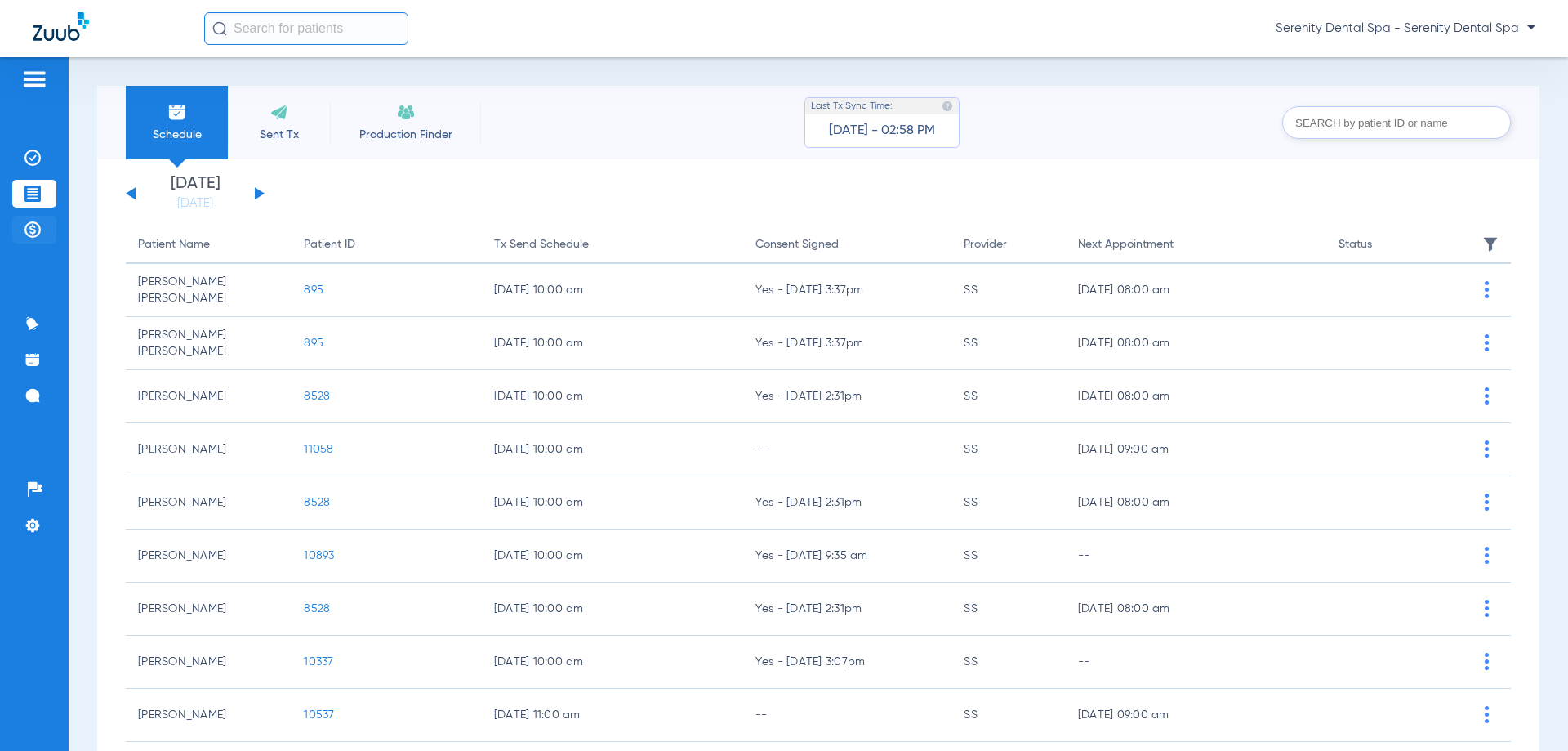
click at [44, 231] on li "Payments & A/R" at bounding box center [35, 229] width 44 height 28
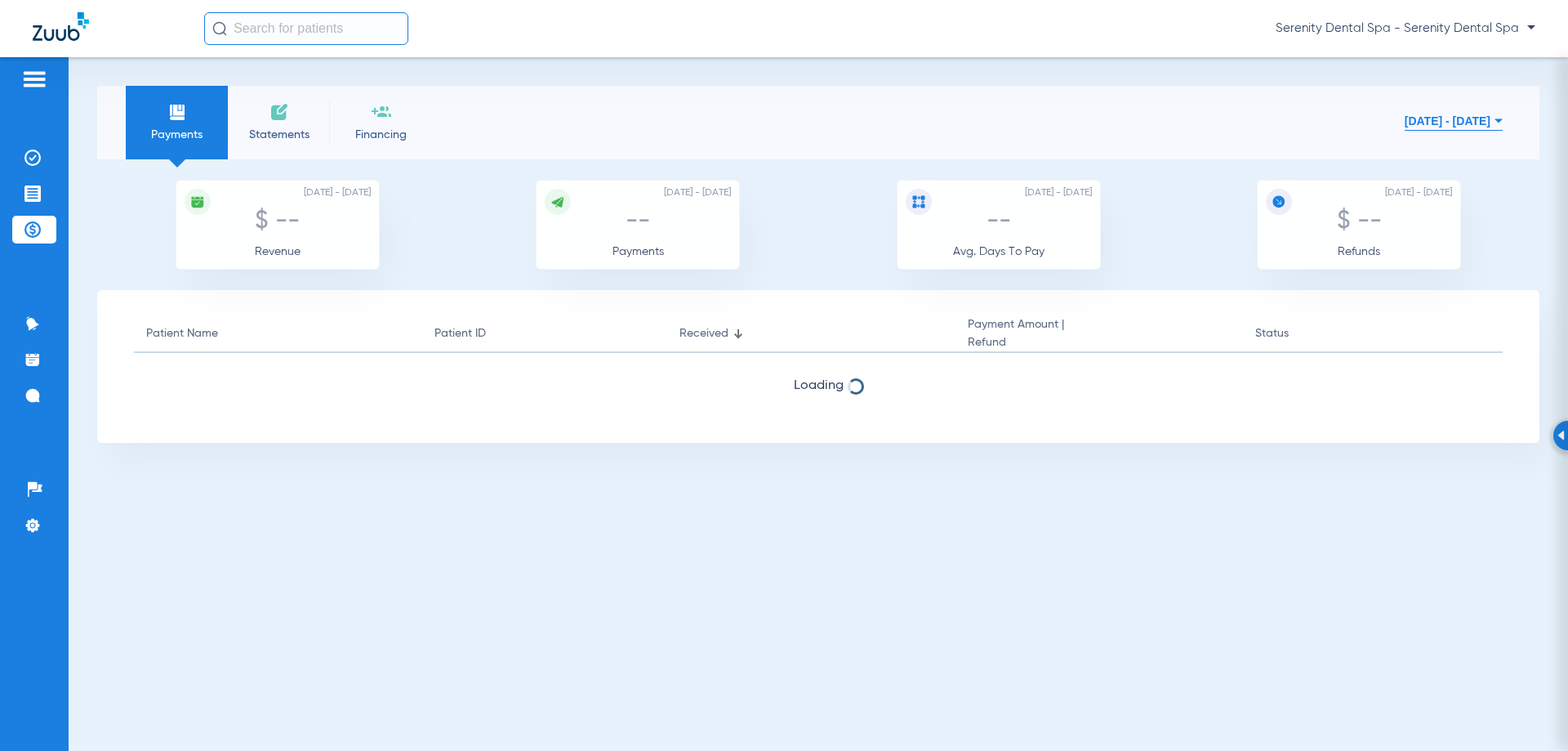
drag, startPoint x: 44, startPoint y: 233, endPoint x: 82, endPoint y: 274, distance: 55.9
click at [76, 267] on div "Patients Insurance Verification Treatment Acceptance Payments & A/R Communicati…" at bounding box center [784, 432] width 1568 height 751
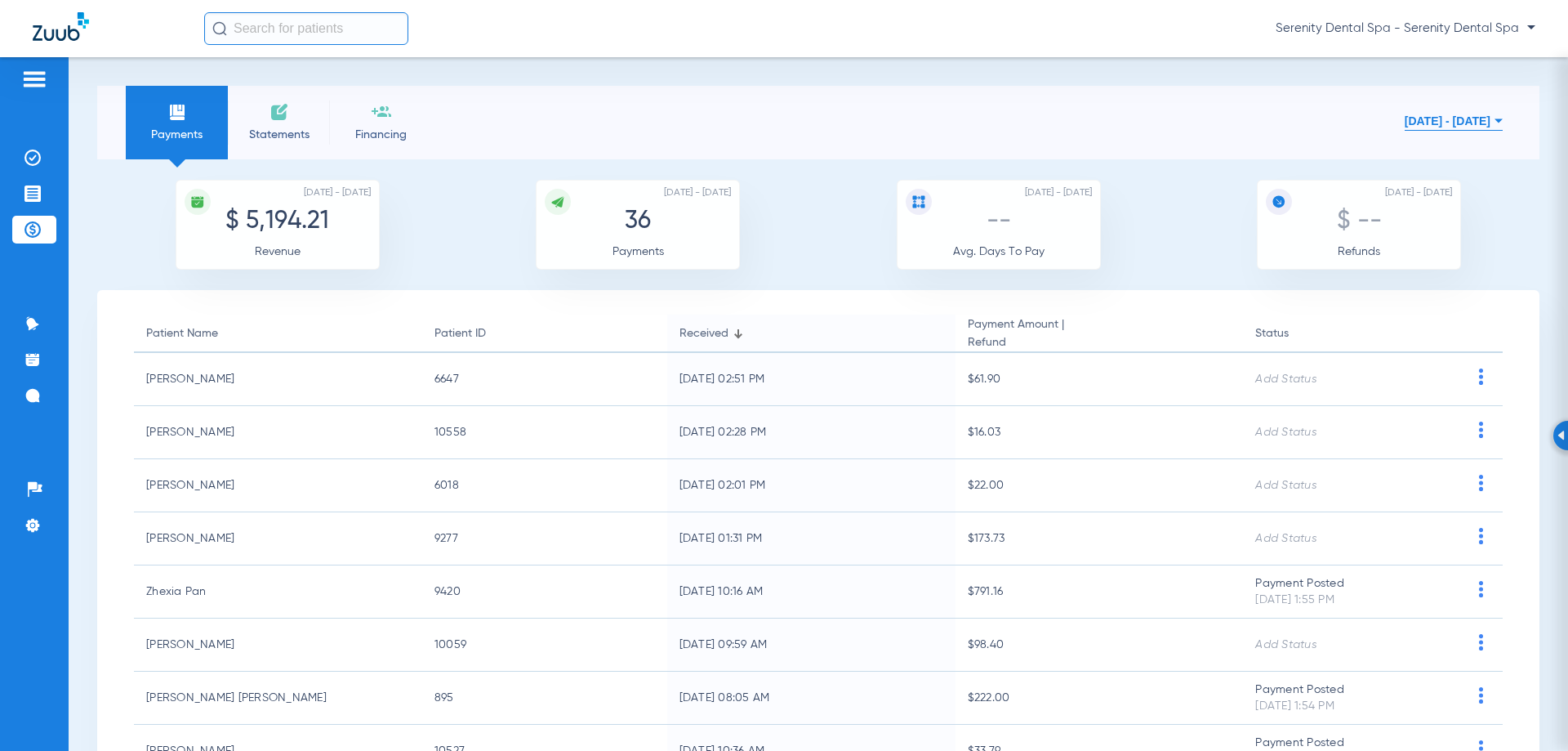
click at [30, 231] on img at bounding box center [32, 229] width 16 height 16
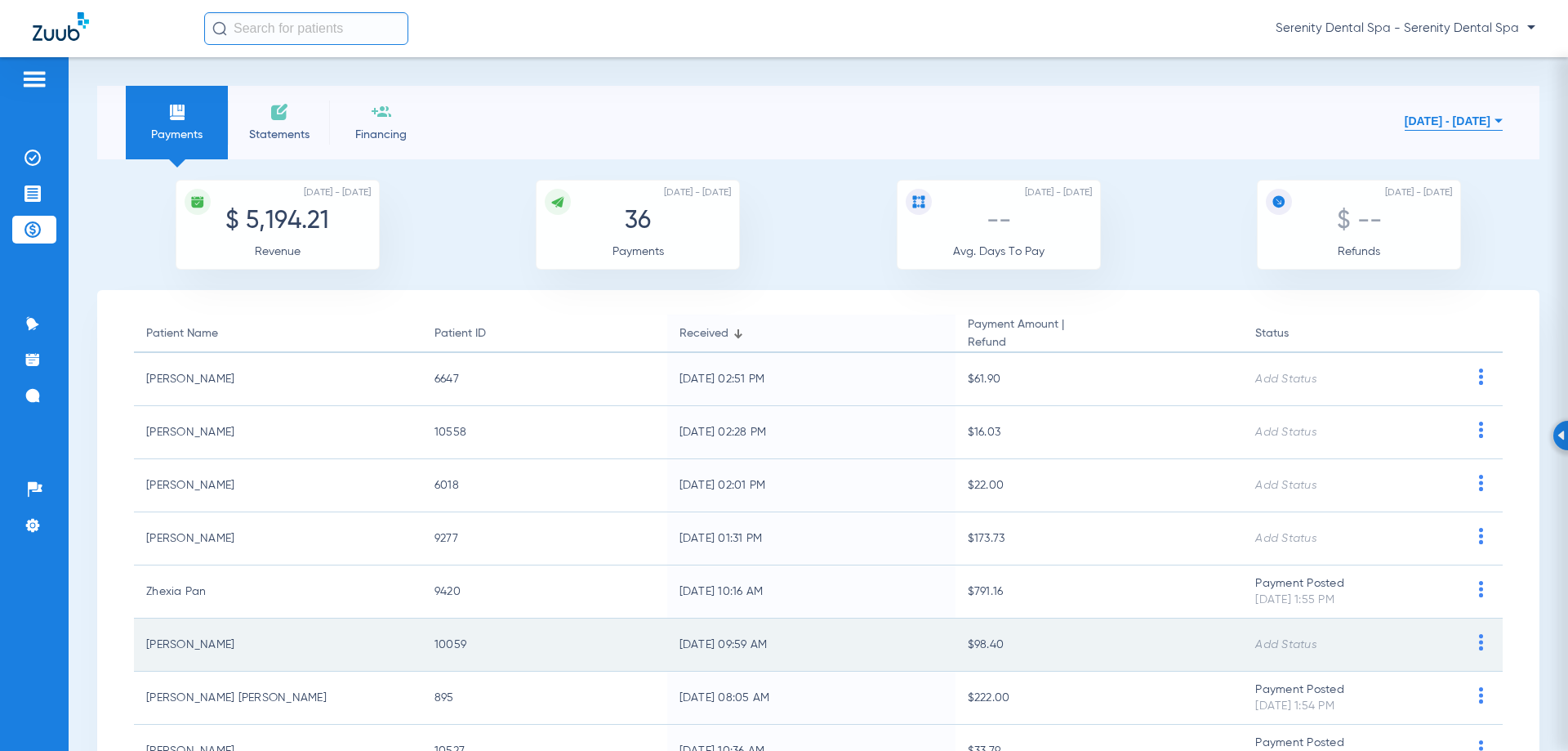
click at [1470, 647] on img at bounding box center [1480, 642] width 20 height 16
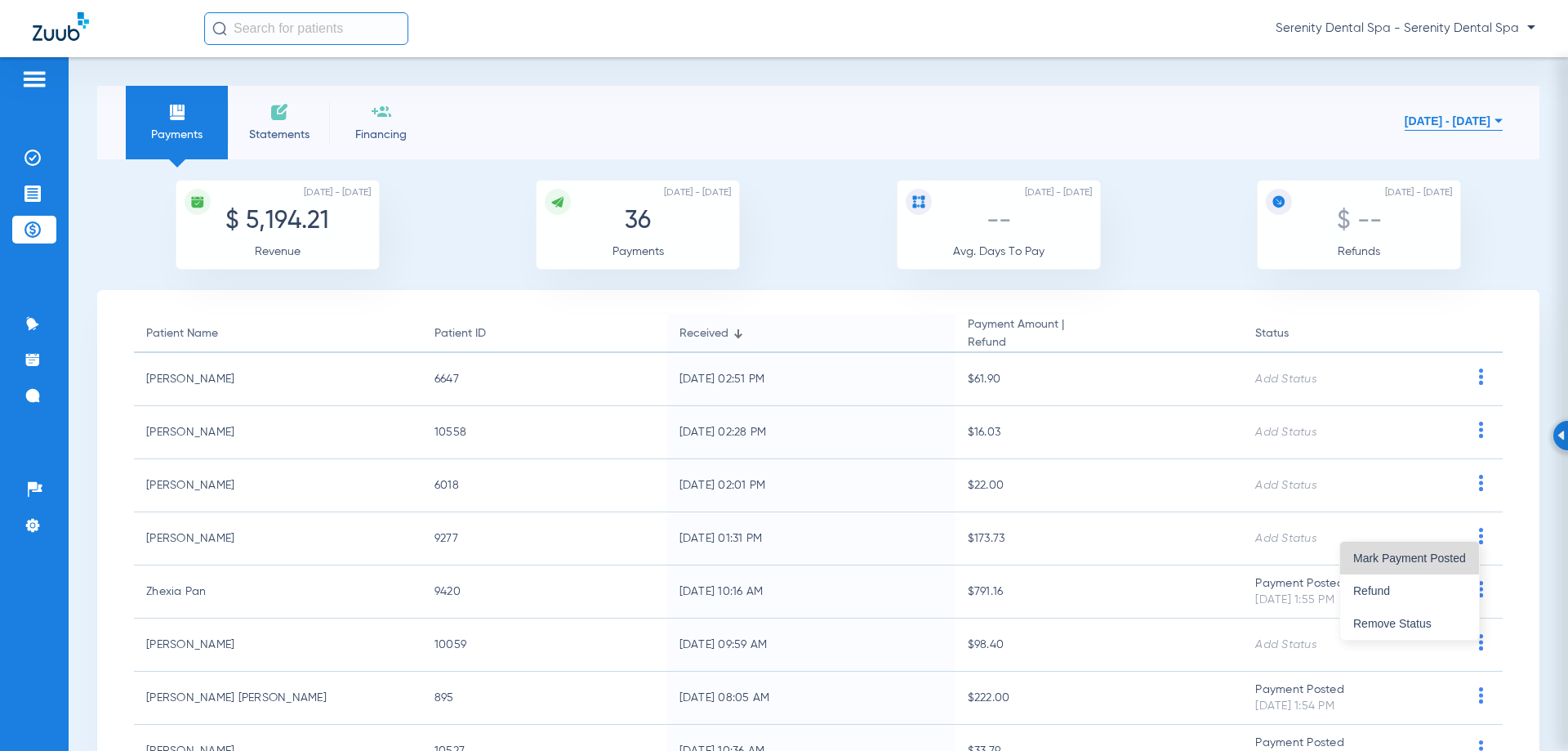
click at [1412, 563] on span "Mark Payment Posted" at bounding box center [1410, 558] width 113 height 12
click at [29, 198] on img at bounding box center [32, 193] width 16 height 16
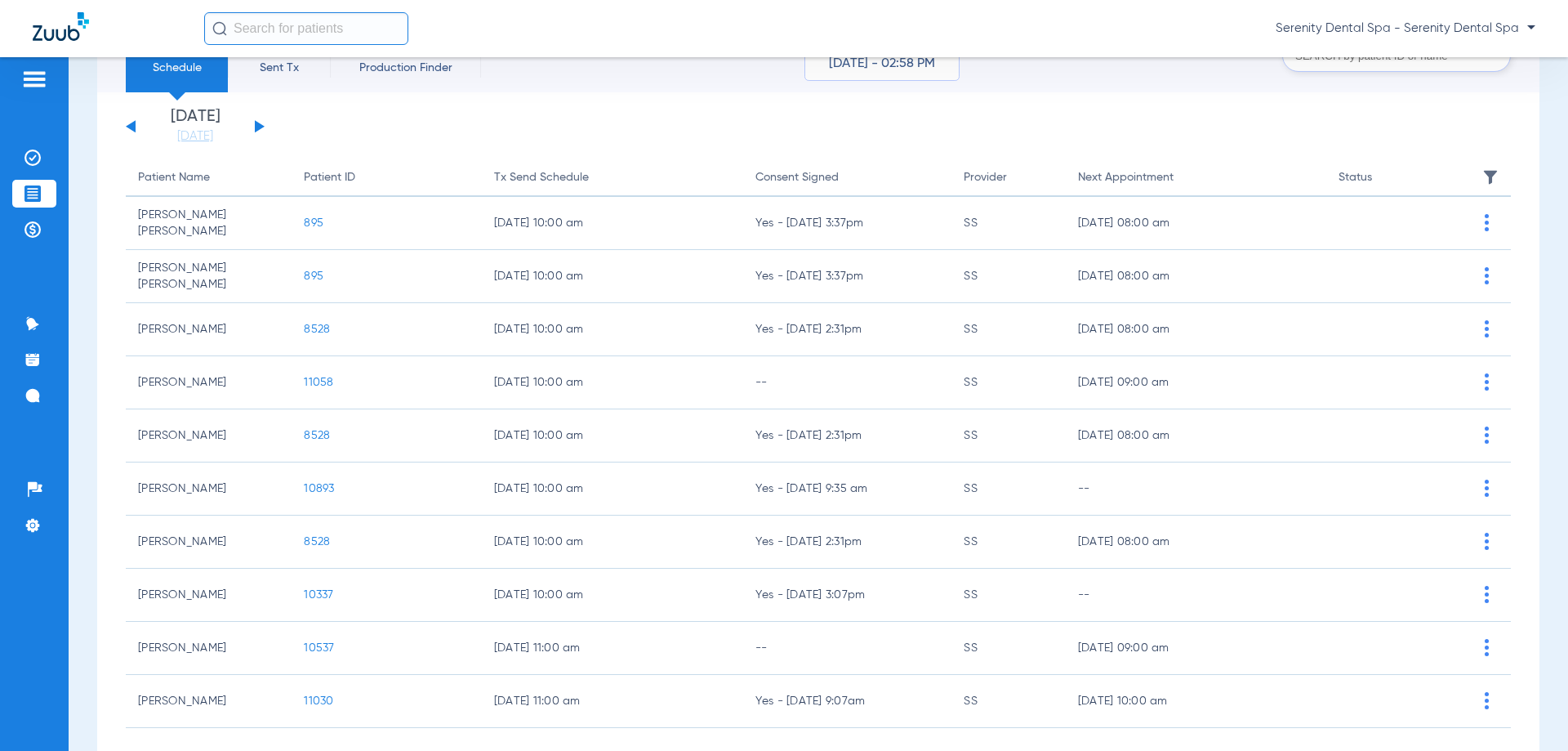
scroll to position [163, 0]
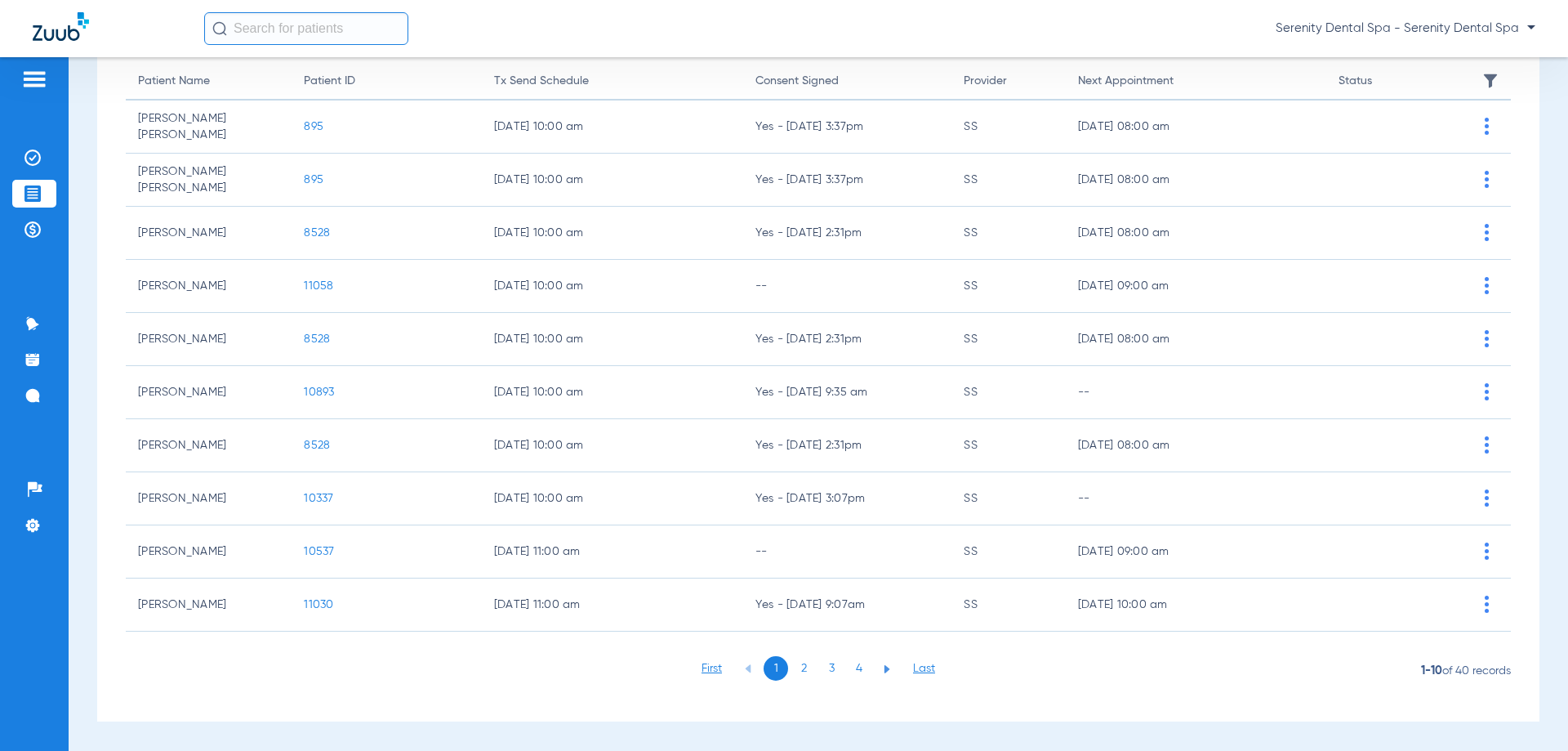
click at [828, 665] on li "3" at bounding box center [831, 668] width 24 height 24
click at [852, 665] on li "4" at bounding box center [859, 668] width 24 height 24
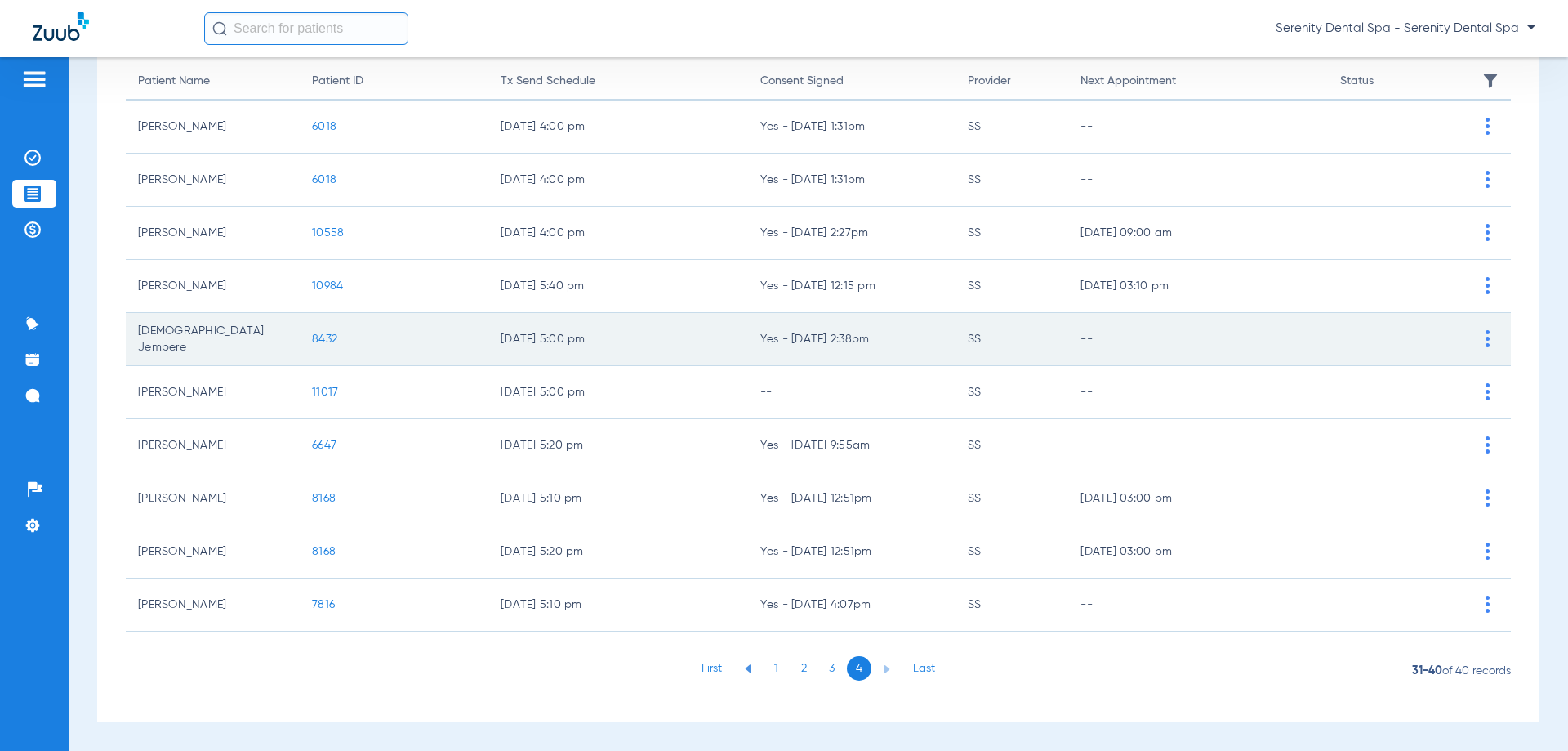
click at [321, 344] on span "8432" at bounding box center [325, 339] width 25 height 12
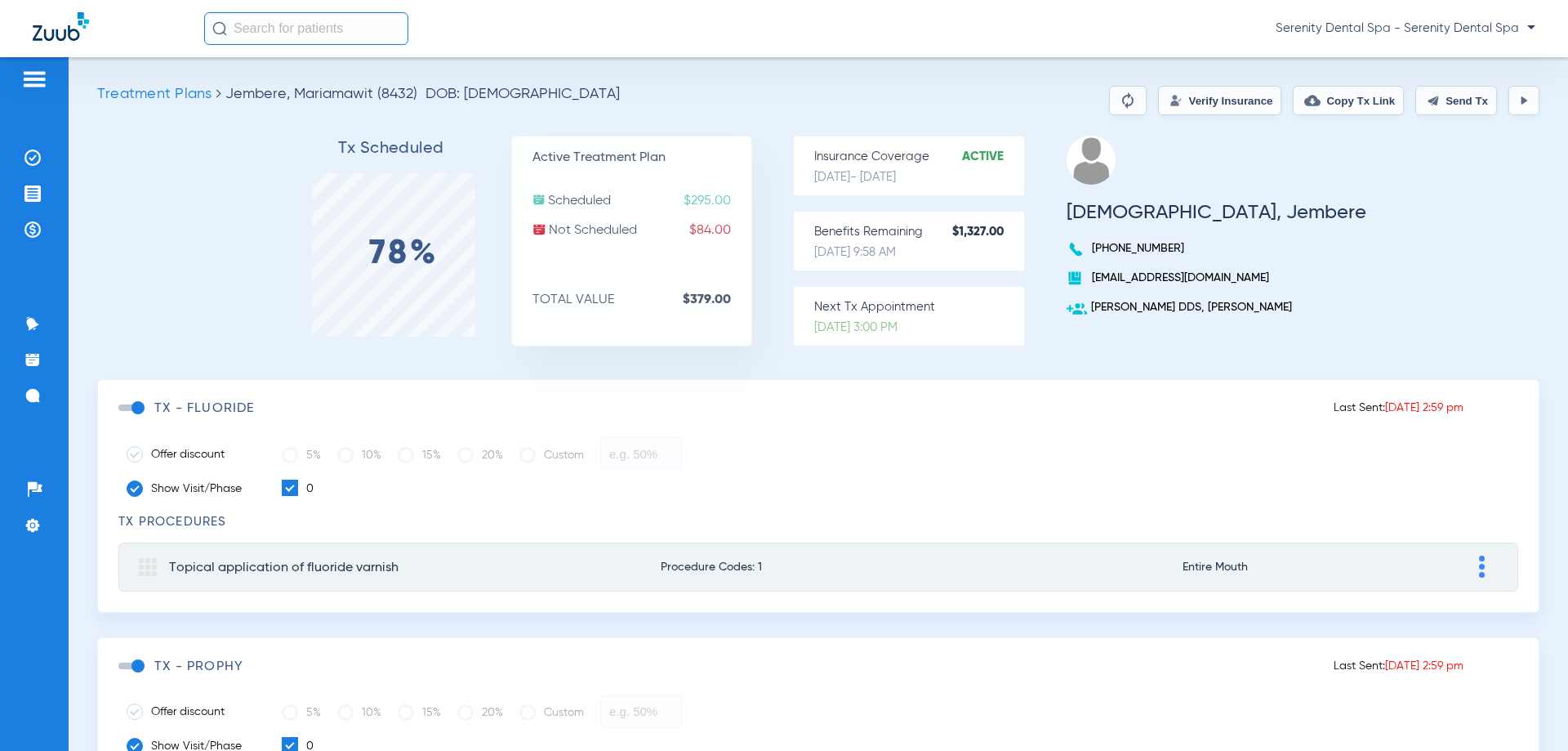
click at [140, 405] on span at bounding box center [130, 407] width 24 height 7
click at [122, 416] on input "checkbox" at bounding box center [122, 416] width 0 height 0
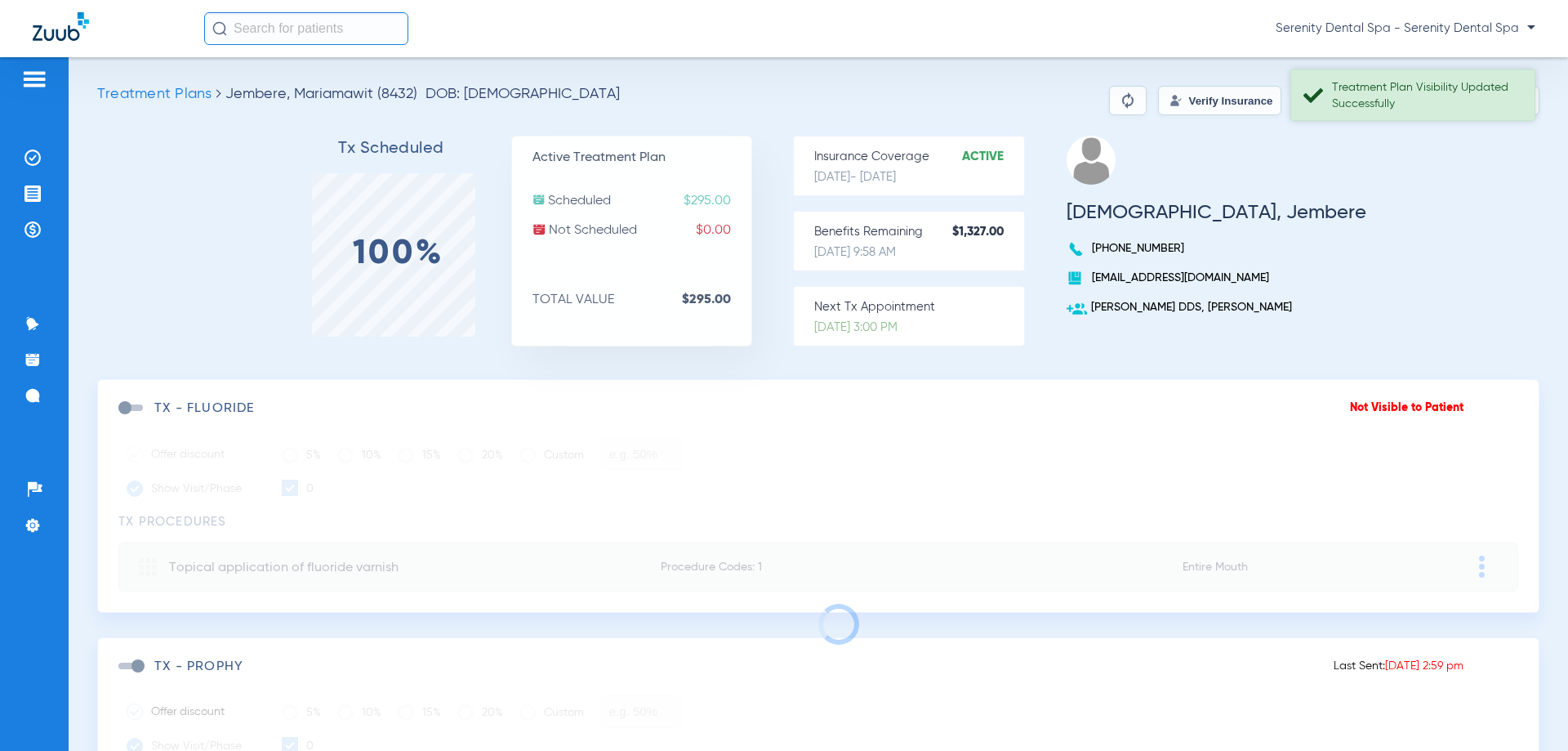
click at [1434, 106] on div "Treatment Plan Visibility Updated Successfully" at bounding box center [1426, 96] width 188 height 33
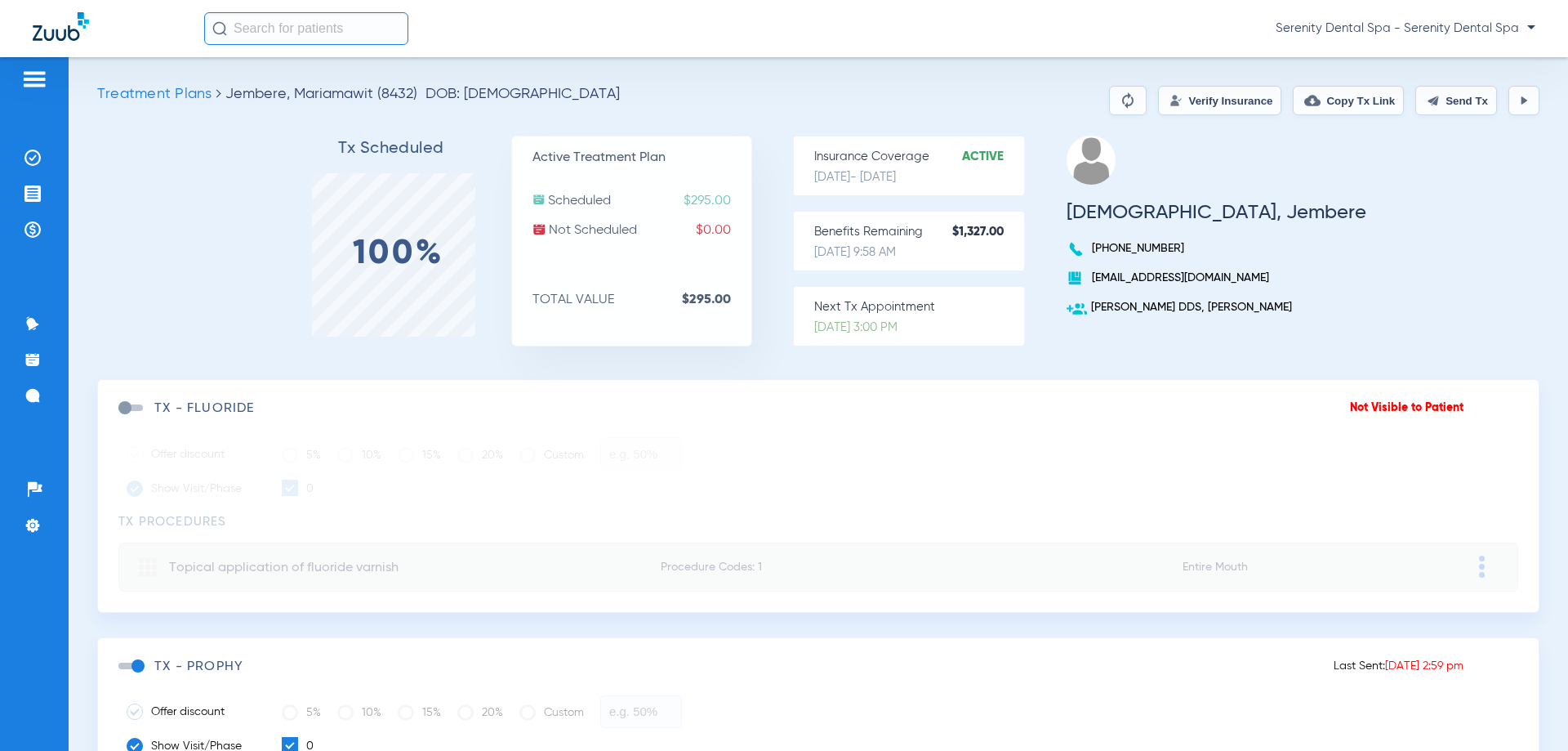
click at [1434, 106] on button "Send Tx" at bounding box center [1456, 101] width 82 height 29
click at [1365, 98] on button "Copy Tx Link" at bounding box center [1348, 101] width 111 height 29
click at [19, 399] on li "Messages 4" at bounding box center [35, 395] width 44 height 28
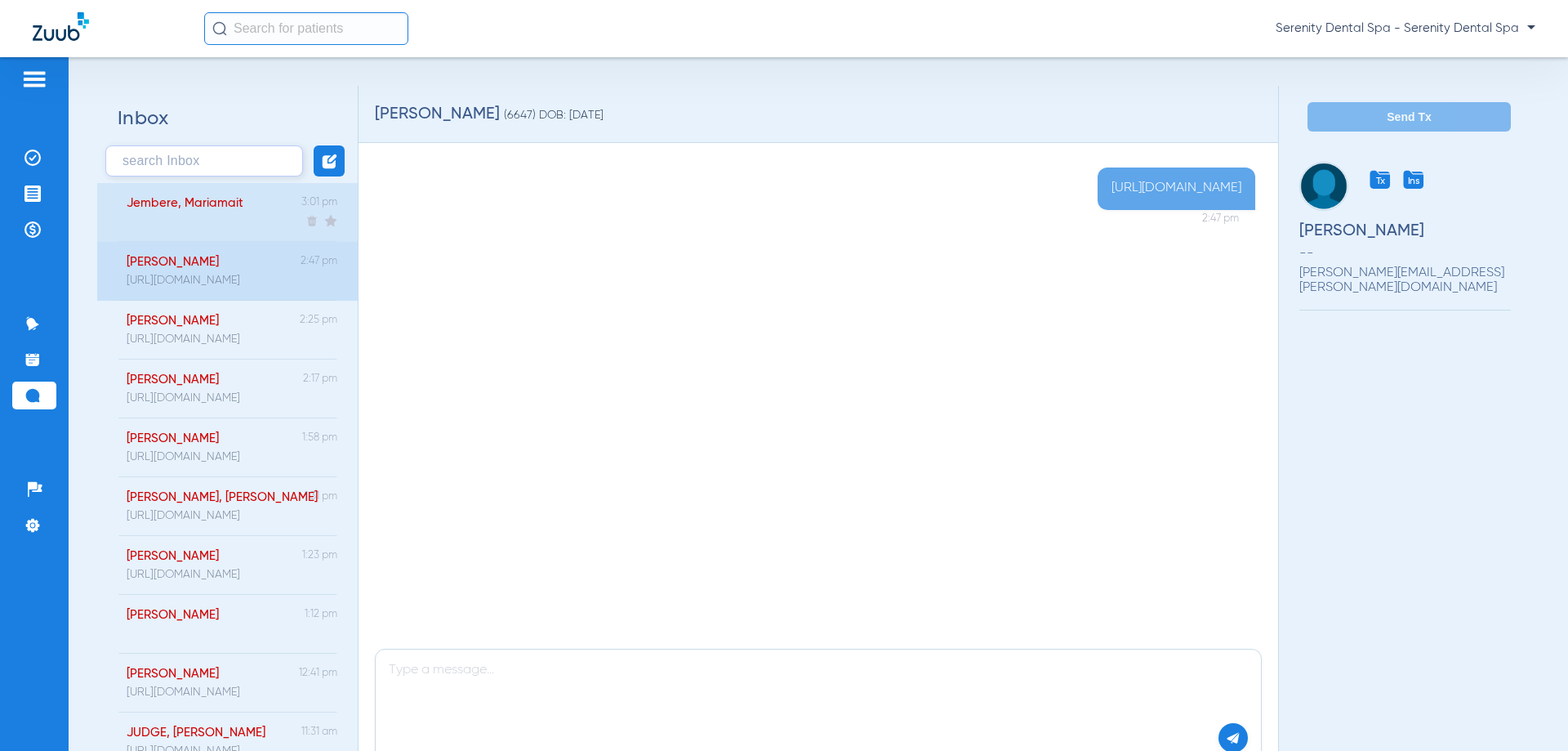
click at [222, 190] on div "Jembere, Mariamait" at bounding box center [176, 212] width 134 height 59
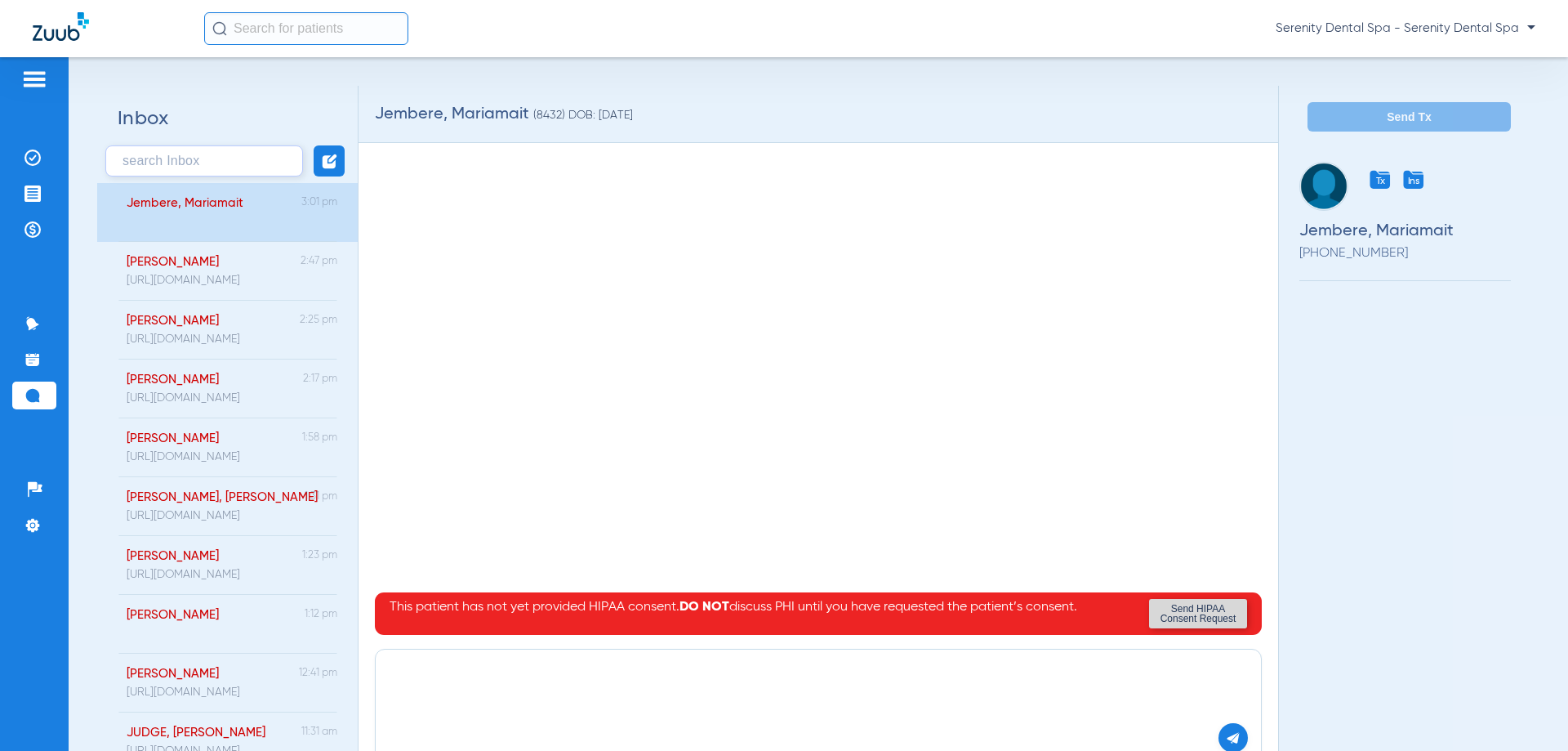
drag, startPoint x: 469, startPoint y: 665, endPoint x: 423, endPoint y: 679, distance: 48.1
paste textarea "https://patient.zuub.com/patient/z6RmtUP1Ofu1piFLIPaO/office/17004429/practice/…"
type textarea "https://patient.zuub.com/patient/z6RmtUP1Ofu1piFLIPaO/office/17004429/practice/…"
click at [1228, 737] on img at bounding box center [1233, 737] width 14 height 14
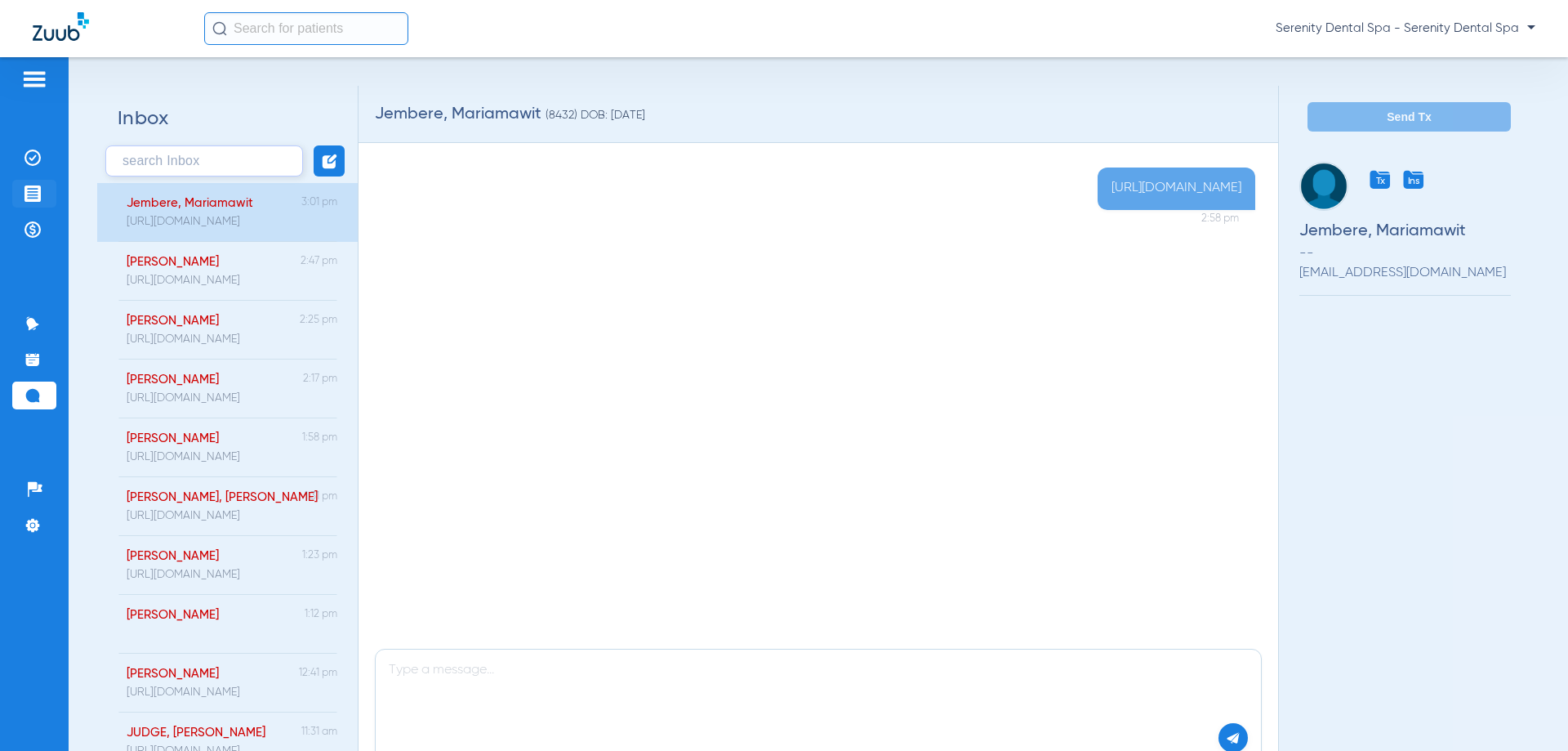
click at [43, 182] on li "Treatment Acceptance" at bounding box center [35, 193] width 44 height 28
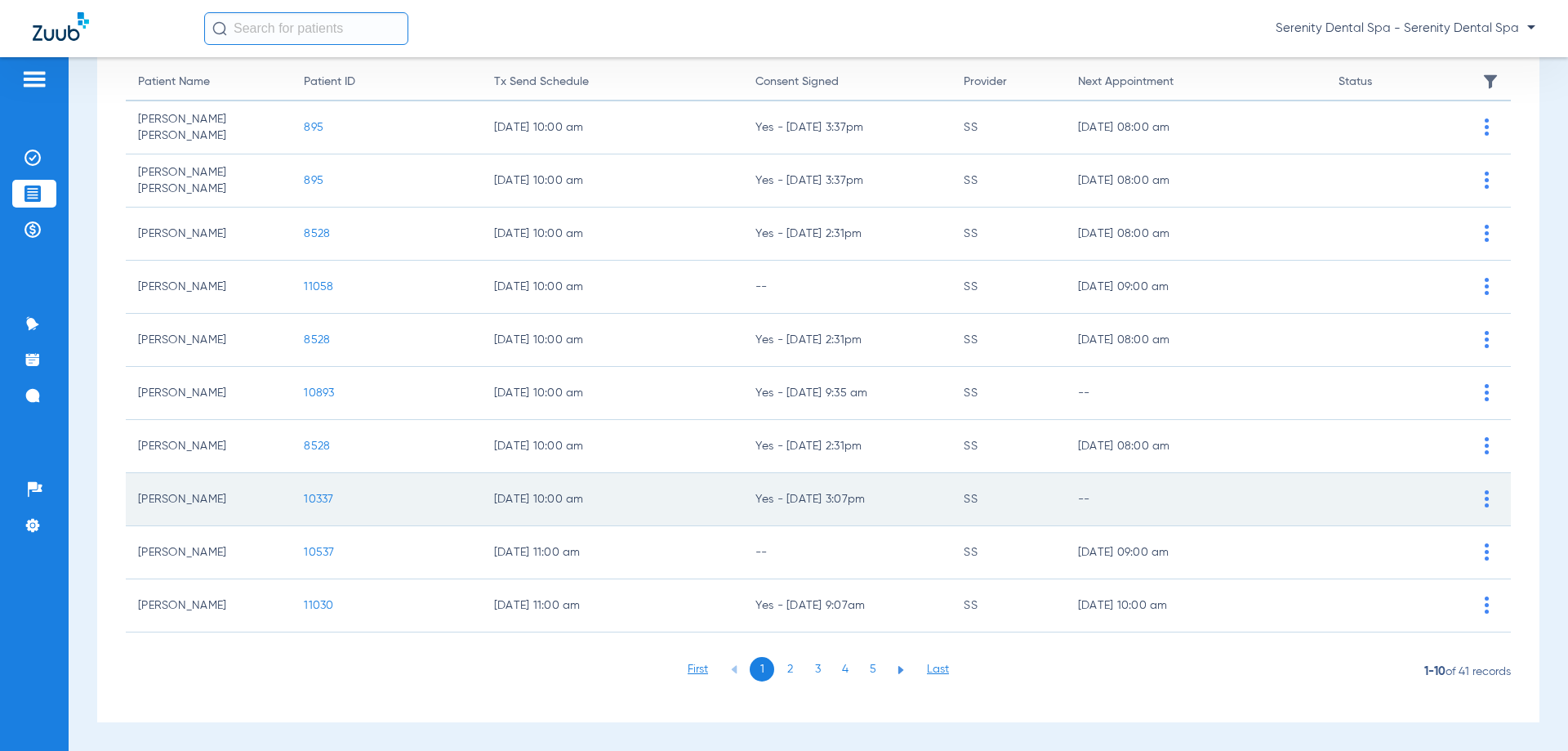
scroll to position [163, 0]
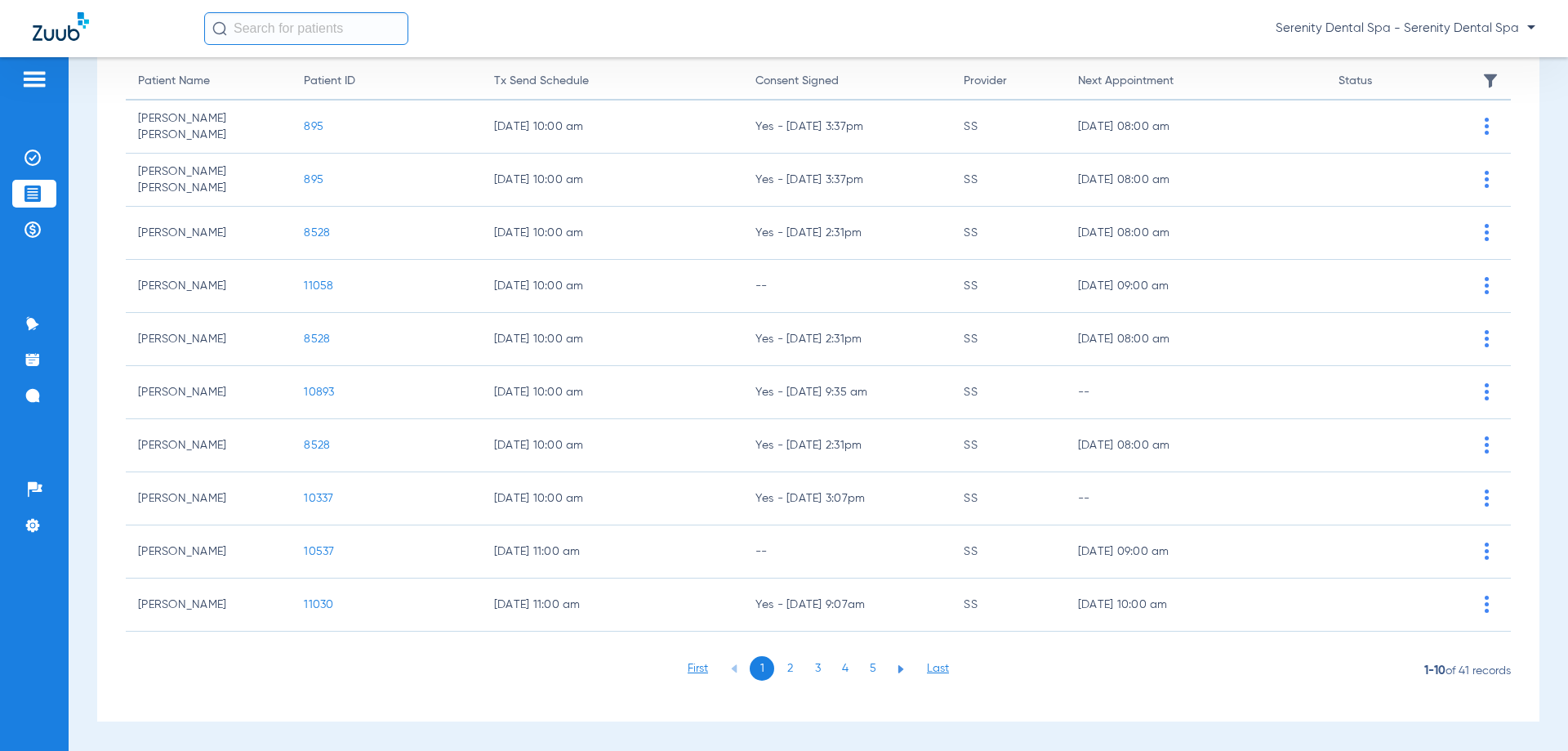
click at [847, 673] on li "4" at bounding box center [844, 668] width 24 height 24
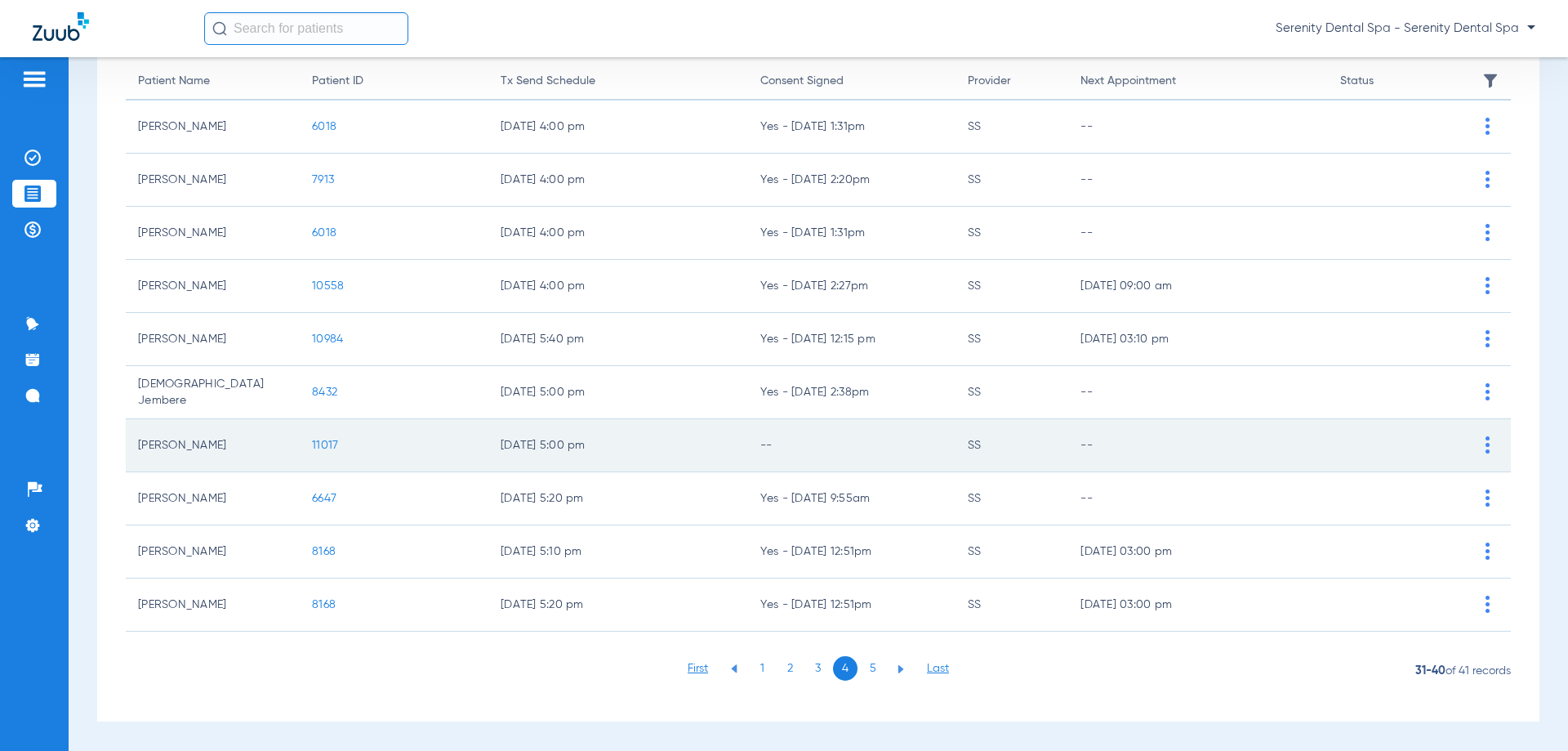
click at [314, 445] on span "11017" at bounding box center [325, 446] width 26 height 12
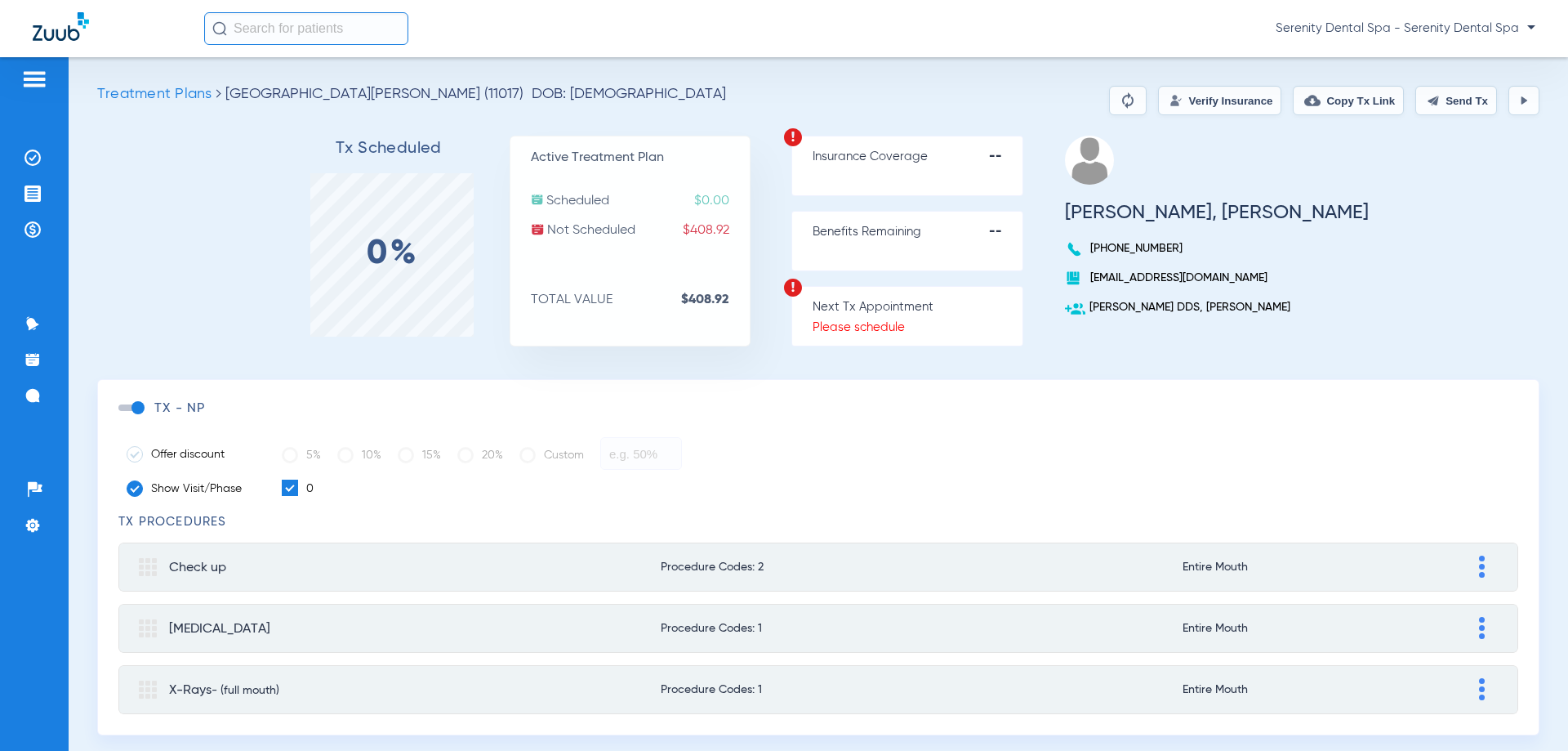
click at [1427, 99] on img at bounding box center [1434, 101] width 14 height 14
click at [1317, 103] on button "Copy Tx Link" at bounding box center [1348, 101] width 111 height 29
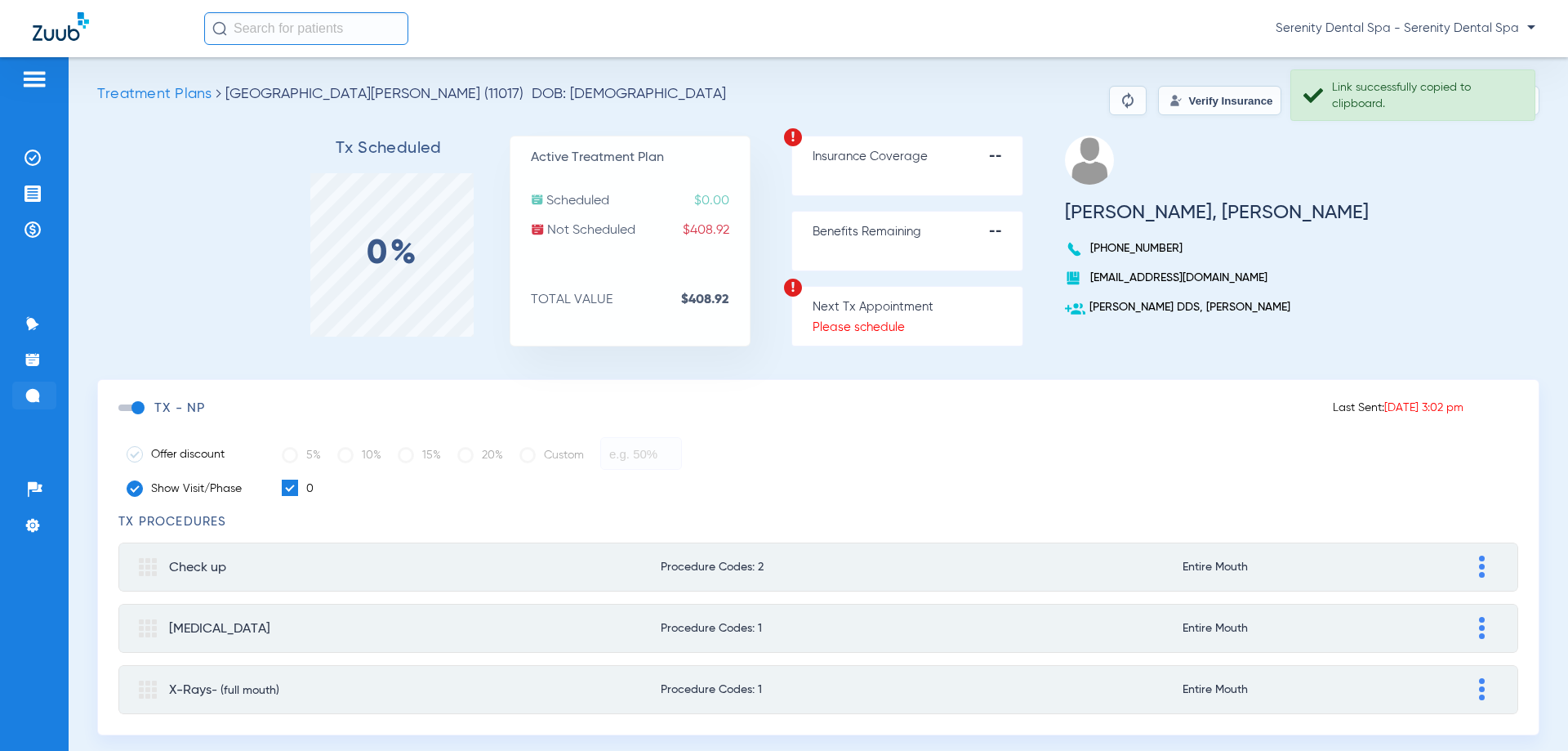
click at [35, 399] on img at bounding box center [32, 395] width 16 height 16
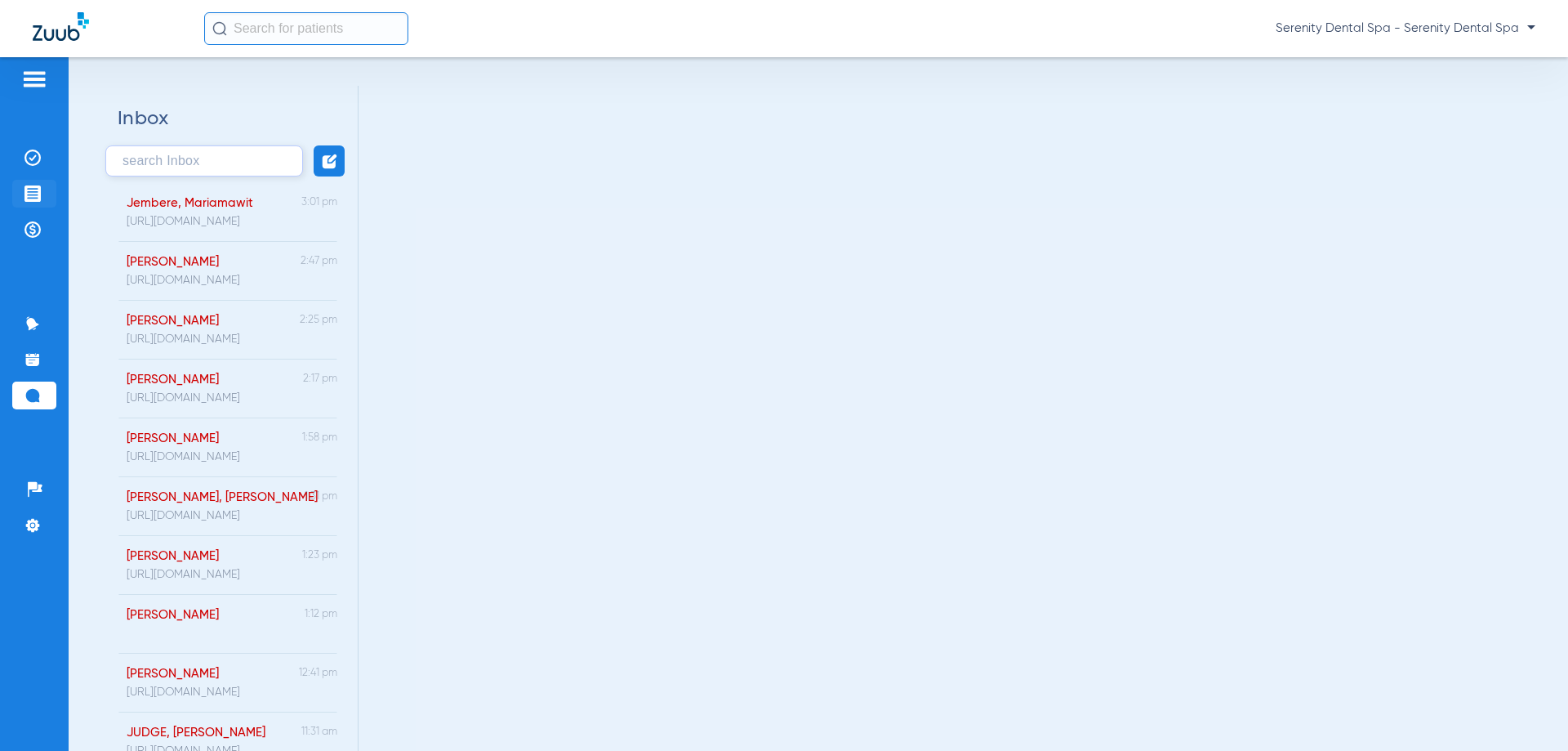
drag, startPoint x: 18, startPoint y: 173, endPoint x: 33, endPoint y: 188, distance: 21.2
click at [18, 173] on ul "Insurance Verification Treatment Acceptance Payments & A/R" at bounding box center [35, 202] width 44 height 116
drag, startPoint x: 33, startPoint y: 188, endPoint x: 45, endPoint y: 247, distance: 60.2
click at [33, 188] on img at bounding box center [32, 193] width 16 height 16
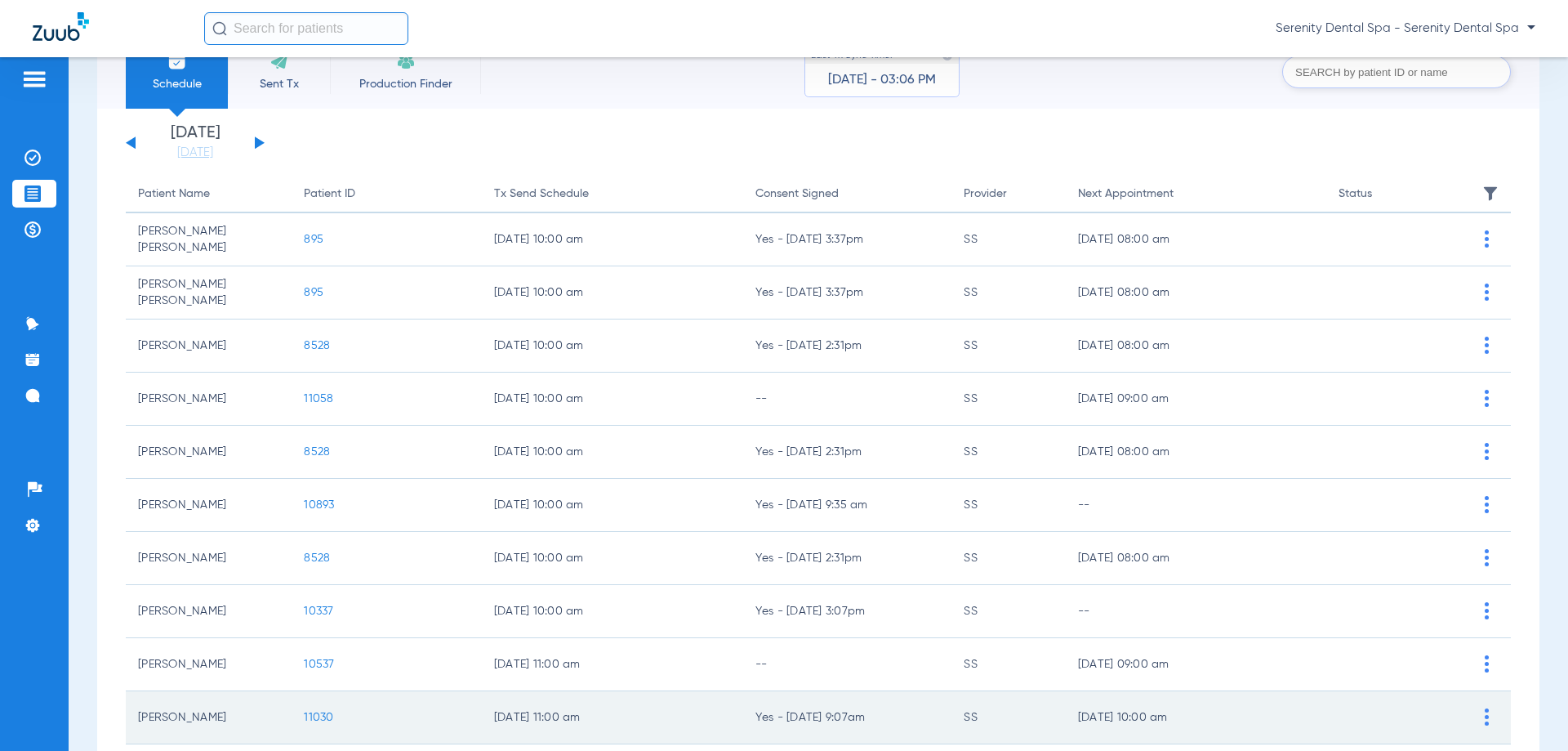
scroll to position [163, 0]
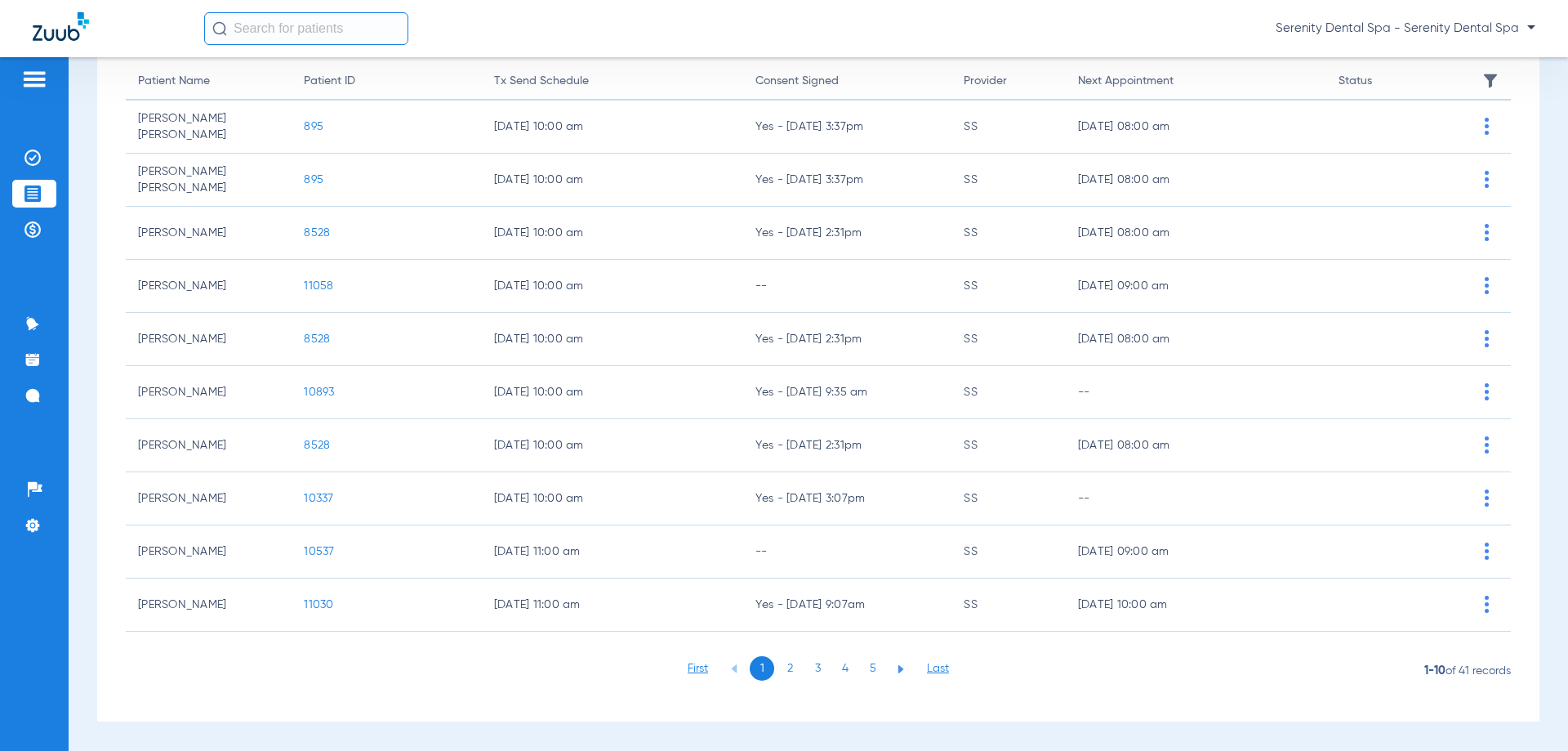
click at [805, 672] on li "3" at bounding box center [816, 668] width 24 height 24
click at [841, 677] on li "4" at bounding box center [844, 668] width 24 height 24
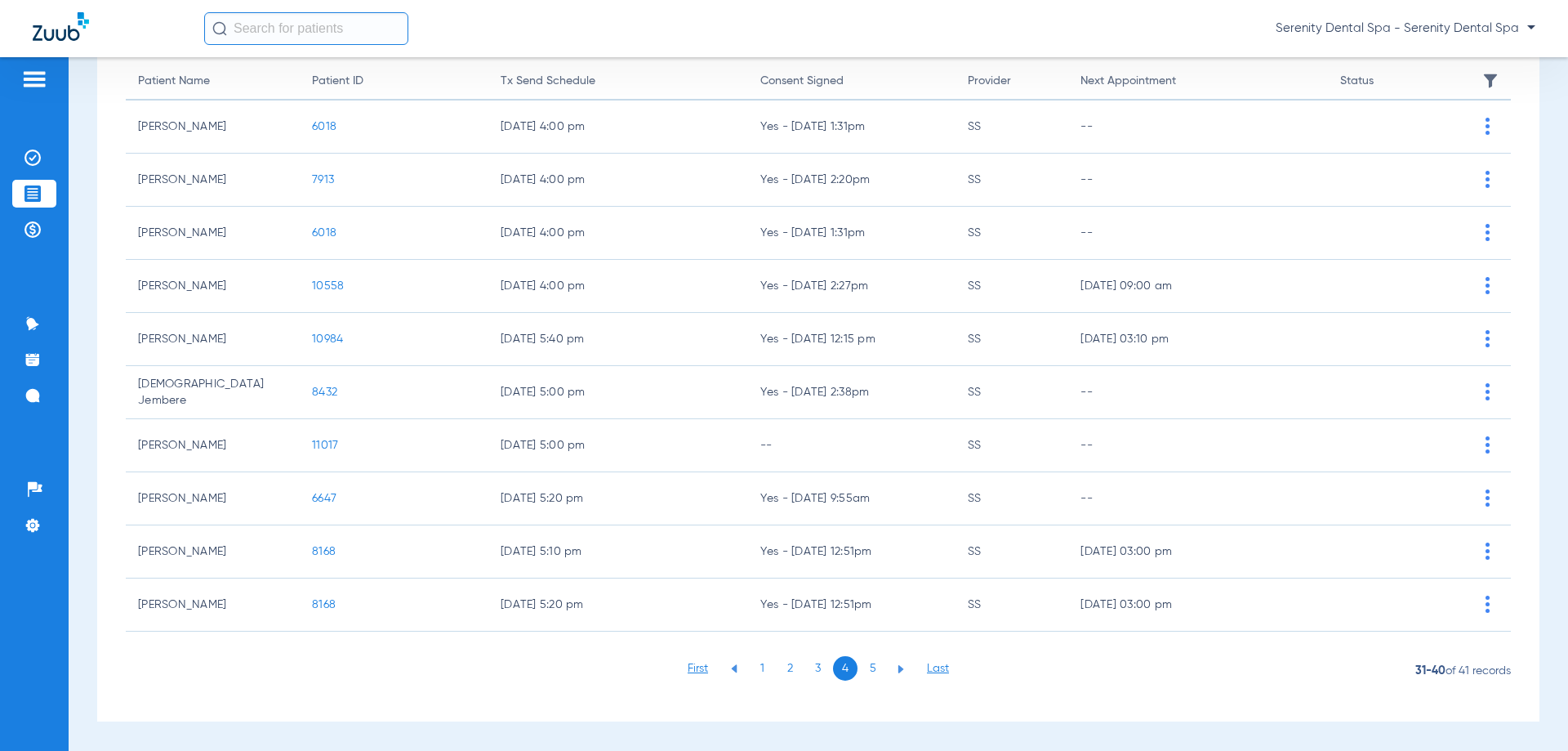
click at [320, 341] on span "10984" at bounding box center [328, 339] width 31 height 12
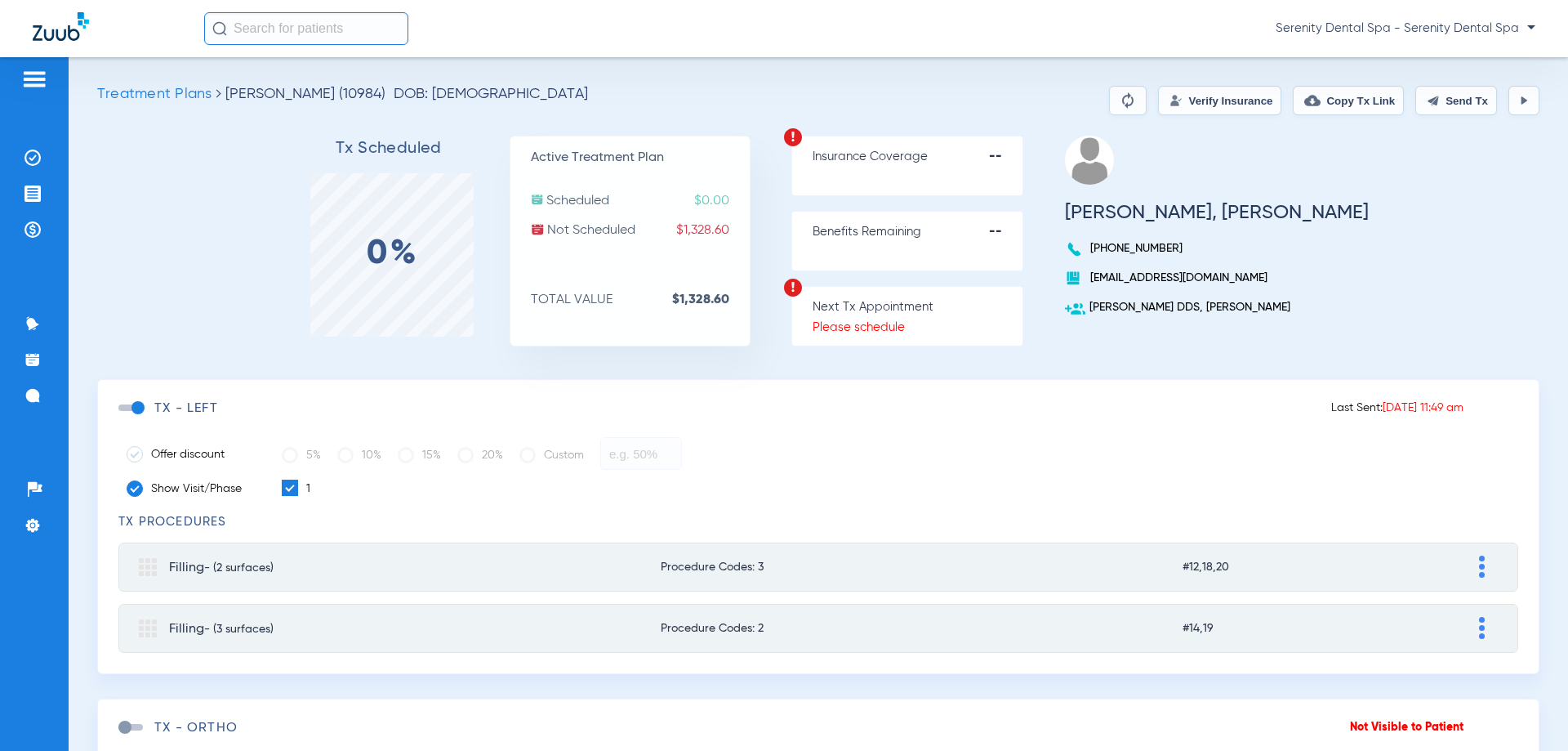
drag, startPoint x: 1463, startPoint y: 87, endPoint x: 1455, endPoint y: 91, distance: 8.9
click at [1463, 86] on button "Send Tx" at bounding box center [1456, 101] width 82 height 29
click at [1333, 98] on button "Copy Tx Link" at bounding box center [1348, 101] width 111 height 29
click at [24, 401] on img at bounding box center [32, 395] width 16 height 16
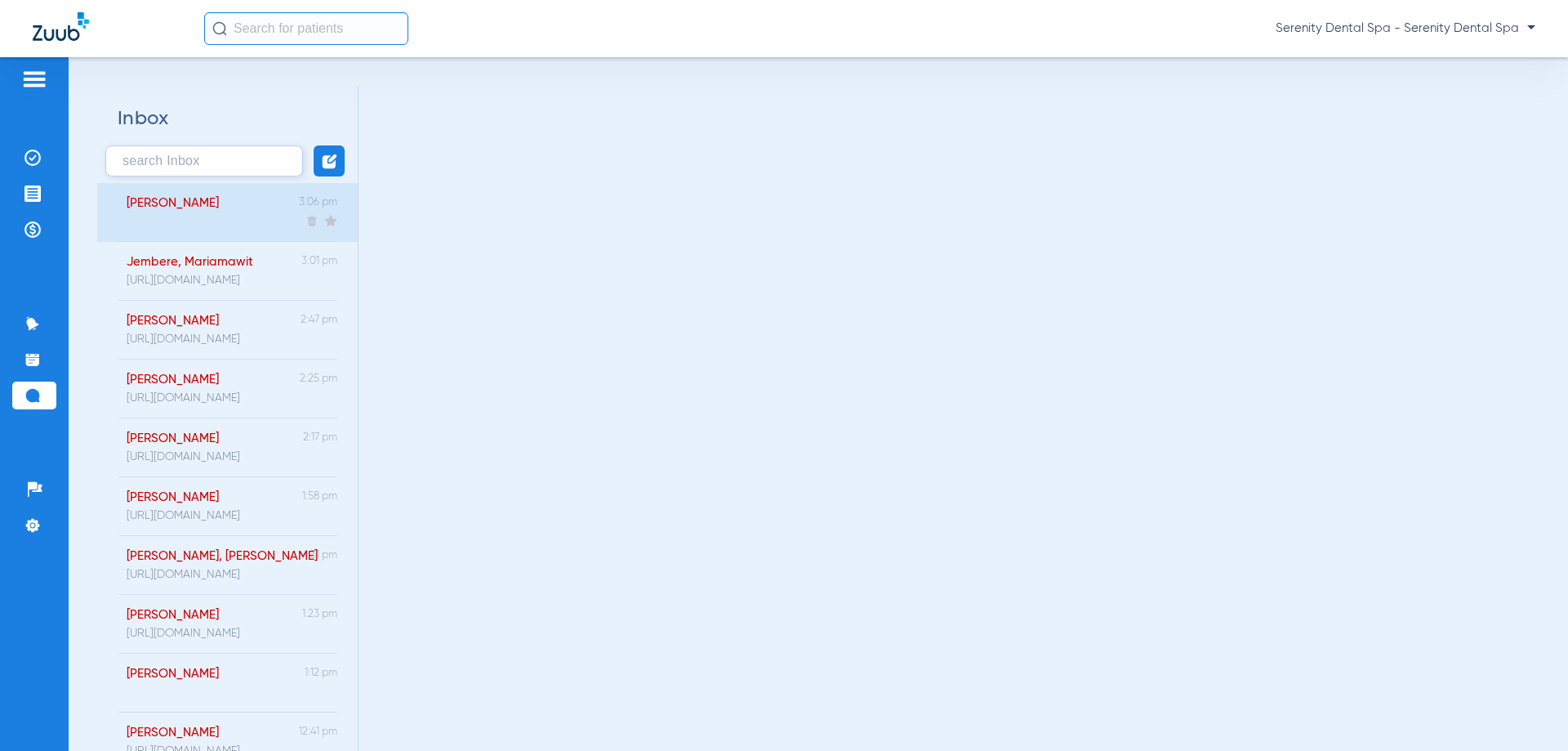
click at [189, 213] on div "Gocke, Kelly" at bounding box center [163, 212] width 109 height 59
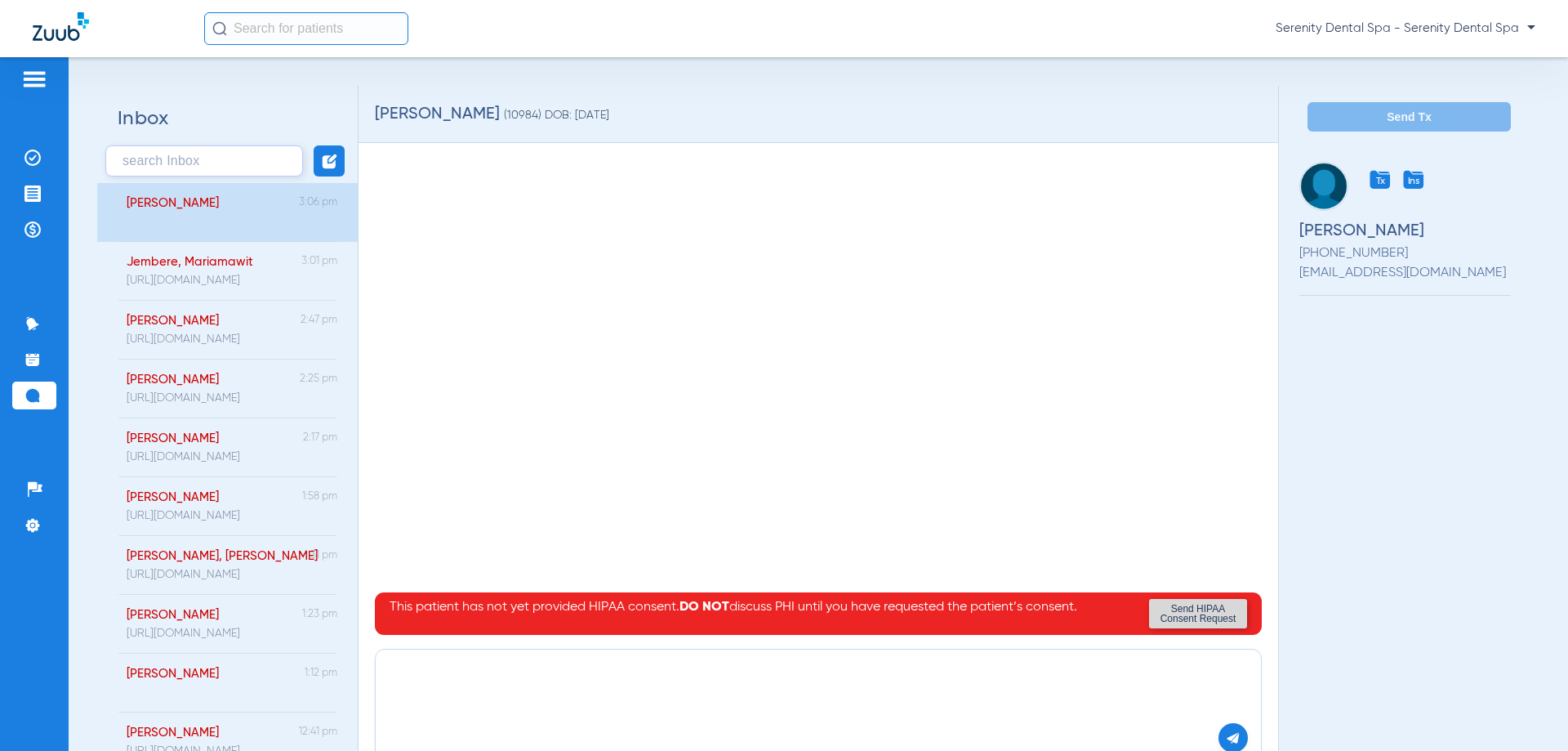
paste textarea "https://patient.zuub.com/patient/qEOltSglvmE8qLCE9Yf6/office/17004429/practice/…"
type textarea "https://patient.zuub.com/patient/qEOltSglvmE8qLCE9Yf6/office/17004429/practice/…"
click at [1226, 737] on img at bounding box center [1233, 737] width 14 height 14
click at [43, 181] on li "Treatment Acceptance" at bounding box center [35, 193] width 44 height 28
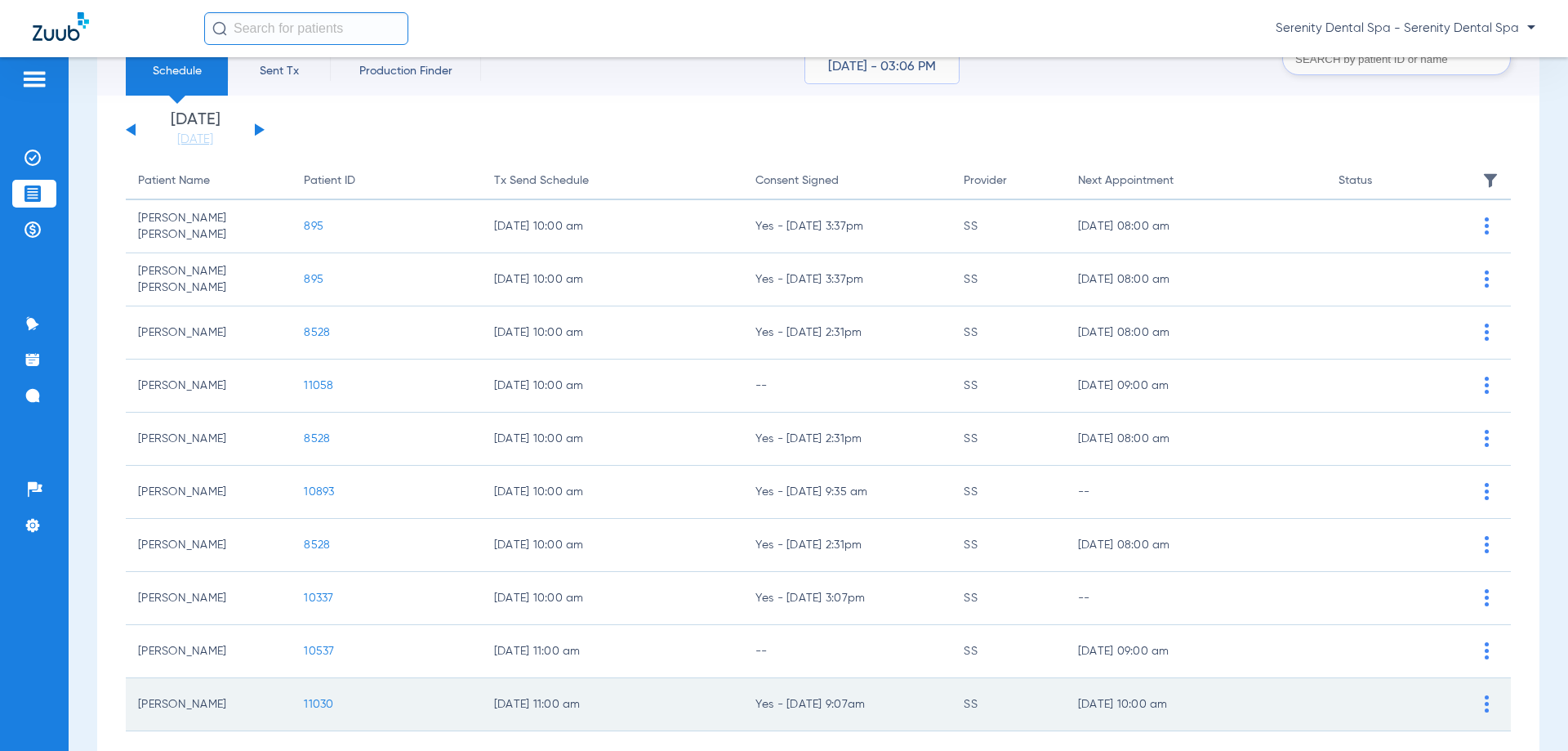
scroll to position [163, 0]
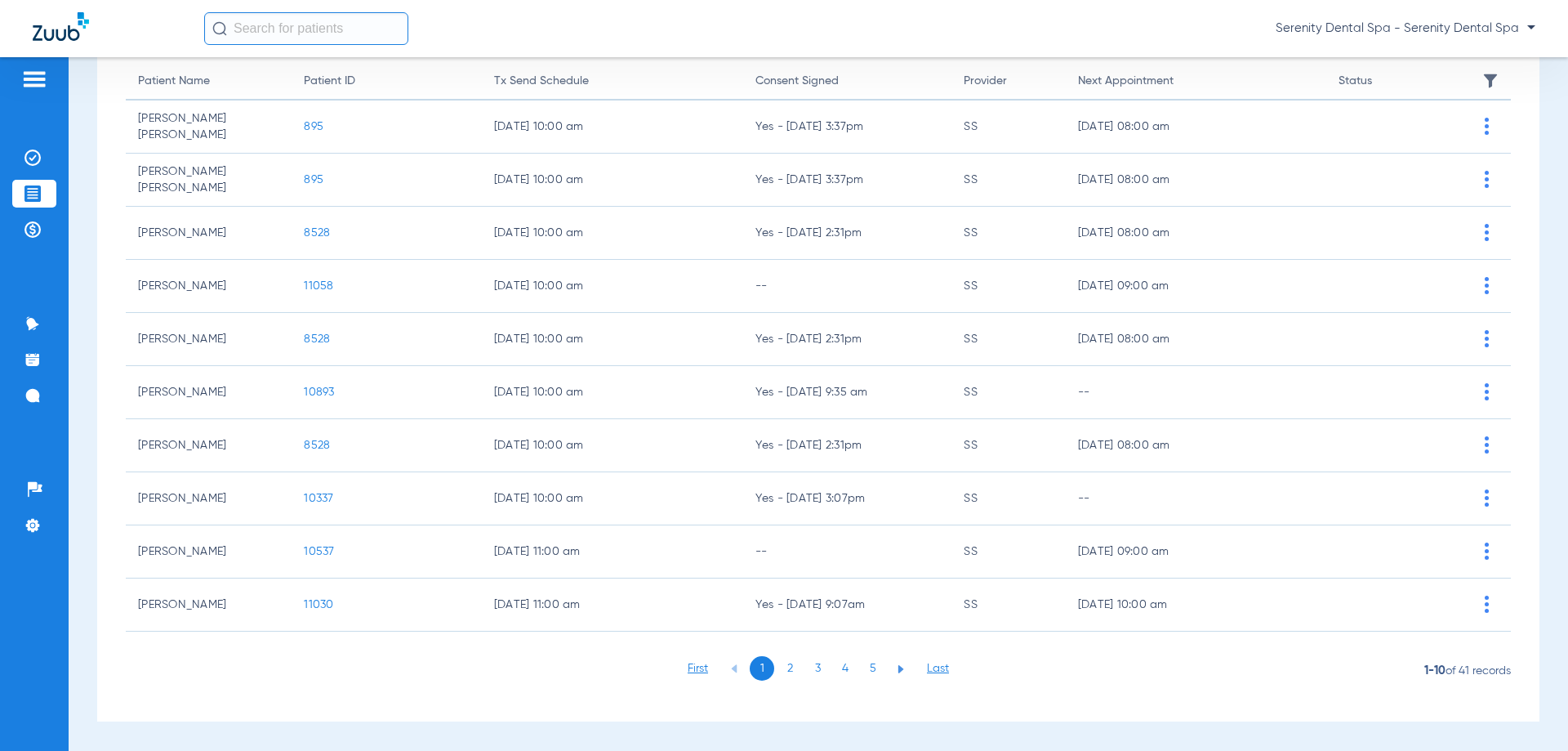
click at [837, 665] on li "4" at bounding box center [844, 668] width 24 height 24
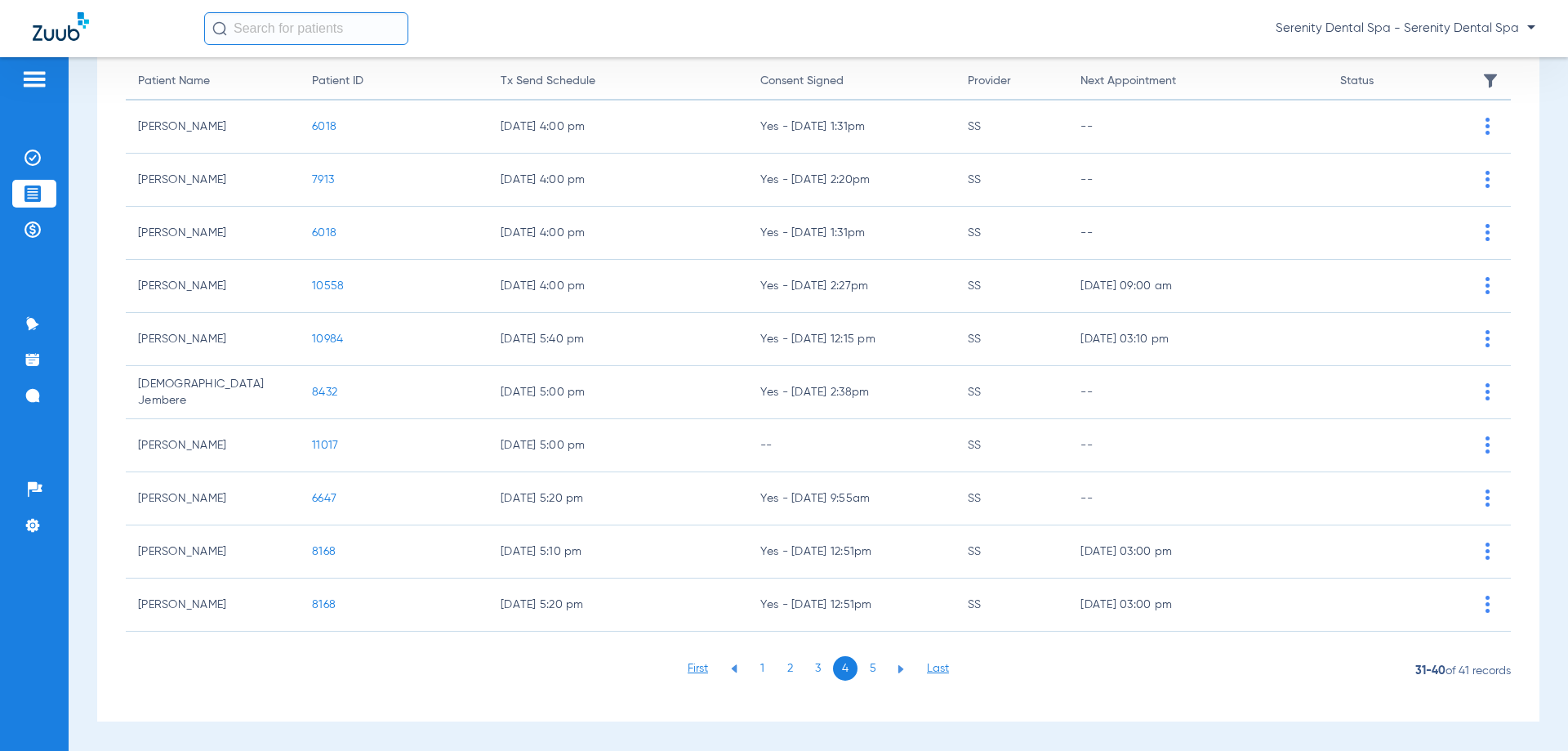
click at [864, 671] on li "5" at bounding box center [872, 668] width 24 height 24
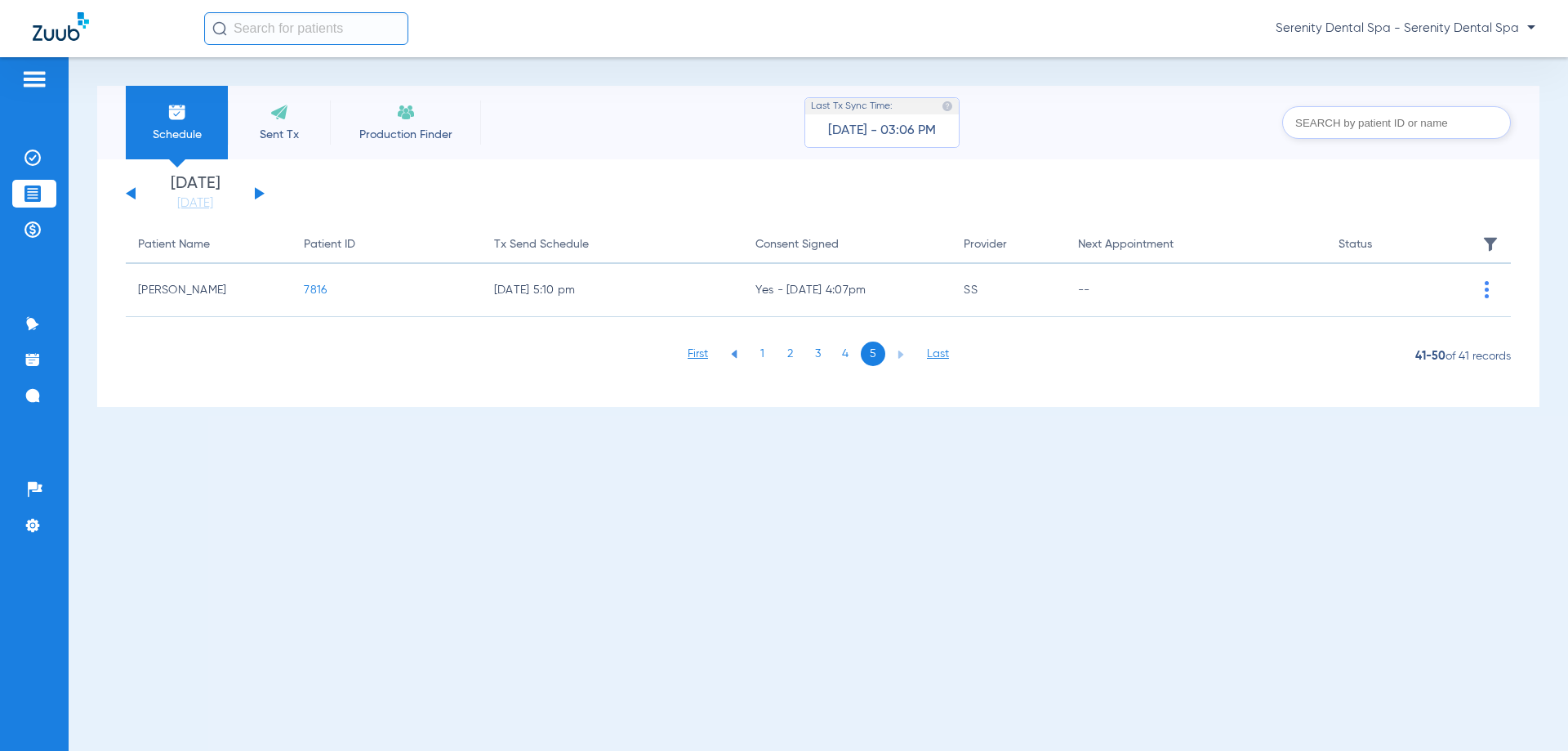
scroll to position [0, 0]
click at [844, 353] on li "4" at bounding box center [844, 353] width 24 height 24
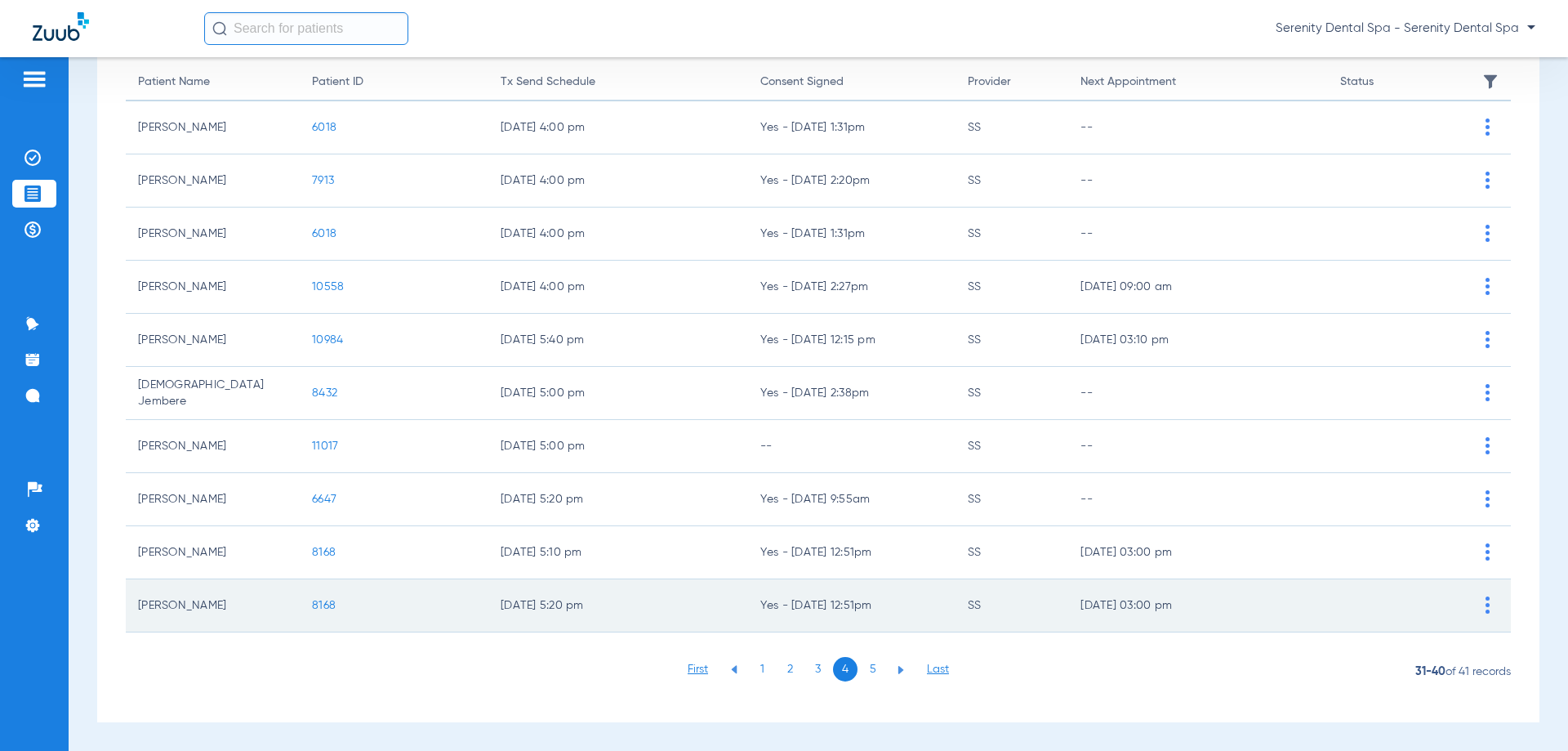
scroll to position [163, 0]
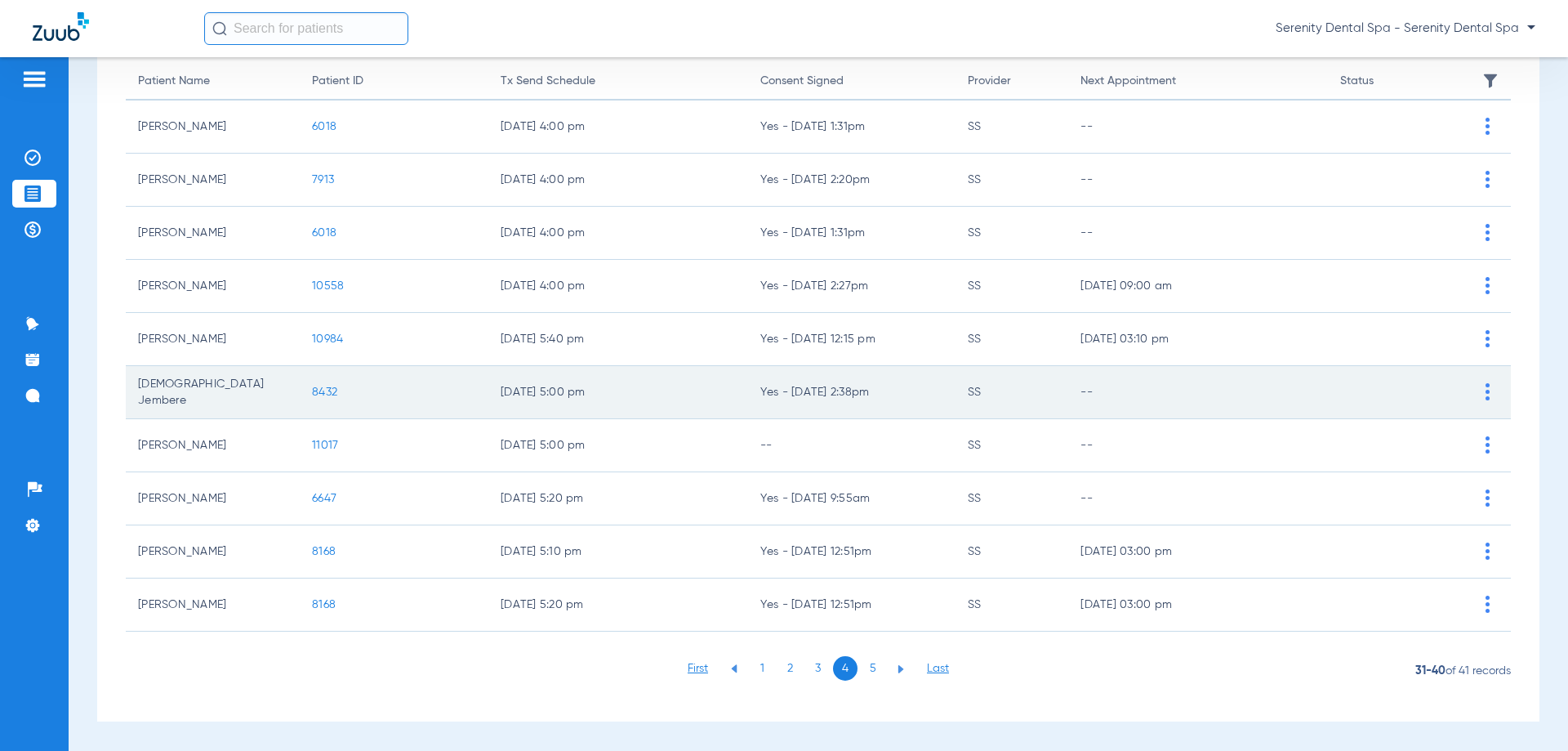
click at [318, 393] on span "8432" at bounding box center [325, 392] width 25 height 12
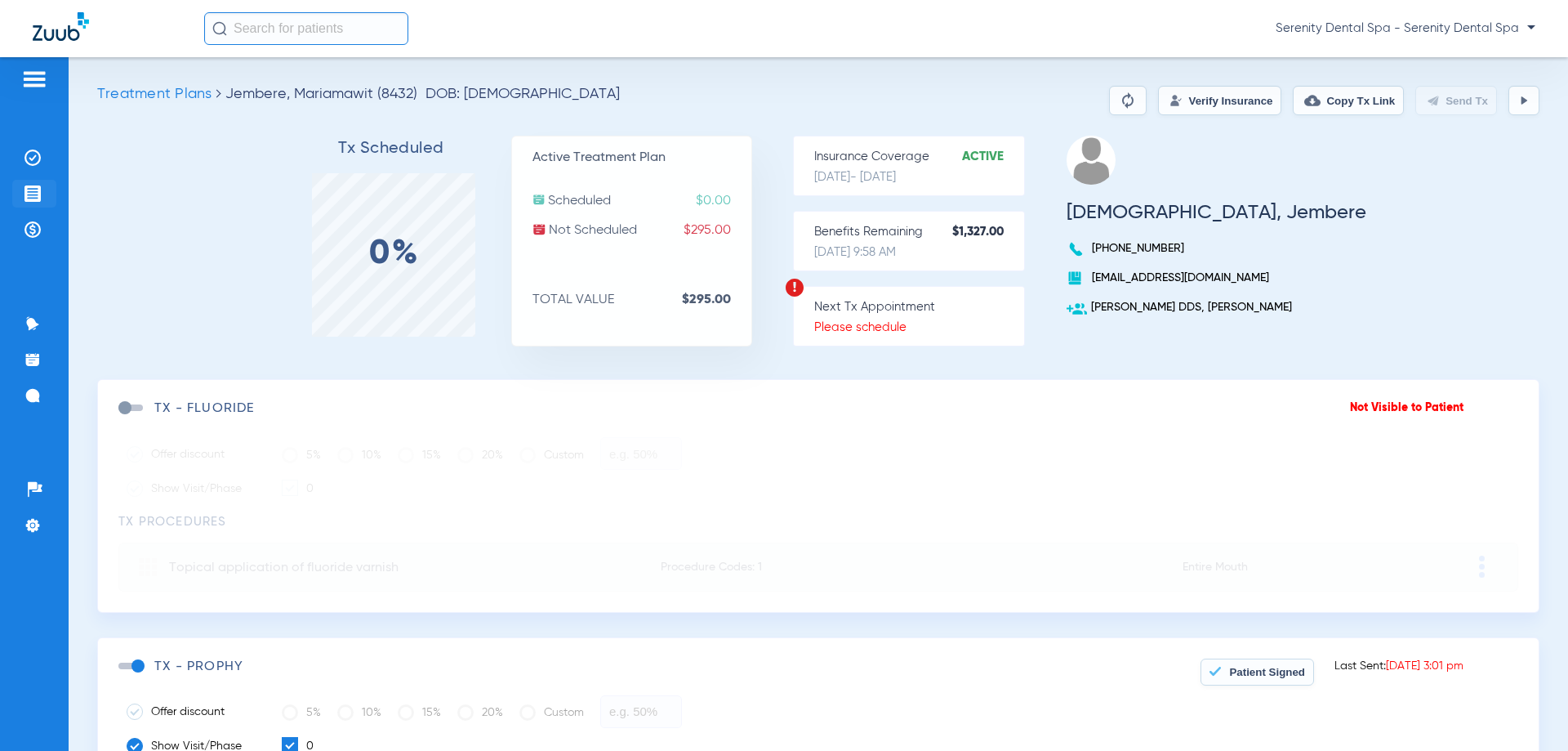
click at [26, 186] on img at bounding box center [32, 193] width 16 height 16
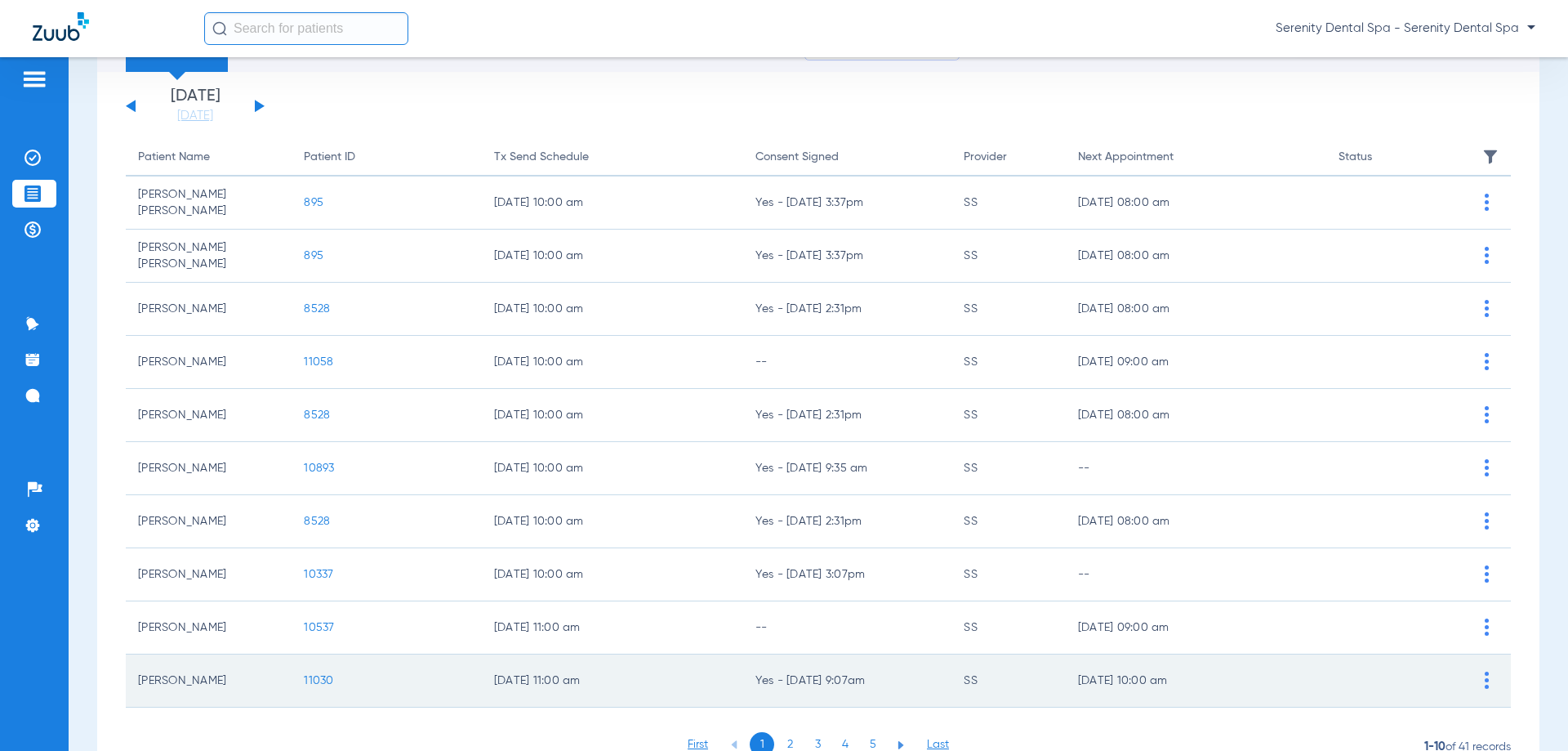
scroll to position [163, 0]
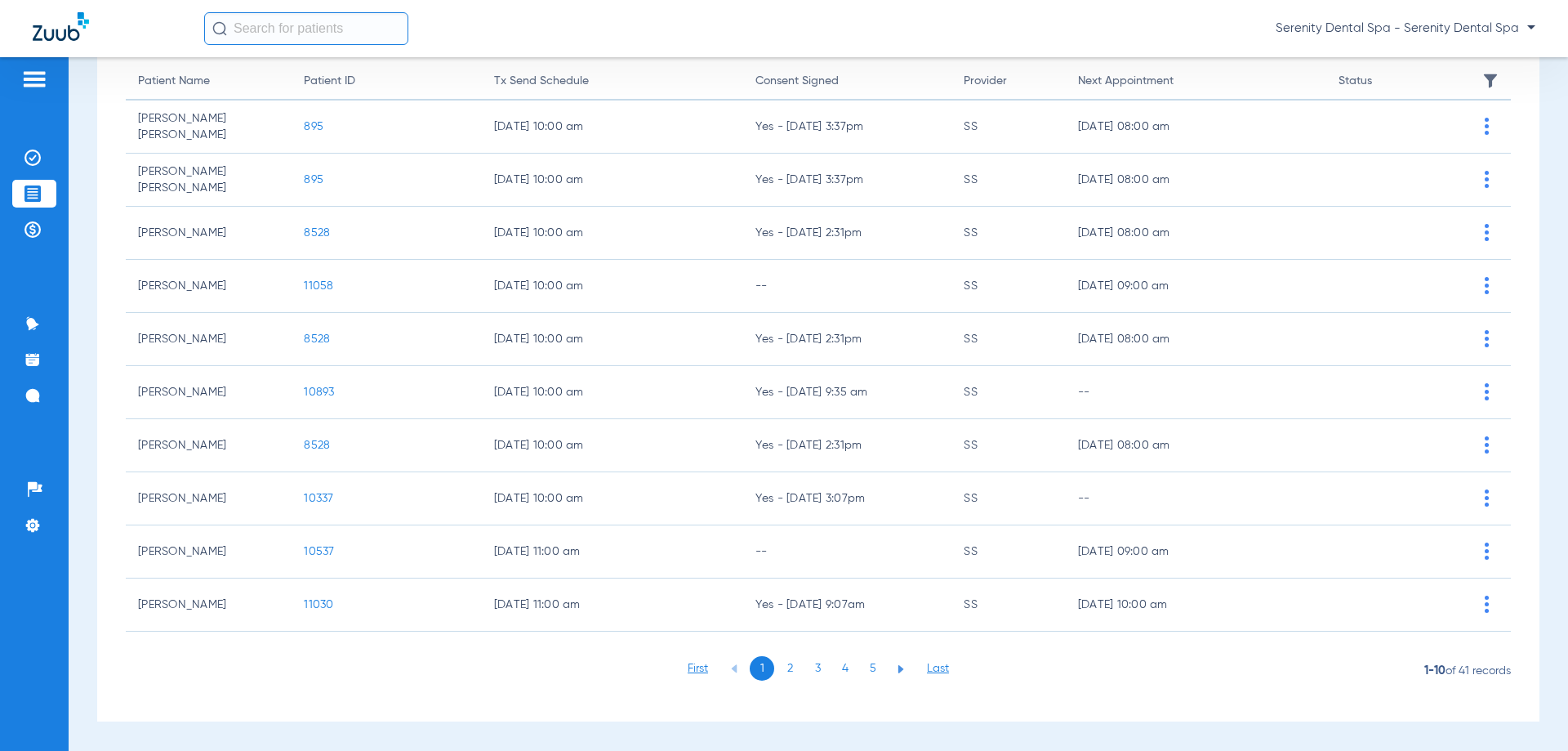
click at [841, 658] on li "4" at bounding box center [844, 668] width 24 height 24
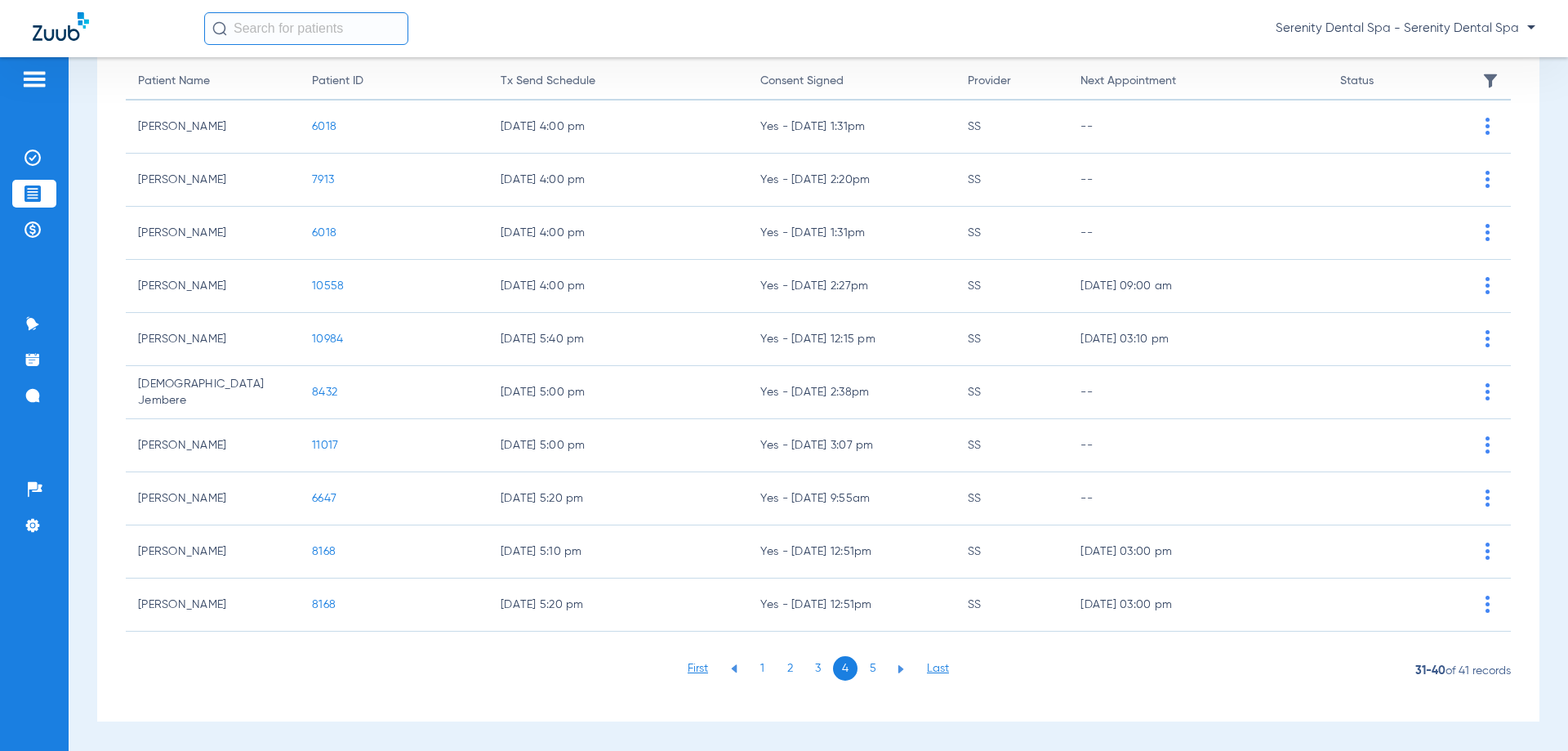
click at [313, 442] on span "11017" at bounding box center [325, 446] width 26 height 12
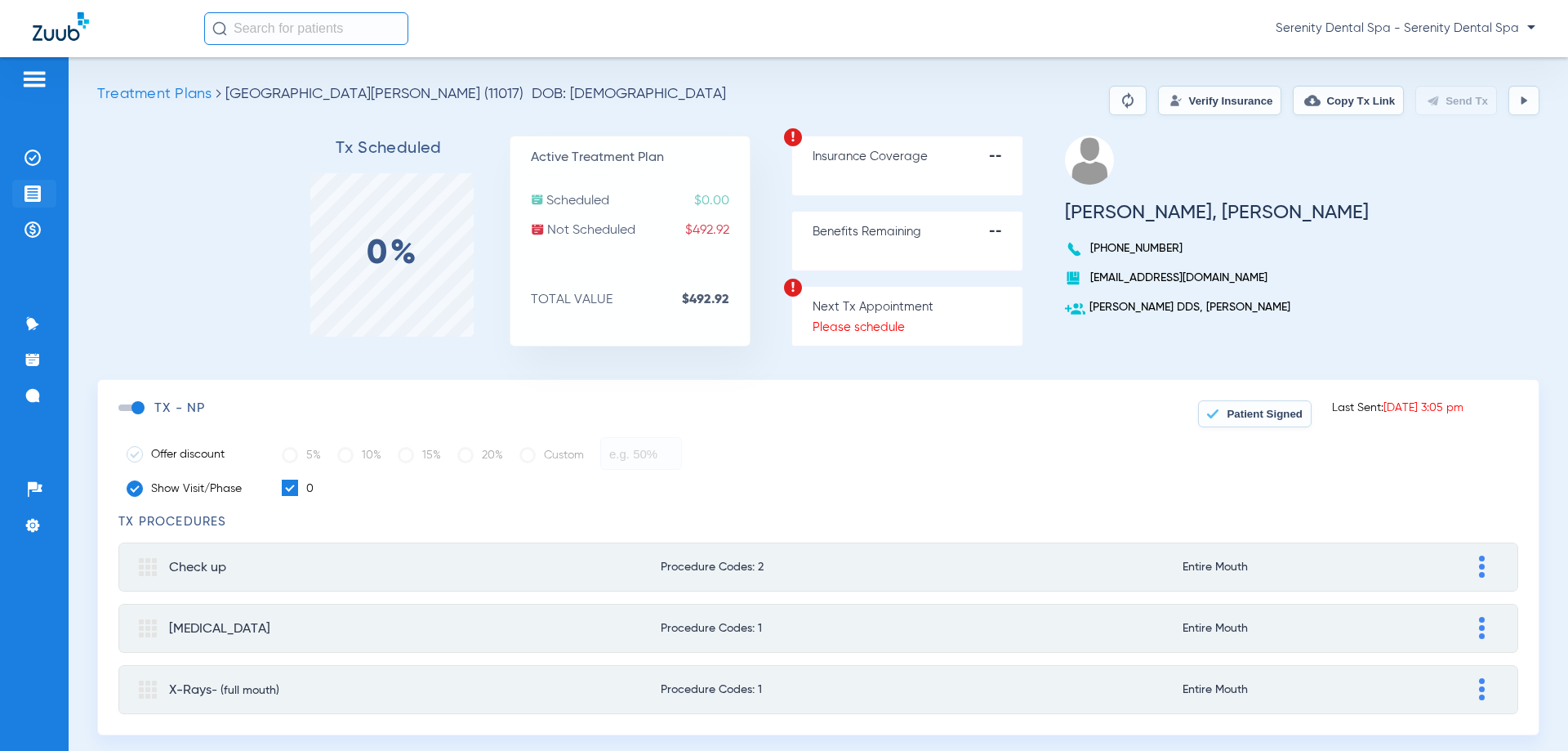
click at [31, 186] on img at bounding box center [32, 193] width 16 height 16
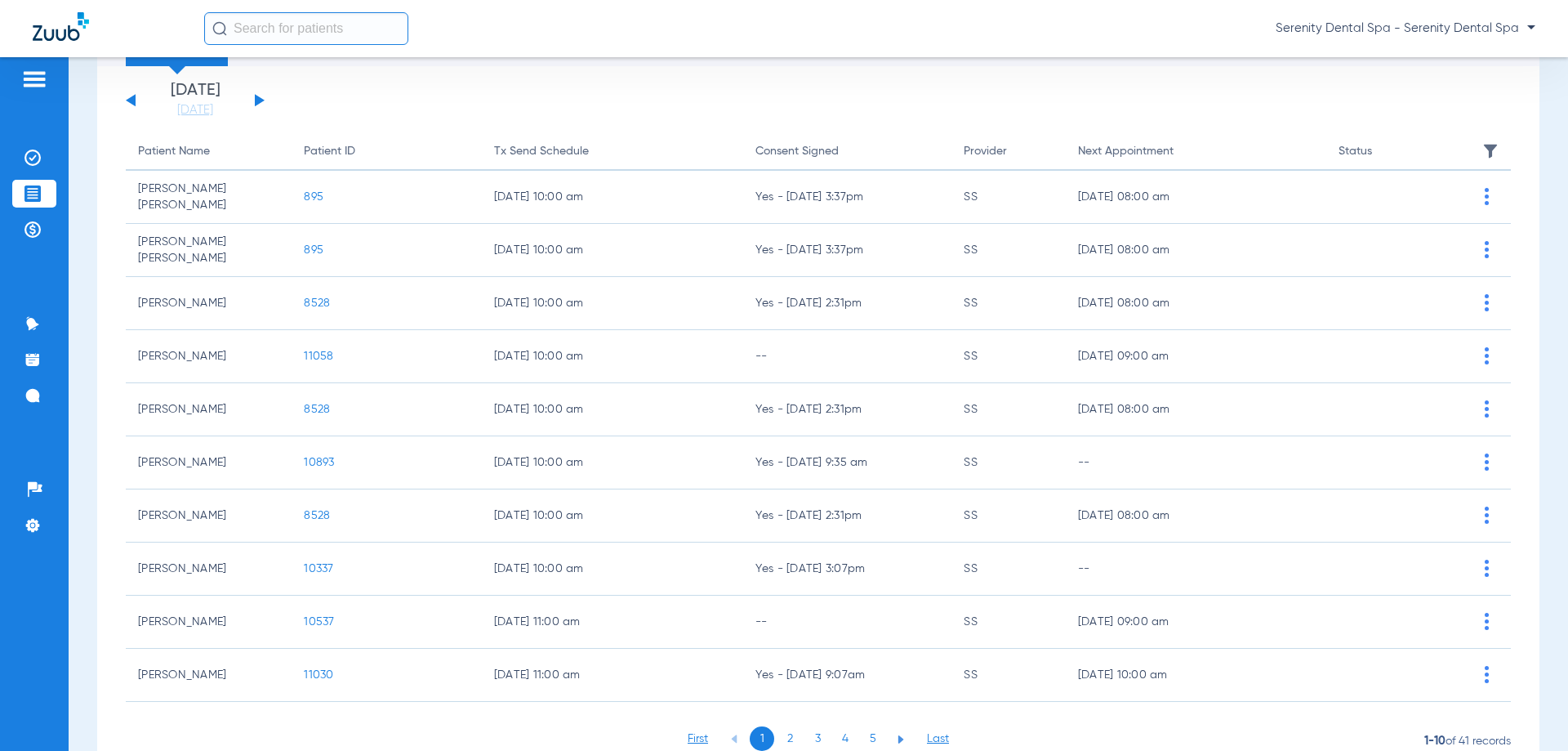
scroll to position [163, 0]
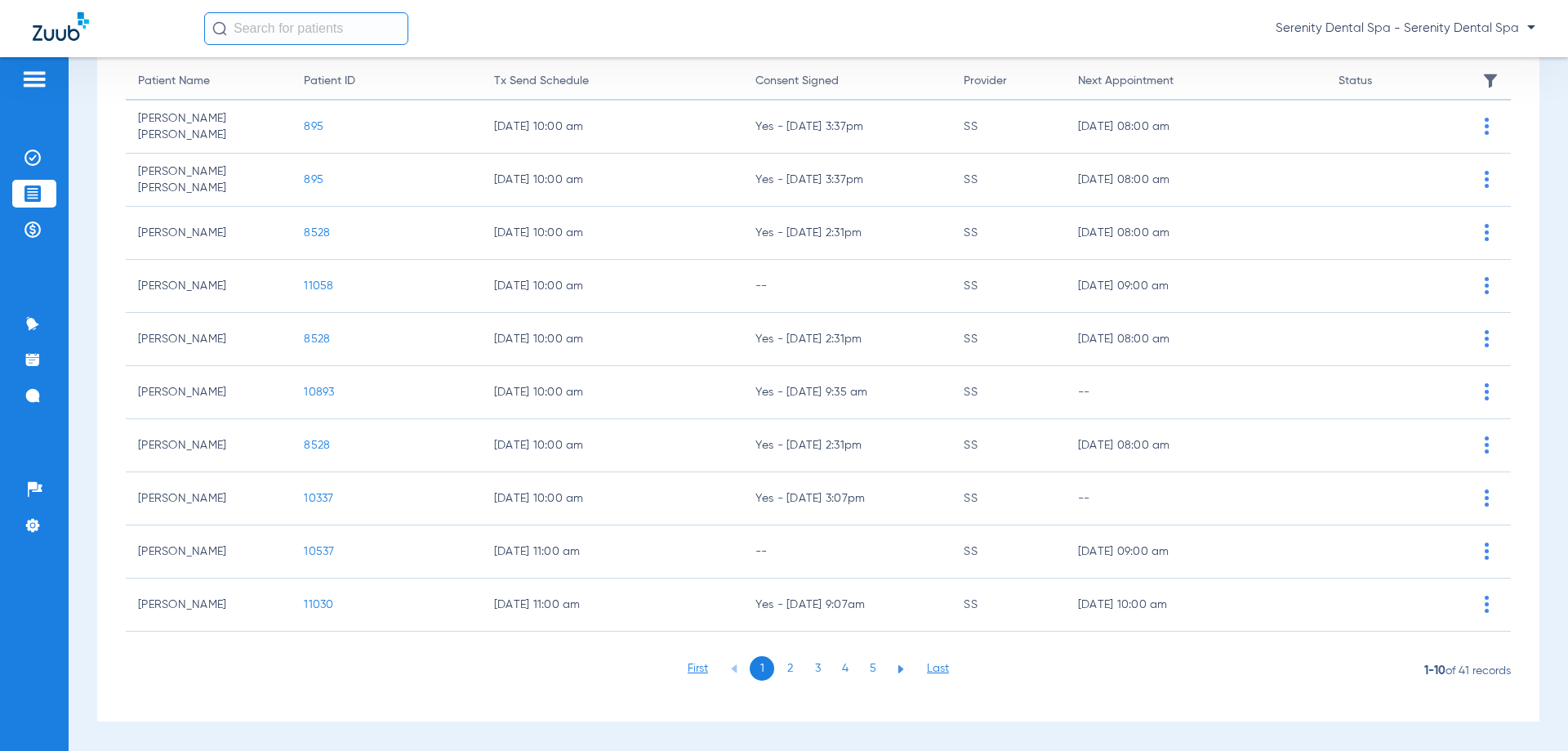
drag, startPoint x: 875, startPoint y: 675, endPoint x: 864, endPoint y: 674, distance: 11.0
click at [874, 675] on li "5" at bounding box center [872, 668] width 24 height 24
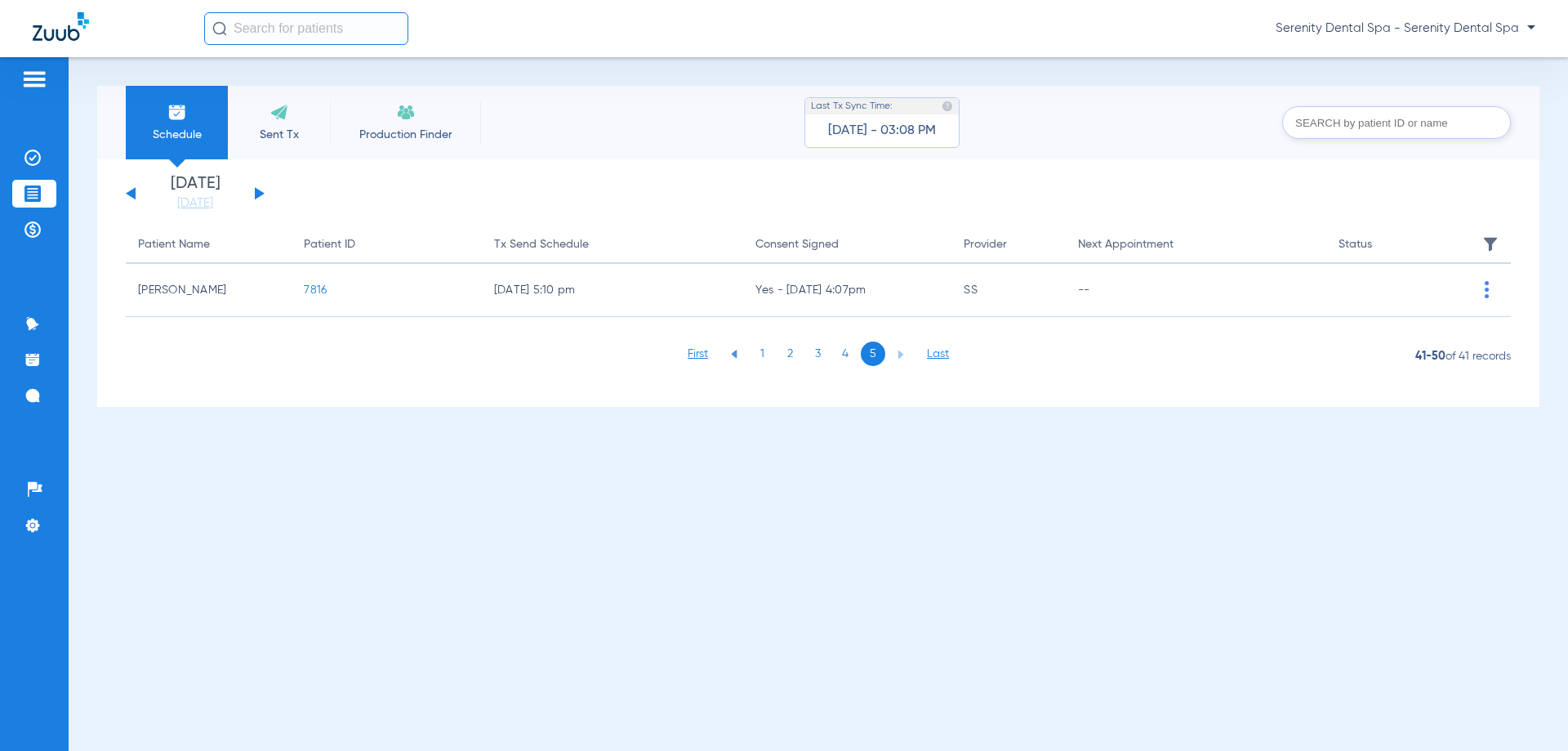
scroll to position [0, 0]
click at [847, 349] on li "4" at bounding box center [844, 353] width 24 height 24
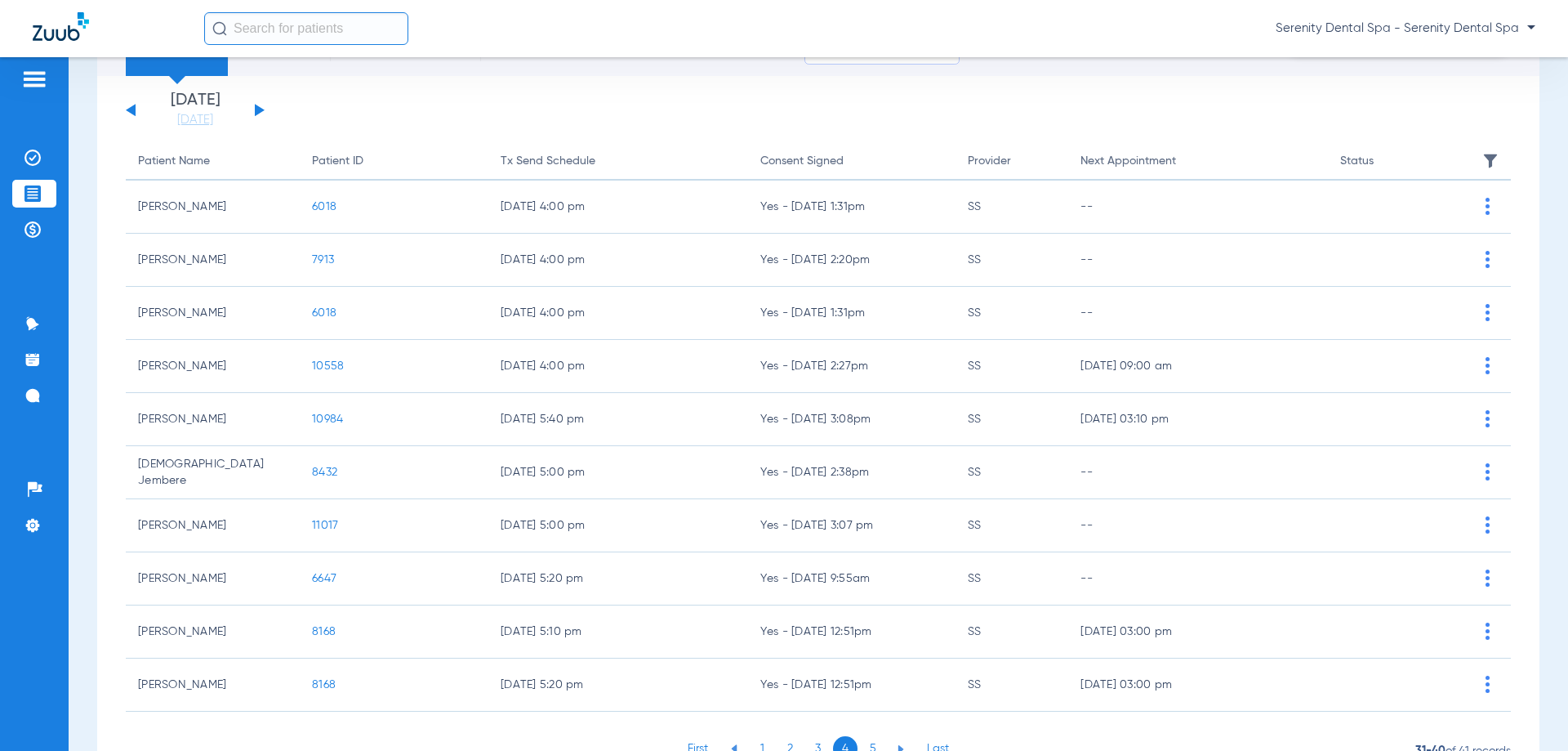
scroll to position [163, 0]
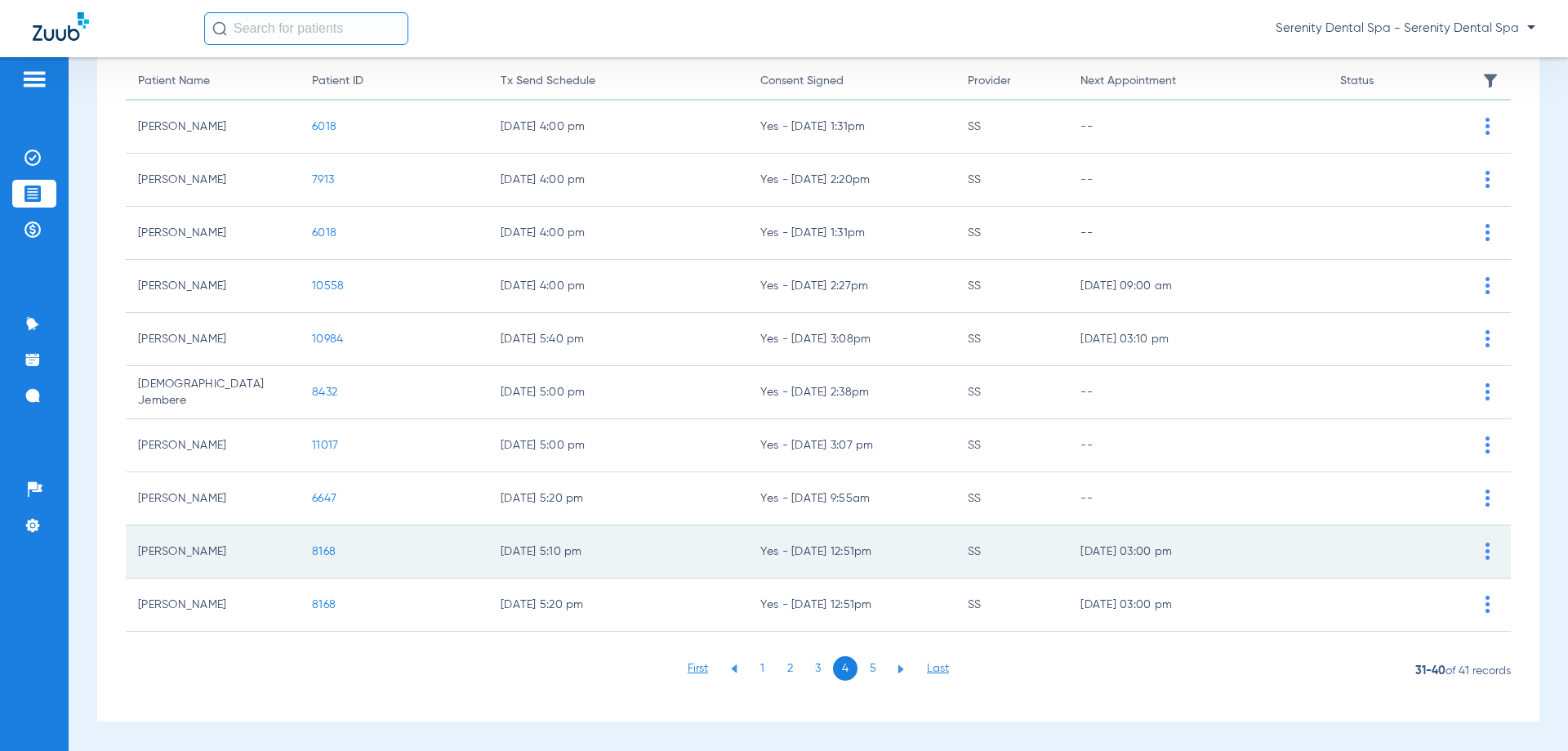
click at [320, 554] on span "8168" at bounding box center [324, 552] width 24 height 12
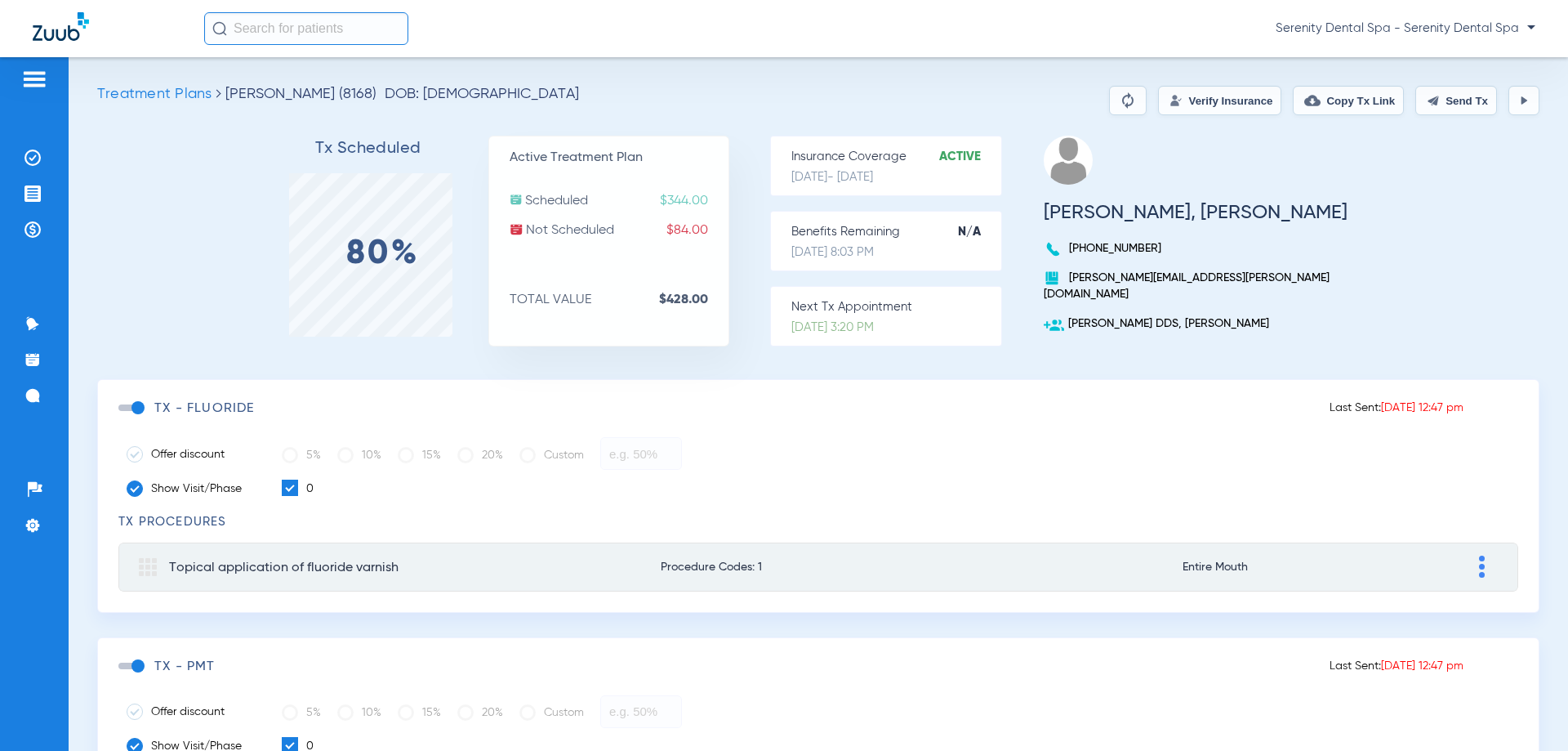
click at [138, 406] on span at bounding box center [130, 407] width 24 height 7
click at [122, 416] on input "checkbox" at bounding box center [122, 416] width 0 height 0
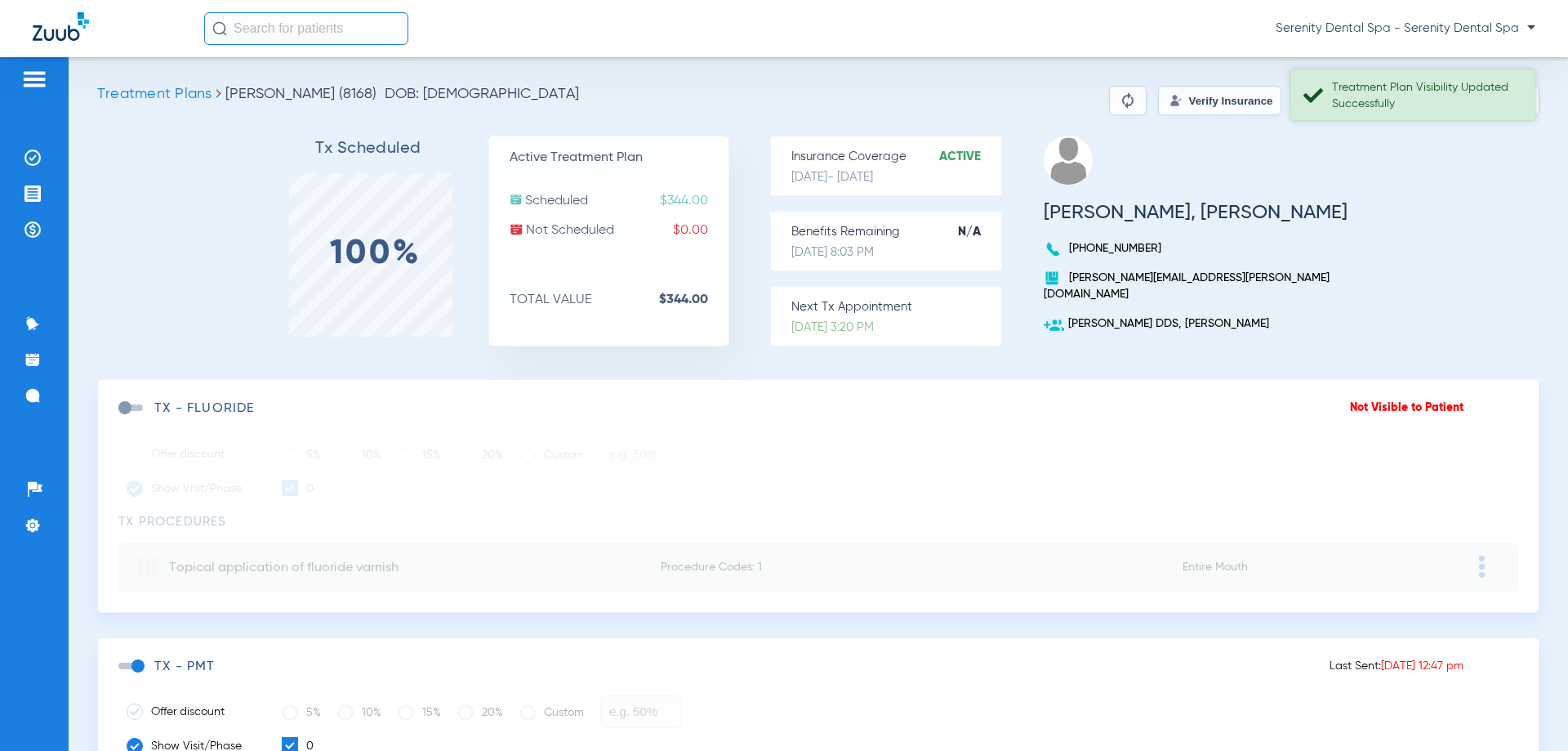
drag, startPoint x: 1507, startPoint y: 99, endPoint x: 1452, endPoint y: 108, distance: 55.7
click at [1501, 101] on div "Treatment Plan Visibility Updated Successfully" at bounding box center [1426, 96] width 188 height 33
click at [1434, 95] on button "Send Tx" at bounding box center [1456, 101] width 82 height 29
click at [1371, 98] on button "Copy Tx Link" at bounding box center [1348, 101] width 111 height 29
drag, startPoint x: 37, startPoint y: 402, endPoint x: 61, endPoint y: 425, distance: 33.2
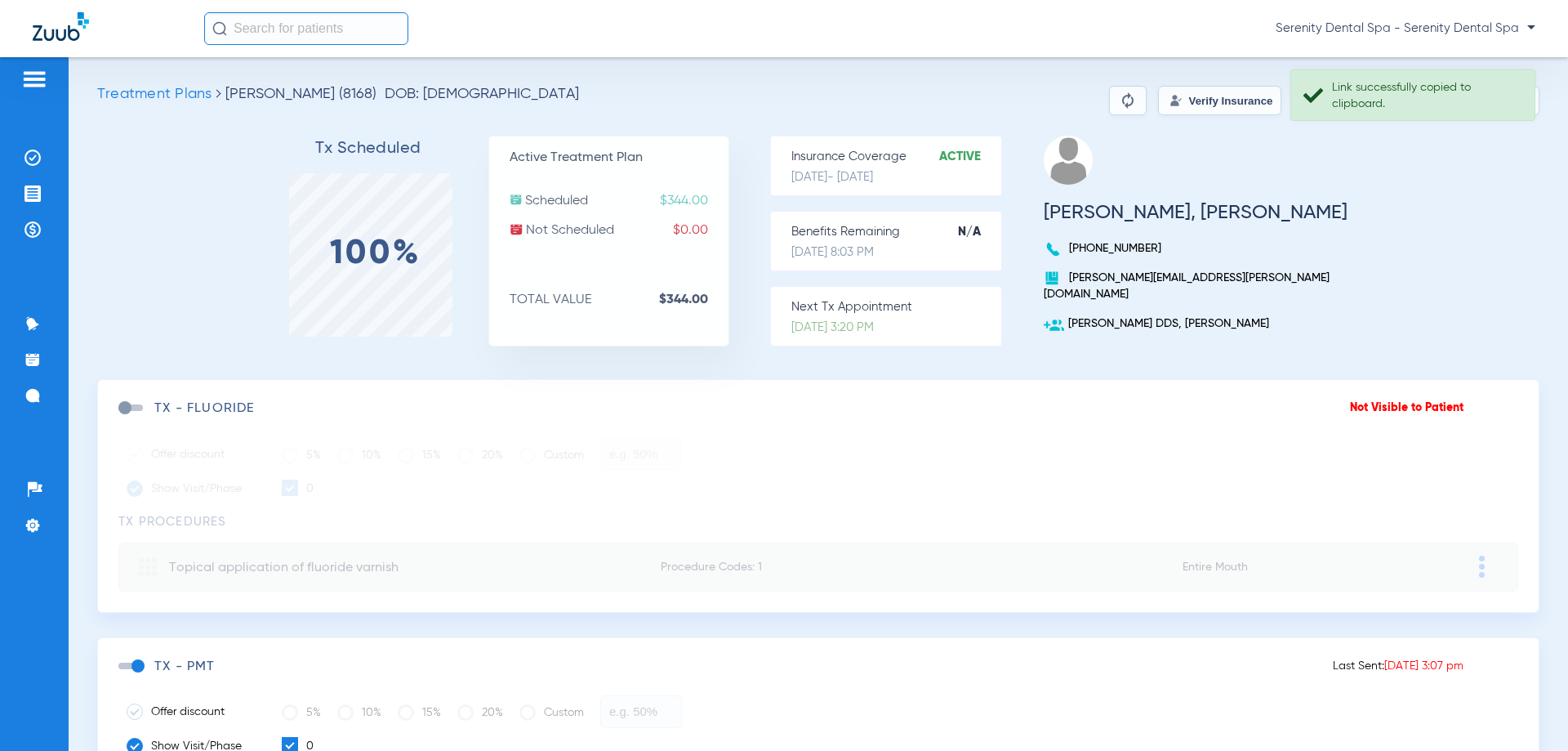
click at [36, 402] on img at bounding box center [32, 395] width 16 height 16
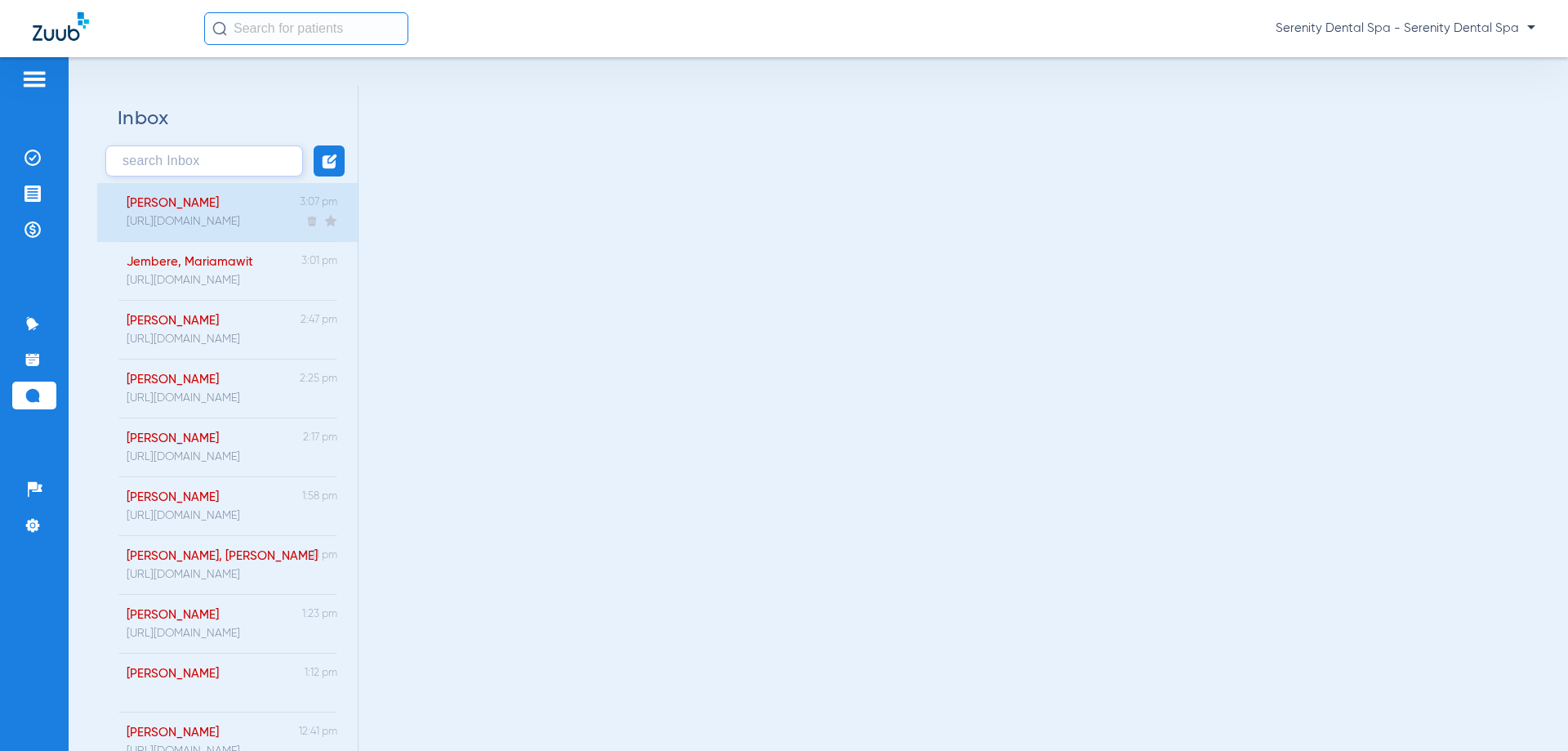
click at [218, 203] on div "Gocke, Kelly" at bounding box center [184, 203] width 114 height 14
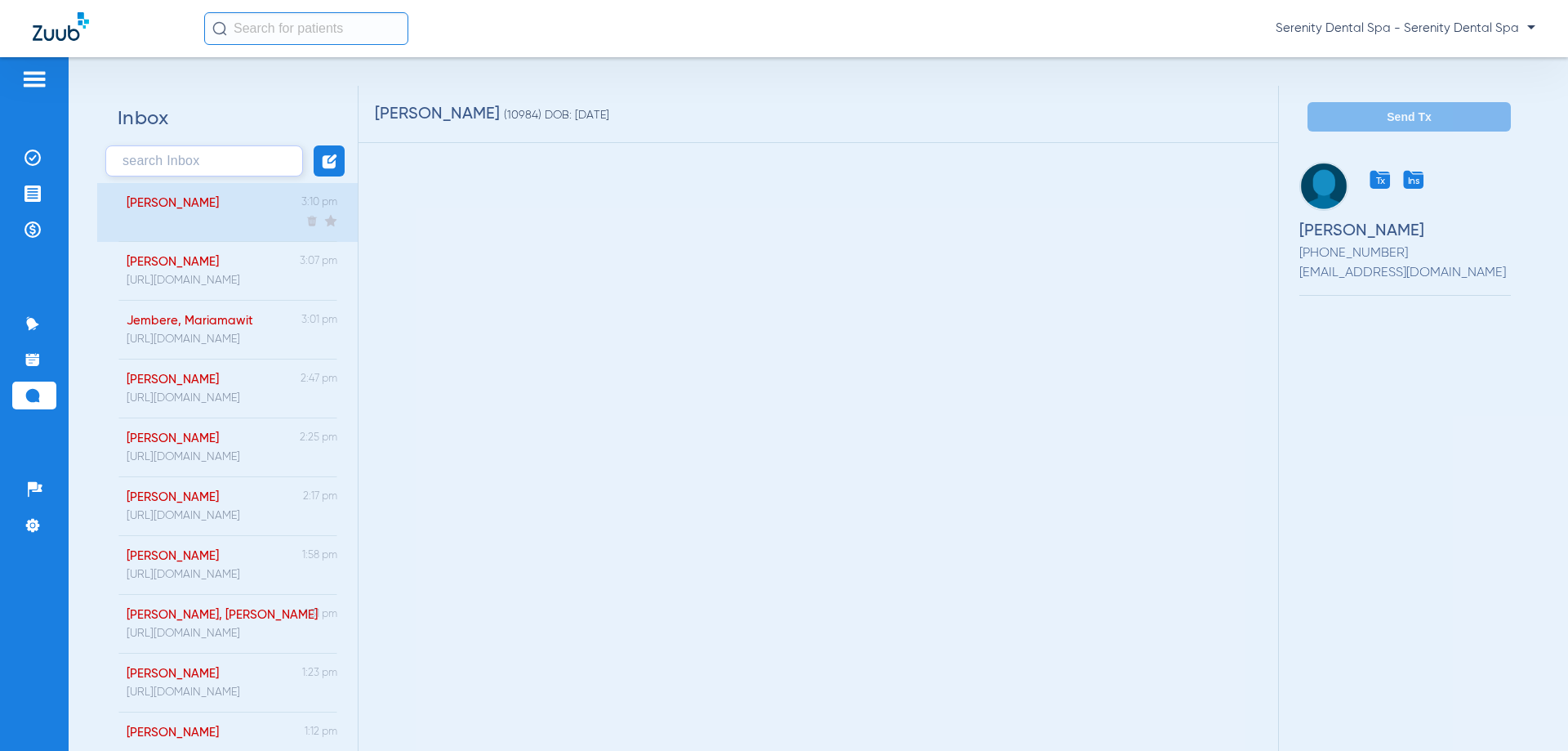
click at [218, 213] on div "Tusch, Katherine" at bounding box center [163, 212] width 109 height 59
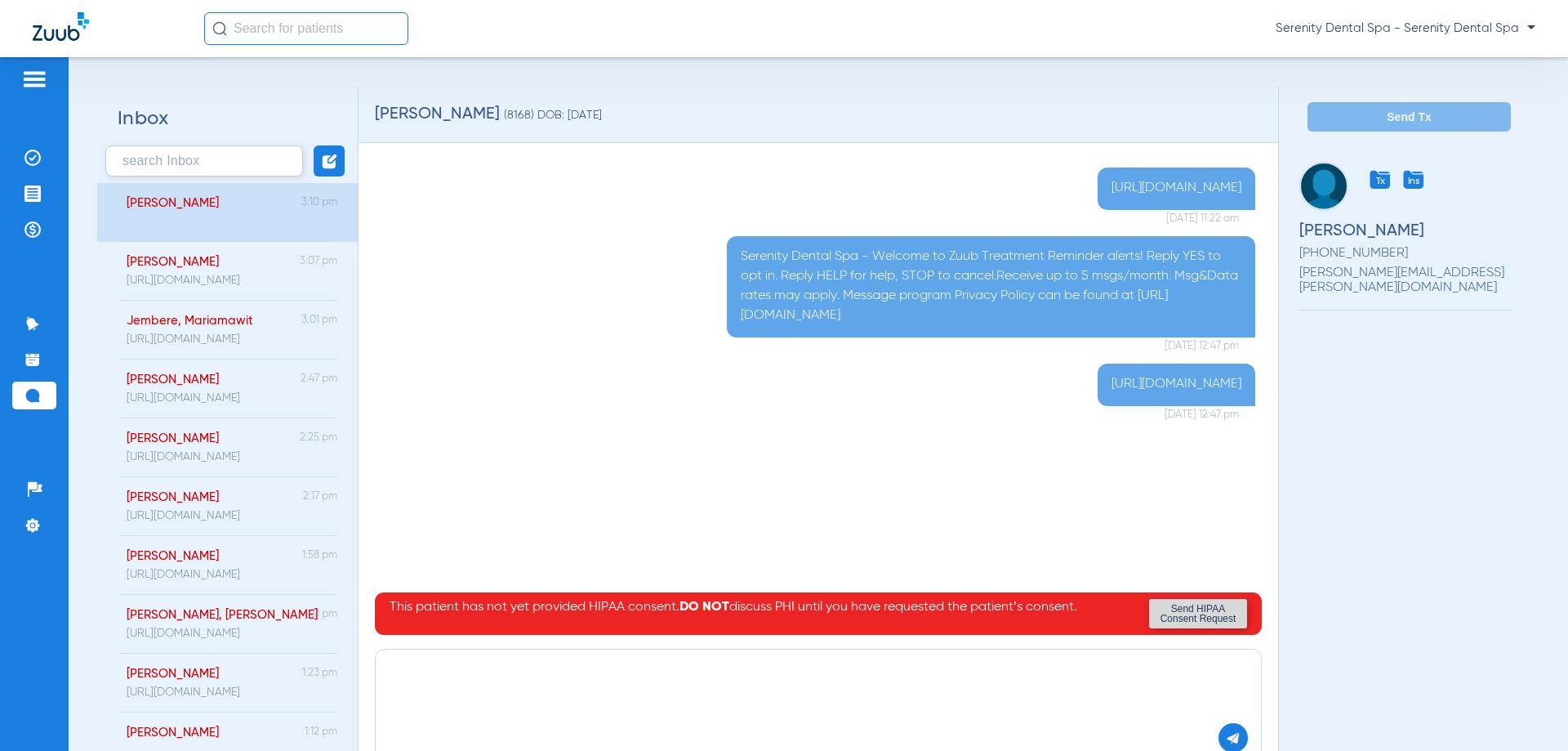
paste textarea "https://patient.zuub.com/patient/QtAjsEm9kfnEfAf7ygNd/office/17004429/practice/…"
type textarea "https://patient.zuub.com/patient/QtAjsEm9kfnEfAf7ygNd/office/17004429/practice/…"
drag, startPoint x: 1208, startPoint y: 741, endPoint x: 1265, endPoint y: 614, distance: 139.2
click at [1218, 740] on button at bounding box center [1233, 737] width 29 height 29
click at [30, 184] on li "Treatment Acceptance" at bounding box center [35, 193] width 44 height 28
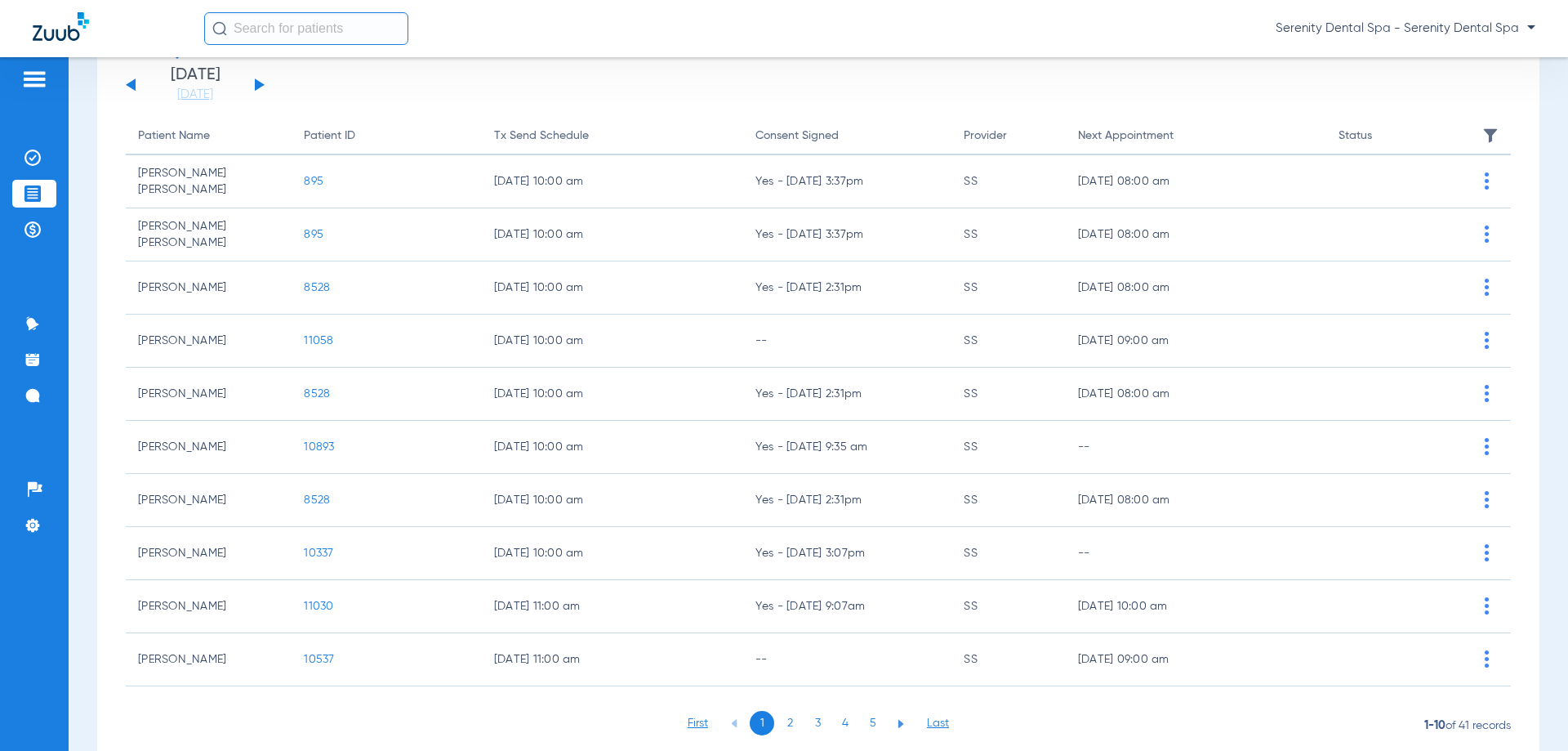
scroll to position [163, 0]
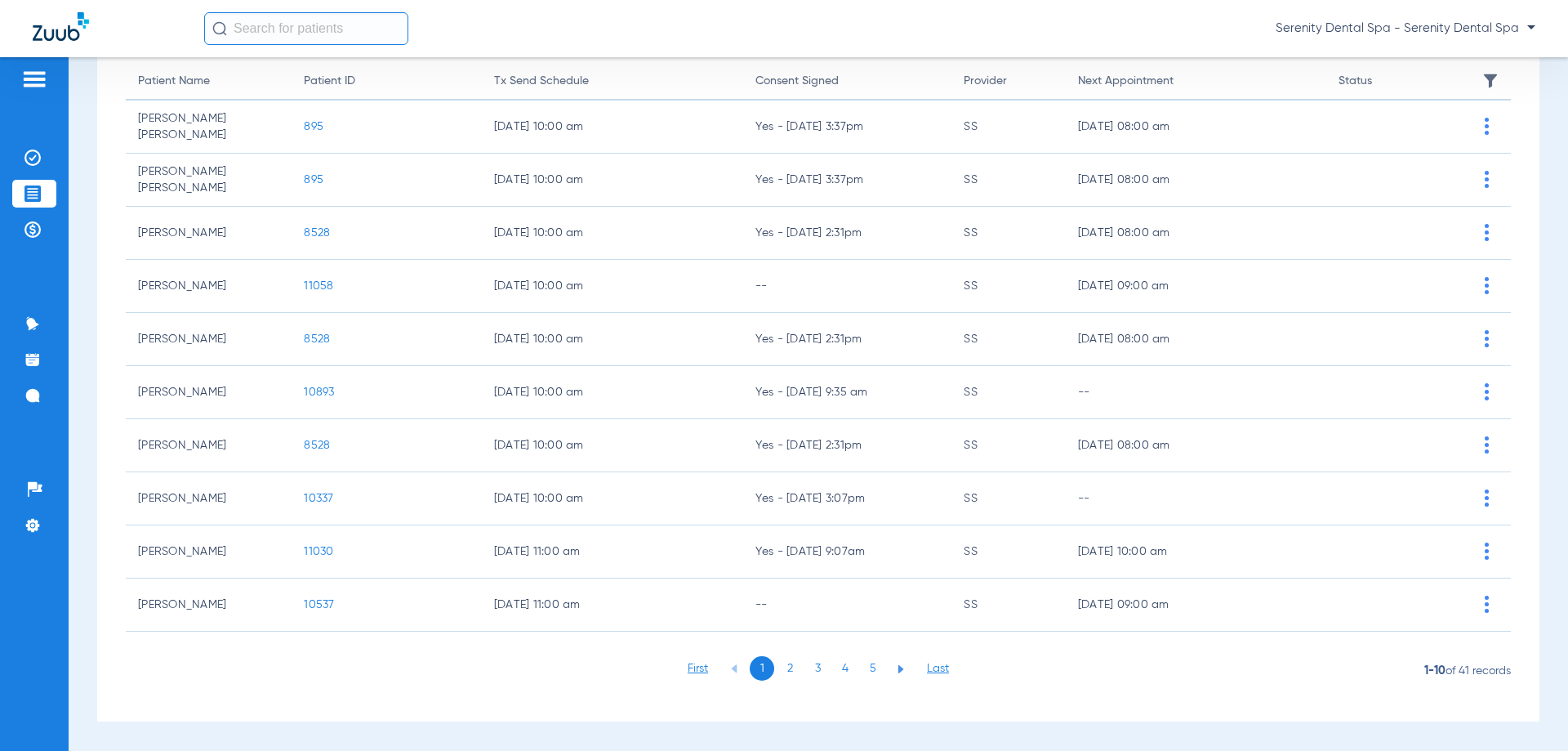
click at [869, 665] on li "5" at bounding box center [872, 668] width 24 height 24
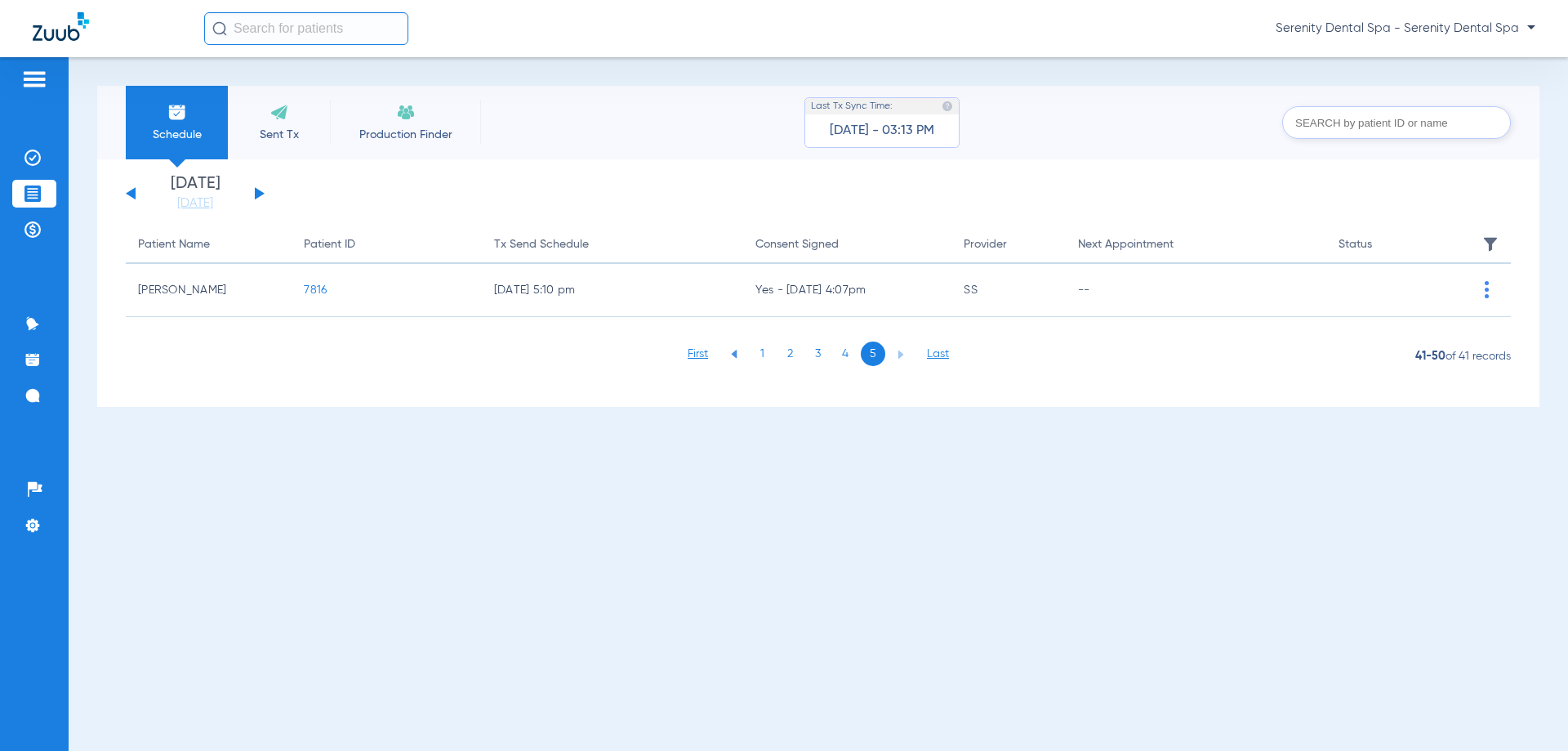
click at [838, 355] on li "4" at bounding box center [844, 353] width 24 height 24
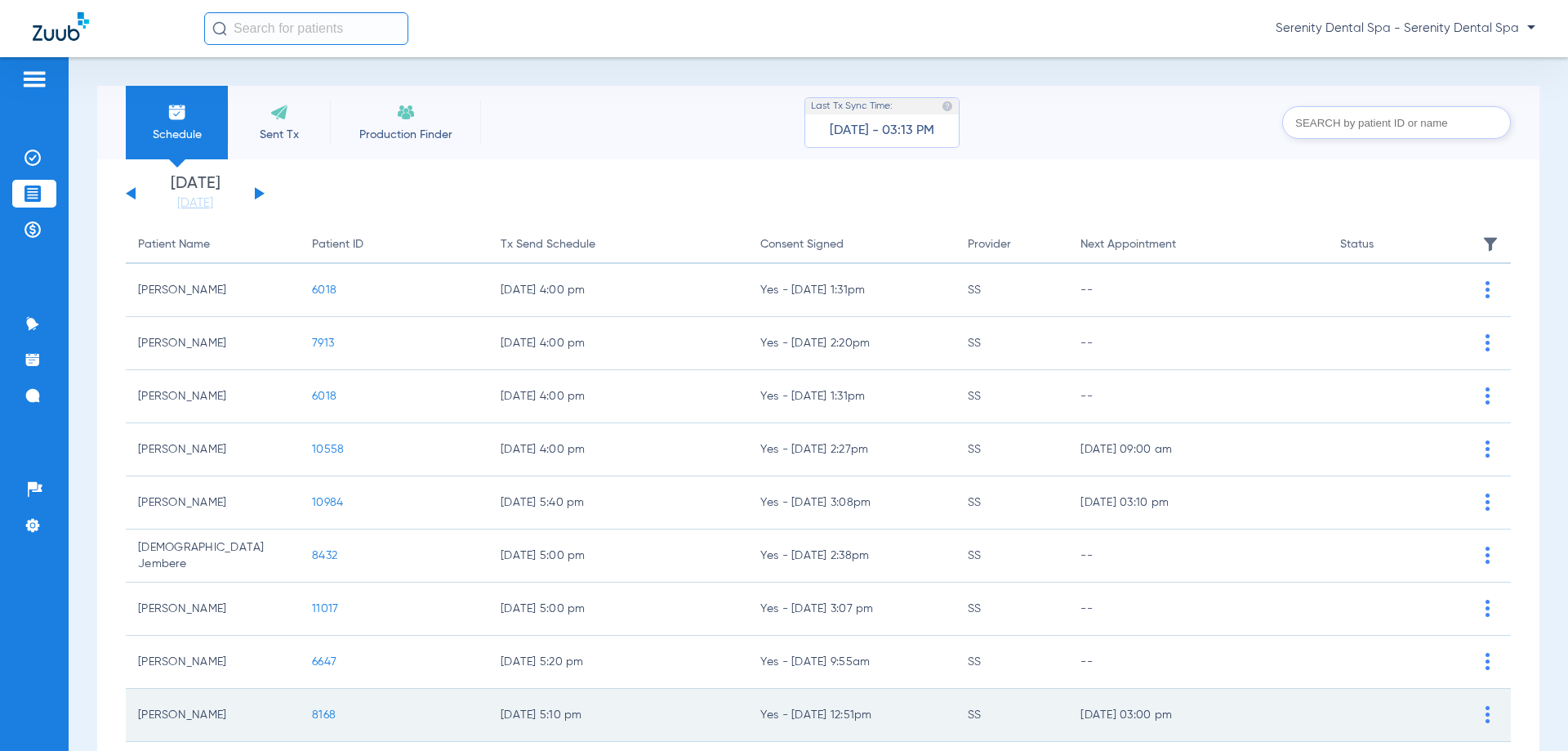
scroll to position [163, 0]
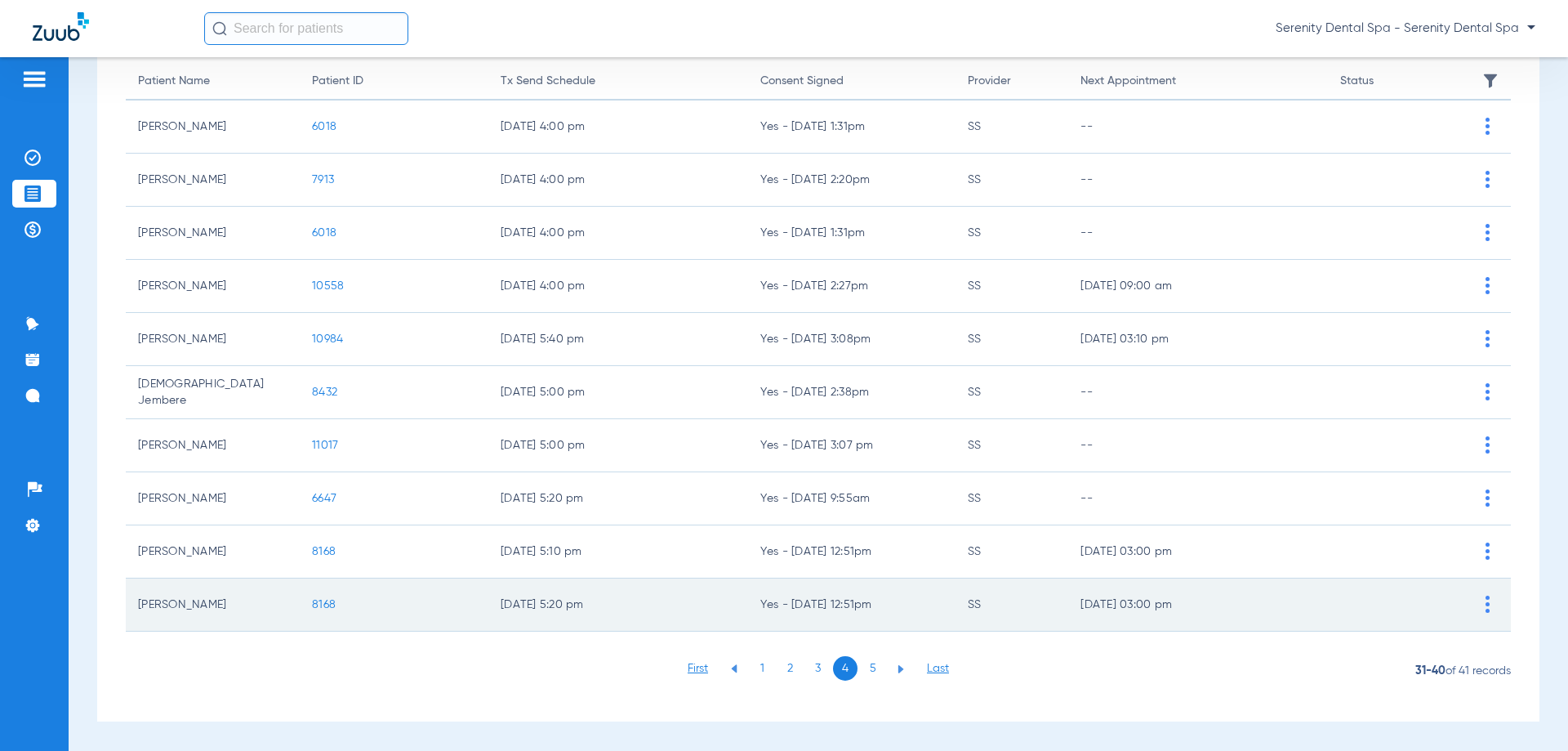
click at [325, 605] on td "8168" at bounding box center [393, 604] width 188 height 53
click at [324, 605] on span "8168" at bounding box center [324, 605] width 24 height 12
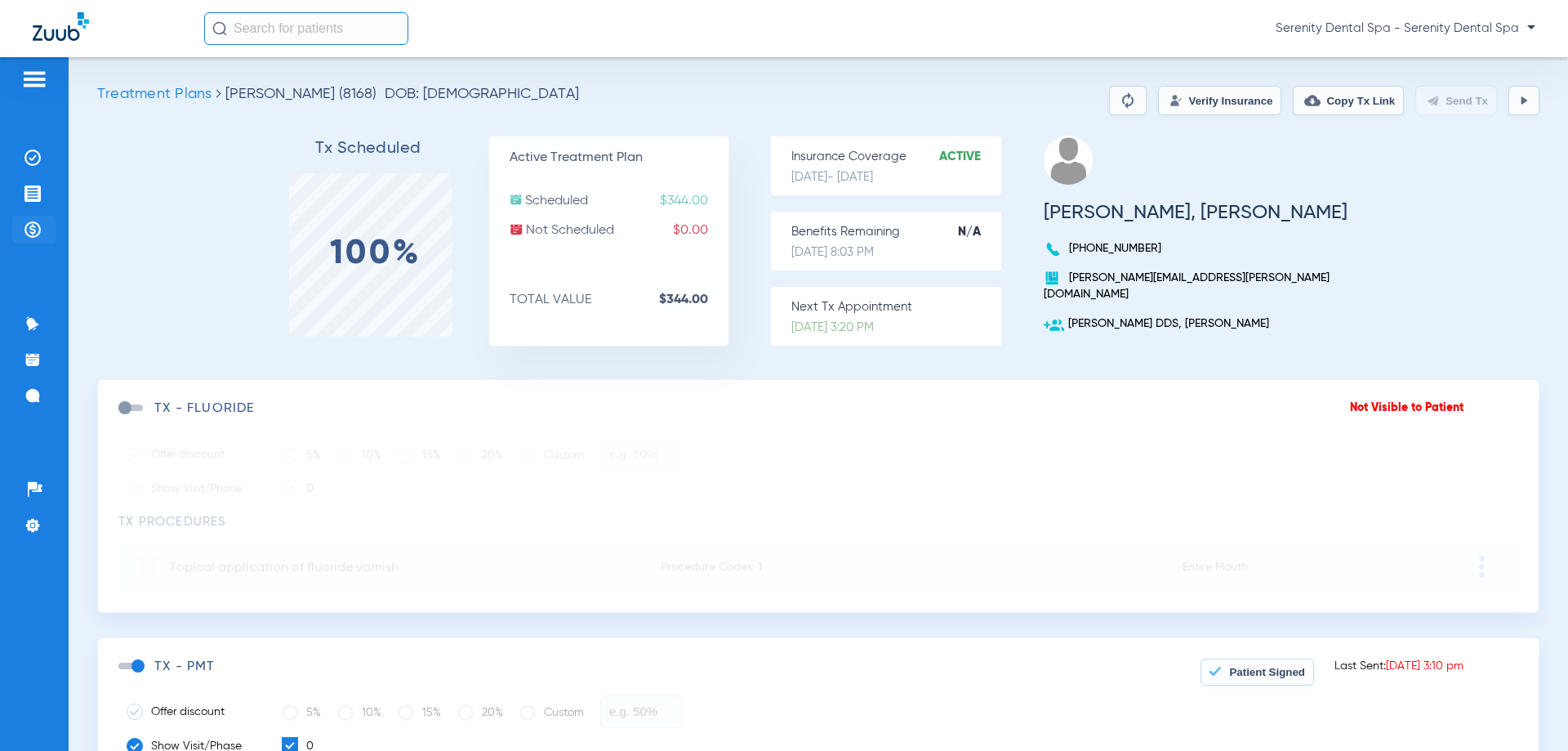
click at [24, 230] on li "Payments & A/R" at bounding box center [35, 229] width 44 height 28
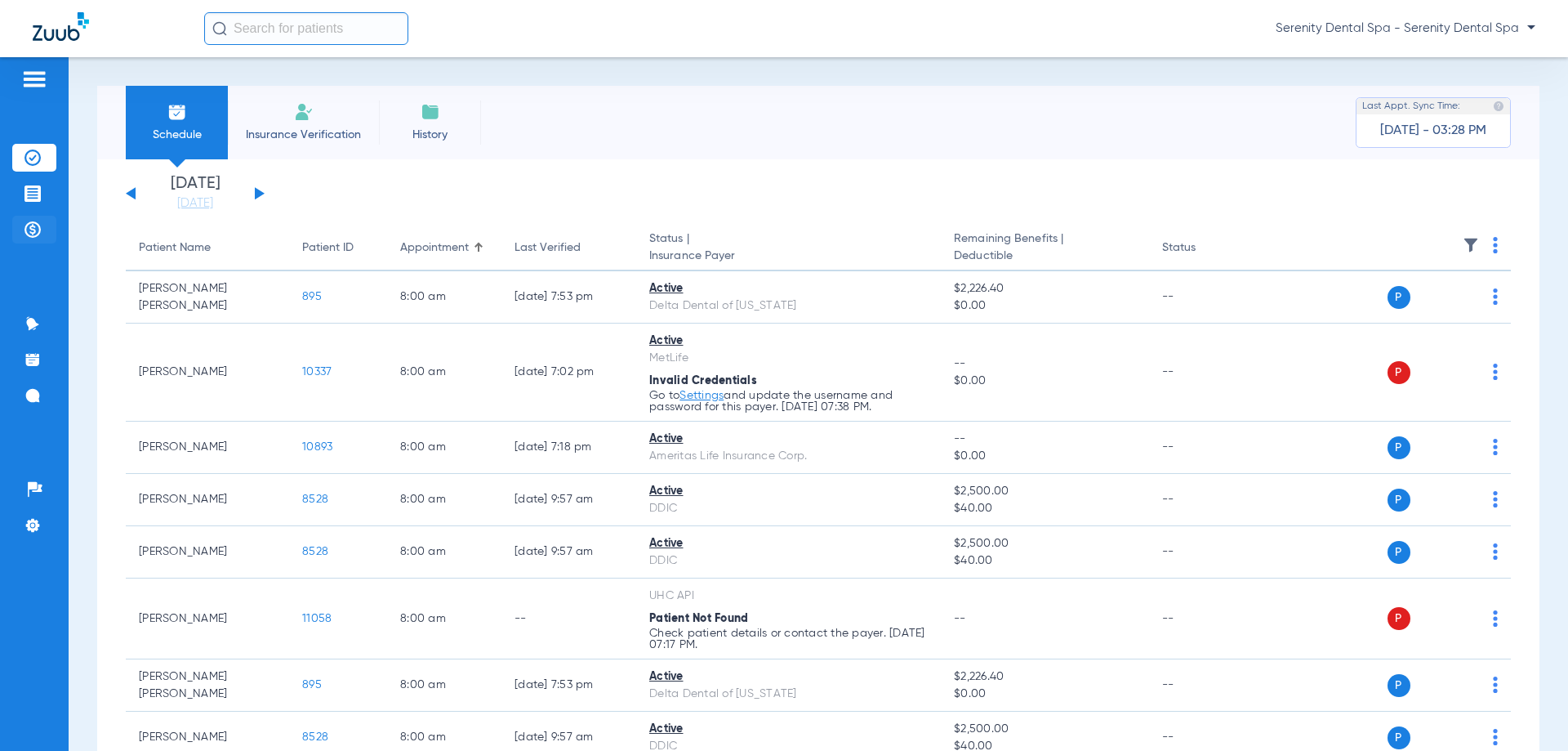
click at [28, 227] on img at bounding box center [32, 229] width 16 height 16
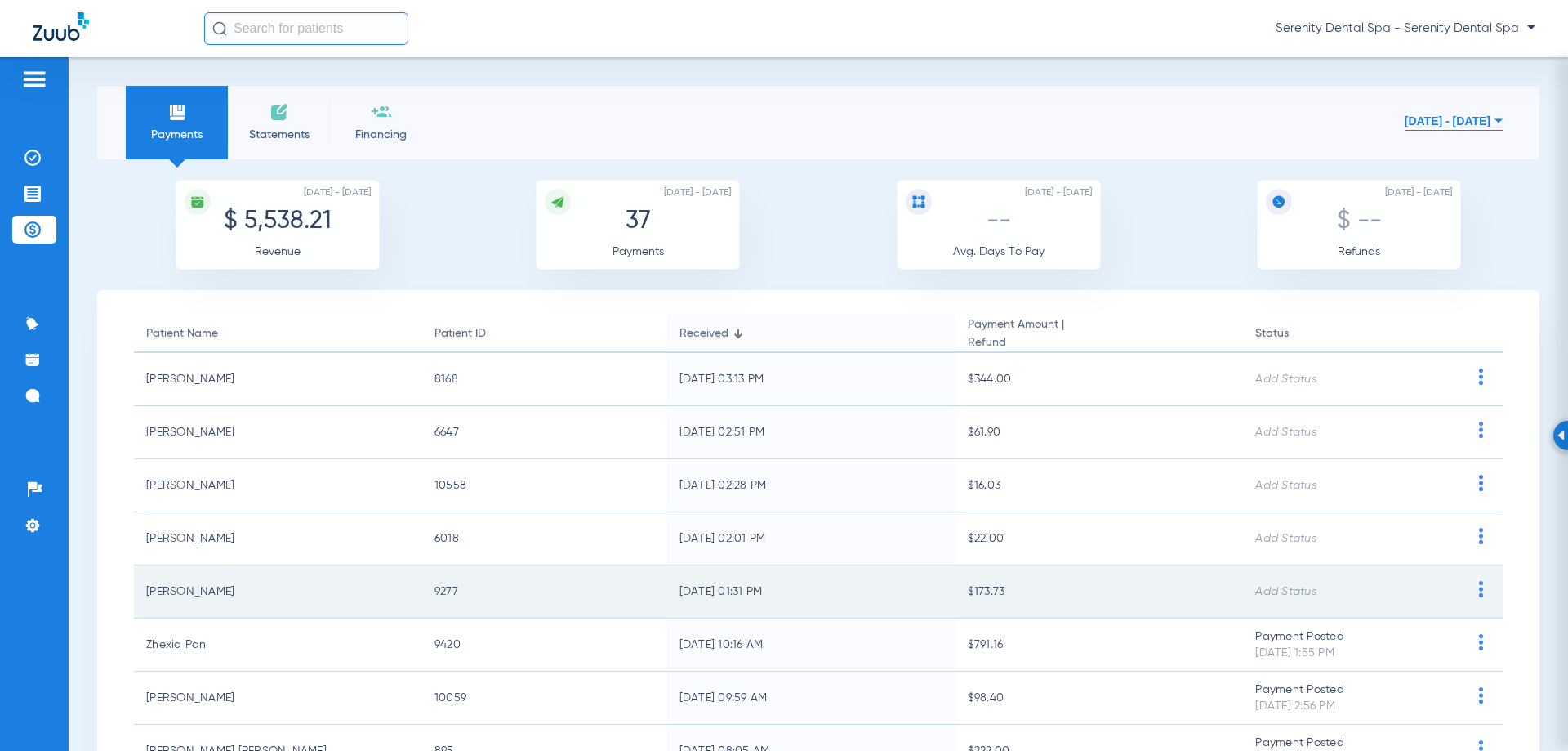
click at [1470, 589] on img at bounding box center [1480, 589] width 20 height 16
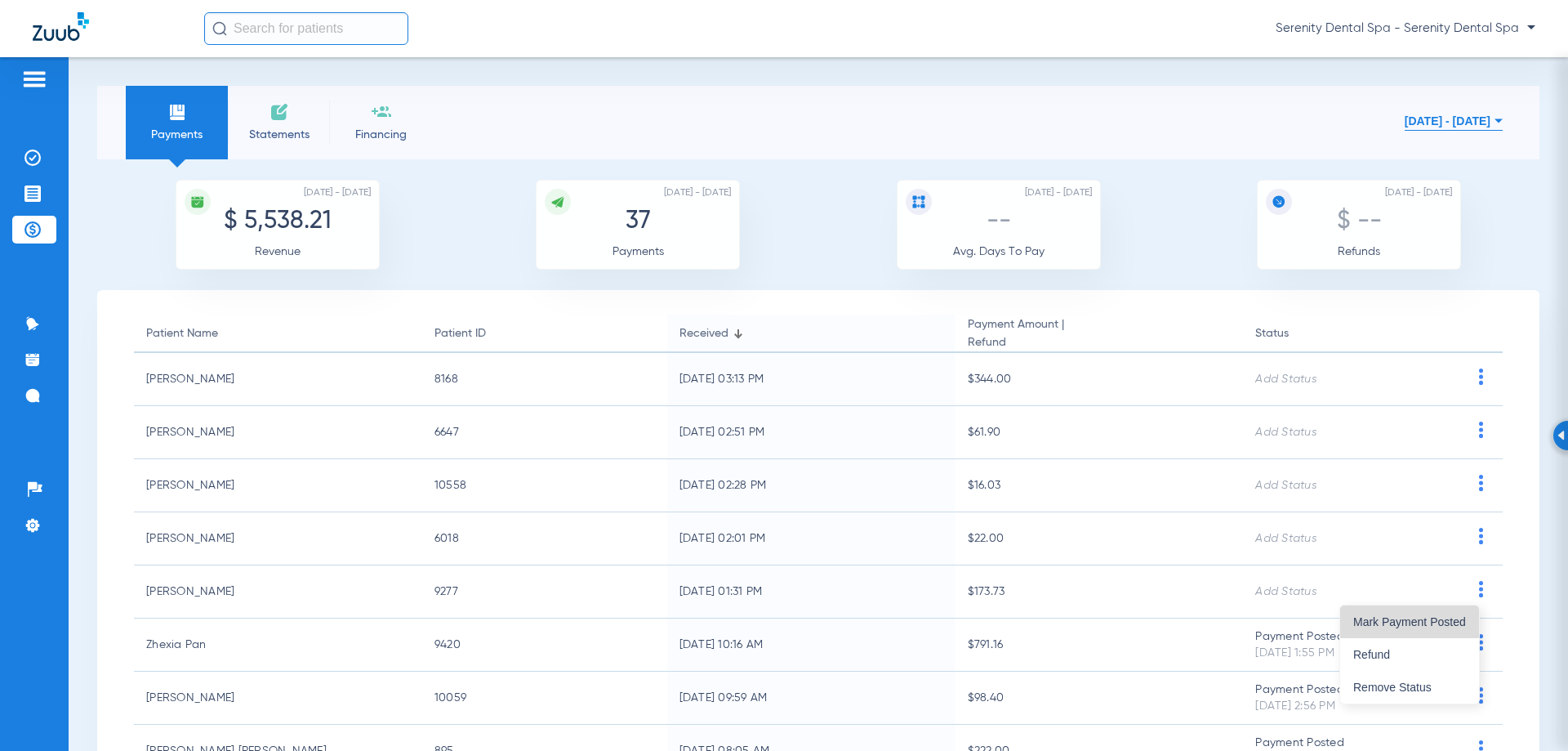
click at [1440, 615] on button "Mark Payment Posted" at bounding box center [1410, 621] width 139 height 33
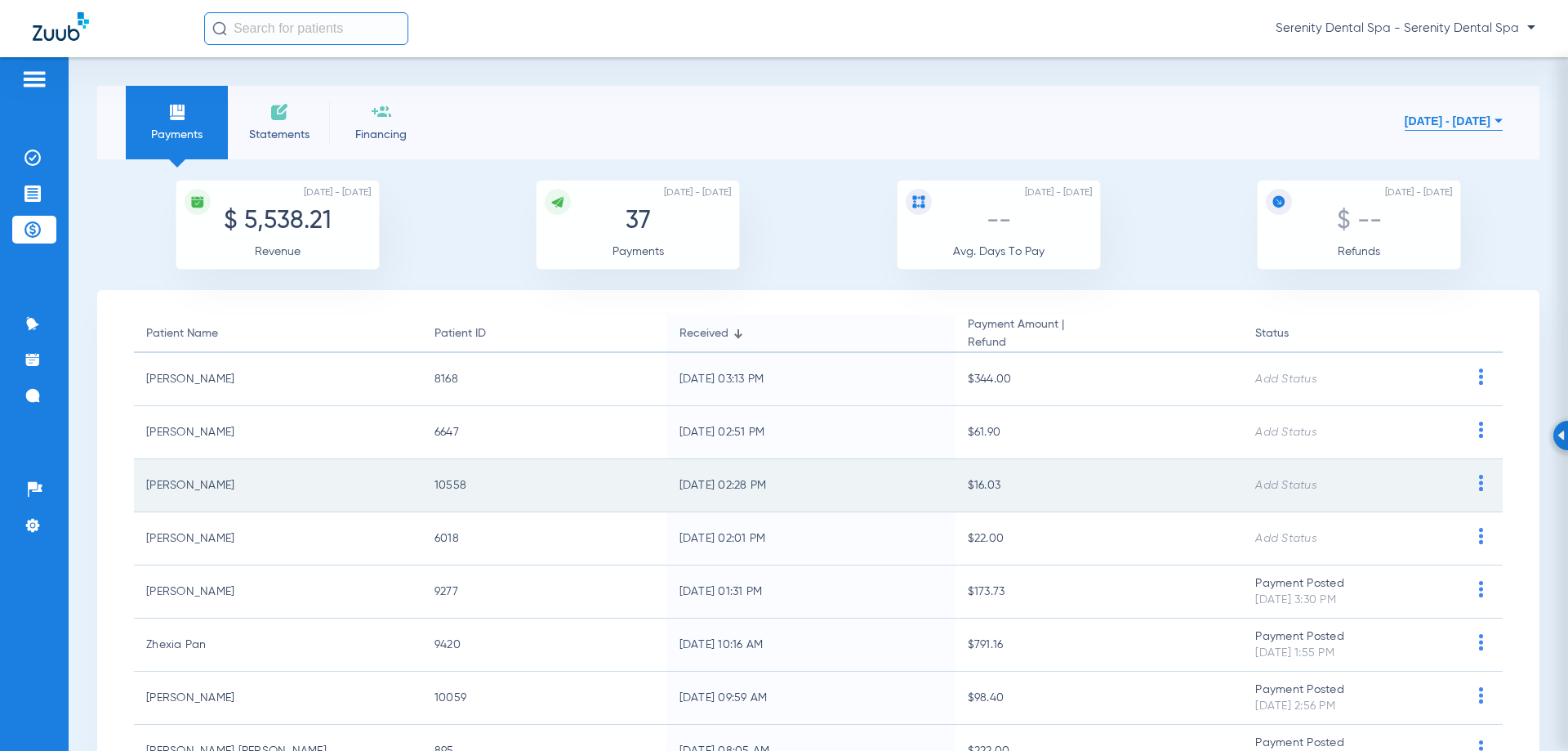
click at [1470, 484] on img at bounding box center [1480, 482] width 20 height 16
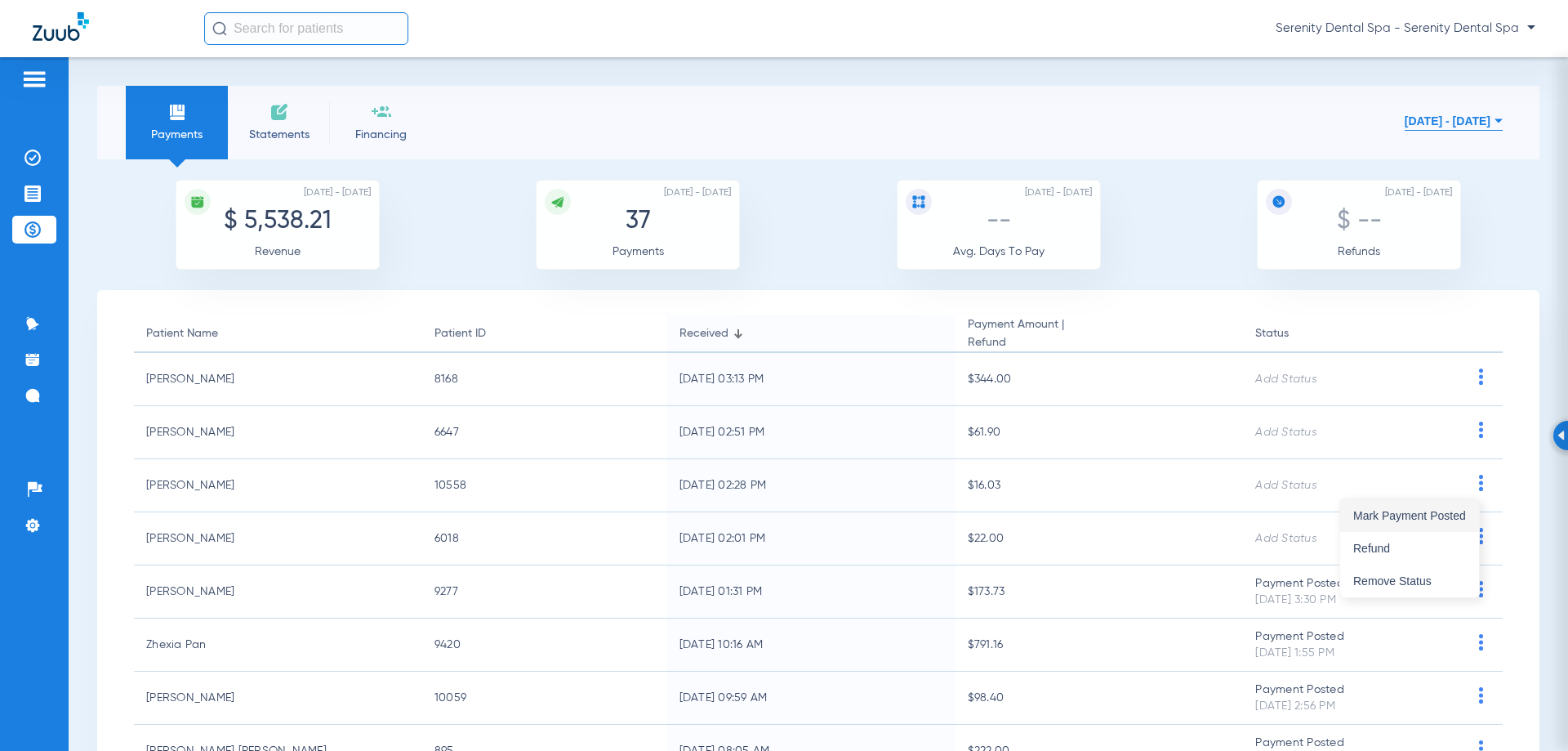
click at [1440, 508] on button "Mark Payment Posted" at bounding box center [1410, 515] width 139 height 33
